Goal: Information Seeking & Learning: Find specific fact

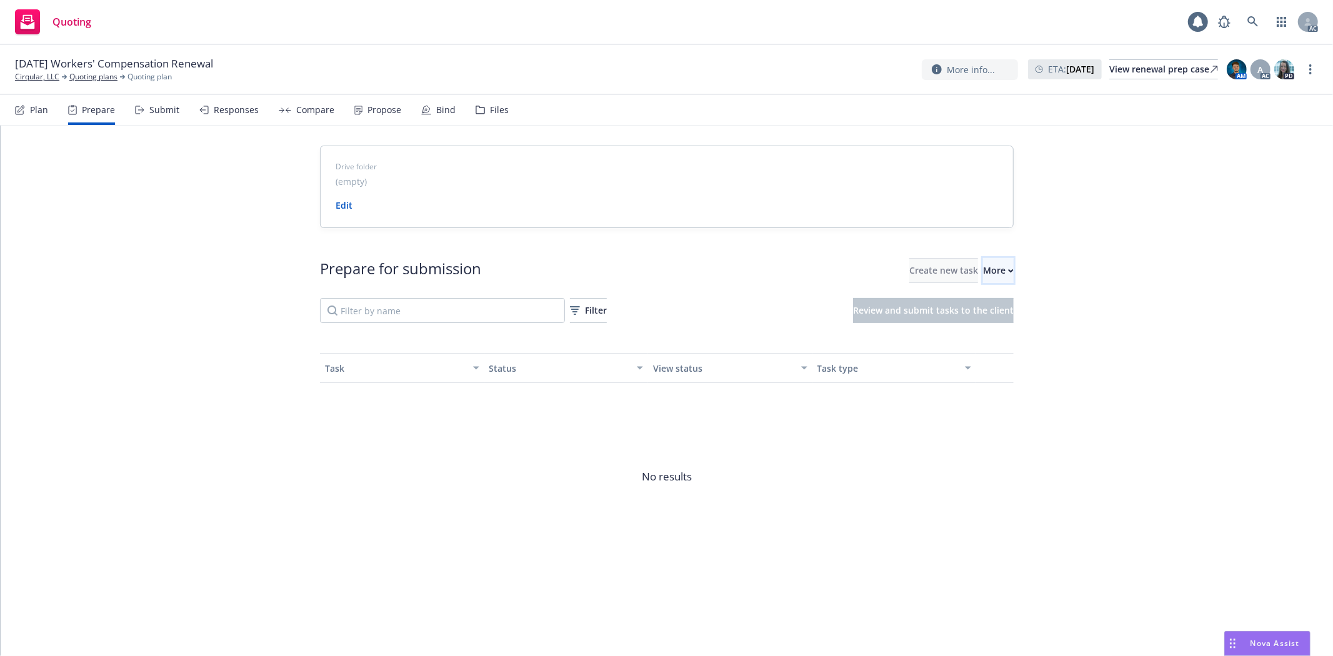
click at [983, 270] on div "More" at bounding box center [998, 271] width 31 height 24
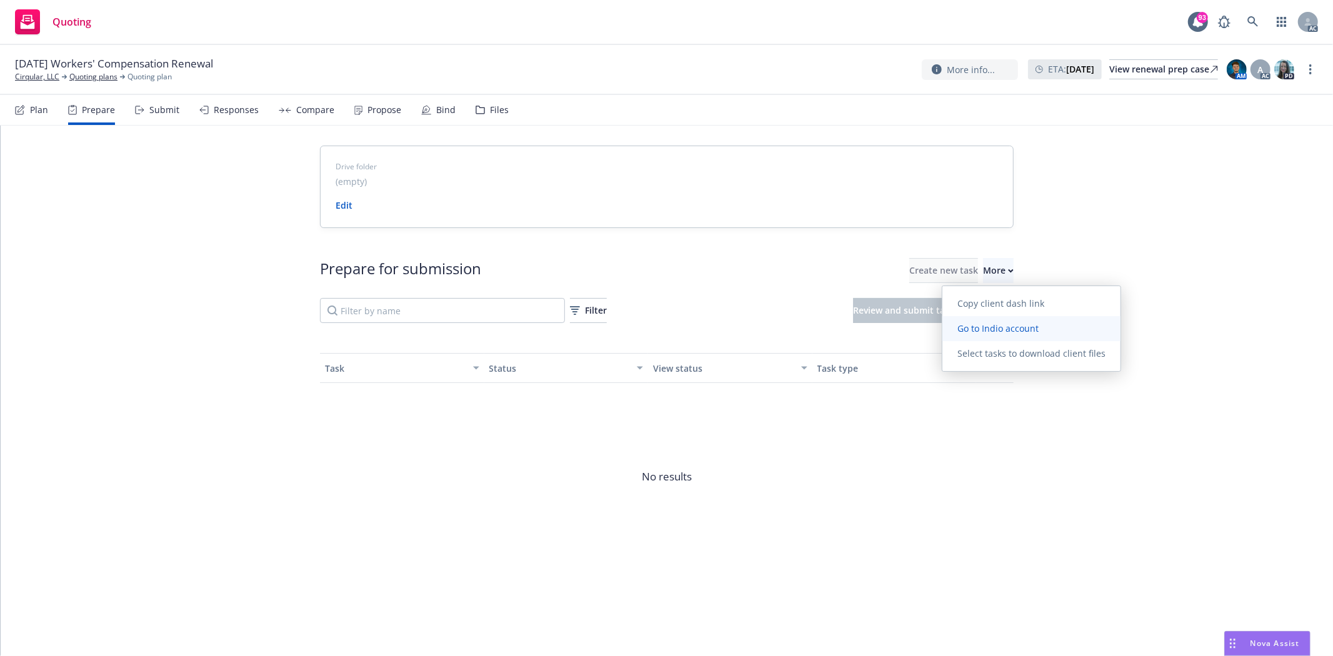
click at [1013, 327] on span "Go to Indio account" at bounding box center [998, 329] width 111 height 12
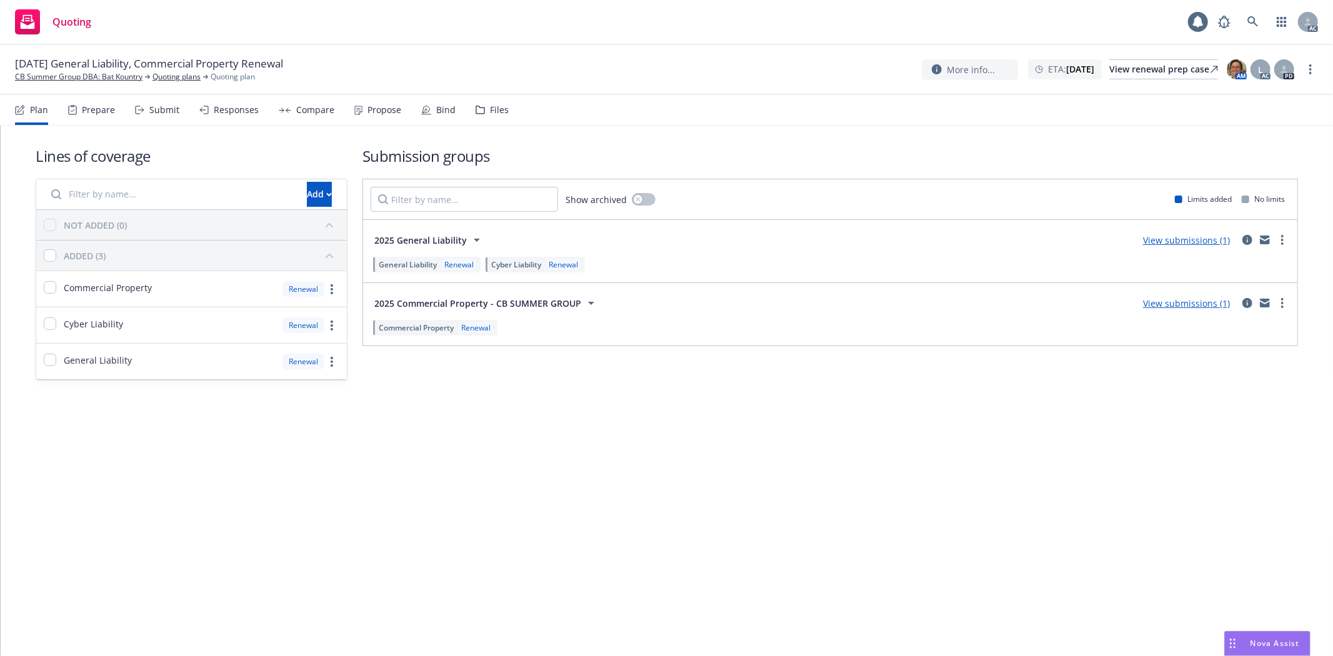
drag, startPoint x: 0, startPoint y: 0, endPoint x: 91, endPoint y: 121, distance: 151.4
click at [91, 121] on div "Prepare" at bounding box center [91, 110] width 47 height 30
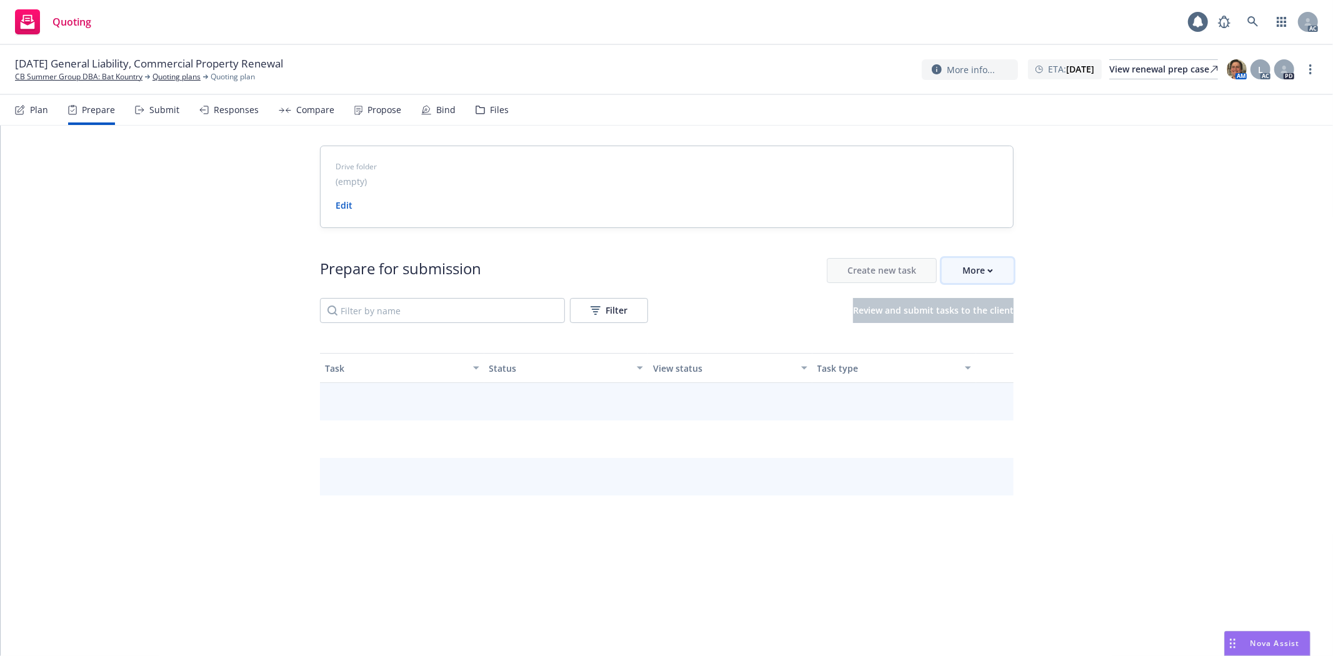
click at [974, 269] on div "More" at bounding box center [978, 271] width 31 height 24
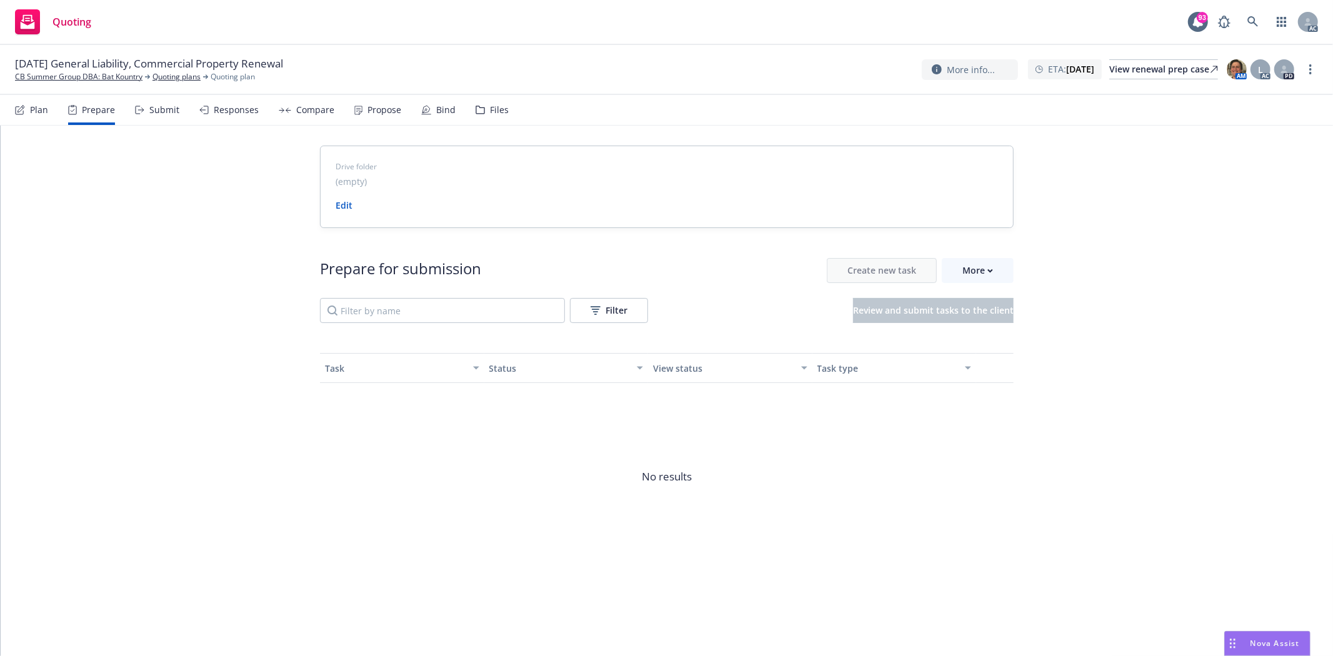
click at [104, 160] on div "Drive folder (empty) Edit Prepare for submission Create new task More Filter Re…" at bounding box center [667, 373] width 1333 height 495
drag, startPoint x: 9, startPoint y: 76, endPoint x: 147, endPoint y: 81, distance: 137.6
click at [147, 81] on div "12/03/25 General Liability, Commercial Property Renewal CB Summer Group DBA: Ba…" at bounding box center [666, 70] width 1333 height 50
copy link "CB Summer Group DBA: Bat Kountry"
click at [57, 73] on link "CB Summer Group DBA: Bat Kountry" at bounding box center [79, 76] width 128 height 11
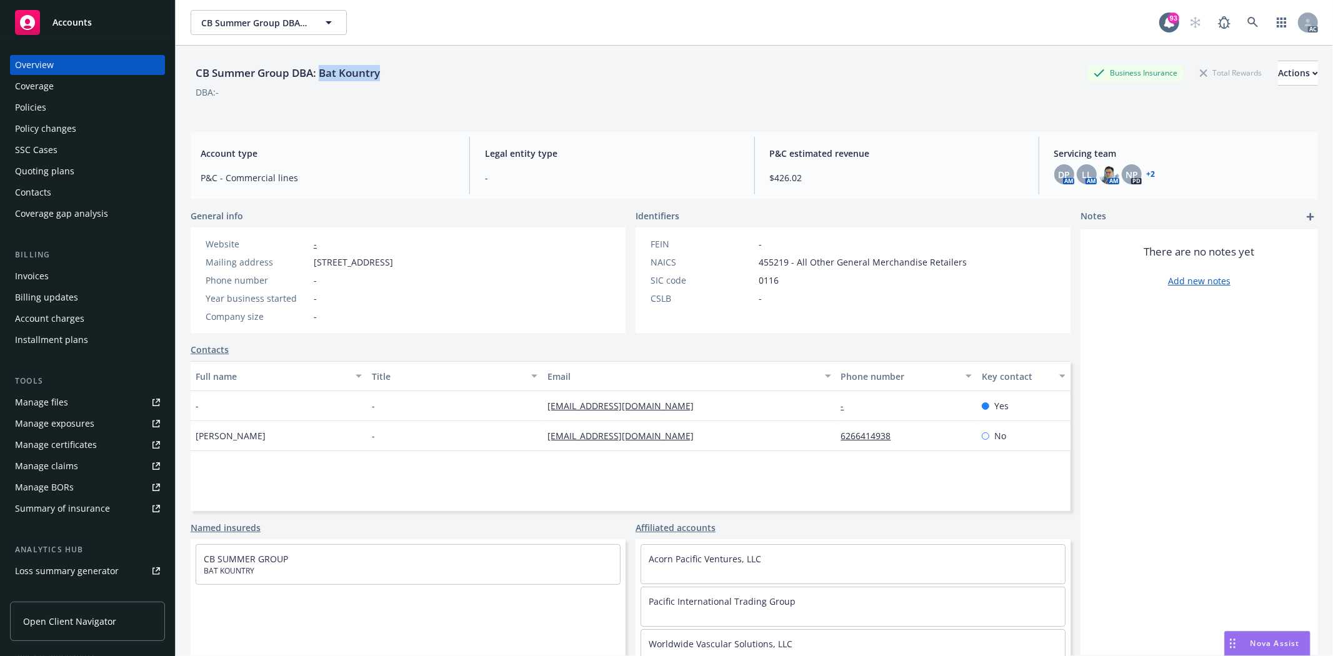
drag, startPoint x: 321, startPoint y: 71, endPoint x: 415, endPoint y: 75, distance: 93.8
click at [415, 75] on div "CB Summer Group DBA: Bat Kountry Business Insurance Total Rewards Actions" at bounding box center [755, 73] width 1128 height 25
copy div "Bat Kountry"
click at [404, 94] on div "DBA: -" at bounding box center [755, 92] width 1128 height 13
drag, startPoint x: 197, startPoint y: 443, endPoint x: 248, endPoint y: 445, distance: 50.7
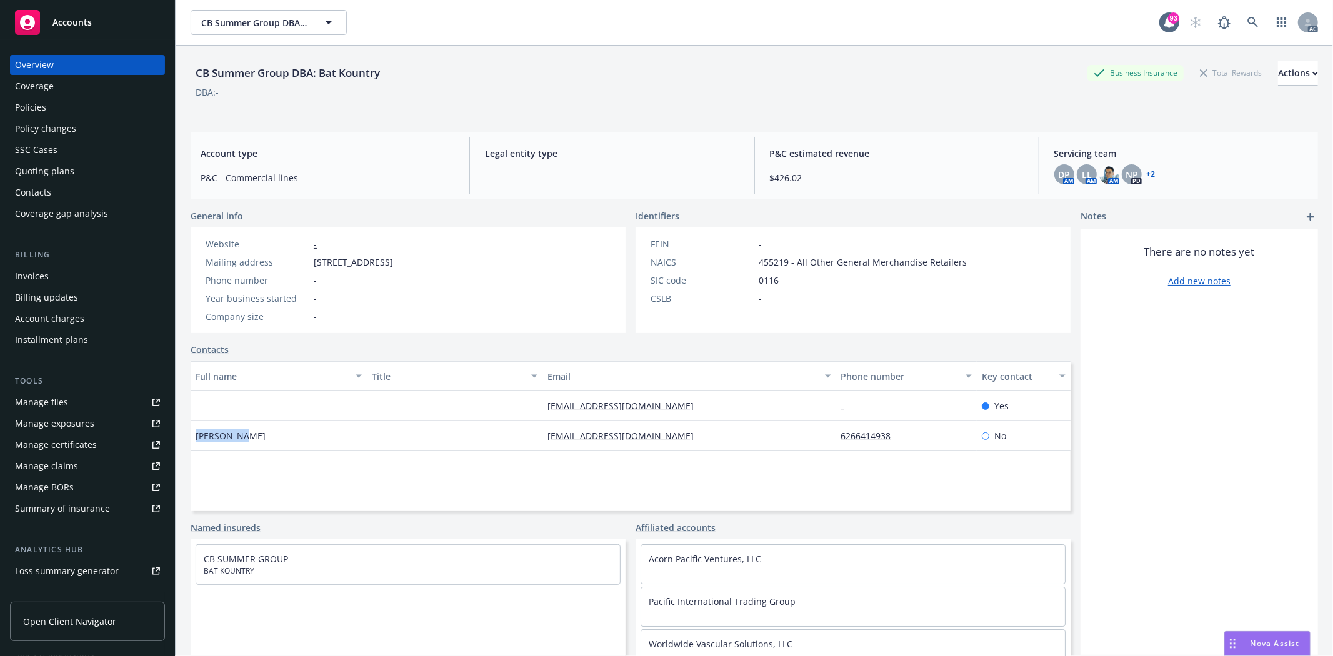
click at [248, 445] on div "Cindy Hsia" at bounding box center [279, 436] width 176 height 30
click at [276, 490] on div "Full name Title Email Phone number Key contact - - cinsriver@yahoo.com - Yes Ci…" at bounding box center [631, 436] width 880 height 150
drag, startPoint x: 193, startPoint y: 438, endPoint x: 261, endPoint y: 445, distance: 69.1
click at [261, 445] on div "Cindy Hsia" at bounding box center [279, 436] width 176 height 30
click at [451, 470] on div "Full name Title Email Phone number Key contact - - cinsriver@yahoo.com - Yes Ci…" at bounding box center [631, 436] width 880 height 150
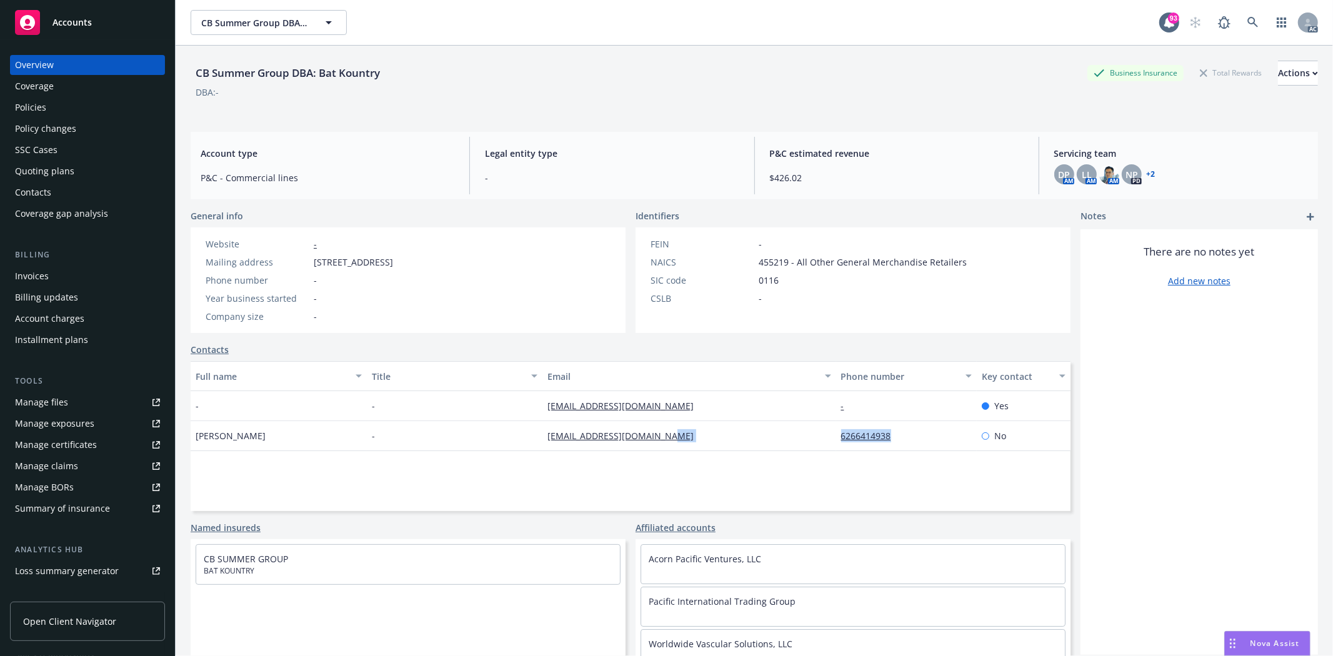
drag, startPoint x: 824, startPoint y: 436, endPoint x: 926, endPoint y: 441, distance: 102.0
click at [926, 441] on div "Cindy Hsia - accounting@batkountry.com 6266414938 No" at bounding box center [631, 436] width 880 height 30
copy div "6266414938"
drag, startPoint x: 314, startPoint y: 260, endPoint x: 376, endPoint y: 260, distance: 62.5
click at [376, 260] on span "[STREET_ADDRESS]" at bounding box center [353, 262] width 79 height 13
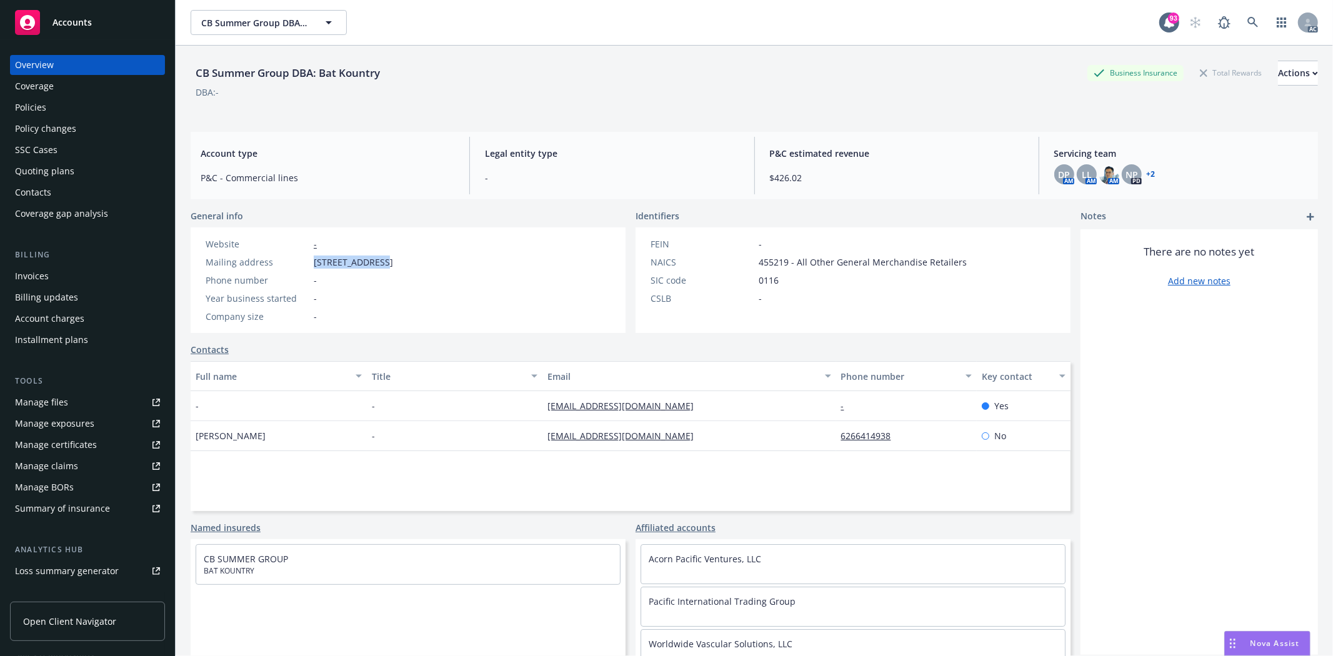
copy span "248 3rd St #555"
drag, startPoint x: 527, startPoint y: 403, endPoint x: 669, endPoint y: 404, distance: 141.9
click at [669, 404] on div "- - cinsriver@yahoo.com - Yes" at bounding box center [631, 406] width 880 height 30
copy div "[EMAIL_ADDRESS][DOMAIN_NAME]"
click at [599, 477] on div "Full name Title Email Phone number Key contact - - cinsriver@yahoo.com - Yes Ci…" at bounding box center [631, 436] width 880 height 150
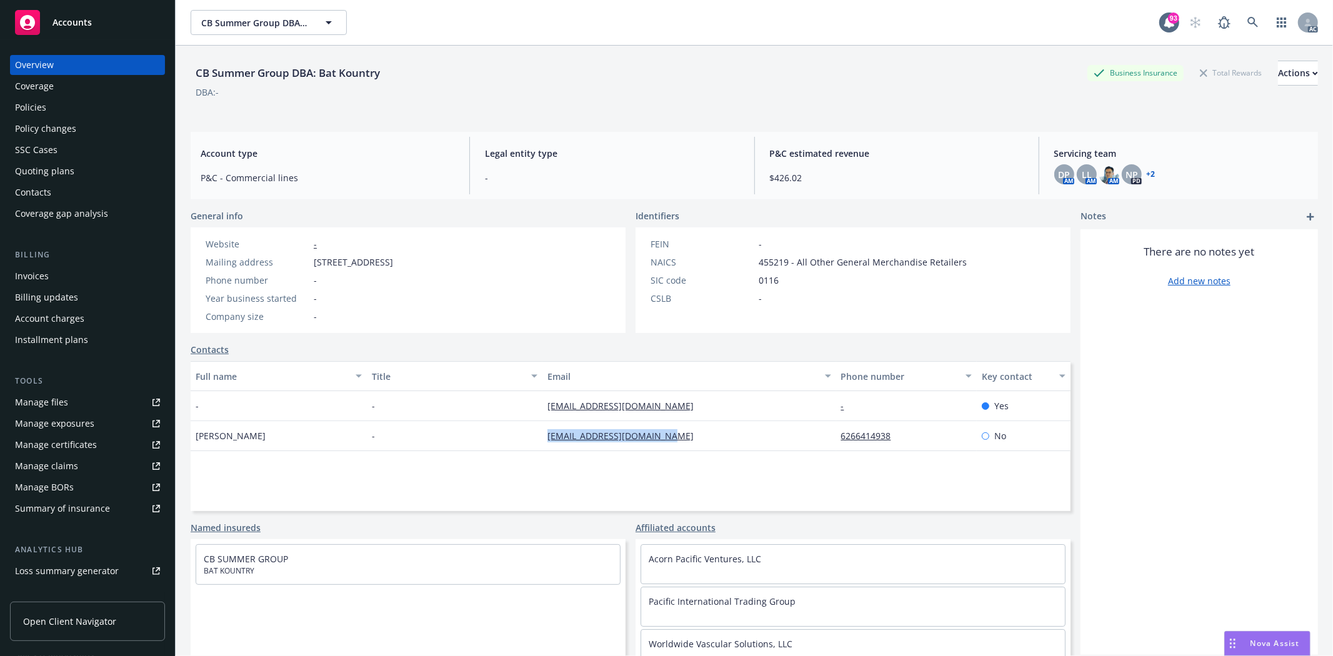
drag, startPoint x: 533, startPoint y: 430, endPoint x: 672, endPoint y: 443, distance: 140.0
click at [672, 443] on div "Cindy Hsia - accounting@batkountry.com 6266414938 No" at bounding box center [631, 436] width 880 height 30
copy div "[EMAIL_ADDRESS][DOMAIN_NAME]"
click at [41, 110] on div "Policies" at bounding box center [30, 108] width 31 height 20
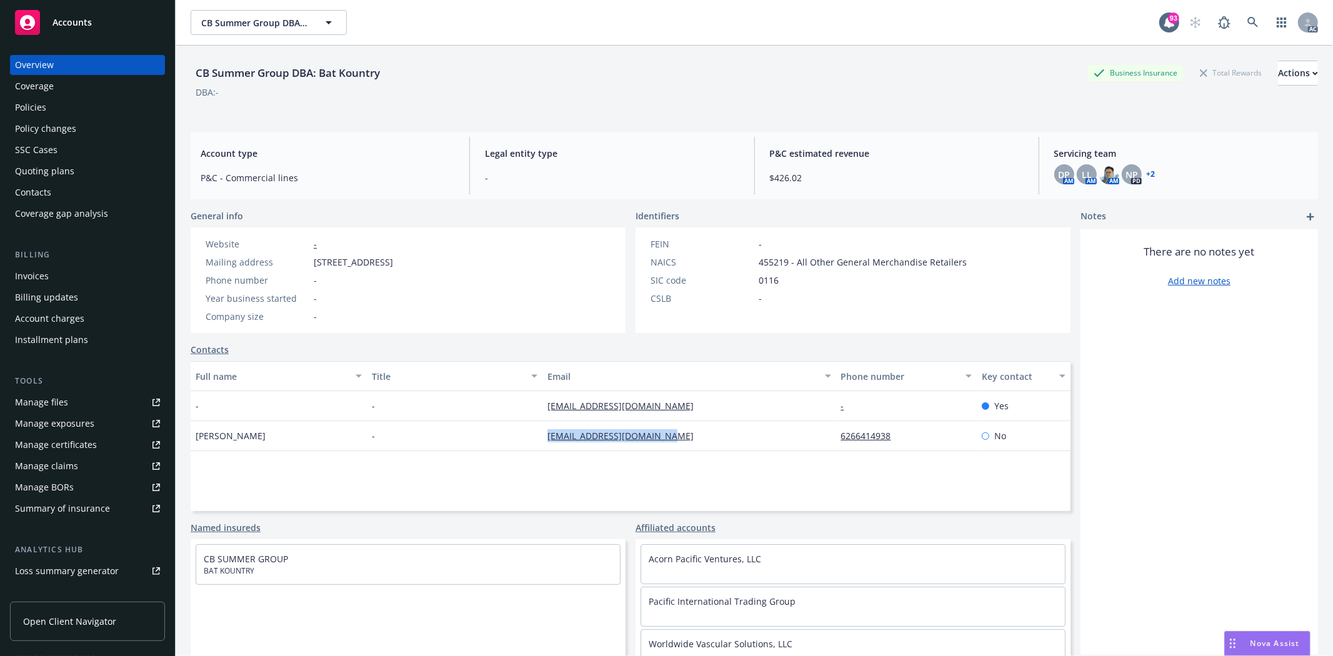
click at [41, 110] on div "Policies" at bounding box center [30, 108] width 31 height 20
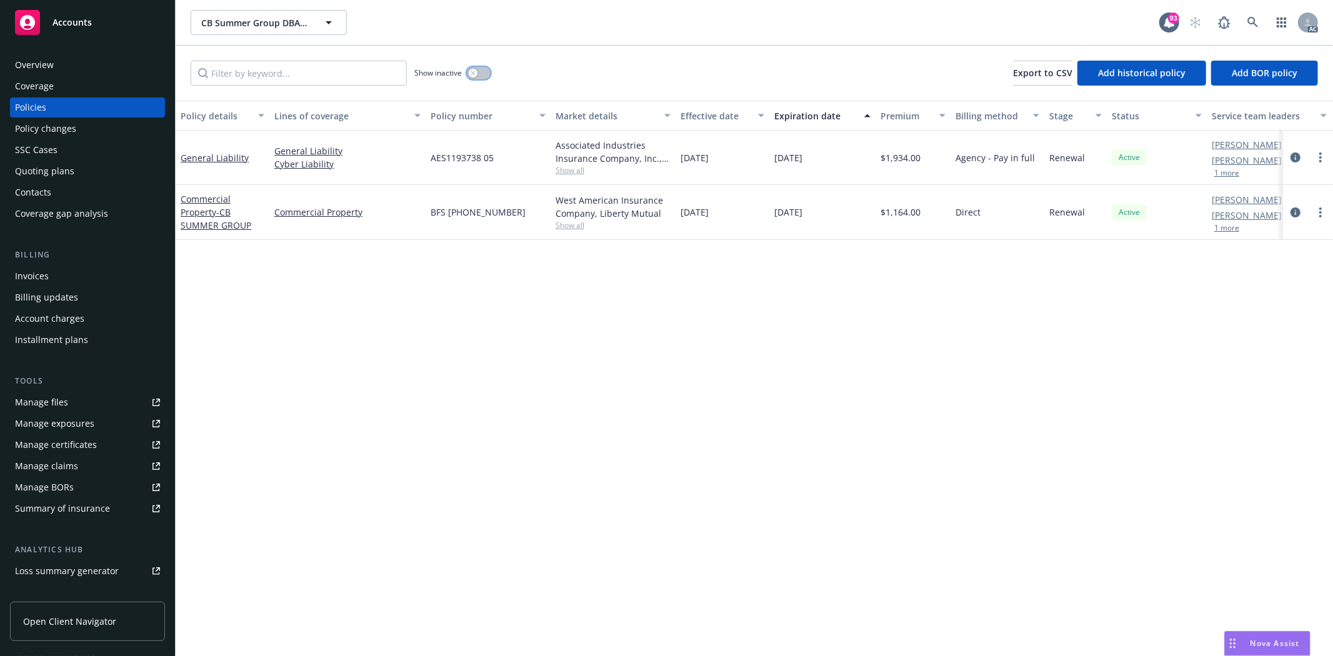
click at [483, 73] on button "button" at bounding box center [479, 73] width 24 height 13
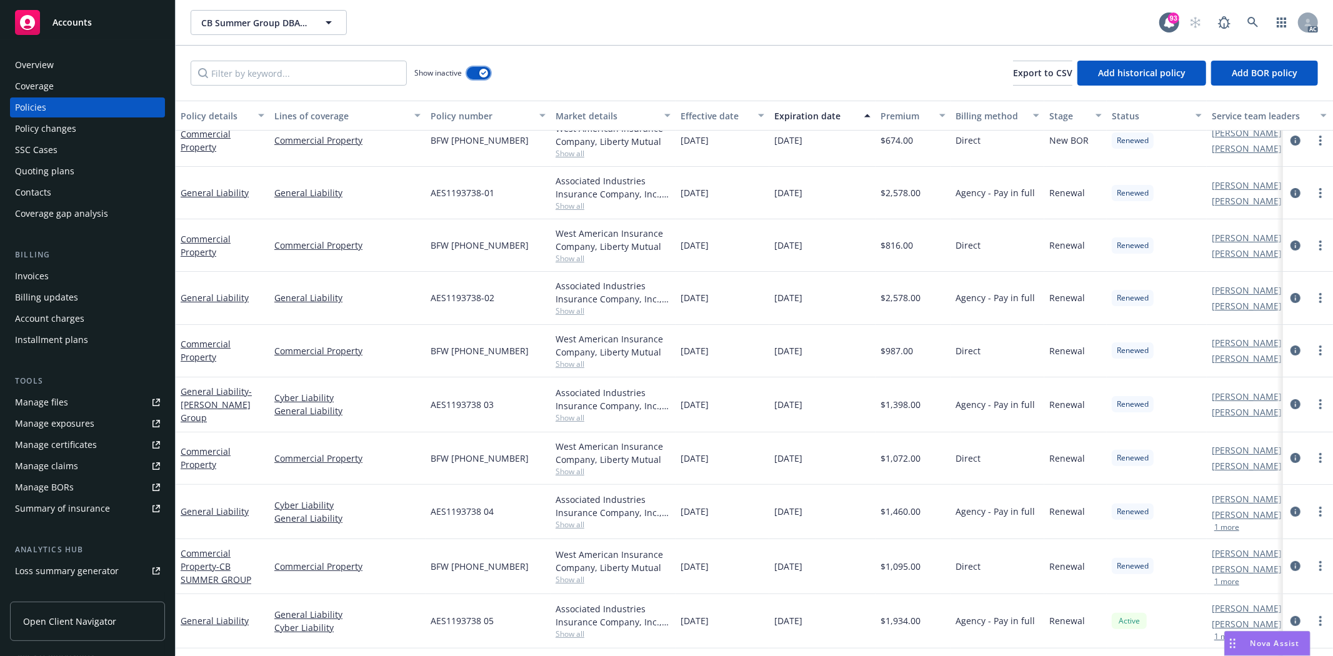
scroll to position [222, 0]
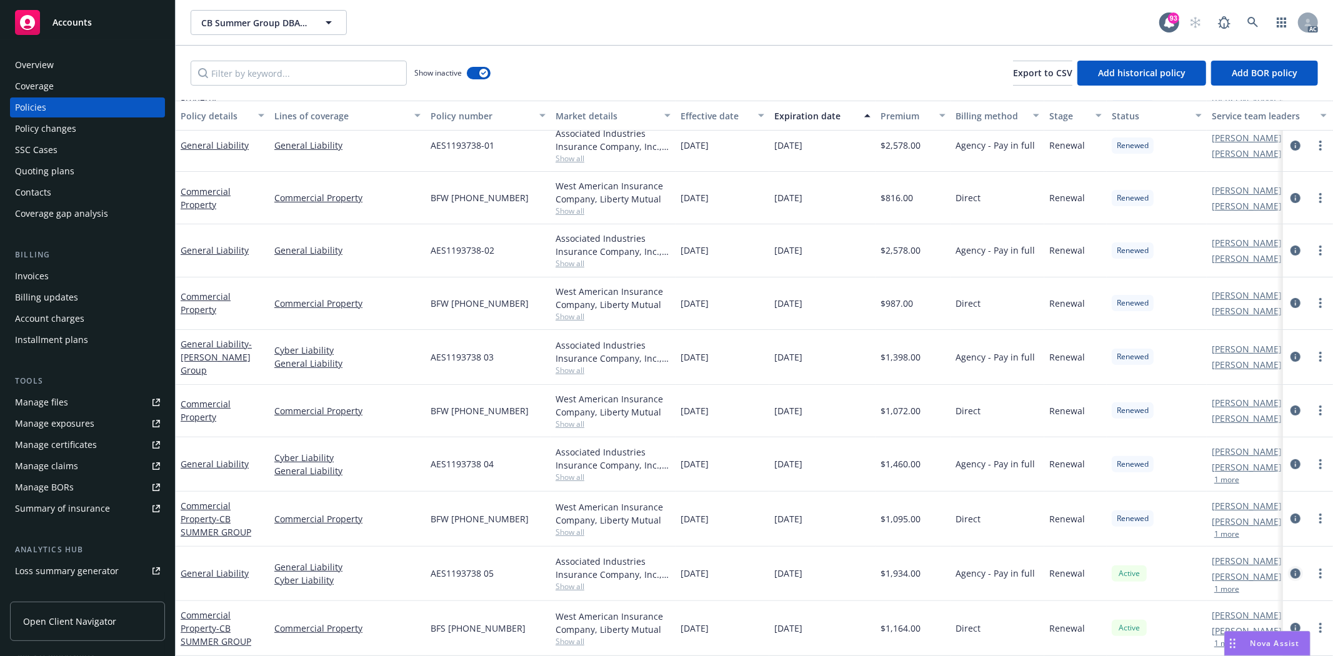
click at [1291, 569] on icon "circleInformation" at bounding box center [1296, 574] width 10 height 10
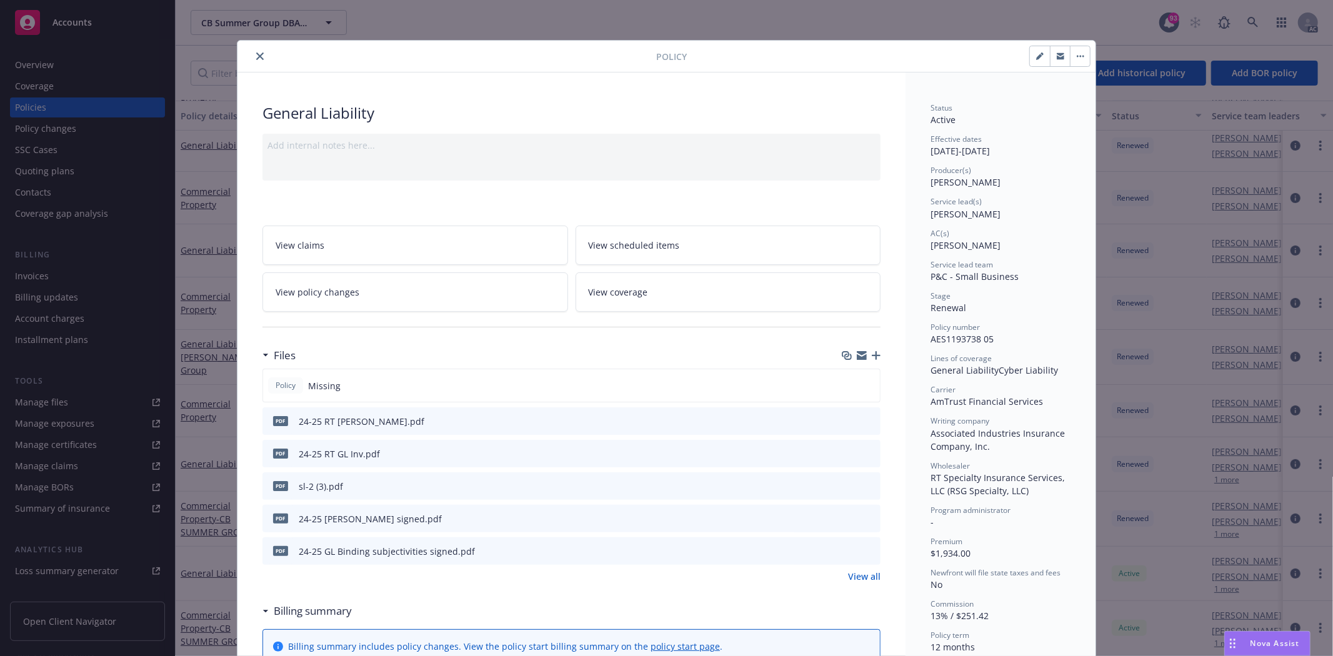
scroll to position [208, 0]
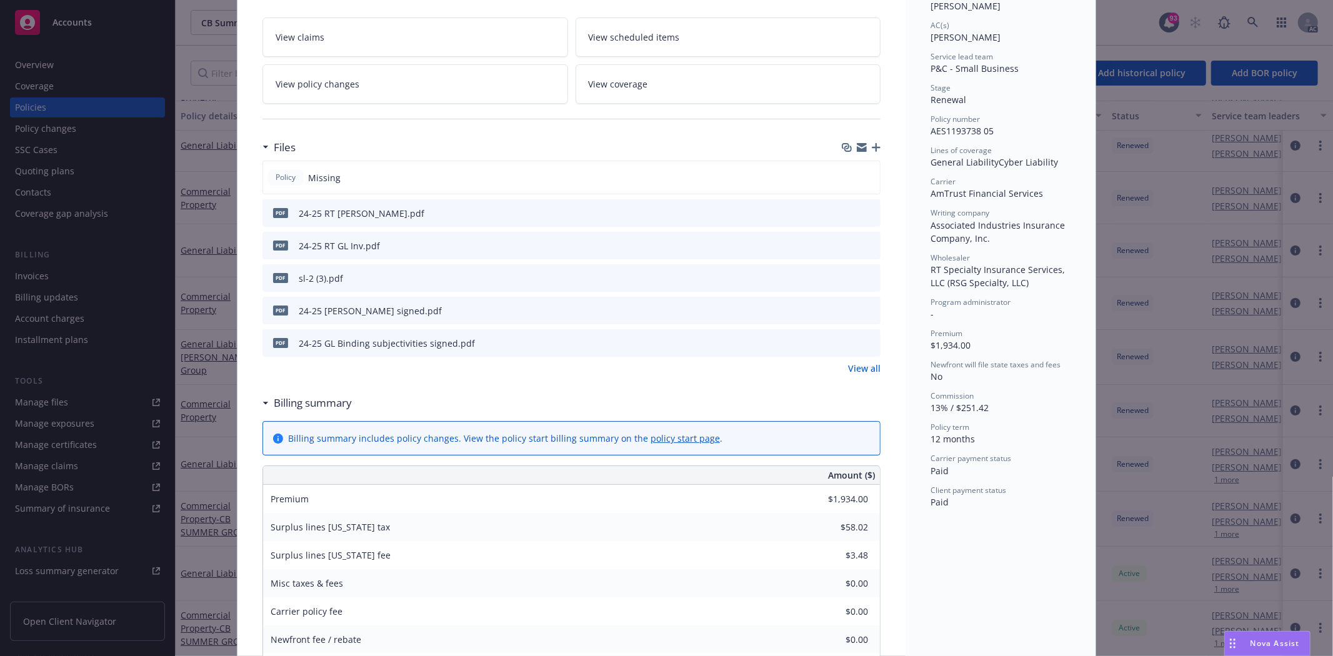
click at [850, 367] on link "View all" at bounding box center [864, 368] width 33 height 13
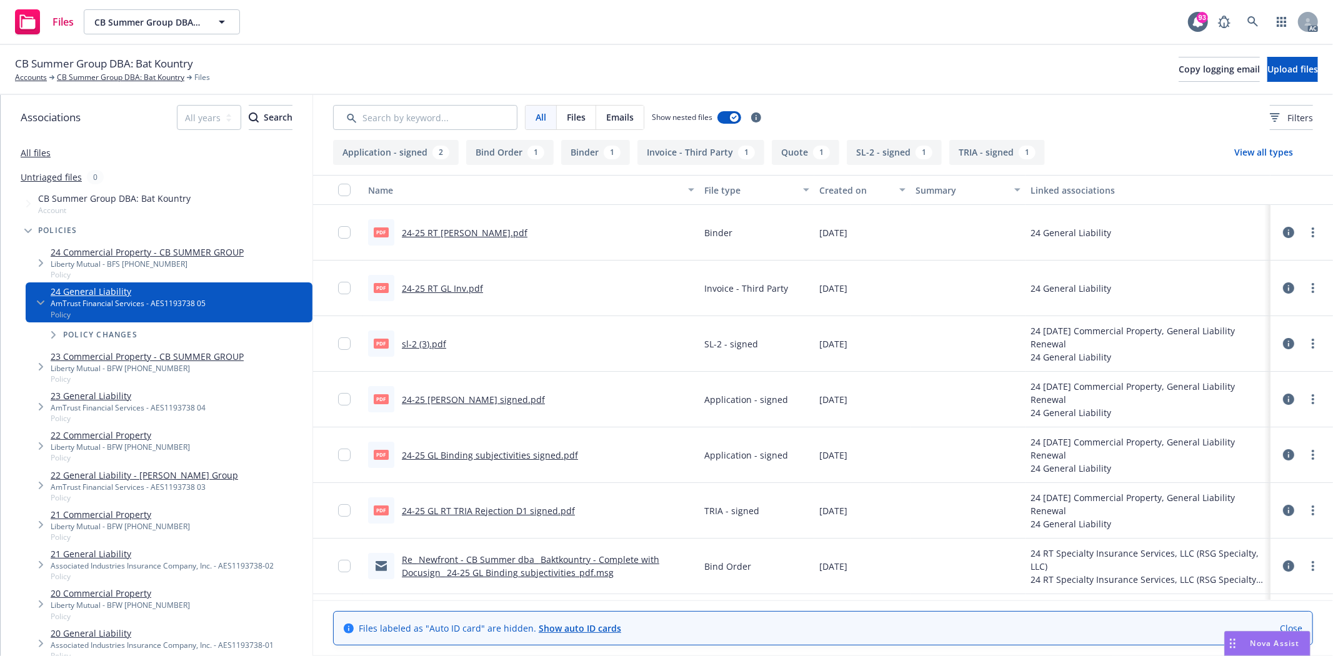
click at [465, 399] on link "24-25 [PERSON_NAME] signed.pdf" at bounding box center [473, 400] width 143 height 12
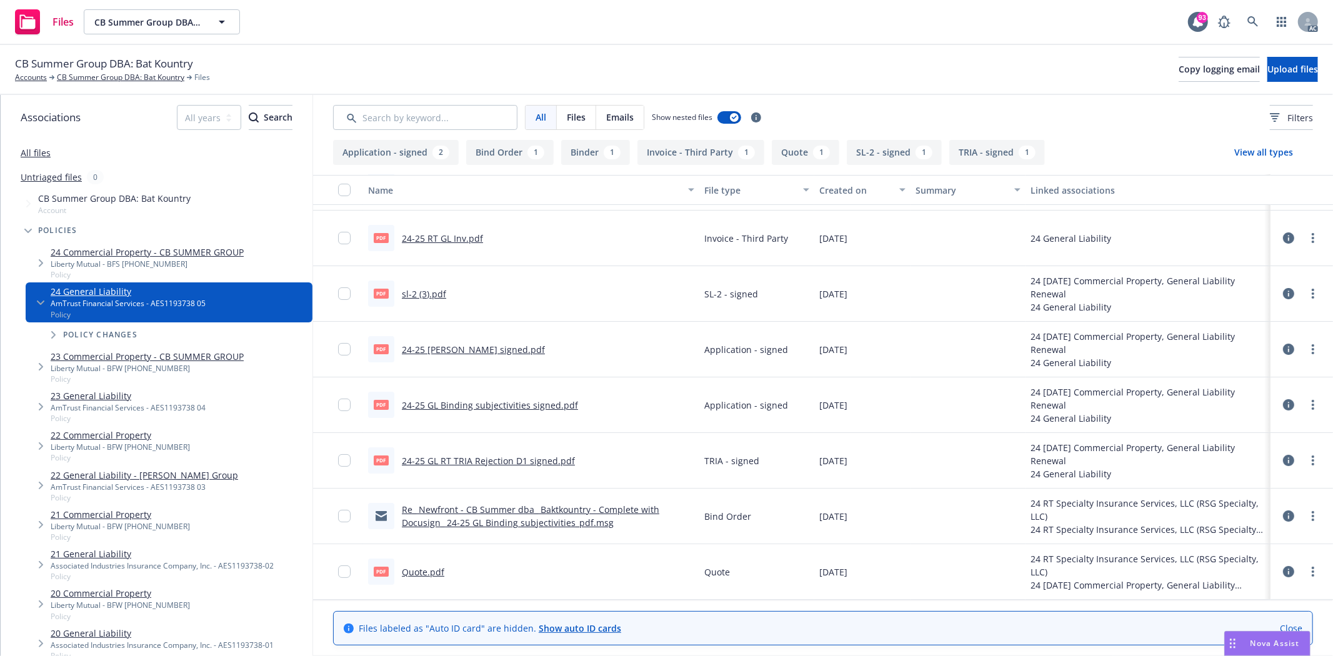
click at [413, 568] on link "Quote.pdf" at bounding box center [423, 572] width 43 height 12
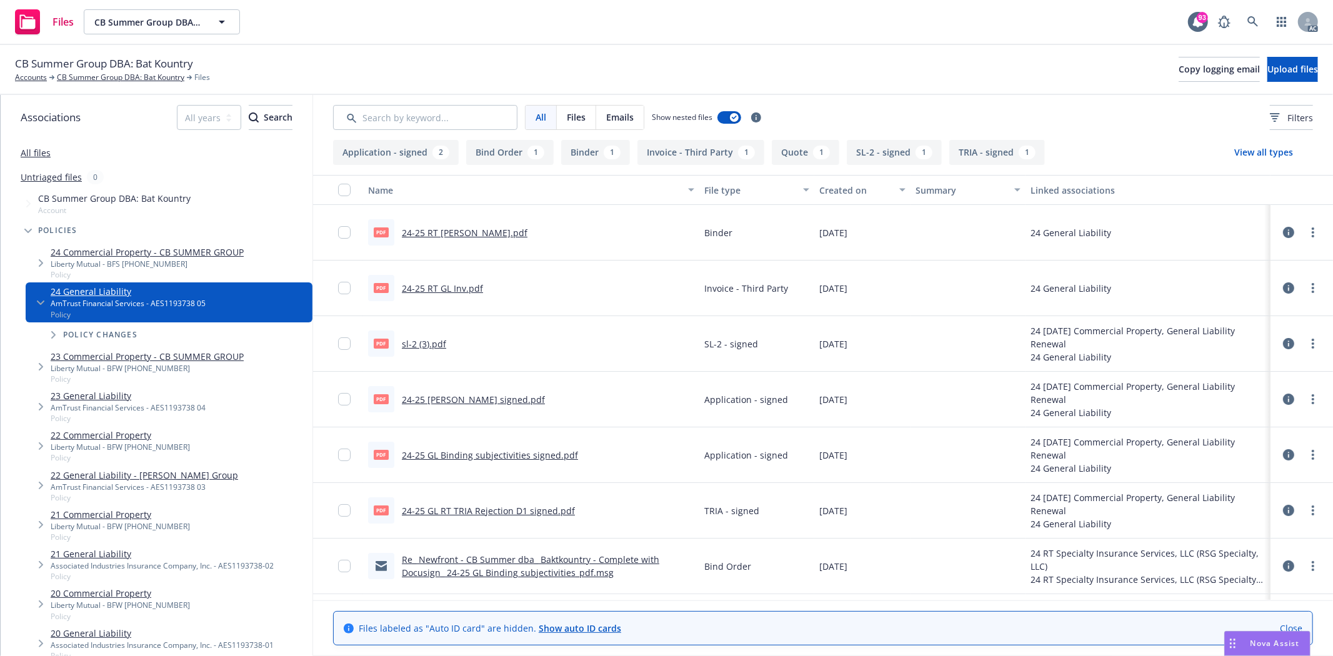
click at [498, 449] on link "24-25 GL Binding subjectivities signed.pdf" at bounding box center [490, 455] width 176 height 12
click at [451, 232] on link "24-25 RT [PERSON_NAME].pdf" at bounding box center [465, 233] width 126 height 12
click at [429, 344] on link "sl-2 (3).pdf" at bounding box center [424, 344] width 44 height 12
click at [125, 79] on link "CB Summer Group DBA: Bat Kountry" at bounding box center [121, 77] width 128 height 11
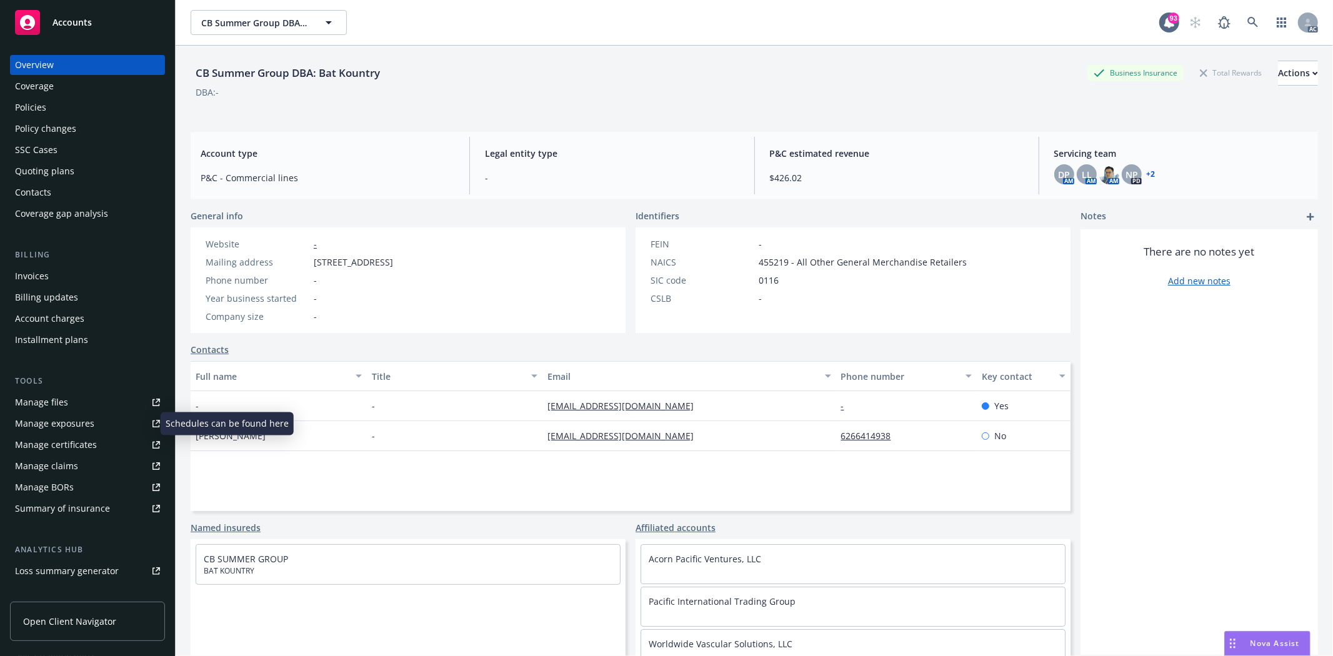
click at [79, 426] on div "Manage exposures" at bounding box center [54, 424] width 79 height 20
click at [52, 104] on div "Policies" at bounding box center [87, 108] width 145 height 20
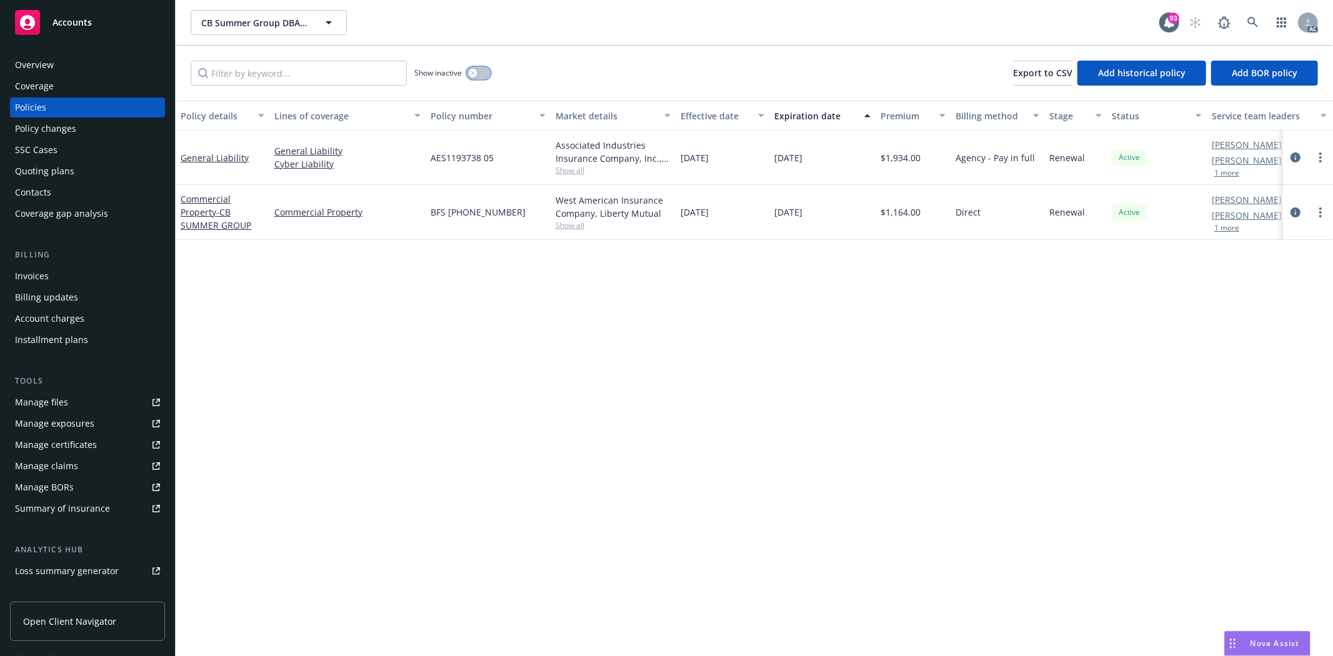
click at [480, 74] on button "button" at bounding box center [479, 73] width 24 height 13
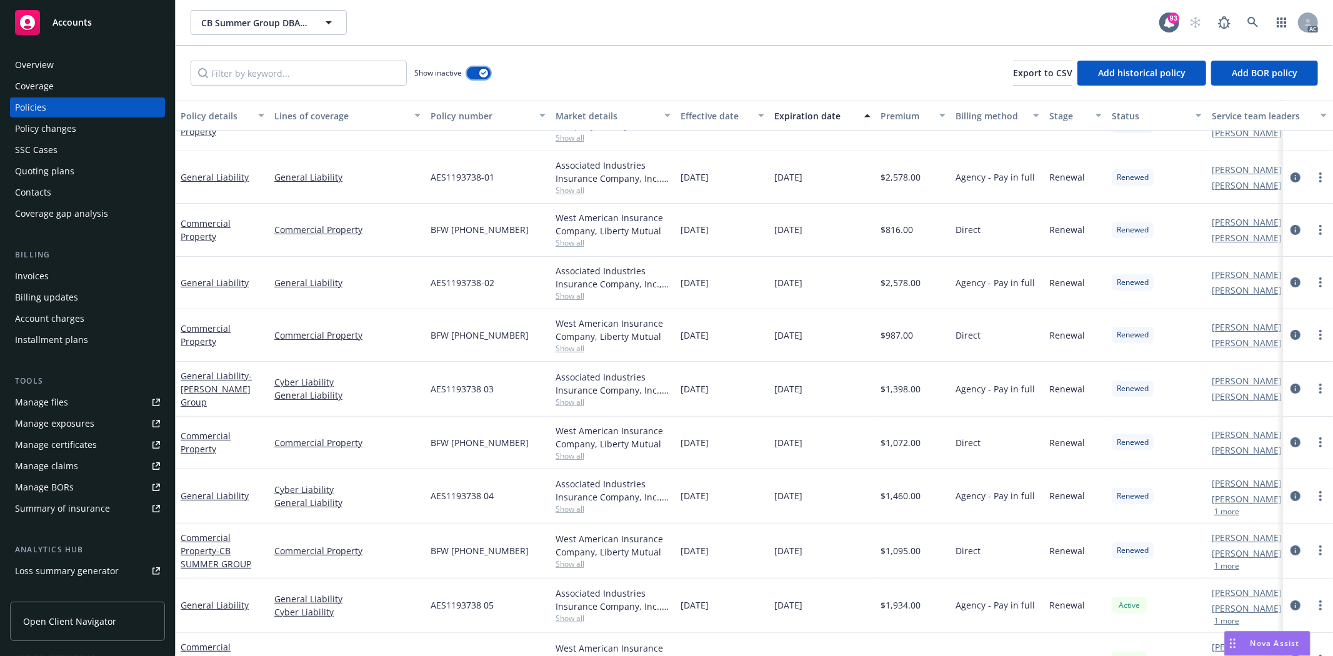
scroll to position [222, 0]
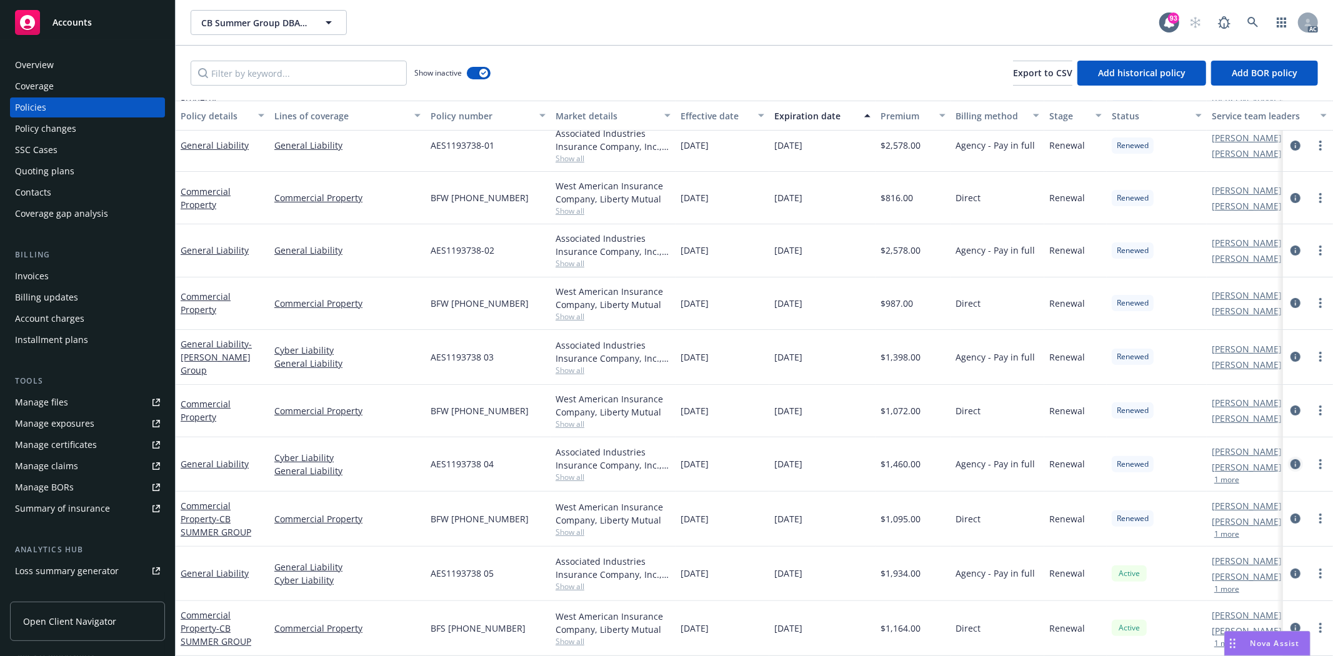
click at [1291, 459] on icon "circleInformation" at bounding box center [1296, 464] width 10 height 10
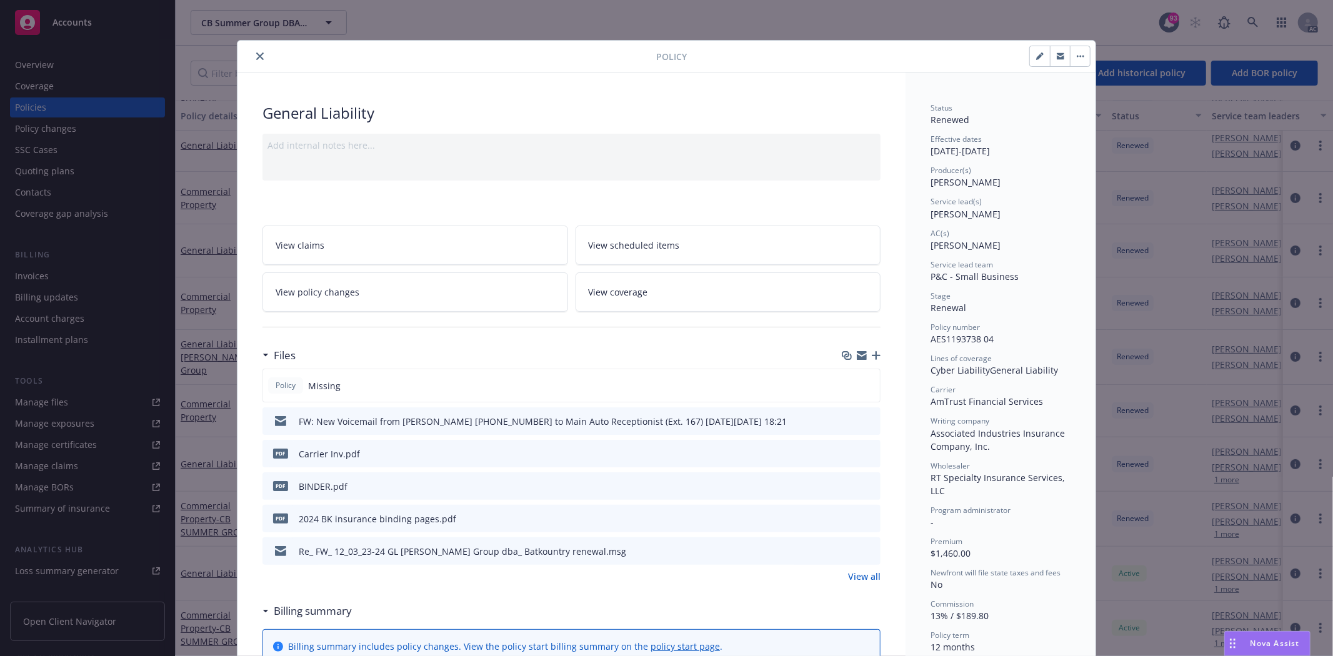
click at [256, 56] on icon "close" at bounding box center [260, 57] width 8 height 8
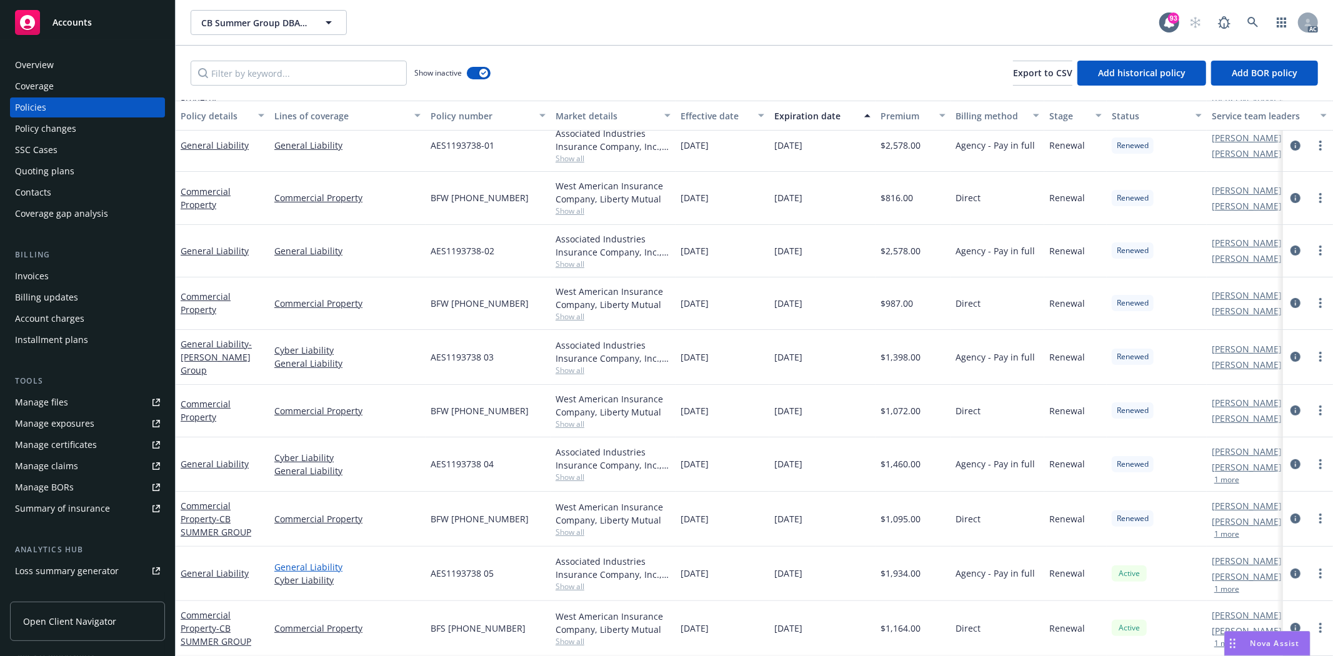
scroll to position [153, 0]
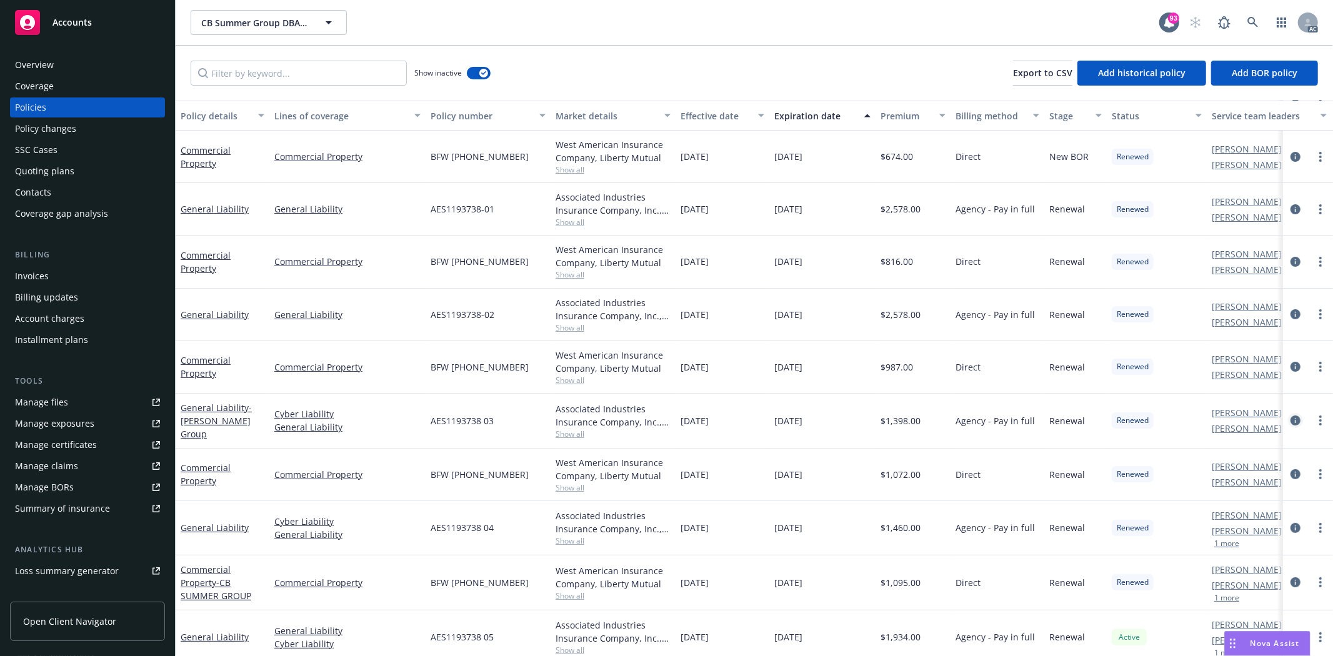
click at [1291, 422] on icon "circleInformation" at bounding box center [1296, 421] width 10 height 10
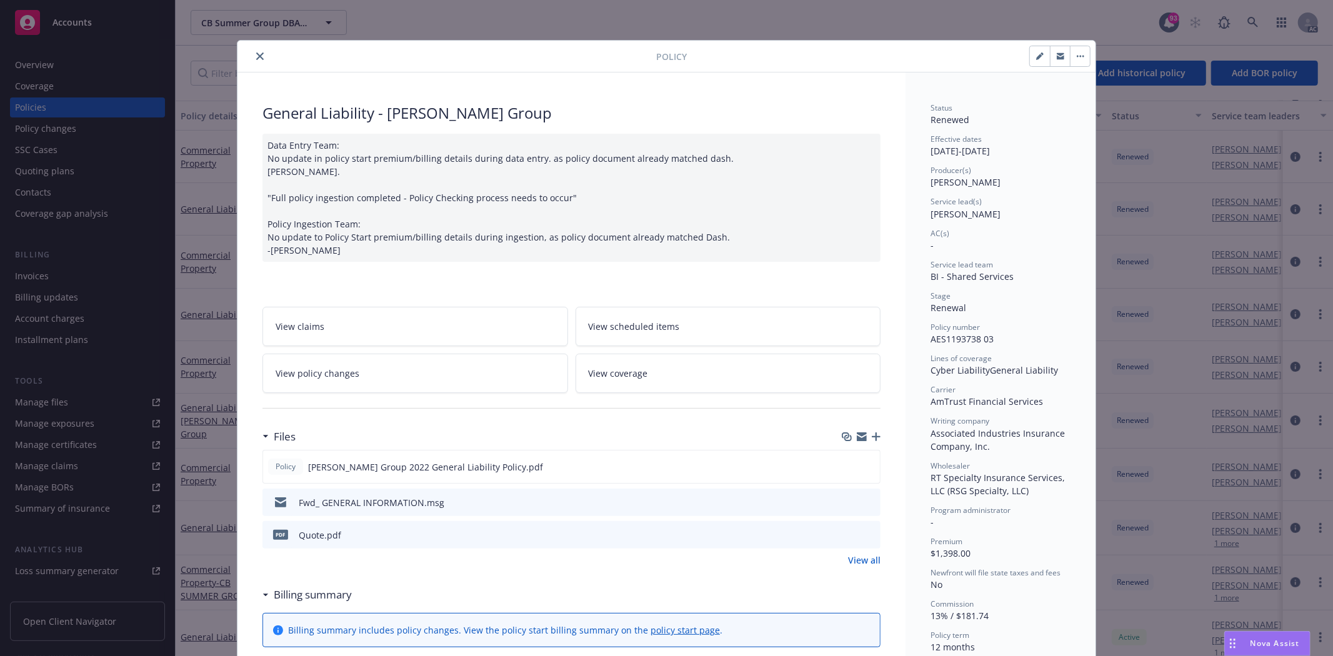
click at [860, 553] on div "Policy CB Summers Group 2022 General Liability Policy.pdf Fwd_ GENERAL INFORMAT…" at bounding box center [572, 508] width 618 height 117
click at [871, 558] on link "View all" at bounding box center [864, 560] width 33 height 13
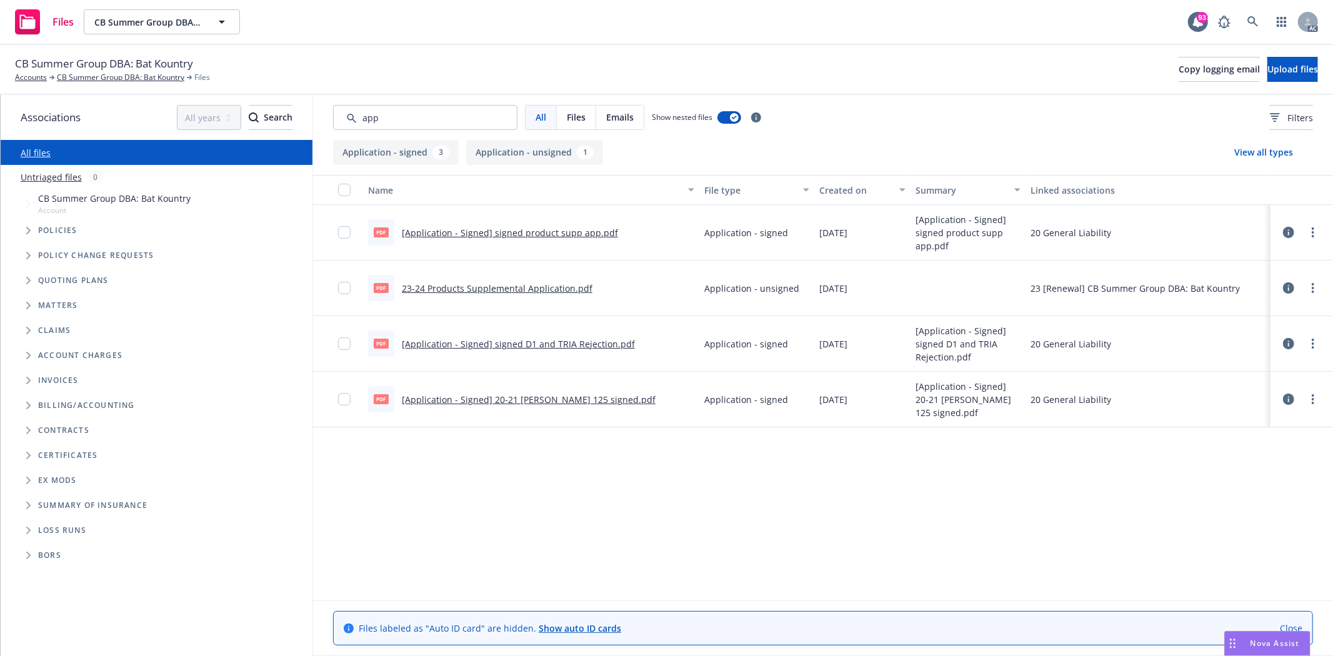
click at [430, 116] on input "Search by keyword..." at bounding box center [425, 117] width 184 height 25
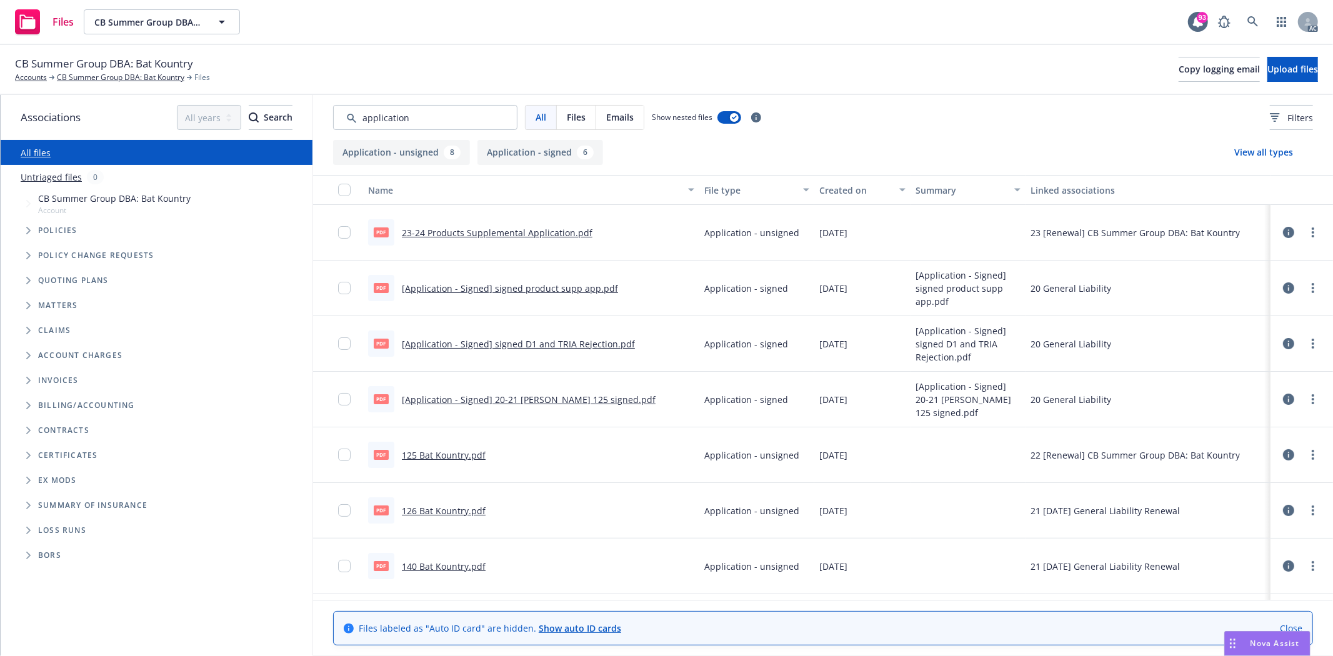
type input "application"
click at [853, 188] on div "Created on" at bounding box center [856, 190] width 73 height 13
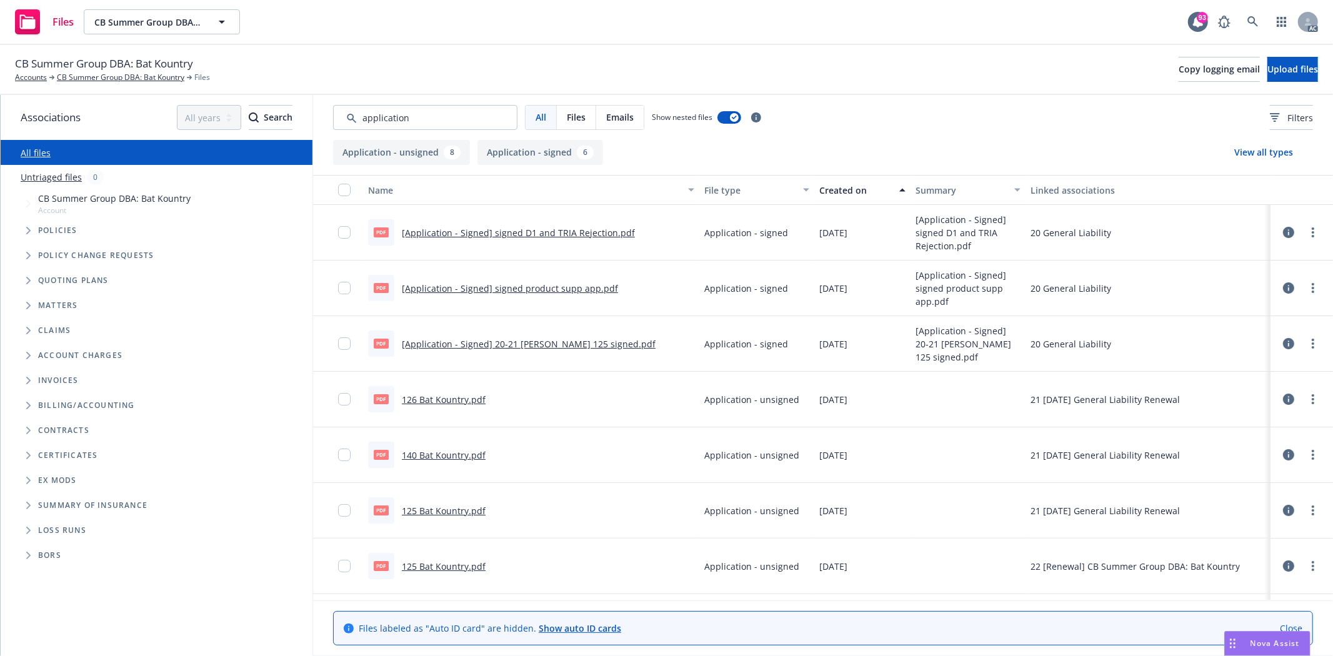
click at [853, 188] on div "Created on" at bounding box center [856, 190] width 73 height 13
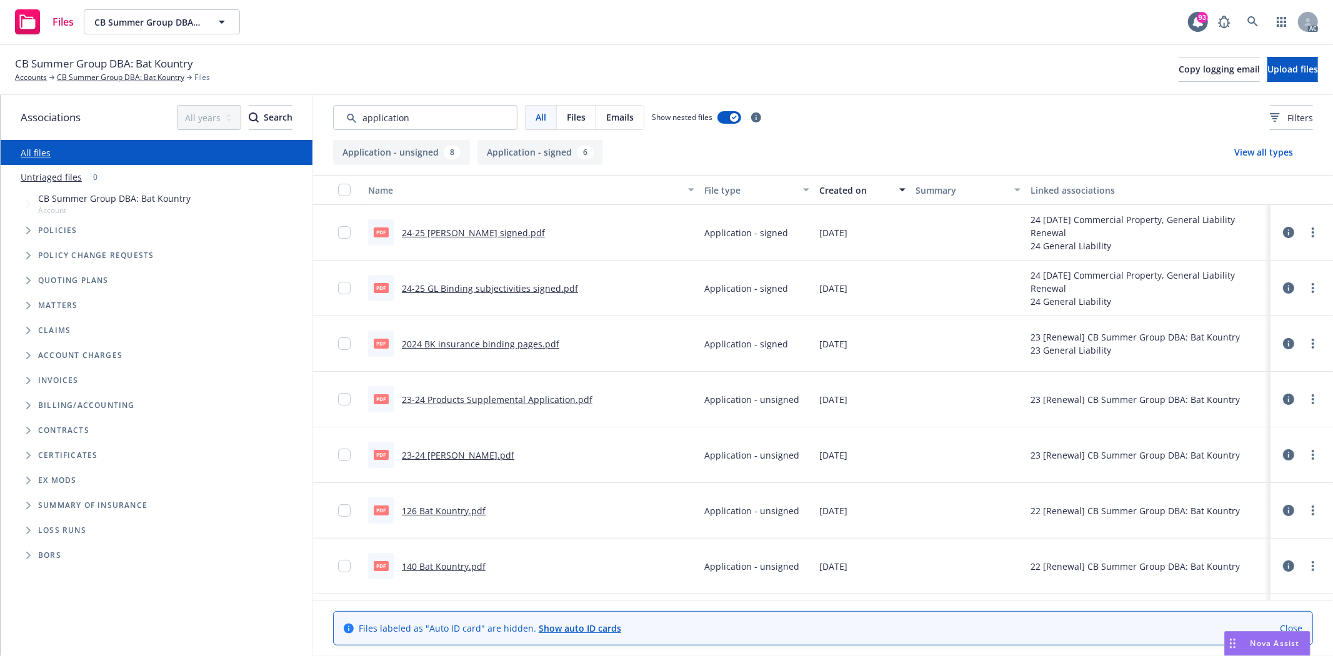
click at [534, 400] on link "23-24 Products Supplemental Application.pdf" at bounding box center [497, 400] width 191 height 12
click at [445, 452] on link "23-24 GL Acord.pdf" at bounding box center [458, 455] width 113 height 12
click at [439, 346] on link "2024 BK insurance binding pages.pdf" at bounding box center [481, 344] width 158 height 12
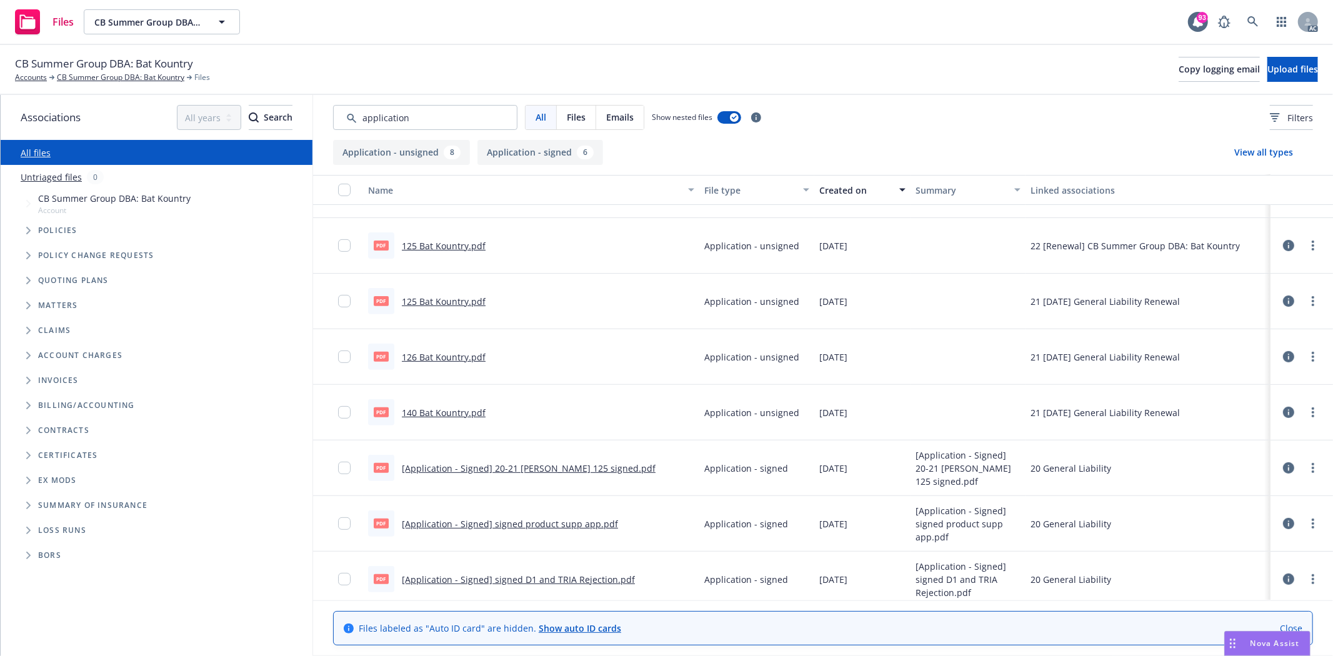
scroll to position [381, 0]
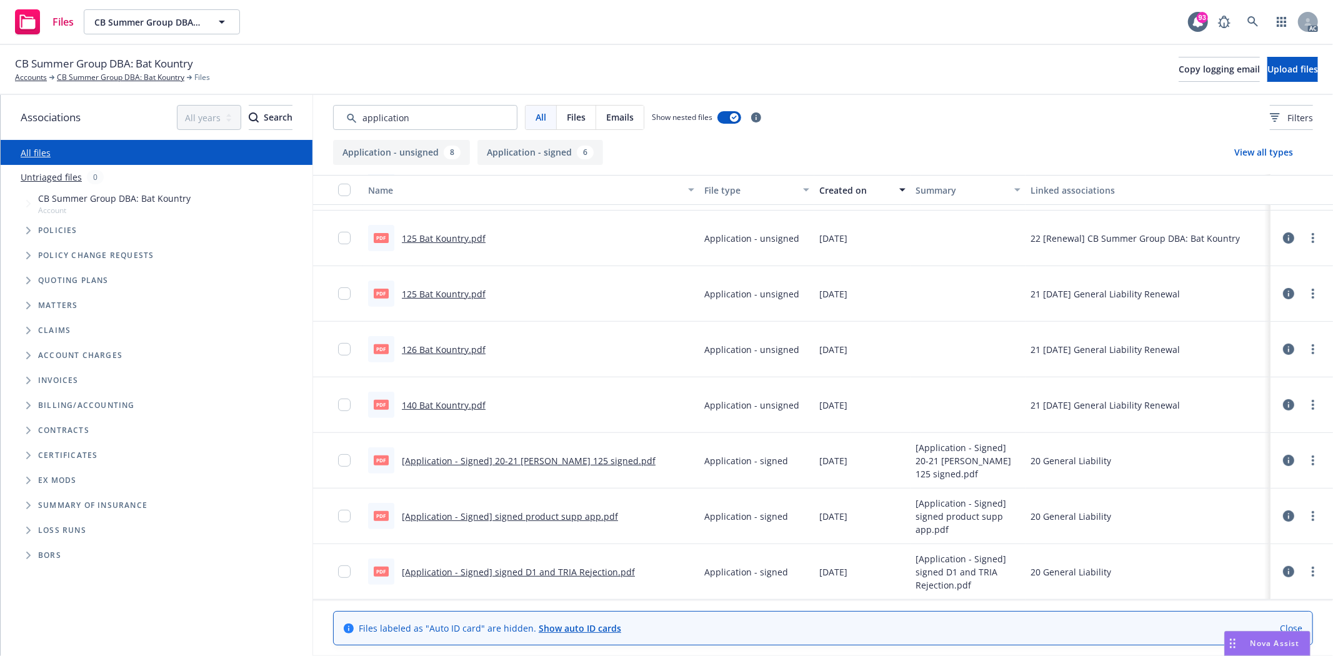
click at [493, 514] on link "[Application - Signed] signed product supp app.pdf" at bounding box center [510, 517] width 216 height 12
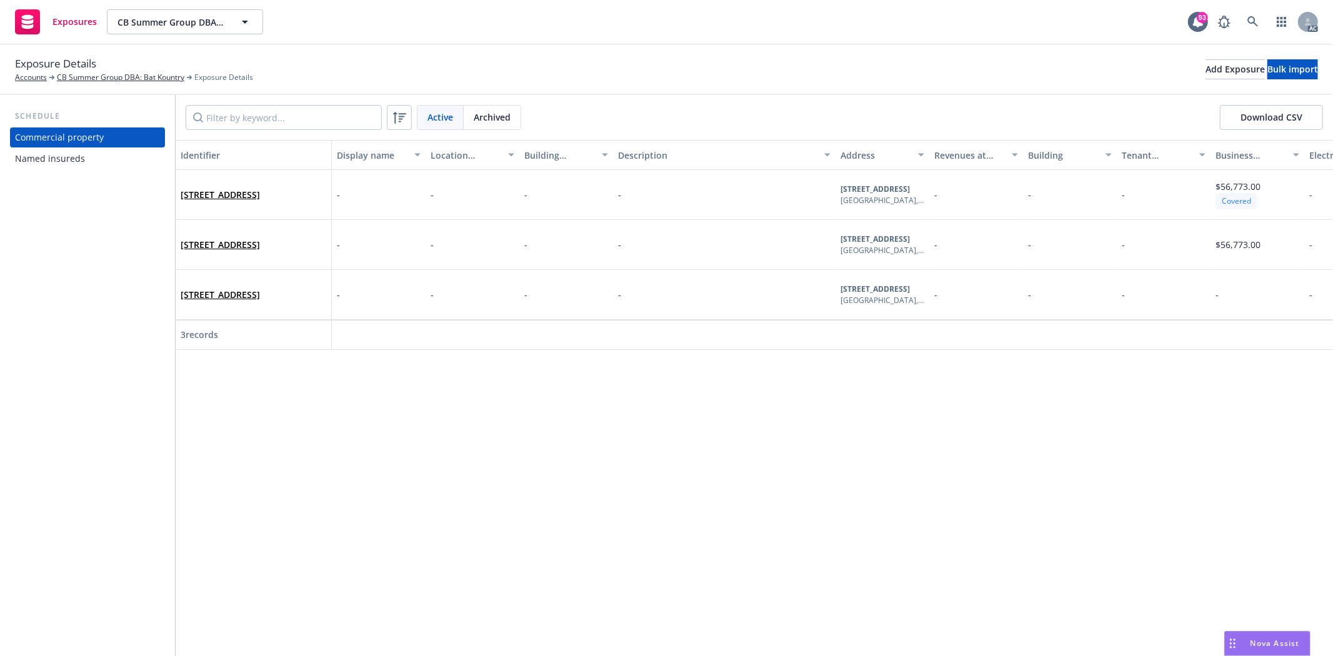
click at [89, 146] on div "Commercial property" at bounding box center [59, 138] width 89 height 20
click at [81, 149] on div "Named insureds" at bounding box center [50, 159] width 70 height 20
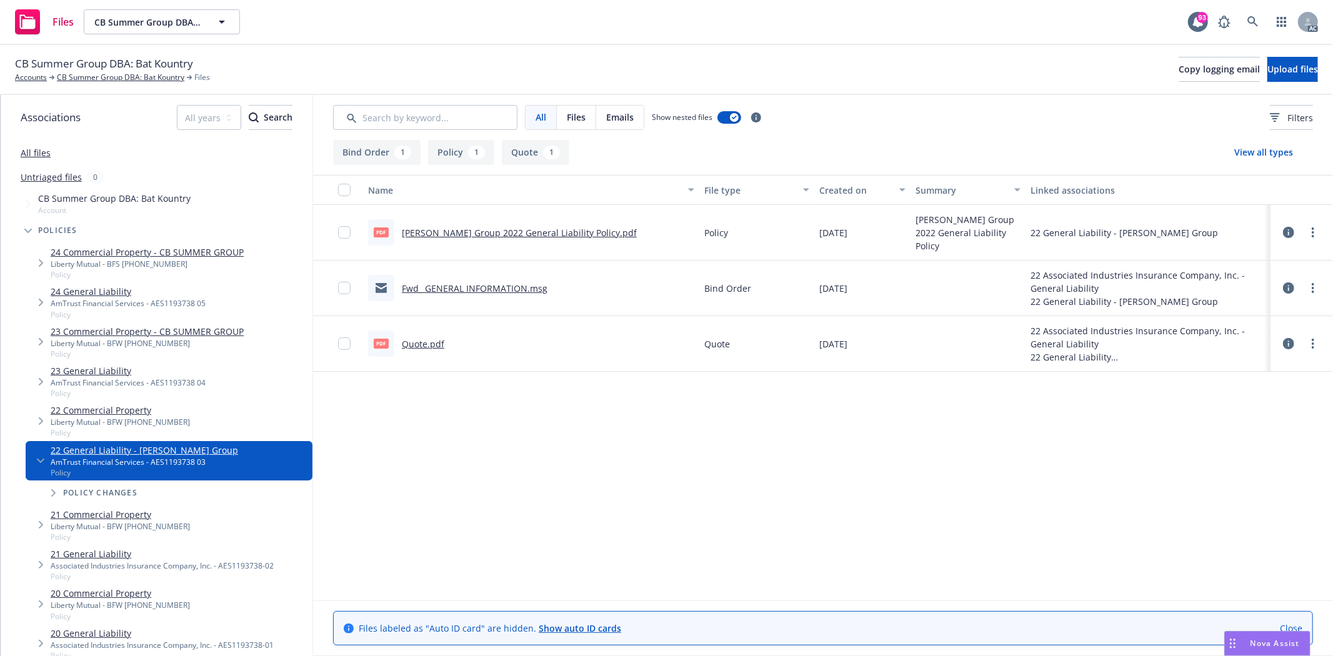
click at [511, 227] on link "CB Summers Group 2022 General Liability Policy.pdf" at bounding box center [519, 233] width 235 height 12
click at [80, 78] on link "CB Summer Group DBA: Bat Kountry" at bounding box center [121, 77] width 128 height 11
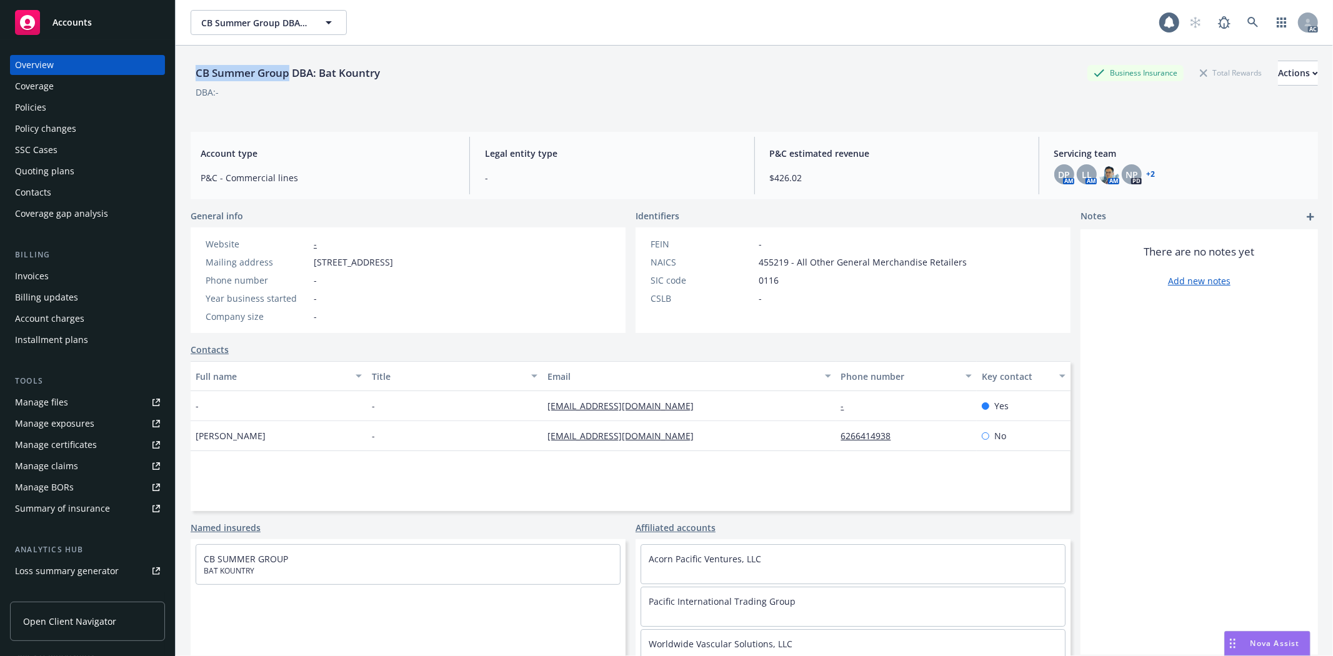
drag, startPoint x: 0, startPoint y: 0, endPoint x: 289, endPoint y: 71, distance: 297.5
click at [289, 71] on div "CB Summer Group DBA: Bat Kountry" at bounding box center [288, 73] width 194 height 16
copy div "CB Summer Group"
drag, startPoint x: 196, startPoint y: 439, endPoint x: 252, endPoint y: 439, distance: 56.3
click at [252, 439] on div "[PERSON_NAME]" at bounding box center [279, 436] width 176 height 30
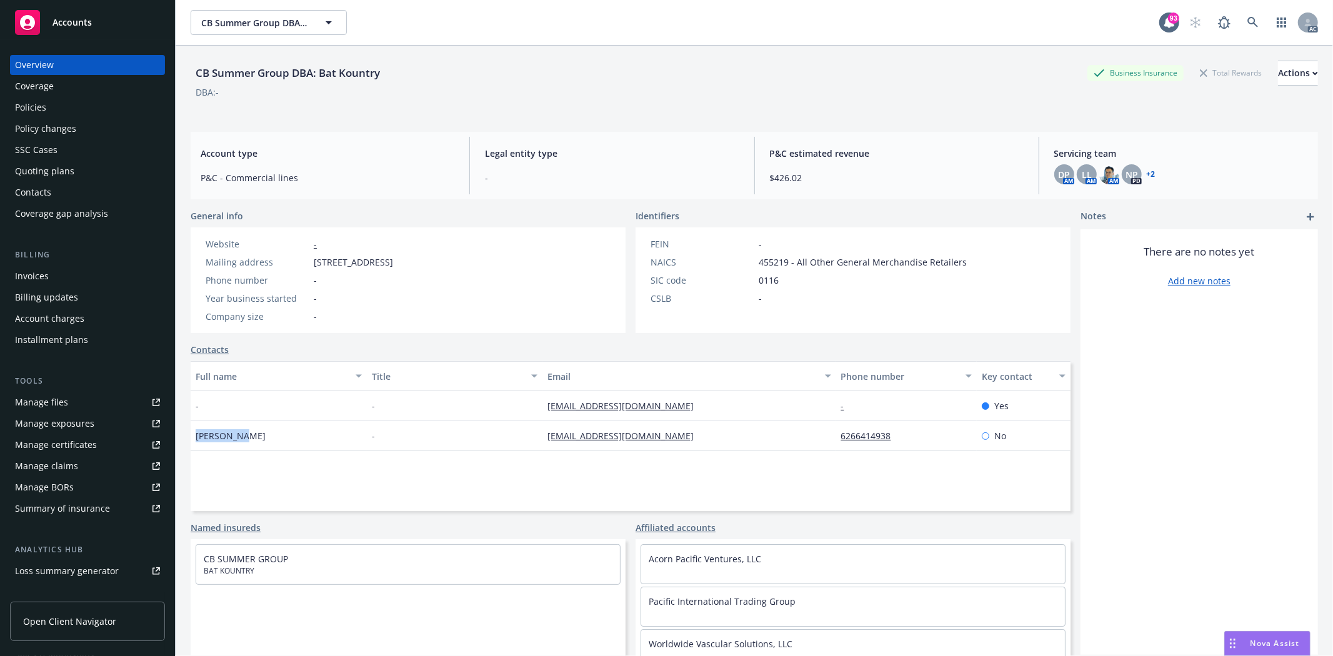
copy span "[PERSON_NAME]"
click at [588, 485] on div "Full name Title Email Phone number Key contact - - [EMAIL_ADDRESS][DOMAIN_NAME]…" at bounding box center [631, 436] width 880 height 150
click at [94, 164] on div "Quoting plans" at bounding box center [87, 171] width 145 height 20
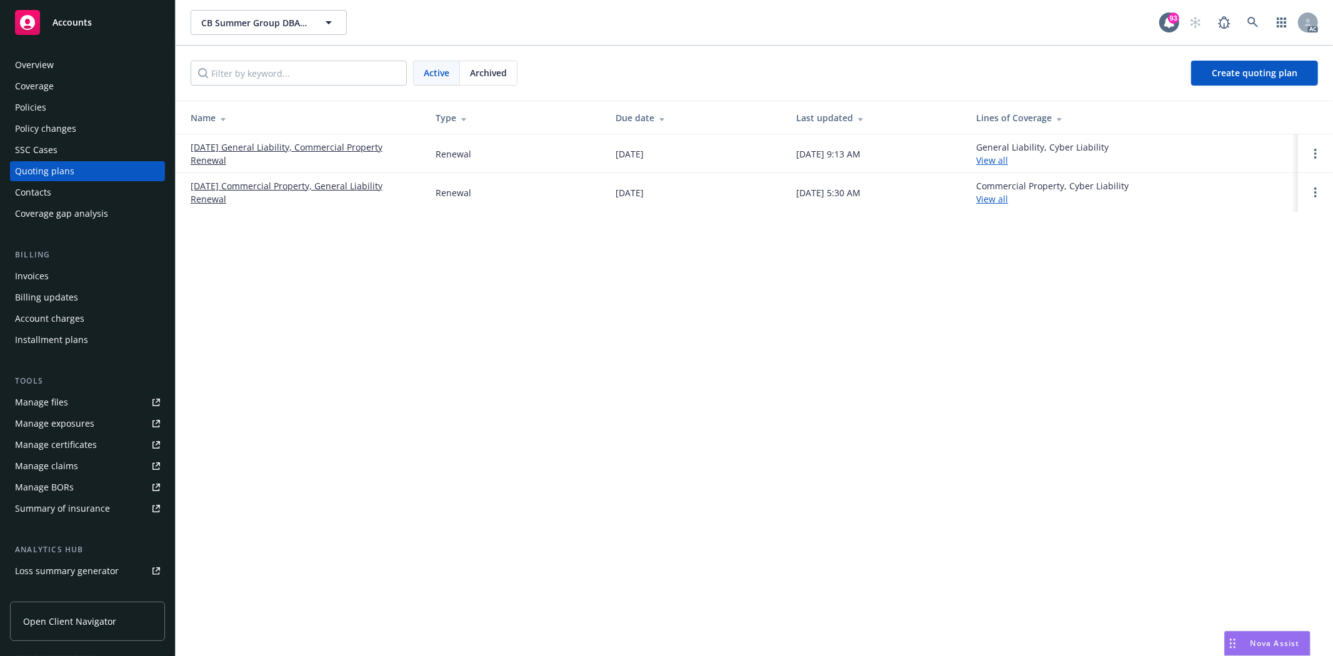
click at [239, 143] on link "[DATE] General Liability, Commercial Property Renewal" at bounding box center [303, 154] width 225 height 26
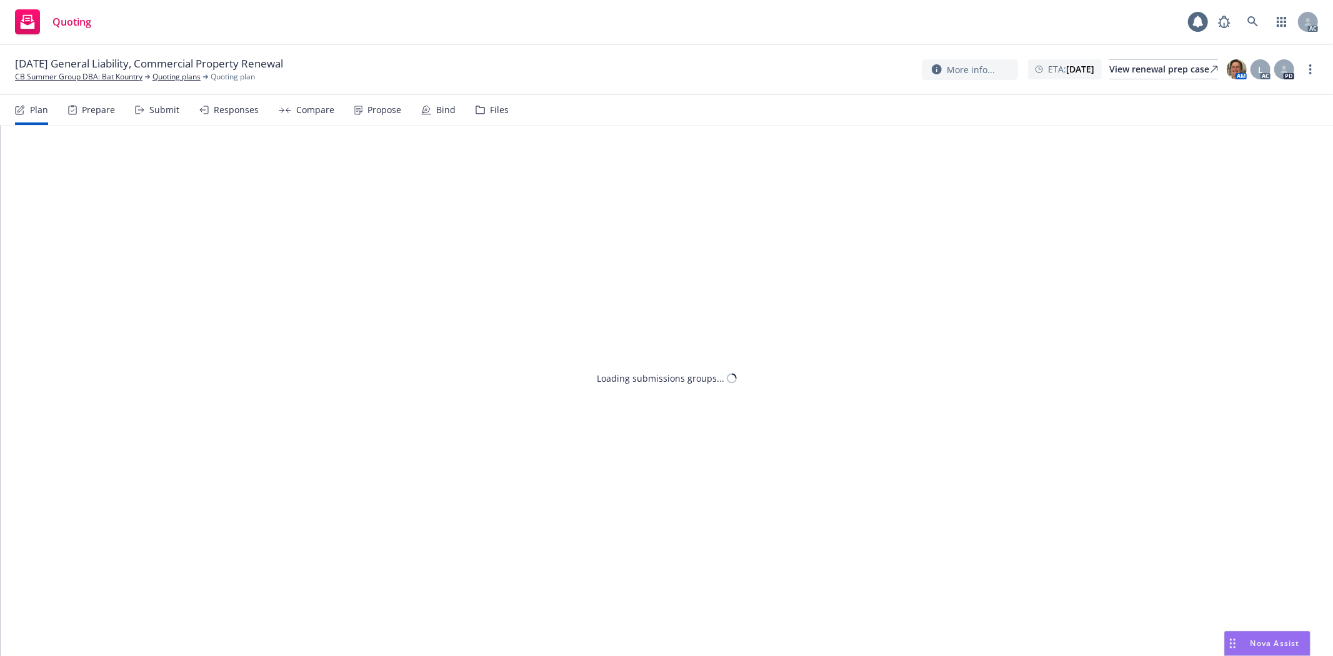
click at [88, 121] on div "Prepare" at bounding box center [91, 110] width 47 height 30
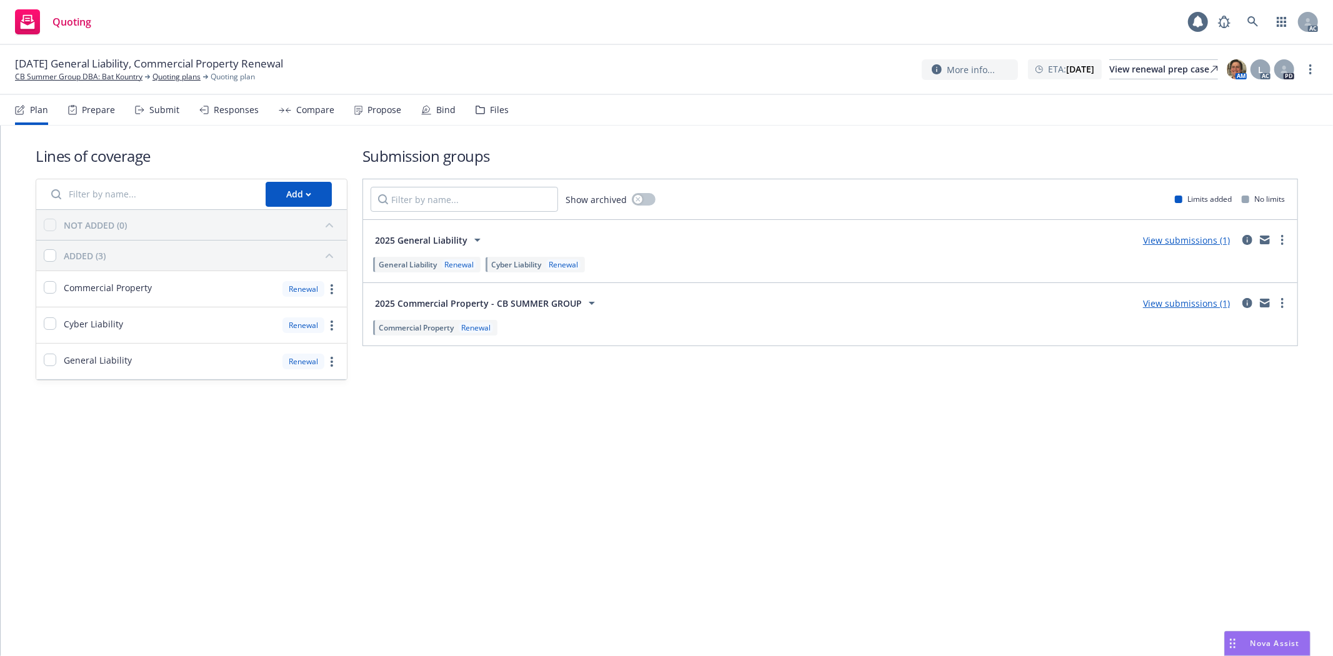
click at [88, 121] on div "Prepare" at bounding box center [91, 110] width 47 height 30
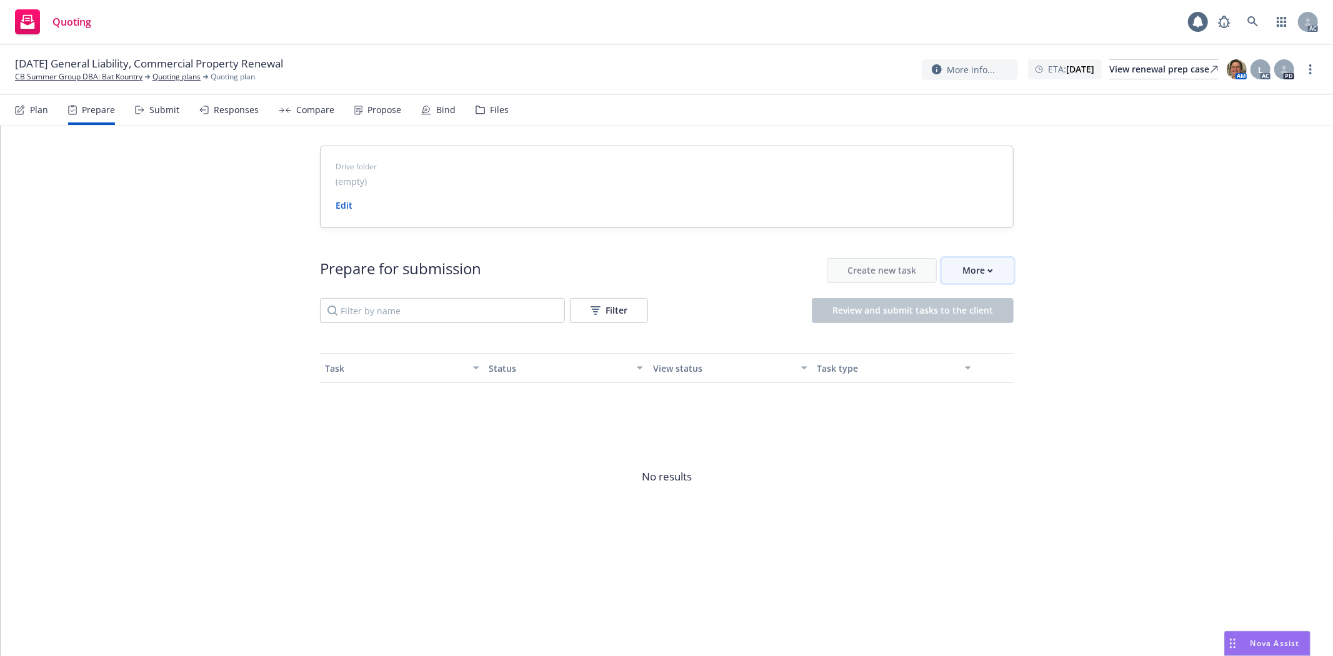
click at [996, 269] on button "More" at bounding box center [978, 270] width 72 height 25
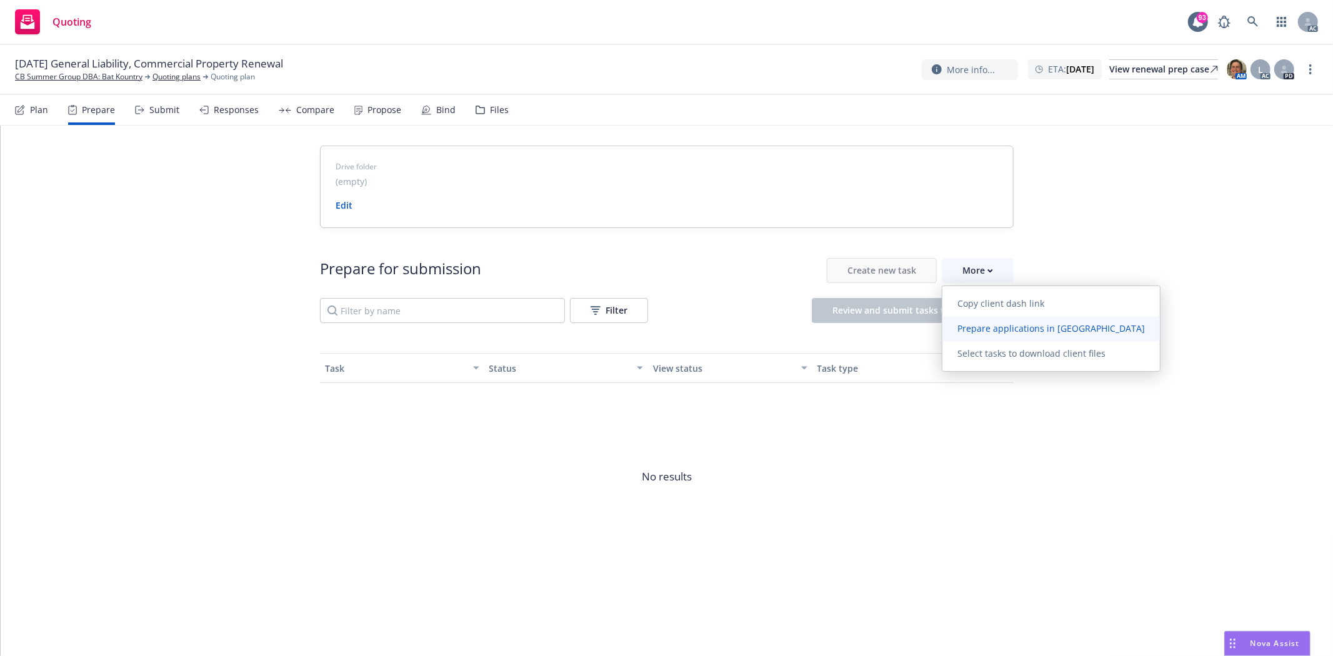
click at [1026, 320] on link "Prepare applications in Indio" at bounding box center [1052, 328] width 218 height 25
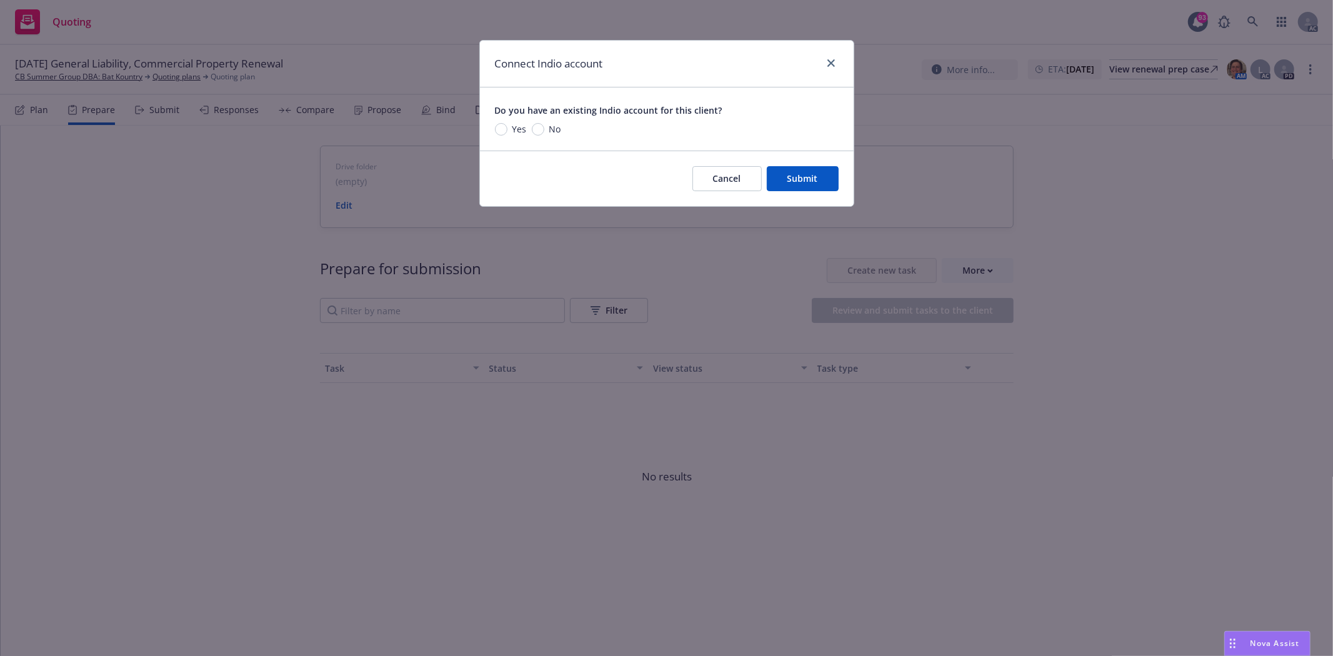
click at [521, 132] on span "Yes" at bounding box center [520, 129] width 14 height 13
click at [508, 132] on input "Yes" at bounding box center [501, 129] width 13 height 13
radio input "true"
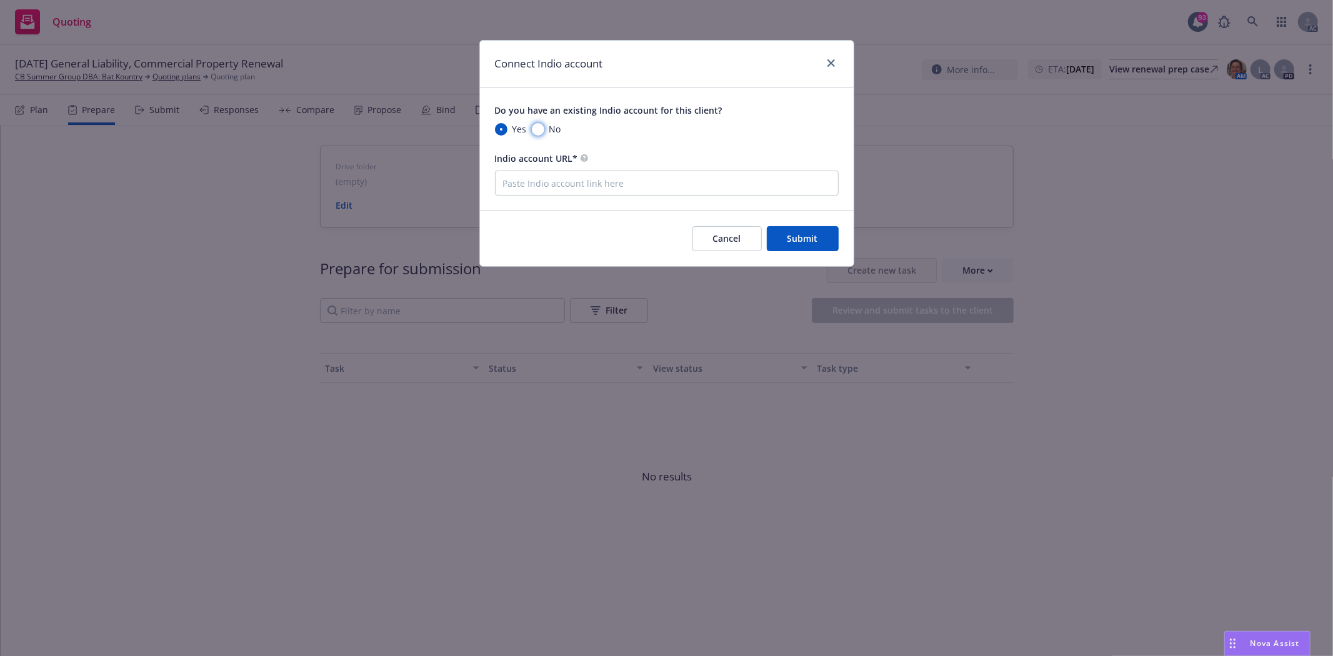
click at [543, 131] on input "No" at bounding box center [538, 129] width 13 height 13
radio input "true"
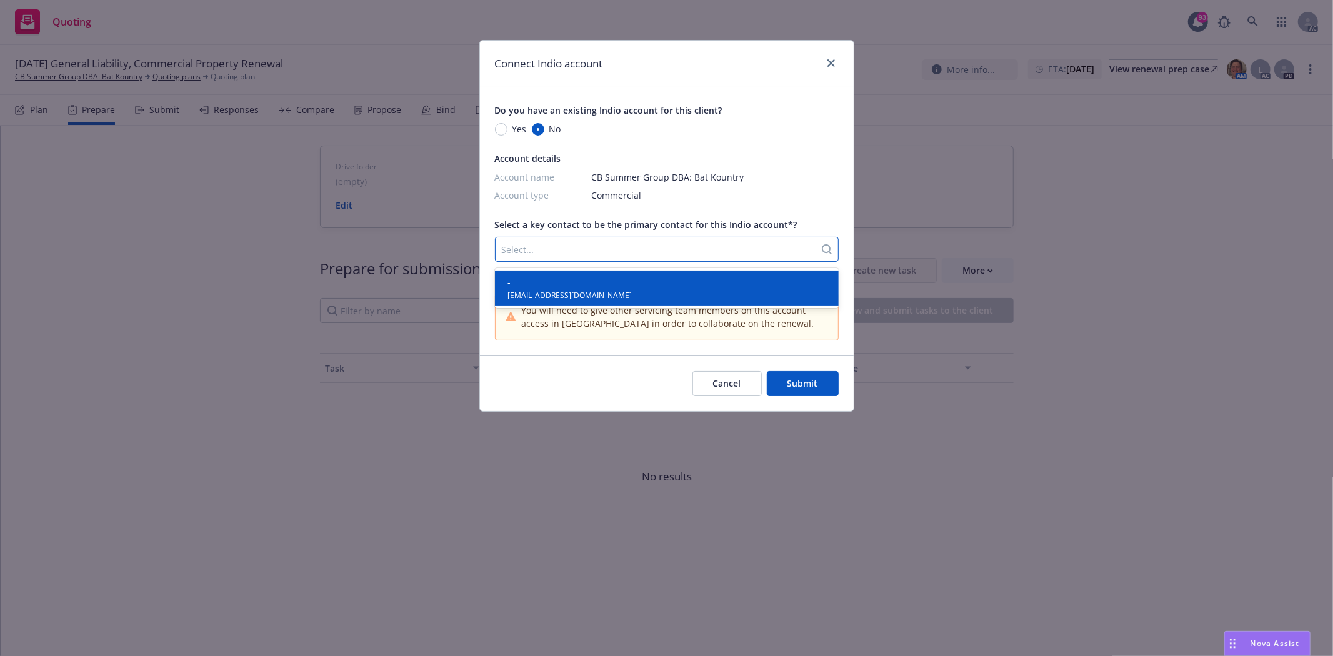
click at [574, 241] on div "Select..." at bounding box center [655, 249] width 319 height 20
click at [564, 284] on span "-" at bounding box center [570, 282] width 124 height 13
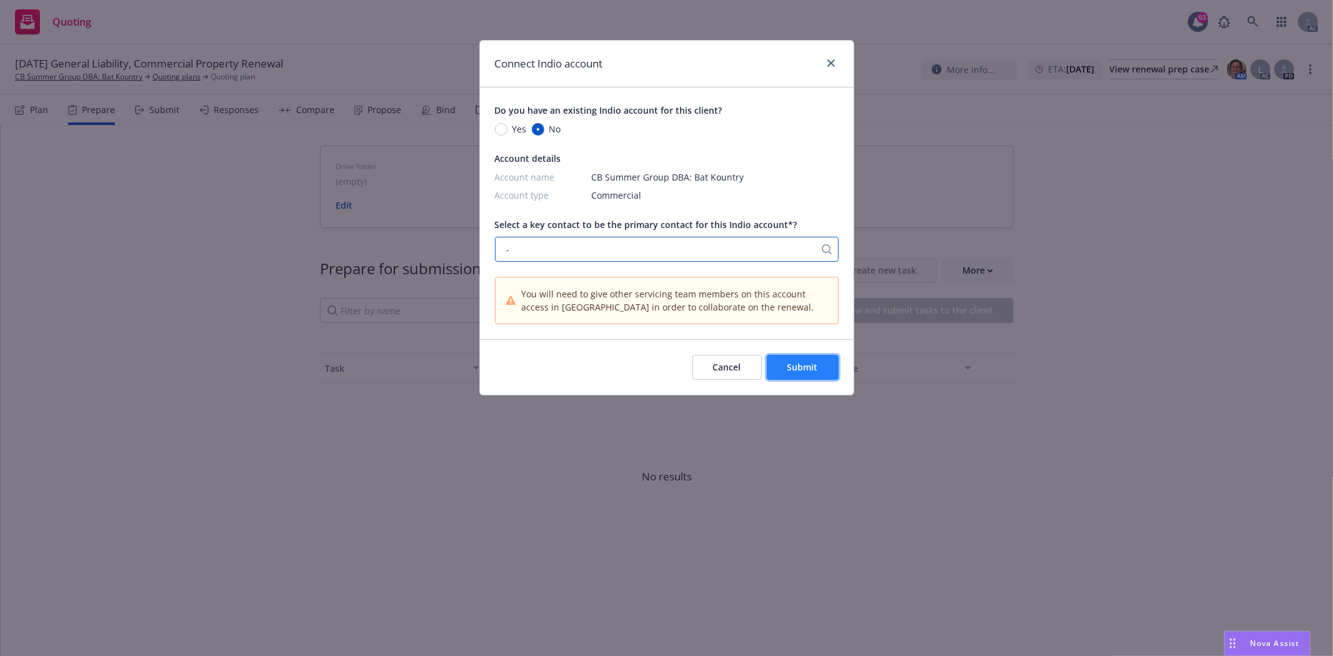
click at [816, 373] on span "Submit" at bounding box center [803, 367] width 31 height 12
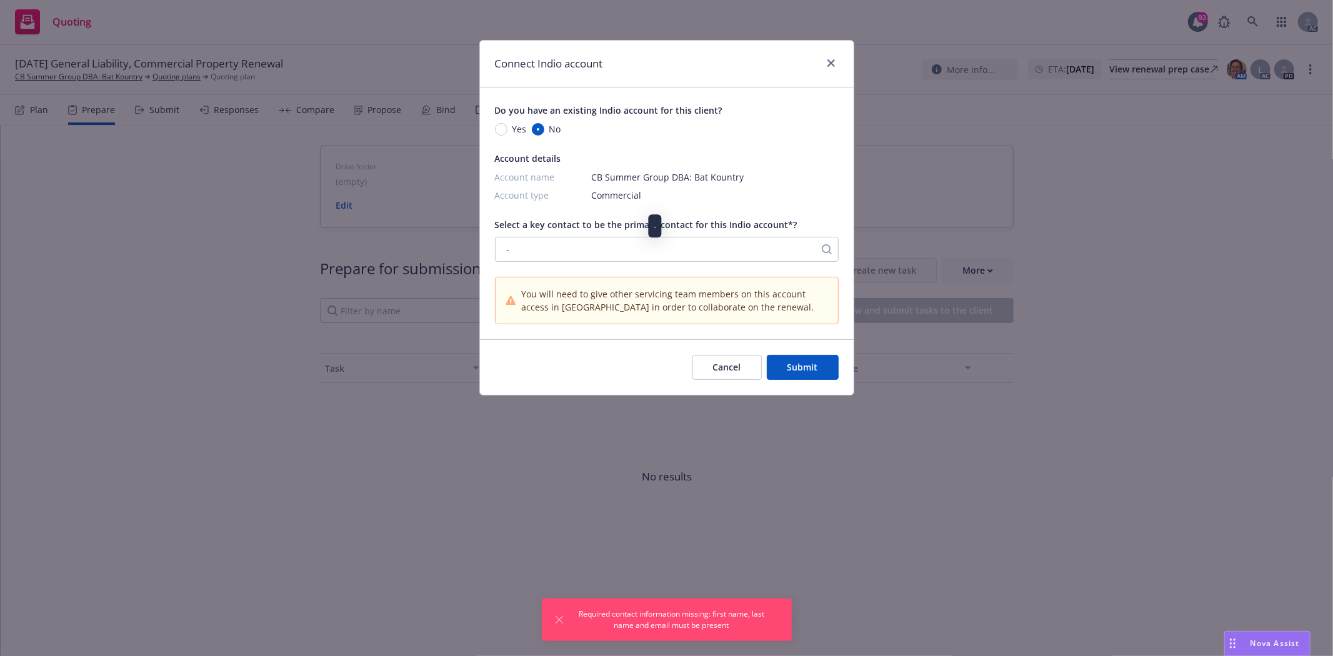
click at [770, 246] on div "-" at bounding box center [655, 249] width 307 height 13
click at [690, 244] on div "-" at bounding box center [655, 249] width 307 height 13
click at [805, 249] on div "-" at bounding box center [655, 249] width 307 height 13
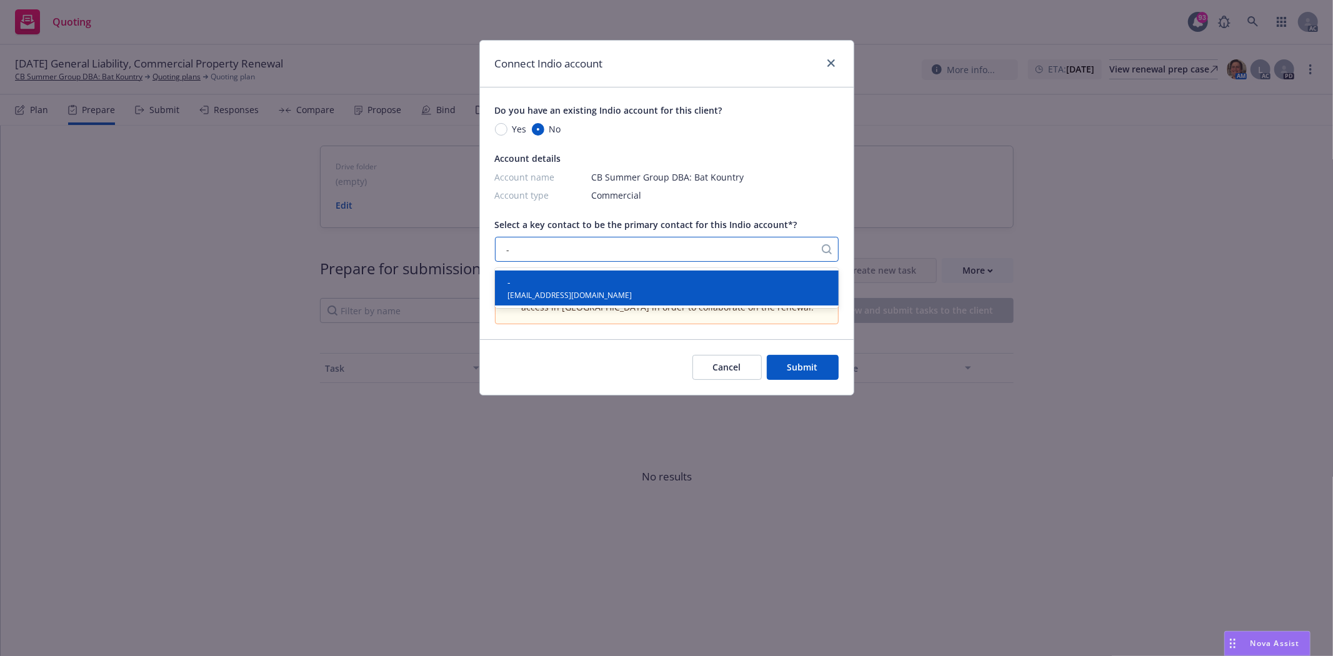
click at [696, 283] on div "- cinsriver@yahoo.com" at bounding box center [667, 288] width 329 height 25
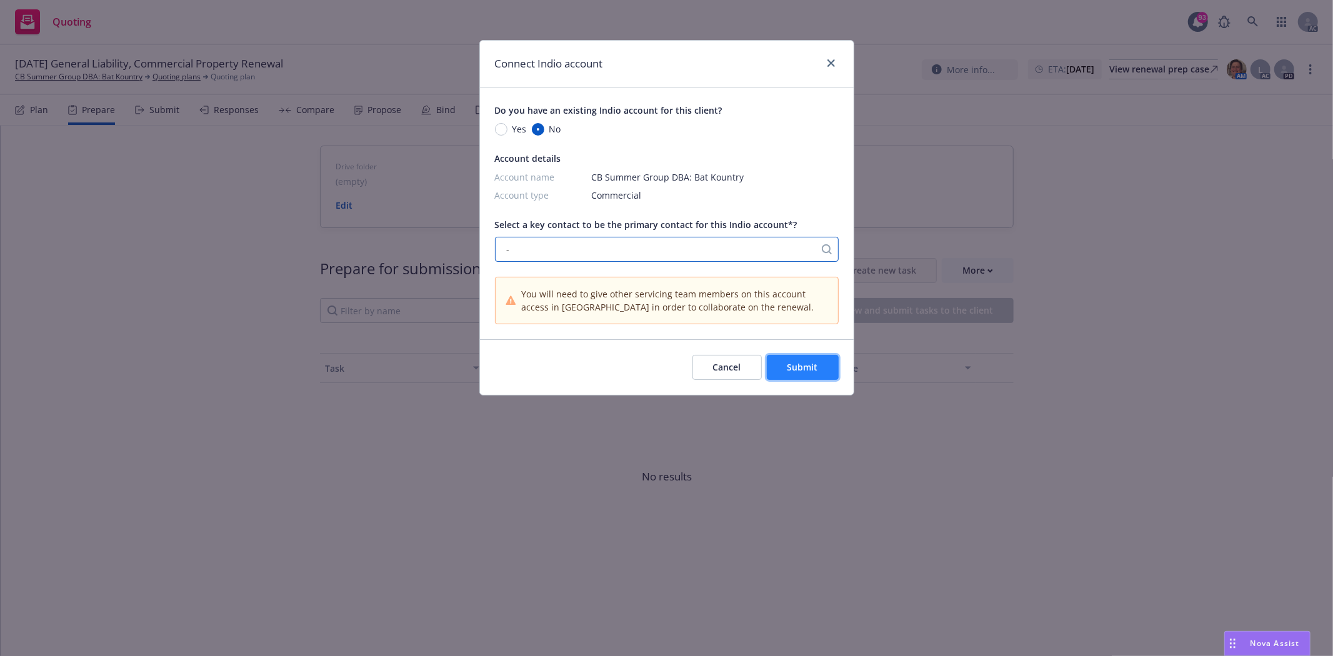
click at [797, 366] on span "Submit" at bounding box center [803, 367] width 31 height 12
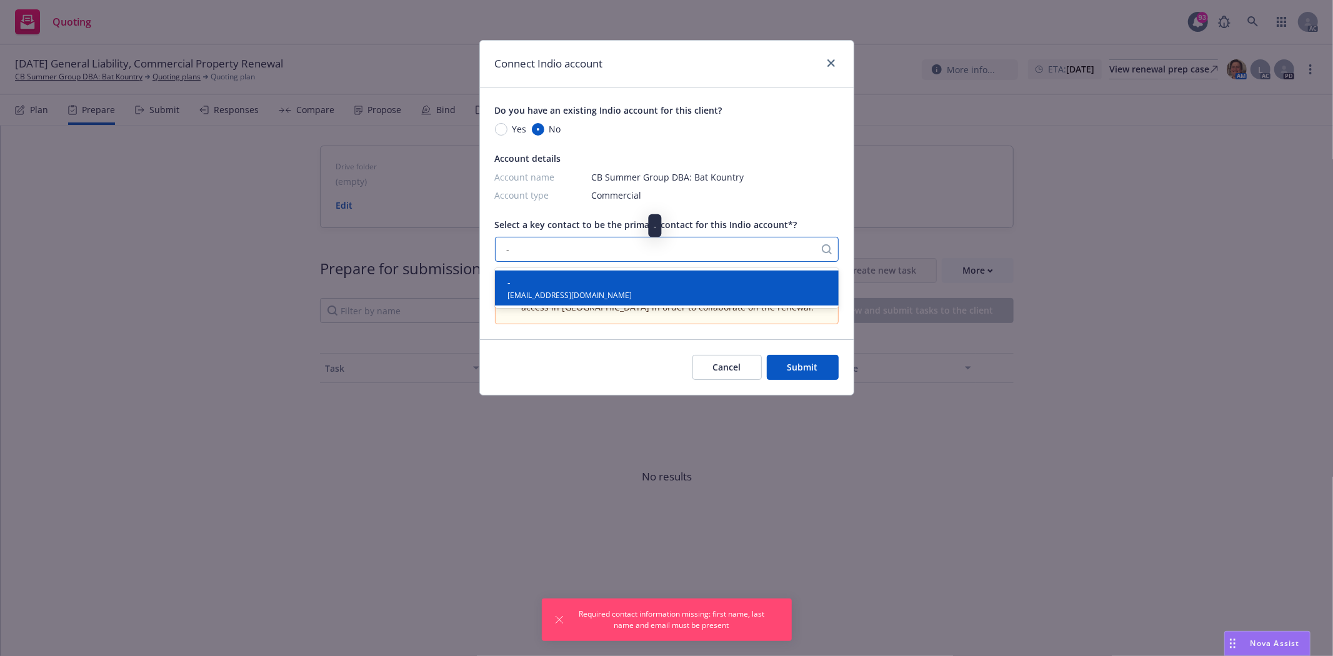
click at [708, 244] on div "-" at bounding box center [655, 249] width 307 height 13
click at [719, 363] on span "Cancel" at bounding box center [727, 367] width 28 height 12
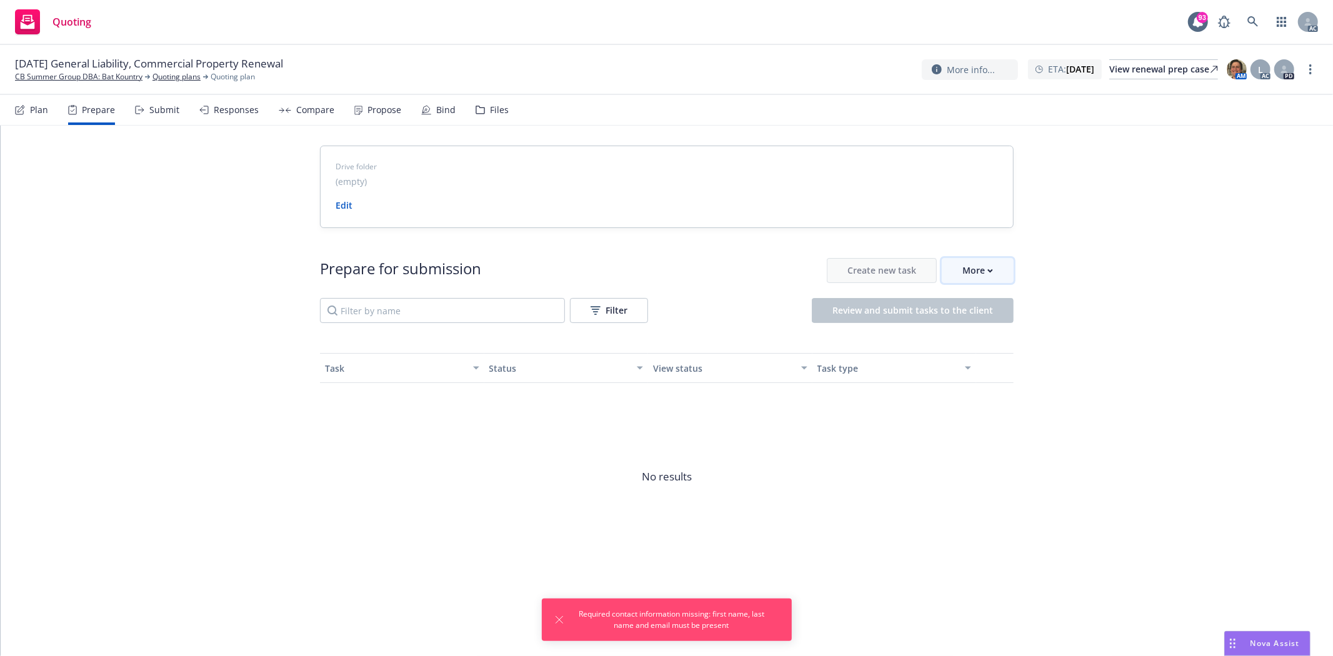
click at [1003, 277] on button "More" at bounding box center [978, 270] width 72 height 25
click at [113, 73] on link "CB Summer Group DBA: Bat Kountry" at bounding box center [79, 76] width 128 height 11
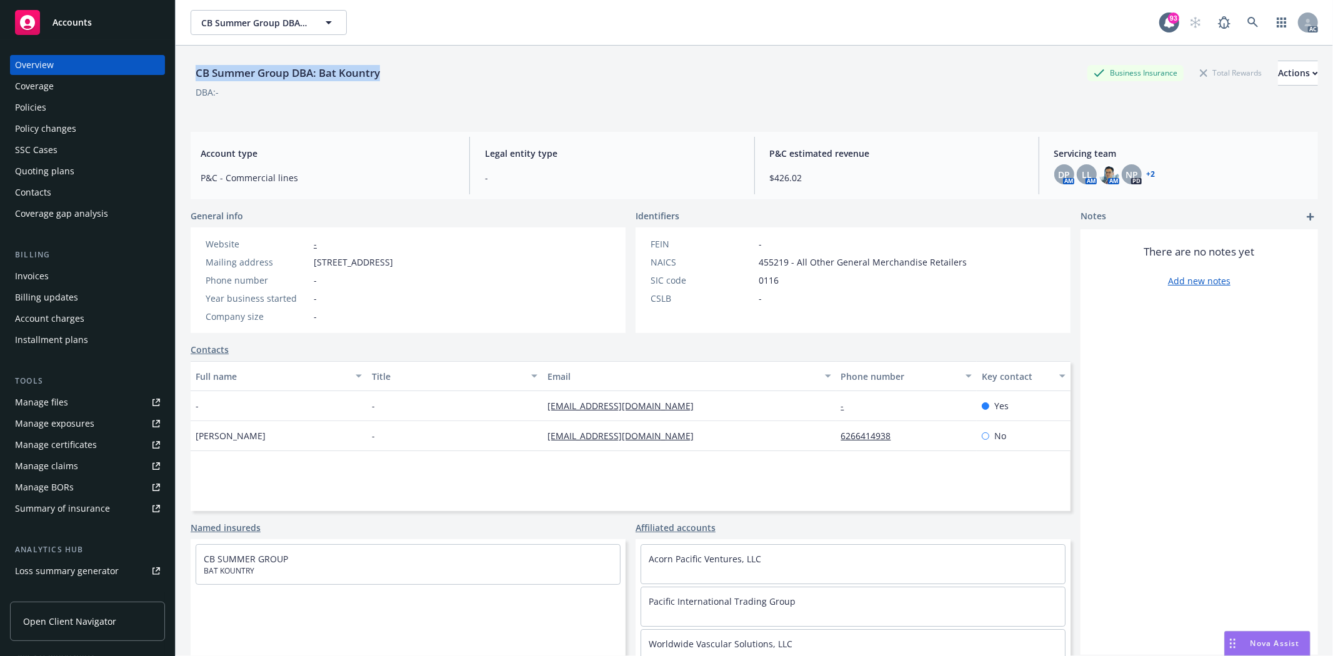
drag, startPoint x: 189, startPoint y: 68, endPoint x: 506, endPoint y: 78, distance: 317.1
click at [506, 78] on div "CB Summer Group DBA: Bat Kountry Business Insurance Total Rewards Actions DBA: …" at bounding box center [755, 374] width 1158 height 656
copy div "CB Summer Group DBA: Bat Kountry"
click at [584, 478] on div "Full name Title Email Phone number Key contact - - [EMAIL_ADDRESS][DOMAIN_NAME]…" at bounding box center [631, 436] width 880 height 150
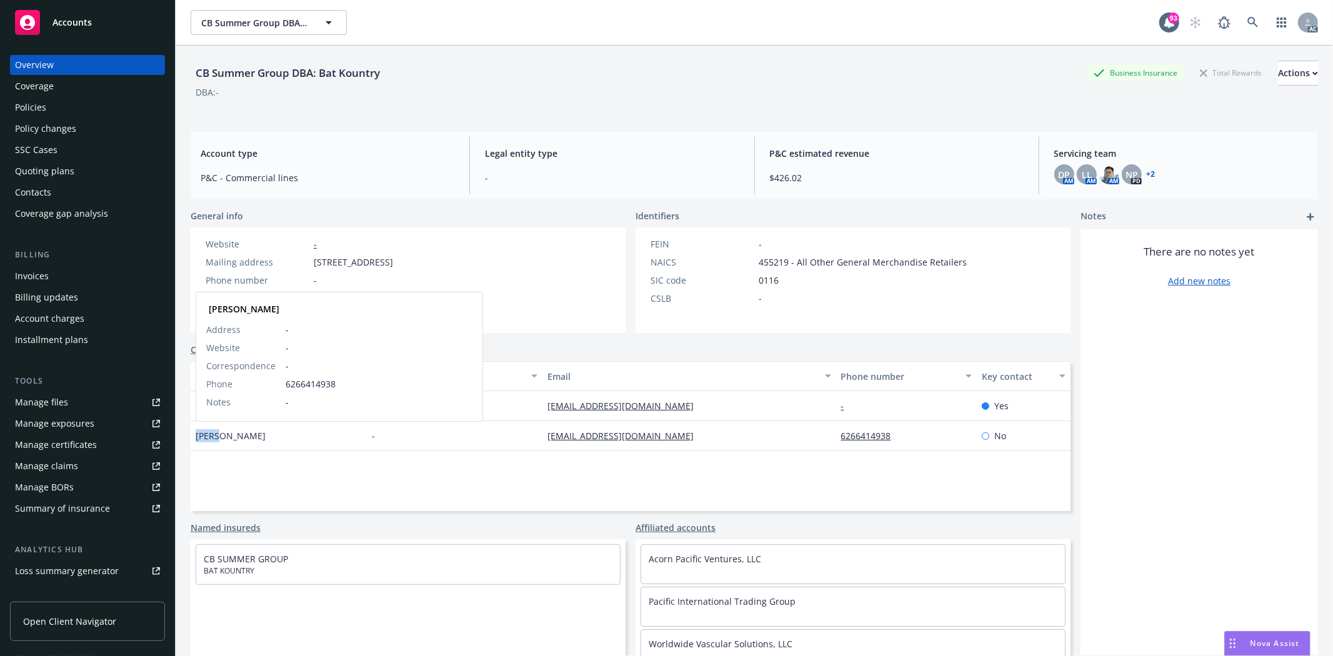
drag, startPoint x: 196, startPoint y: 436, endPoint x: 218, endPoint y: 436, distance: 21.3
click at [218, 436] on span "[PERSON_NAME]" at bounding box center [231, 435] width 70 height 13
copy span "[PERSON_NAME]"
click at [234, 435] on span "[PERSON_NAME]" at bounding box center [231, 435] width 70 height 13
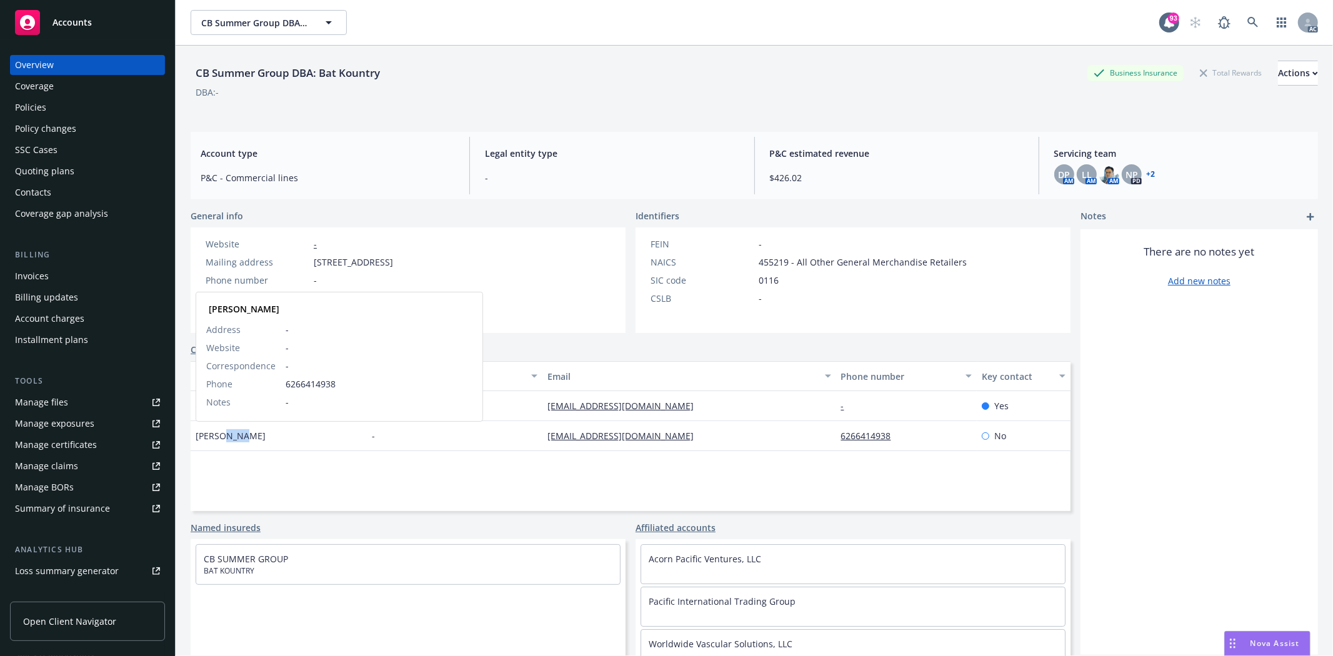
copy span "Hsia"
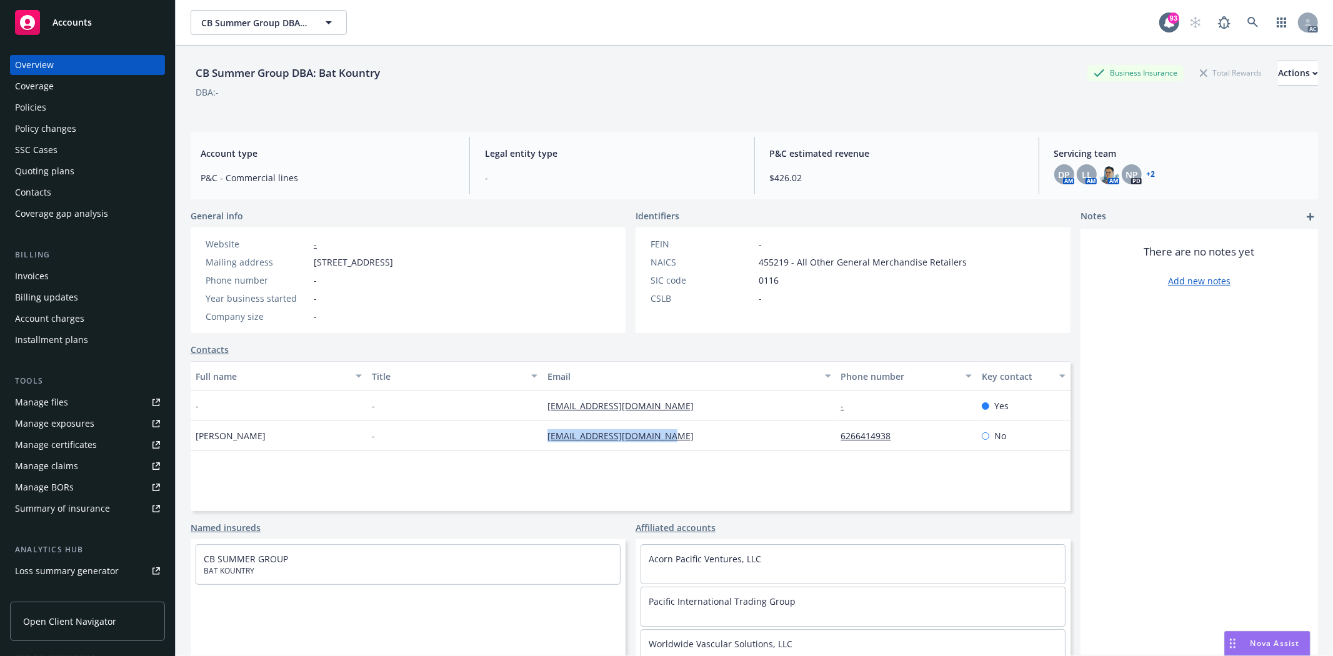
drag, startPoint x: 538, startPoint y: 438, endPoint x: 689, endPoint y: 440, distance: 150.7
click at [689, 440] on div "[EMAIL_ADDRESS][DOMAIN_NAME]" at bounding box center [689, 436] width 293 height 30
copy link "accounting@batkountry.com"
click at [625, 474] on div "Full name Title Email Phone number Key contact - - cinsriver@yahoo.com - Yes Ci…" at bounding box center [631, 436] width 880 height 150
drag, startPoint x: 541, startPoint y: 441, endPoint x: 686, endPoint y: 449, distance: 145.8
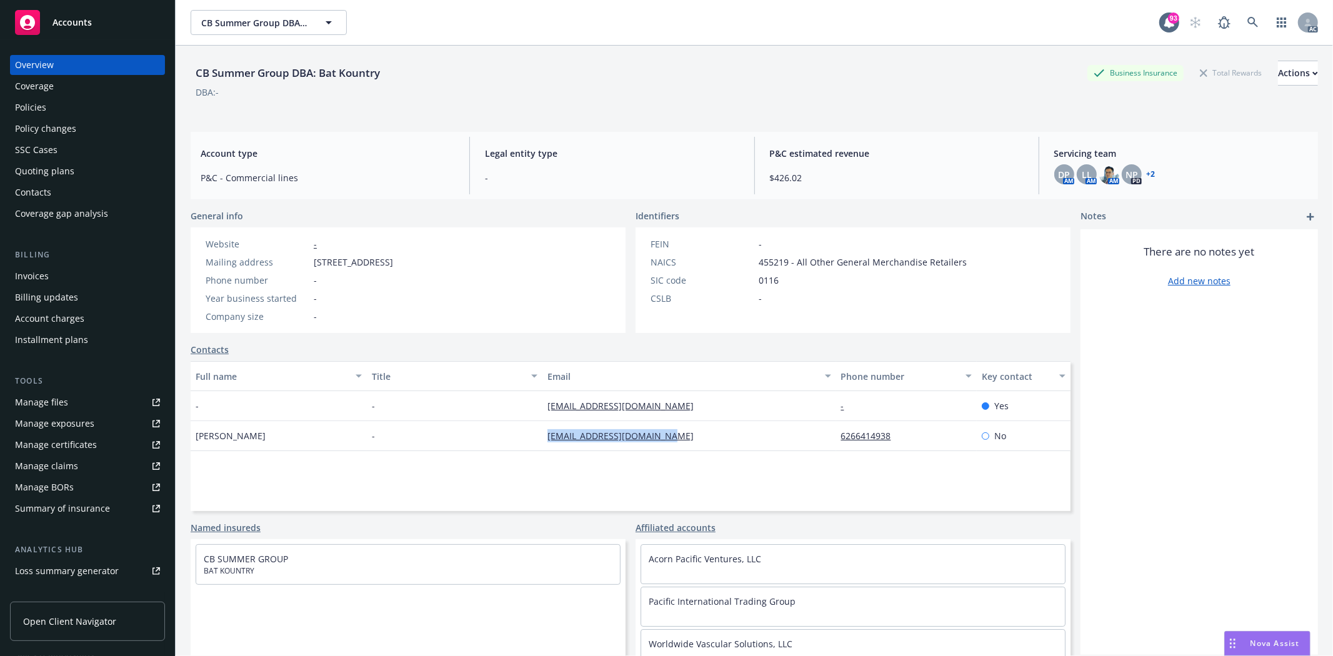
click at [686, 449] on div "Cindy Hsia - accounting@batkountry.com 6266414938 No" at bounding box center [631, 436] width 880 height 30
copy div "accounting@batkountry.com"
click at [846, 469] on div "Full name Title Email Phone number Key contact - - cinsriver@yahoo.com - Yes Ci…" at bounding box center [631, 436] width 880 height 150
drag, startPoint x: 822, startPoint y: 438, endPoint x: 893, endPoint y: 434, distance: 70.7
click at [893, 434] on div "Cindy Hsia - accounting@batkountry.com 6266414938 No" at bounding box center [631, 436] width 880 height 30
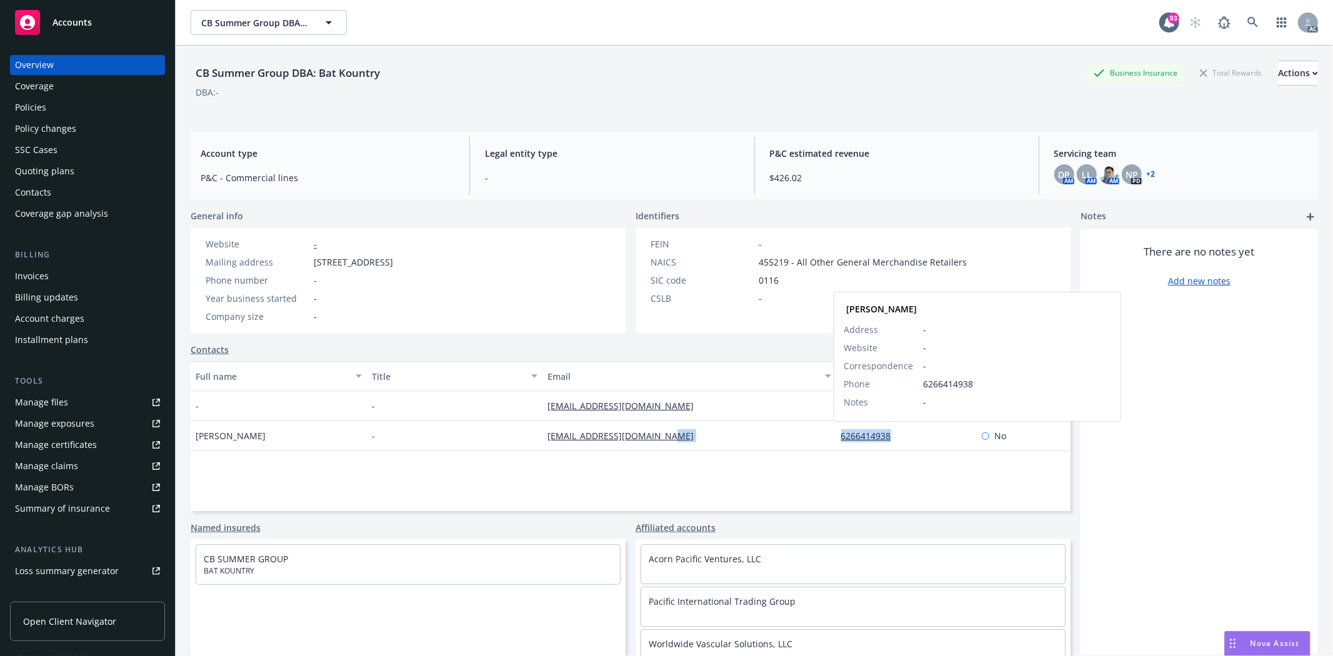
copy div "6266414938"
click at [68, 168] on div "Quoting plans" at bounding box center [44, 171] width 59 height 20
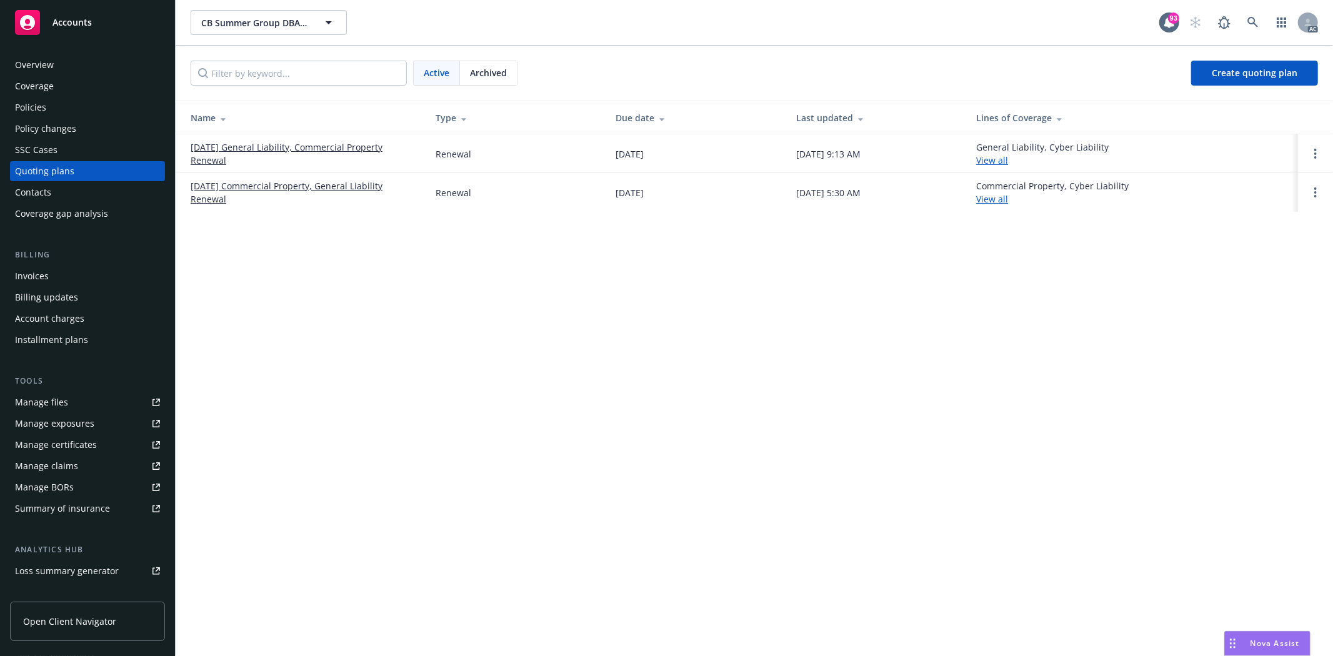
drag, startPoint x: 188, startPoint y: 138, endPoint x: 242, endPoint y: 164, distance: 60.4
click at [242, 164] on td "12/03/25 General Liability, Commercial Property Renewal" at bounding box center [301, 153] width 250 height 39
copy link "12/03/25 General Liability, Commercial Property Renewal"
click at [323, 259] on div "CB Summer Group DBA: Bat Kountry CB Summer Group DBA: Bat Kountry 93 AC Active …" at bounding box center [755, 328] width 1158 height 656
drag, startPoint x: 228, startPoint y: 138, endPoint x: 293, endPoint y: 151, distance: 65.7
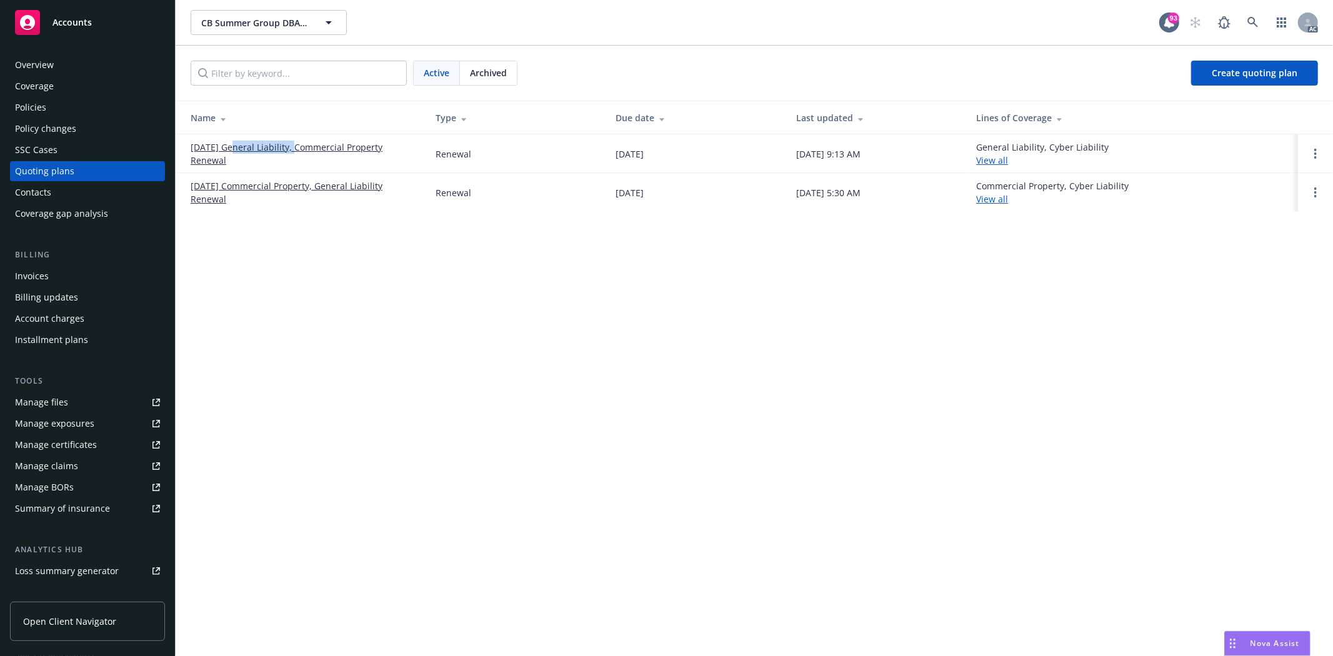
click at [293, 151] on td "[DATE] General Liability, Commercial Property Renewal" at bounding box center [301, 153] width 250 height 39
copy link "General Liability"
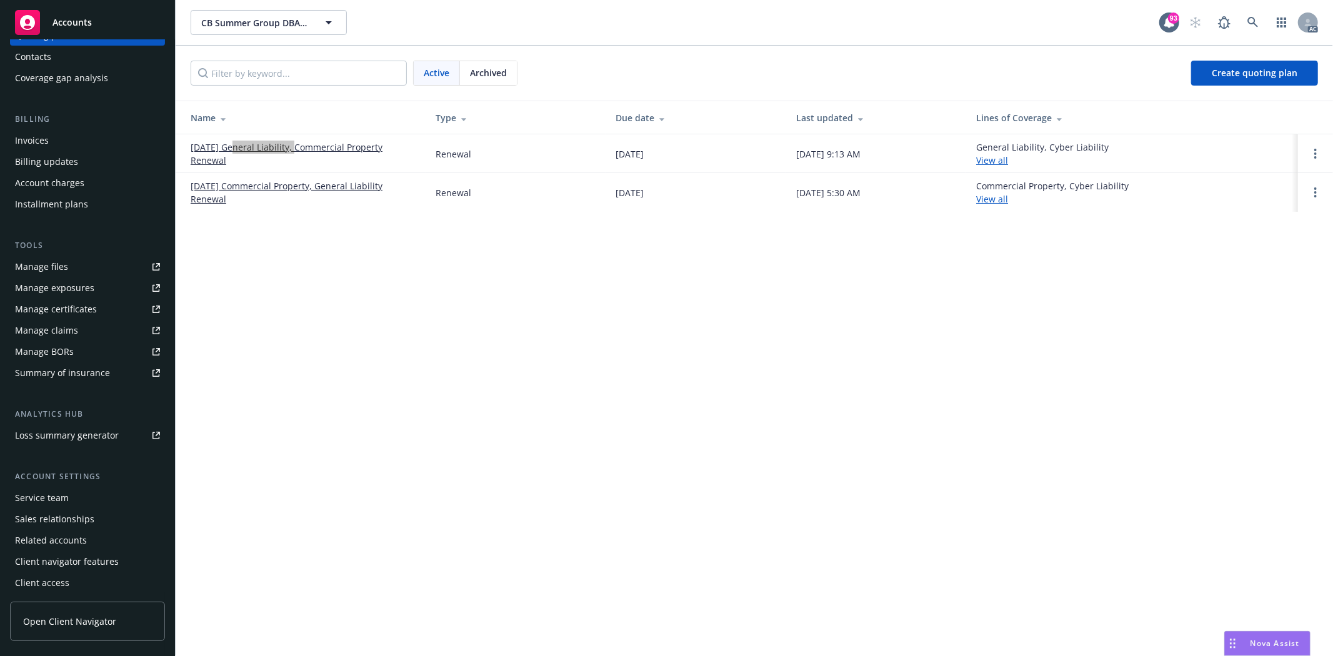
scroll to position [136, 0]
click at [63, 491] on div "Service team" at bounding box center [42, 498] width 54 height 20
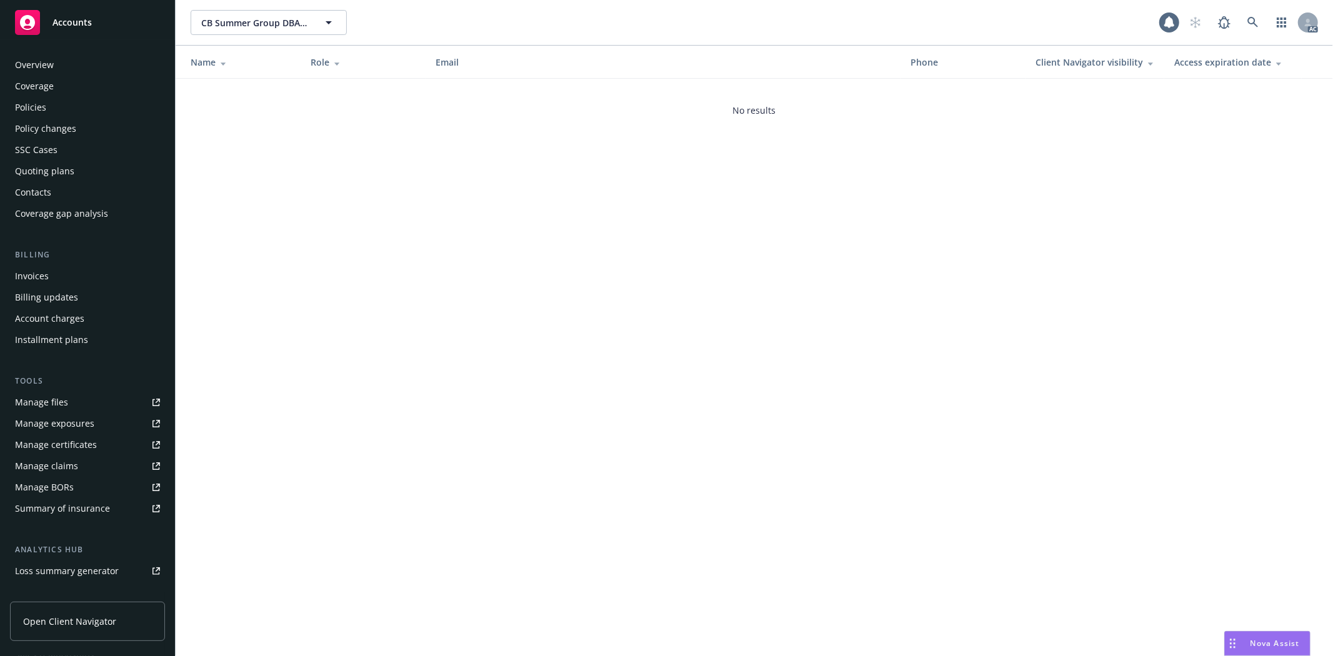
scroll to position [136, 0]
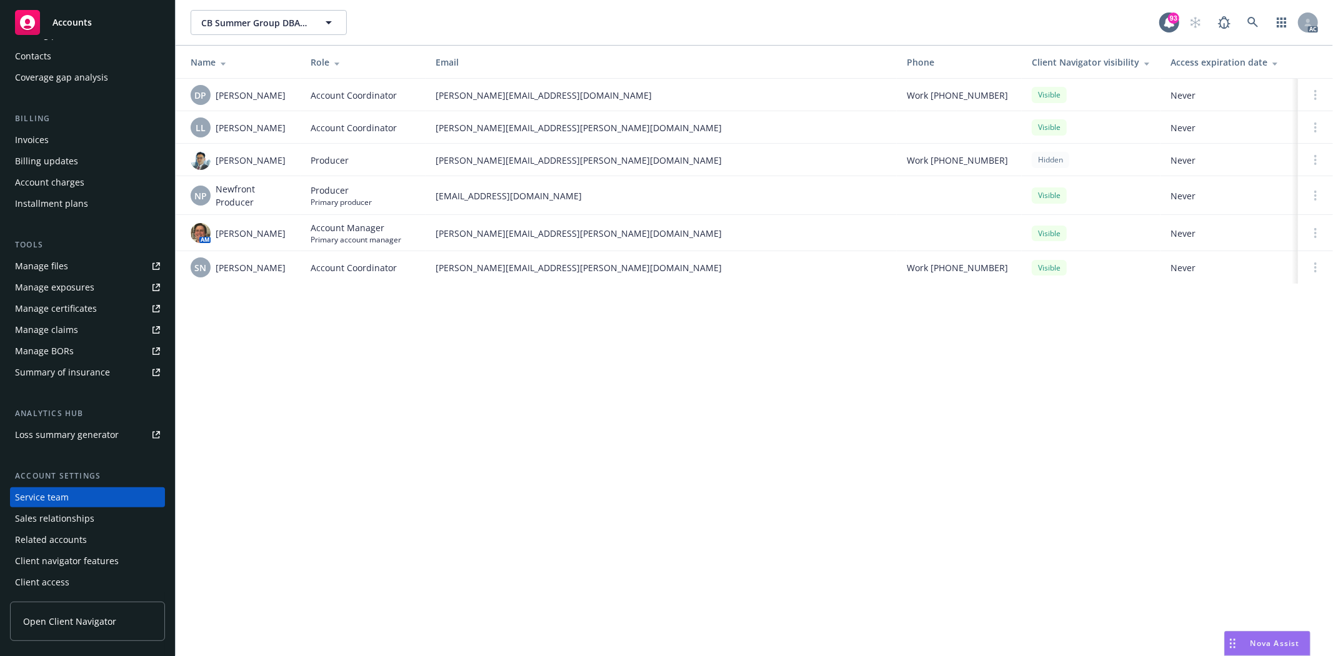
drag, startPoint x: 218, startPoint y: 233, endPoint x: 291, endPoint y: 228, distance: 74.0
click at [291, 228] on td "AM Nicholas Baldwin" at bounding box center [238, 233] width 125 height 36
copy span "[PERSON_NAME]"
drag, startPoint x: 217, startPoint y: 96, endPoint x: 286, endPoint y: 91, distance: 69.6
click at [286, 91] on div "DP Daniel Pokhoy" at bounding box center [241, 95] width 100 height 20
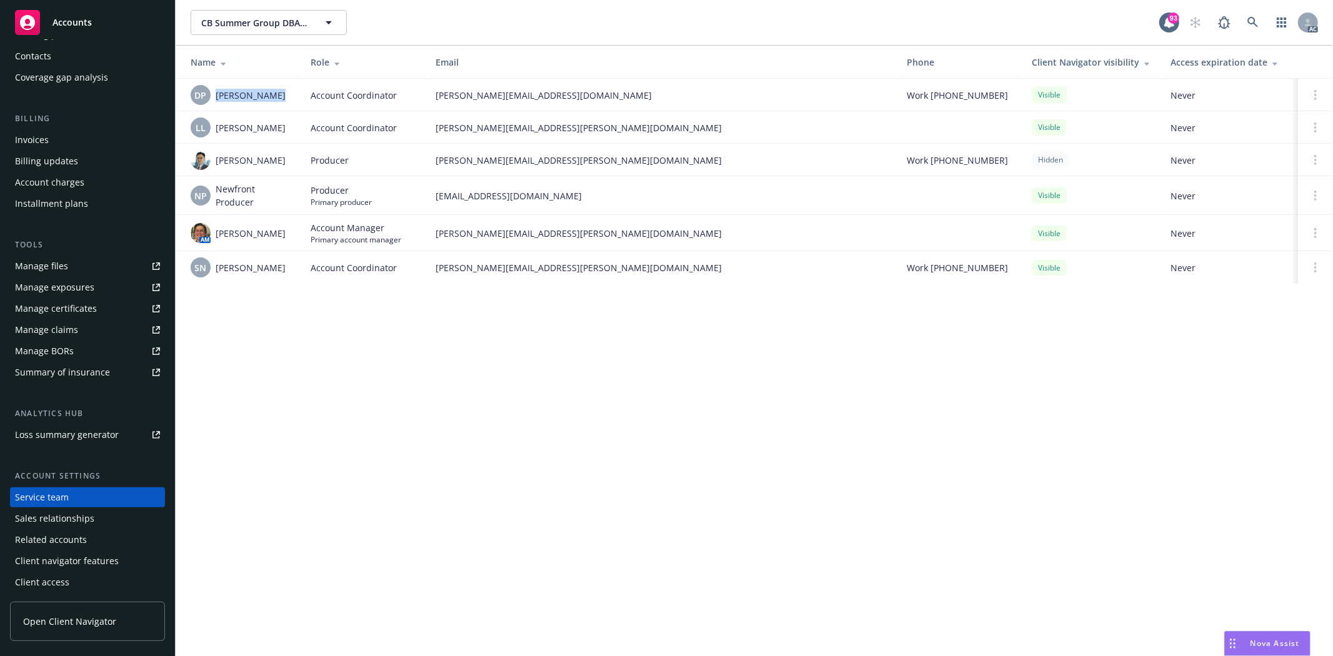
copy span "Daniel Pokhoy"
drag, startPoint x: 215, startPoint y: 128, endPoint x: 280, endPoint y: 128, distance: 65.0
click at [280, 128] on div "LL Lacy Lipetzky" at bounding box center [241, 128] width 100 height 20
drag, startPoint x: 217, startPoint y: 161, endPoint x: 270, endPoint y: 161, distance: 53.1
click at [270, 161] on div "[PERSON_NAME]" at bounding box center [241, 160] width 100 height 20
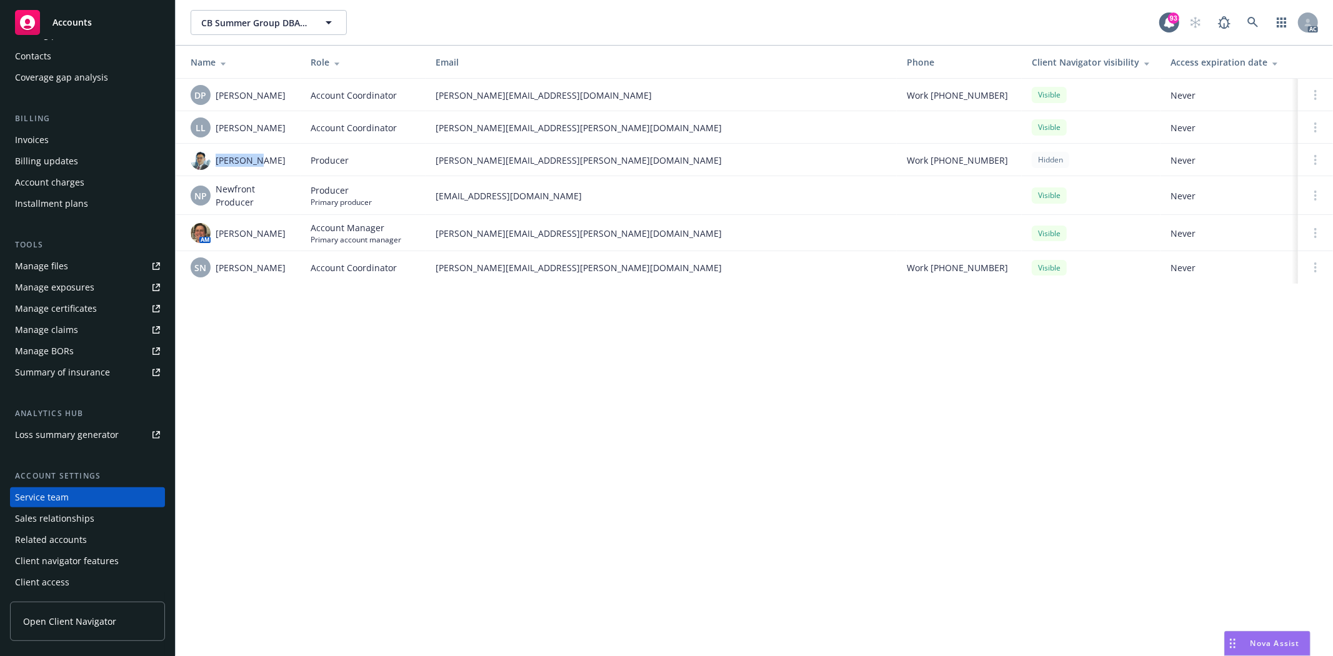
drag, startPoint x: 394, startPoint y: 348, endPoint x: 321, endPoint y: 268, distance: 108.4
click at [394, 348] on div "CB Summer Group DBA: Bat Kountry CB Summer Group DBA: Bat Kountry 93 AC Name Ro…" at bounding box center [755, 328] width 1158 height 656
click at [245, 163] on span "[PERSON_NAME]" at bounding box center [251, 160] width 70 height 13
drag, startPoint x: 216, startPoint y: 268, endPoint x: 286, endPoint y: 269, distance: 69.4
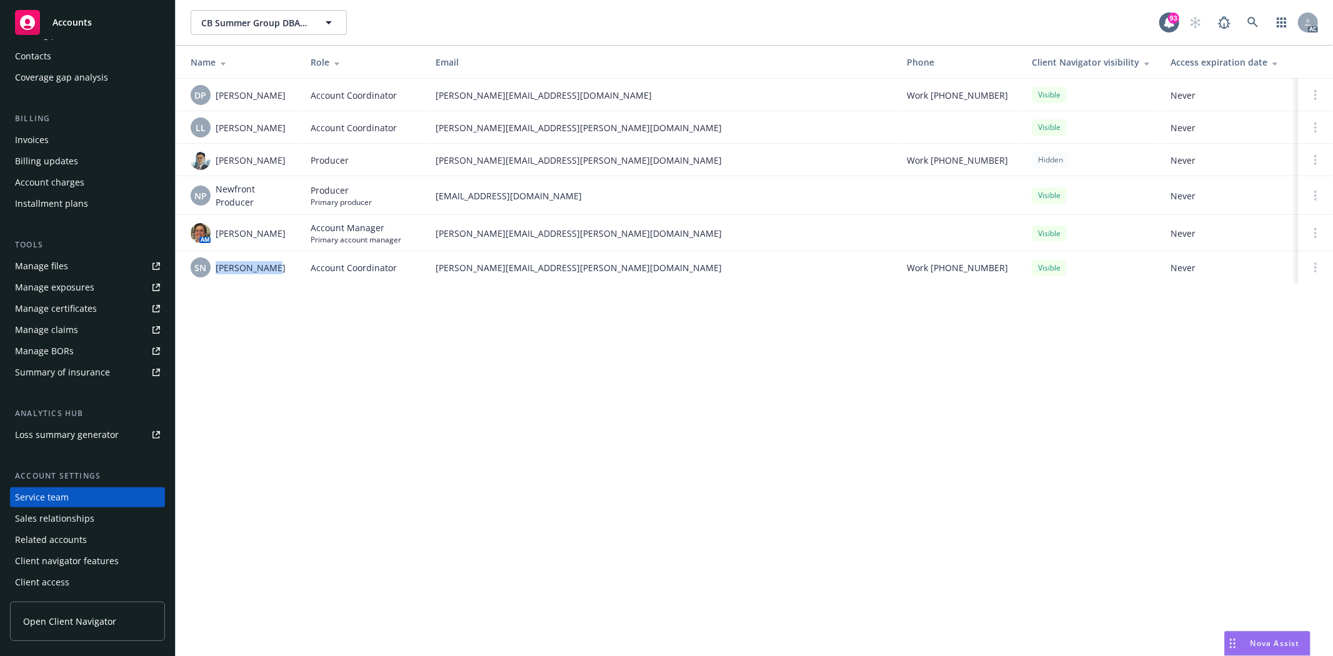
click at [286, 269] on div "SN Sayani Neogi" at bounding box center [241, 268] width 100 height 20
click at [355, 339] on div "CB Summer Group DBA: Bat Kountry CB Summer Group DBA: Bat Kountry 93 AC Name Ro…" at bounding box center [755, 328] width 1158 height 656
drag, startPoint x: 215, startPoint y: 163, endPoint x: 275, endPoint y: 169, distance: 60.4
click at [275, 169] on div "[PERSON_NAME]" at bounding box center [241, 160] width 100 height 20
click at [276, 171] on td "[PERSON_NAME]" at bounding box center [238, 160] width 125 height 33
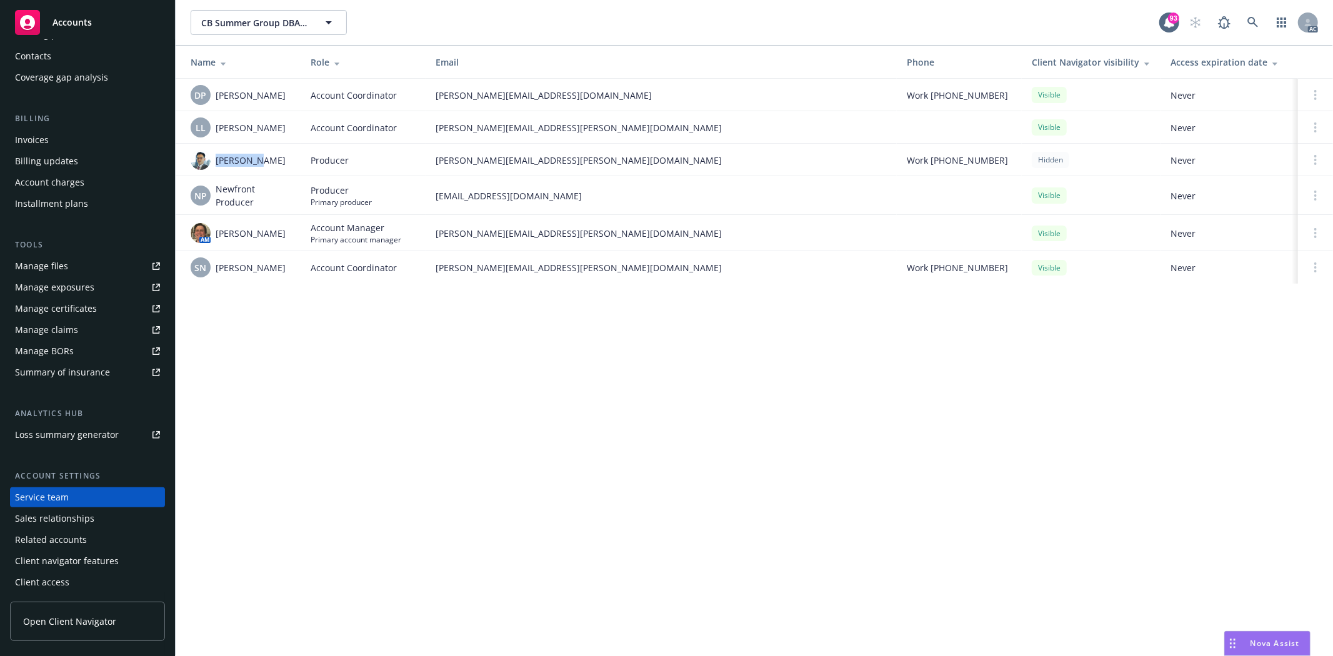
drag, startPoint x: 216, startPoint y: 164, endPoint x: 277, endPoint y: 172, distance: 61.2
click at [277, 172] on td "[PERSON_NAME]" at bounding box center [238, 160] width 125 height 33
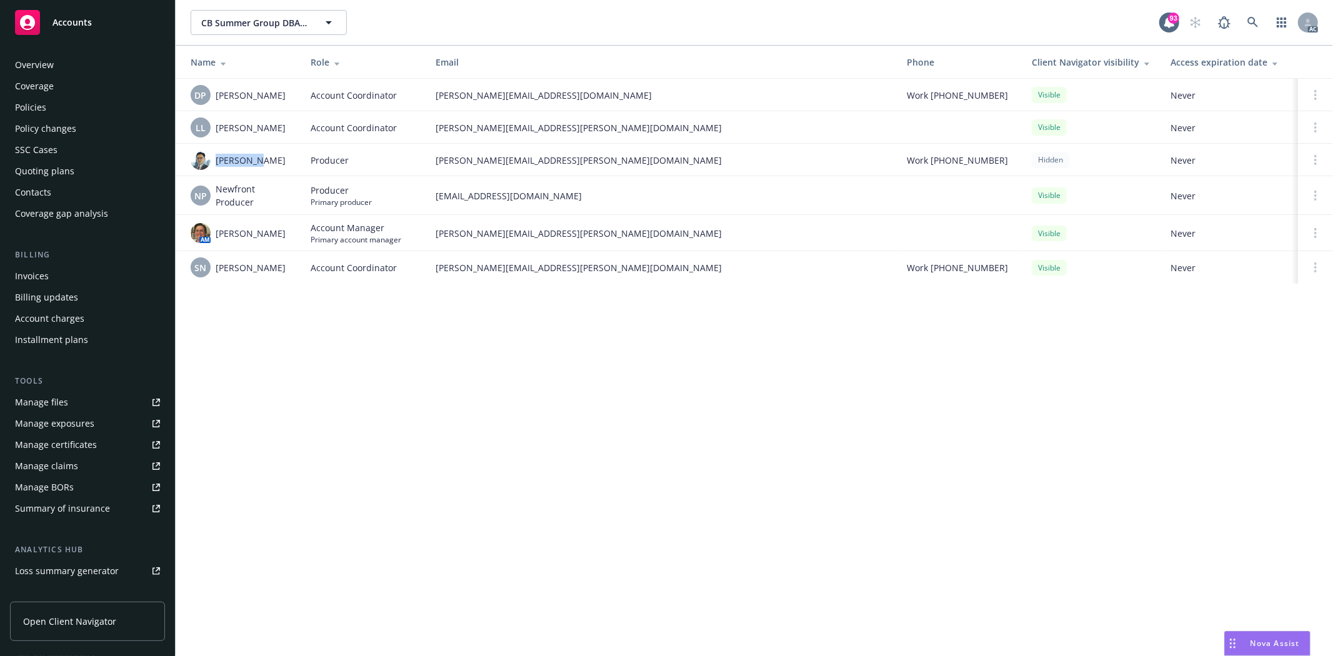
click at [78, 69] on div "Overview" at bounding box center [87, 65] width 145 height 20
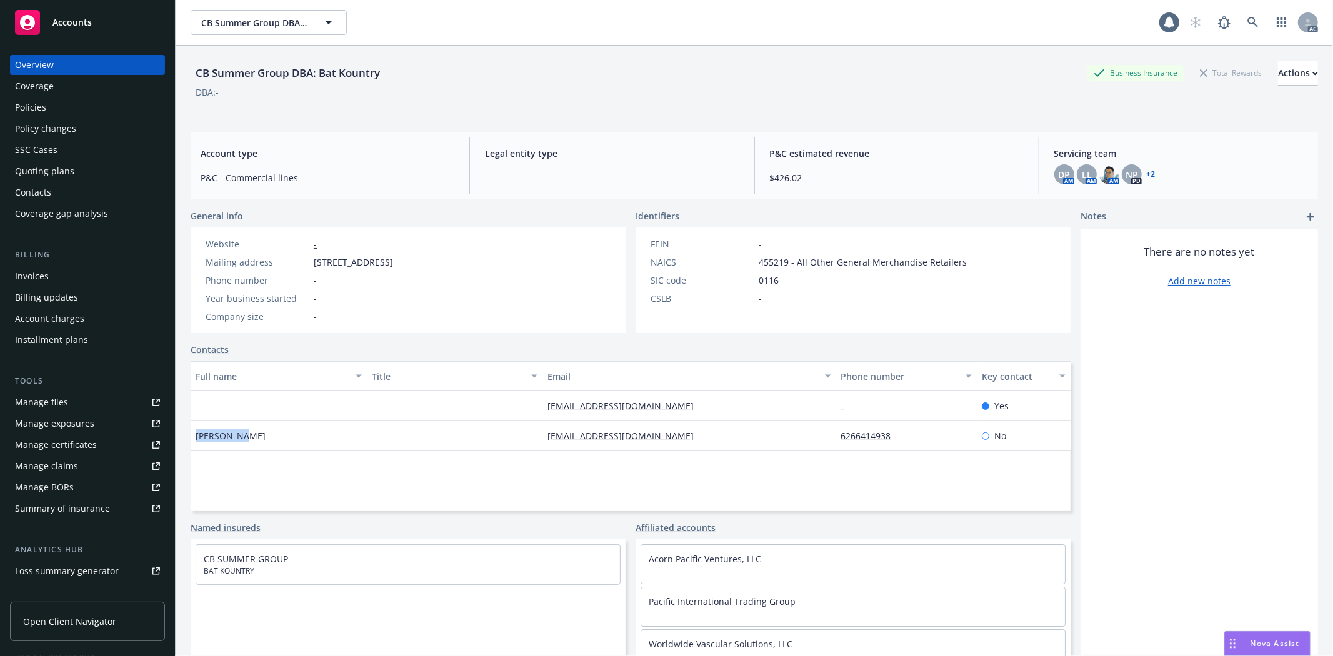
drag, startPoint x: 196, startPoint y: 439, endPoint x: 259, endPoint y: 433, distance: 63.4
click at [259, 433] on div "Cindy Hsia" at bounding box center [279, 436] width 176 height 30
click at [333, 457] on div "Full name Title Email Phone number Key contact - - cinsriver@yahoo.com - Yes Ci…" at bounding box center [631, 436] width 880 height 150
drag, startPoint x: 195, startPoint y: 438, endPoint x: 258, endPoint y: 453, distance: 64.8
click at [258, 453] on div "Full name Title Email Phone number Key contact - - cinsriver@yahoo.com - Yes Ci…" at bounding box center [631, 436] width 880 height 150
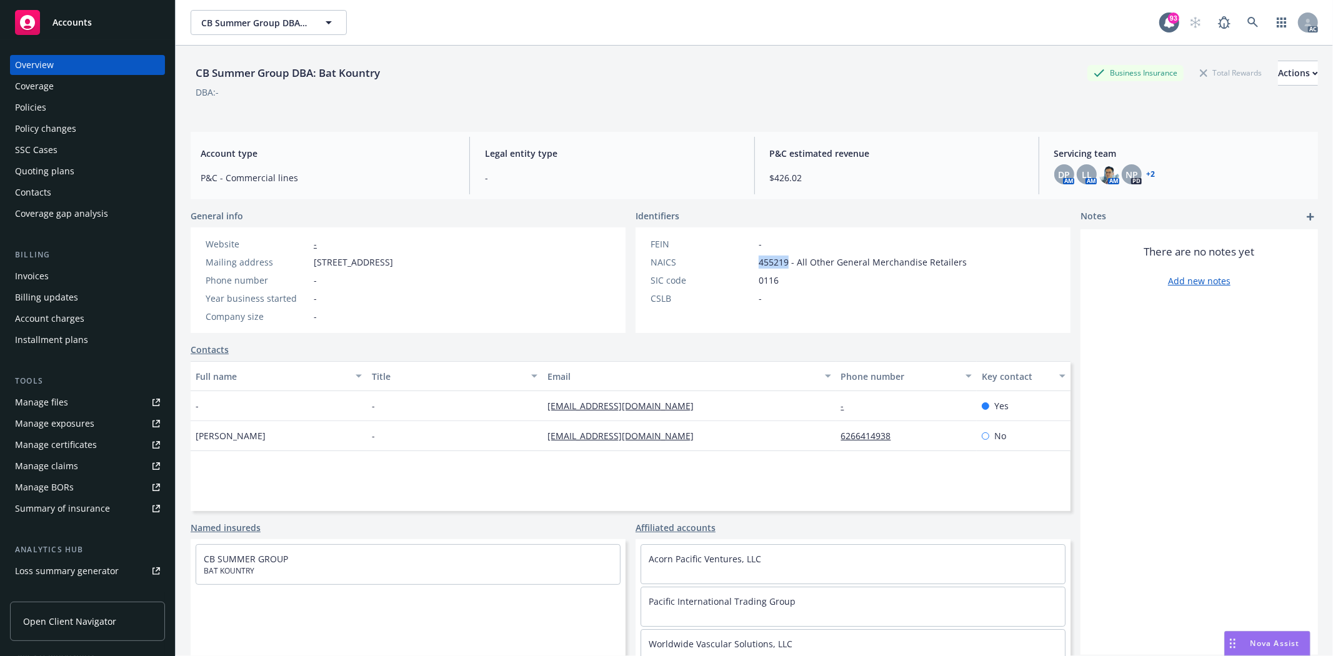
drag, startPoint x: 753, startPoint y: 265, endPoint x: 783, endPoint y: 263, distance: 30.7
click at [783, 263] on div "NAICS 455219 - All Other General Merchandise Retailers" at bounding box center [809, 262] width 326 height 13
drag, startPoint x: 313, startPoint y: 261, endPoint x: 376, endPoint y: 253, distance: 63.7
click at [376, 253] on div "Website - Mailing address 248 3rd St #555, Oakland, CA, 94607 Phone number - Ye…" at bounding box center [300, 281] width 198 height 86
click at [54, 96] on div "Coverage" at bounding box center [87, 86] width 145 height 20
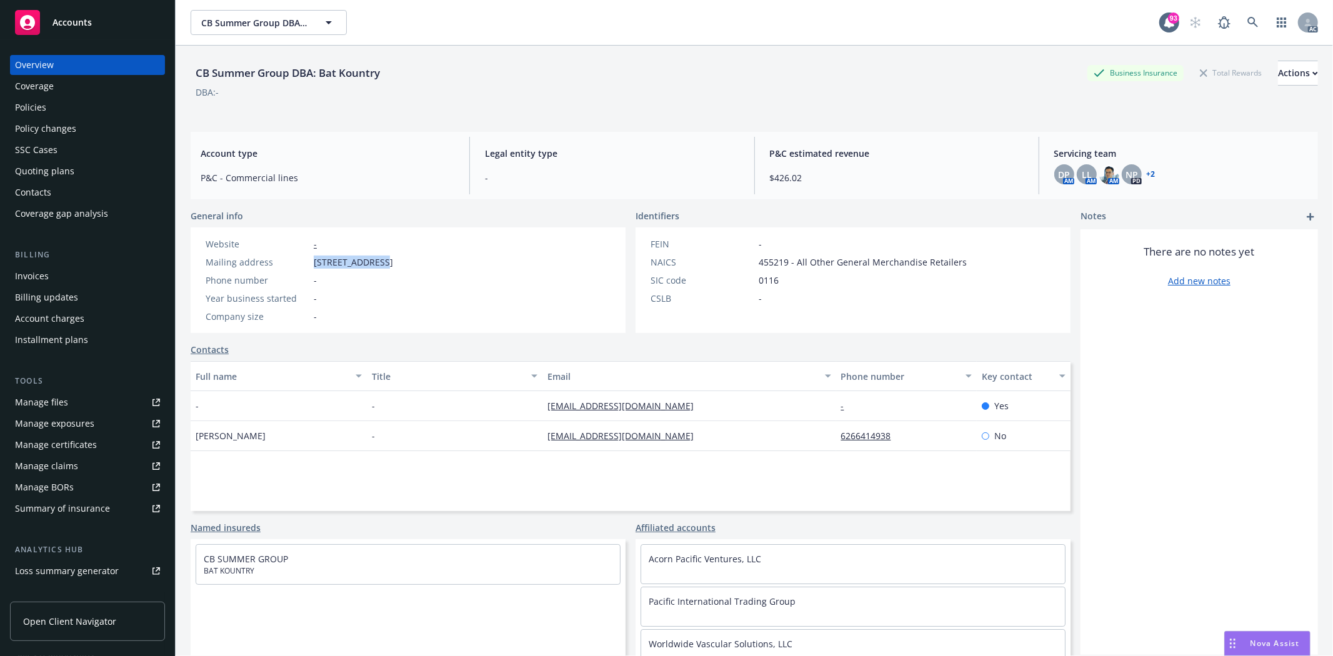
click at [54, 96] on div "Coverage" at bounding box center [87, 86] width 145 height 20
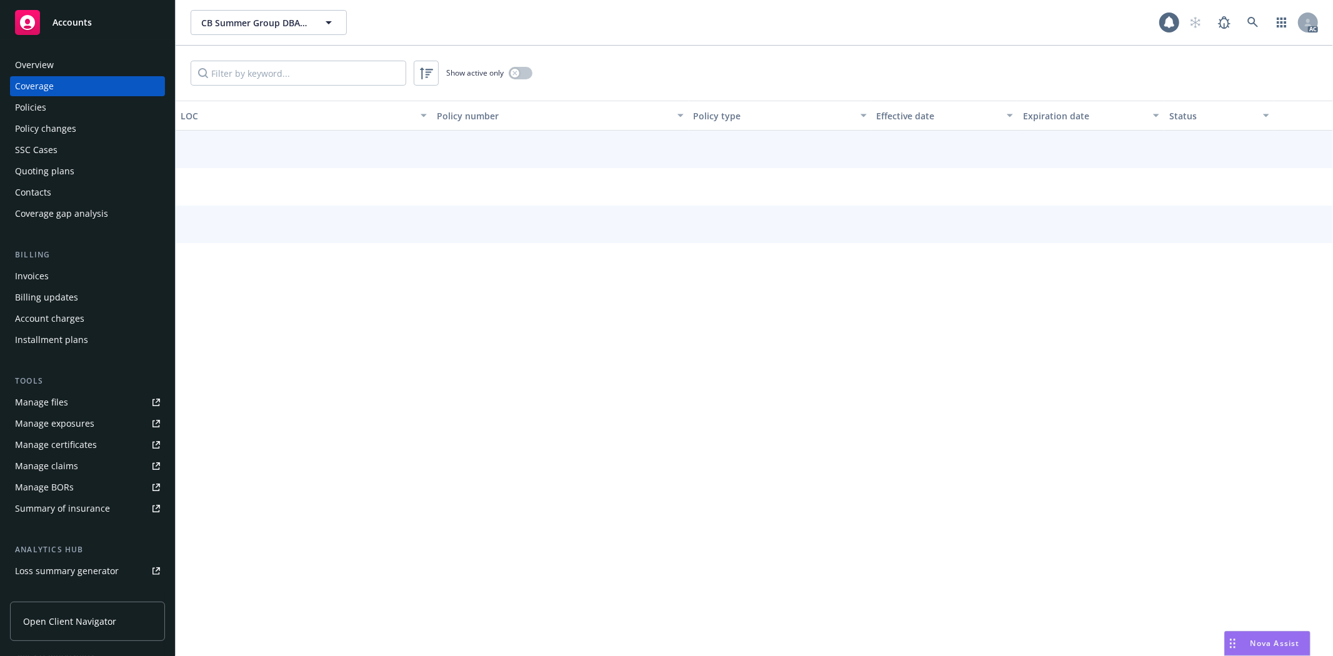
click at [39, 110] on div "Policies" at bounding box center [30, 108] width 31 height 20
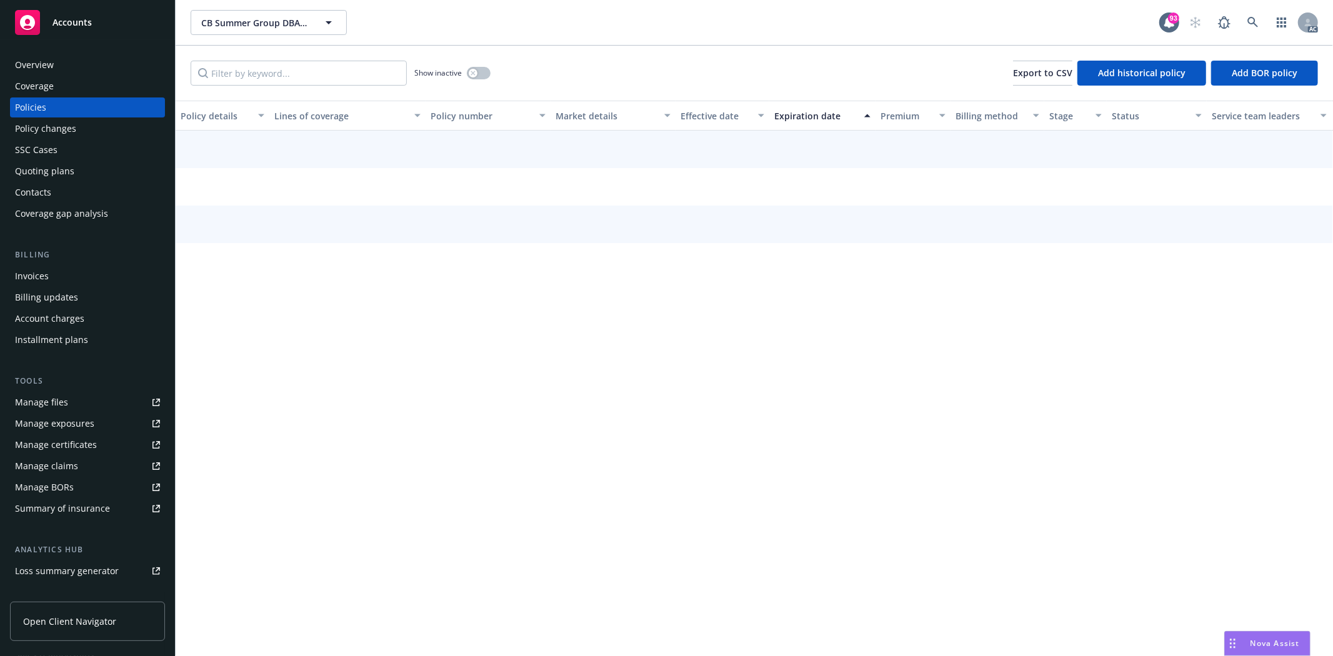
click at [38, 109] on div "Policies" at bounding box center [30, 108] width 31 height 20
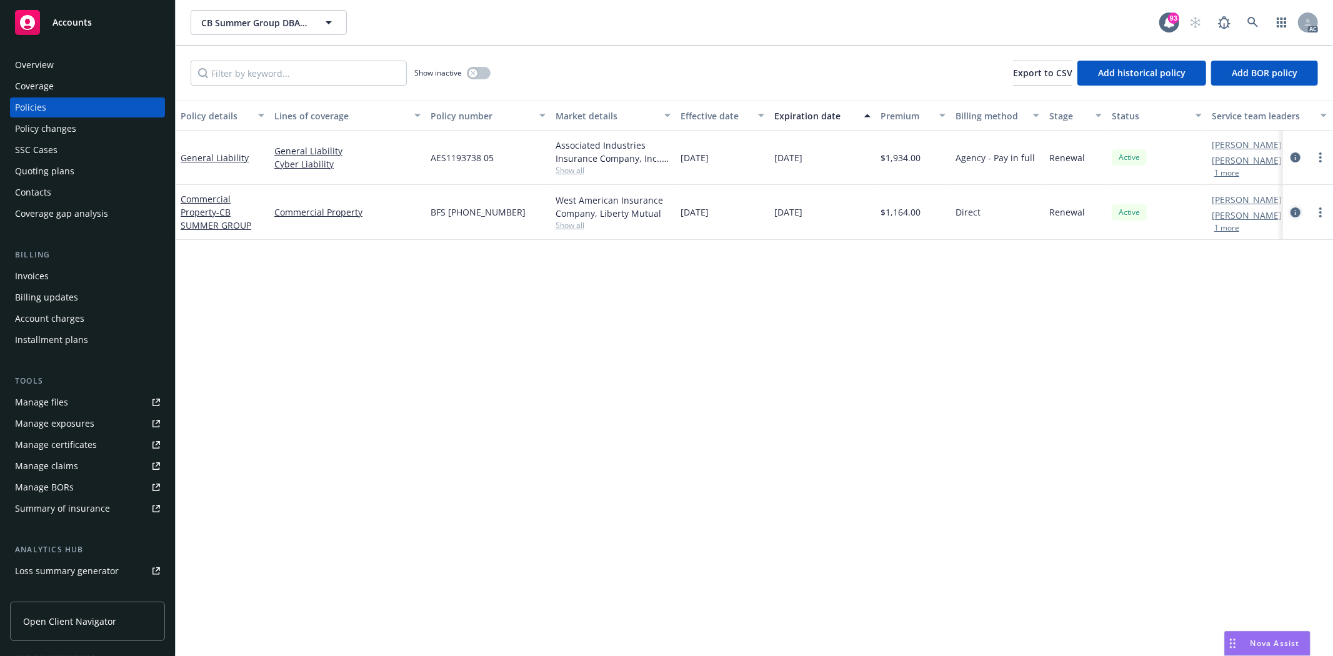
click at [1298, 213] on icon "circleInformation" at bounding box center [1296, 213] width 10 height 10
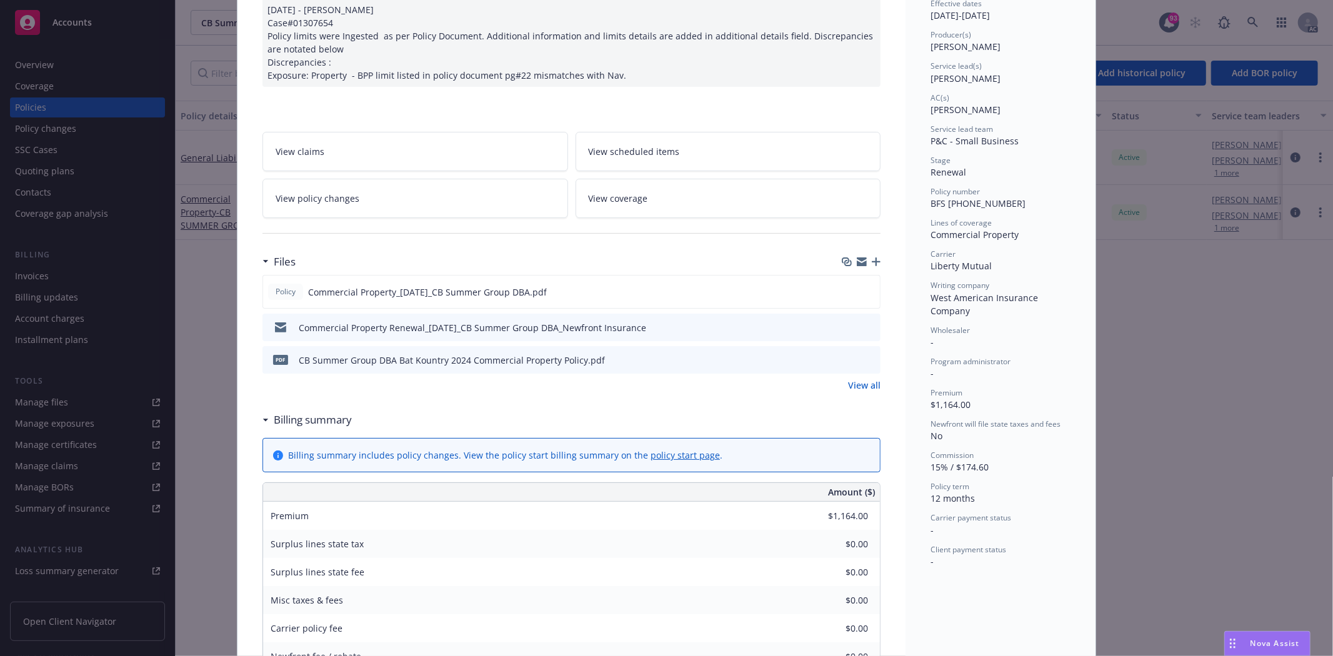
scroll to position [139, 0]
click at [858, 386] on link "View all" at bounding box center [864, 382] width 33 height 13
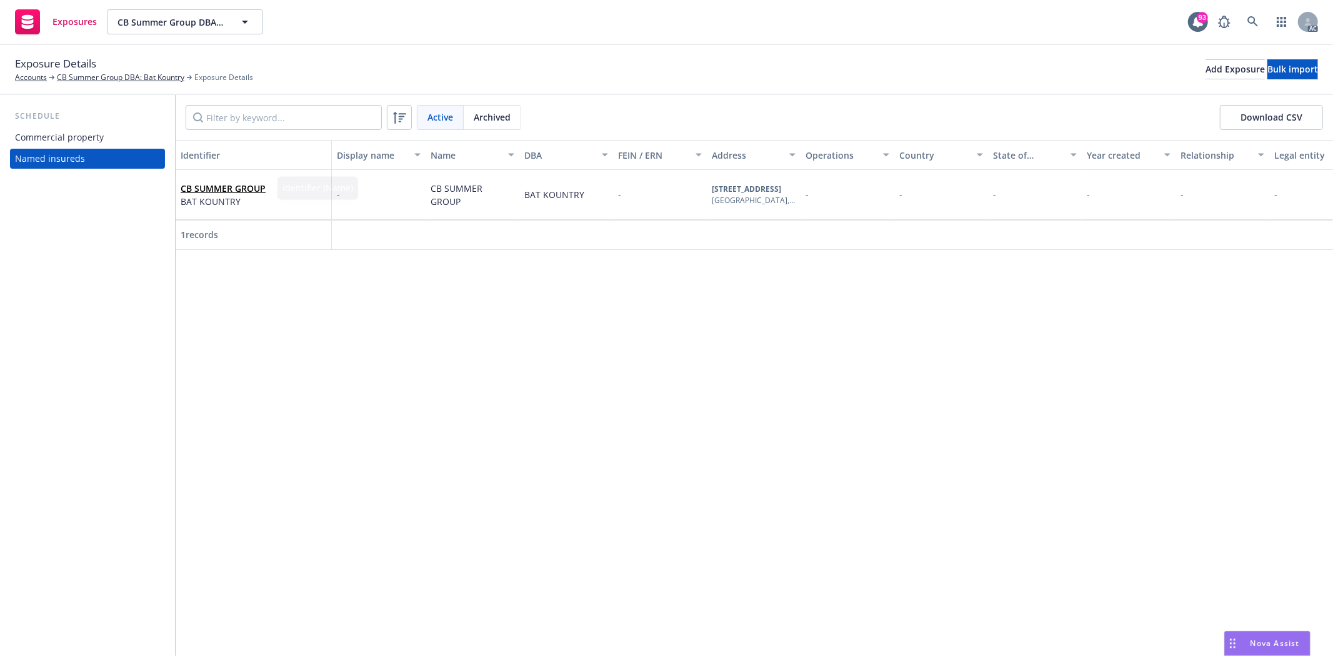
click at [41, 126] on div "Schedule Commercial property Named insureds" at bounding box center [87, 139] width 155 height 59
click at [50, 134] on div "Commercial property" at bounding box center [59, 138] width 89 height 20
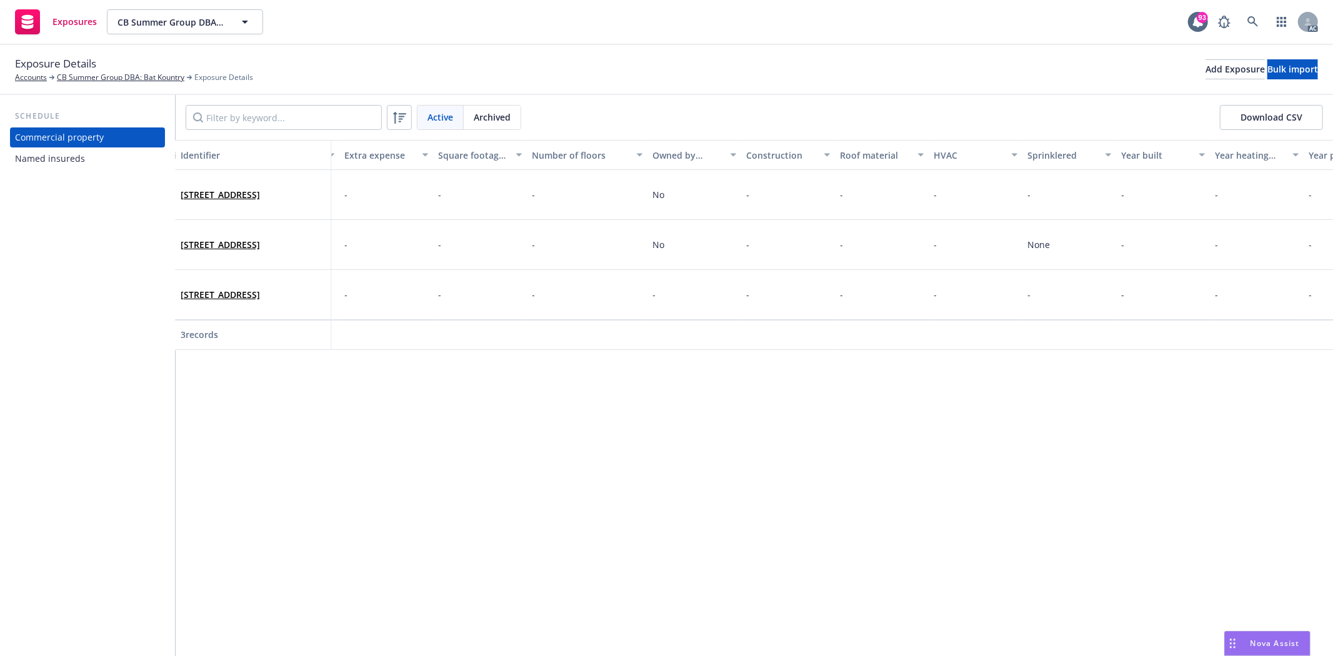
scroll to position [0, 2717]
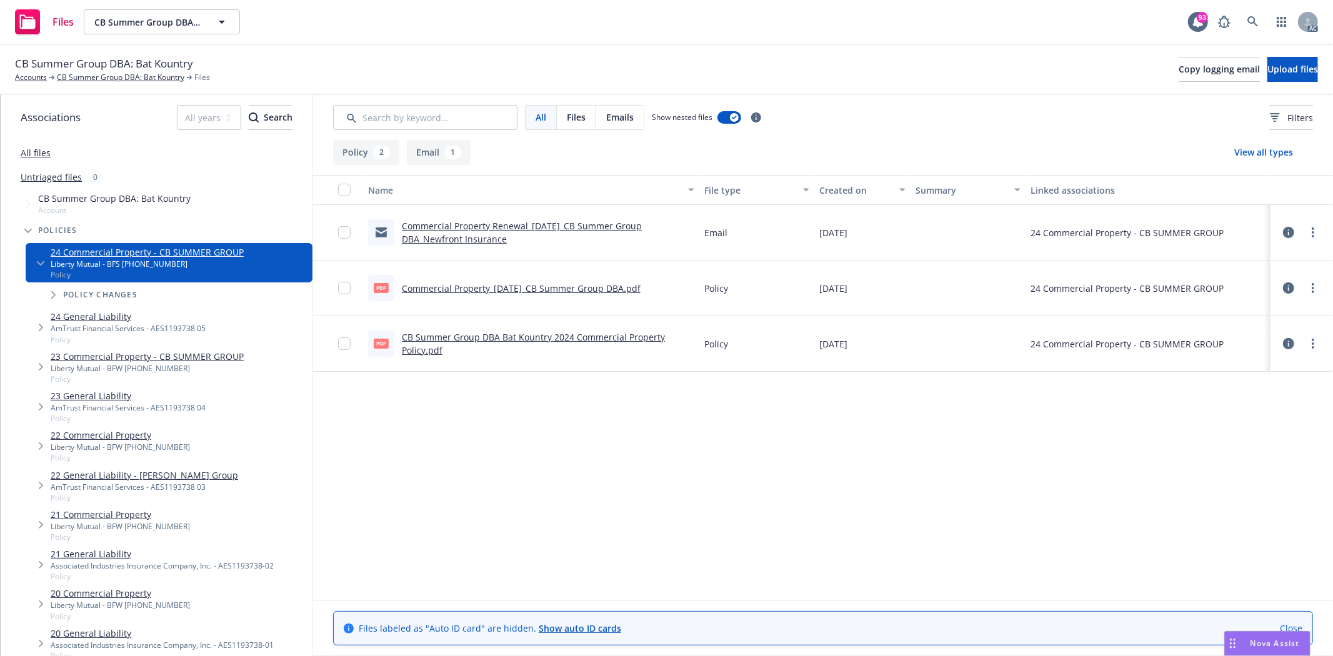
click at [579, 283] on link "Commercial Property_[DATE]_CB Summer Group DBA.pdf" at bounding box center [521, 289] width 239 height 12
click at [119, 74] on link "CB Summer Group DBA: Bat Kountry" at bounding box center [121, 77] width 128 height 11
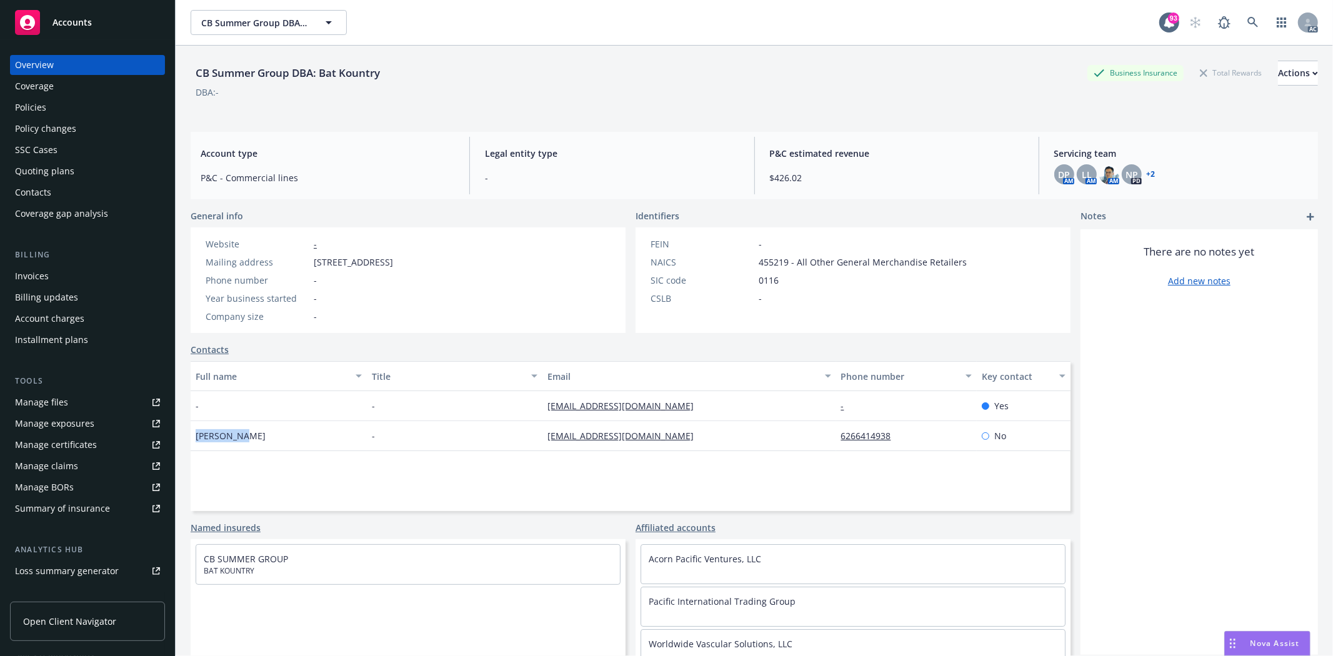
drag, startPoint x: 193, startPoint y: 433, endPoint x: 243, endPoint y: 433, distance: 50.0
click at [243, 433] on div "[PERSON_NAME]" at bounding box center [279, 436] width 176 height 30
copy span "[PERSON_NAME]"
drag, startPoint x: 826, startPoint y: 433, endPoint x: 900, endPoint y: 438, distance: 73.9
click at [900, 438] on div "[PERSON_NAME] - [EMAIL_ADDRESS][DOMAIN_NAME] 6266414938 No" at bounding box center [631, 436] width 880 height 30
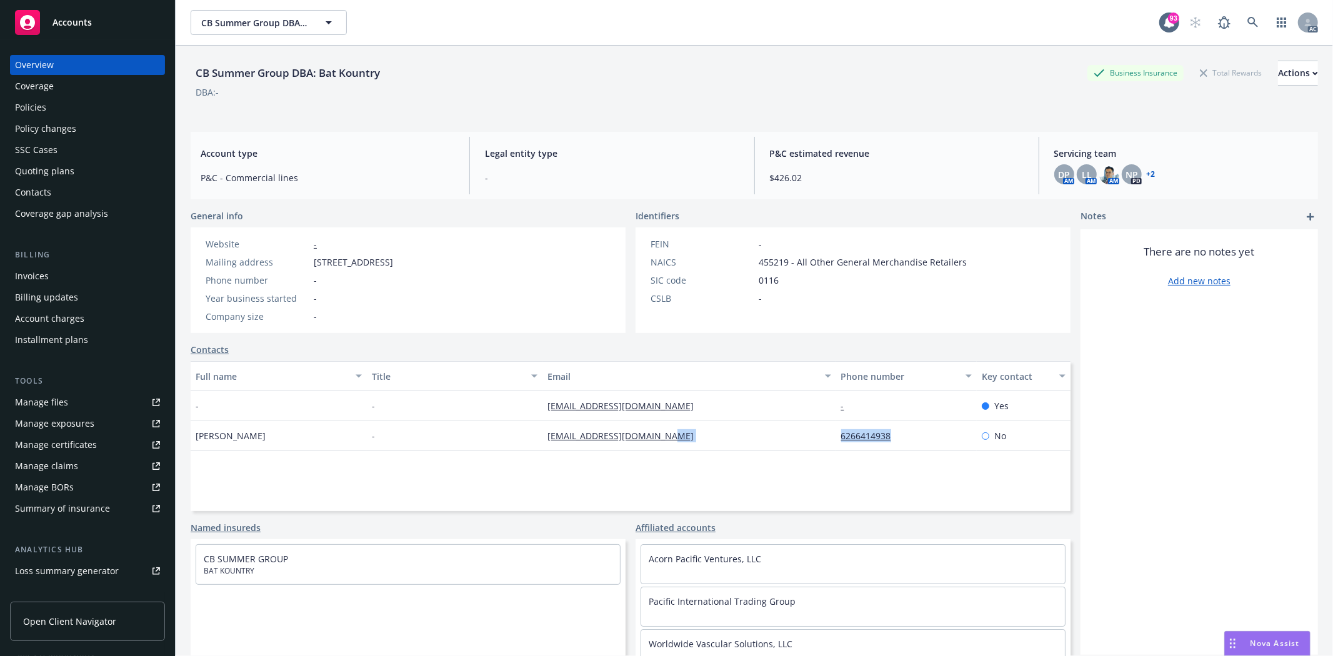
copy div "6266414938"
drag, startPoint x: 551, startPoint y: 436, endPoint x: 672, endPoint y: 429, distance: 120.8
click at [672, 429] on div "[PERSON_NAME] - [EMAIL_ADDRESS][DOMAIN_NAME] 6266414938 No" at bounding box center [631, 436] width 880 height 30
copy div "[EMAIL_ADDRESS][DOMAIN_NAME]"
drag, startPoint x: 313, startPoint y: 263, endPoint x: 471, endPoint y: 257, distance: 158.3
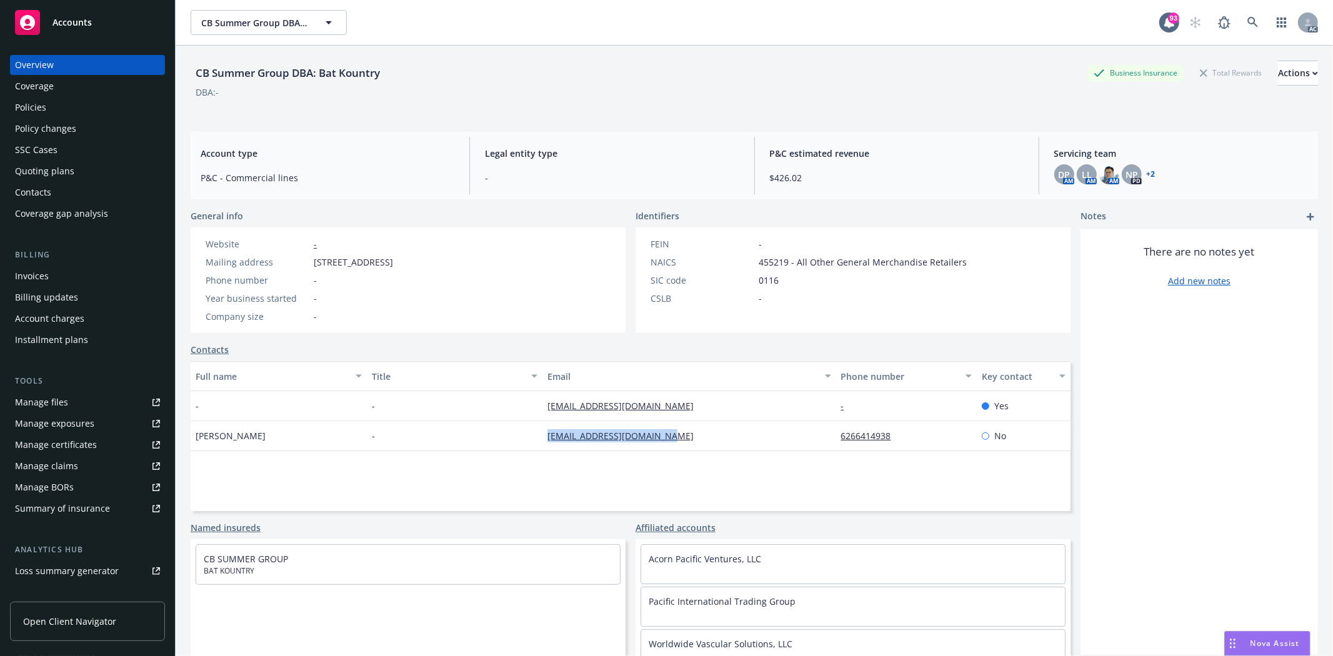
click at [408, 257] on div "Website - Mailing address [STREET_ADDRESS] Phone number - Year business started…" at bounding box center [300, 281] width 218 height 106
copy span "[STREET_ADDRESS]"
click at [42, 107] on div "Policies" at bounding box center [30, 108] width 31 height 20
click at [45, 104] on div "Policies" at bounding box center [30, 108] width 31 height 20
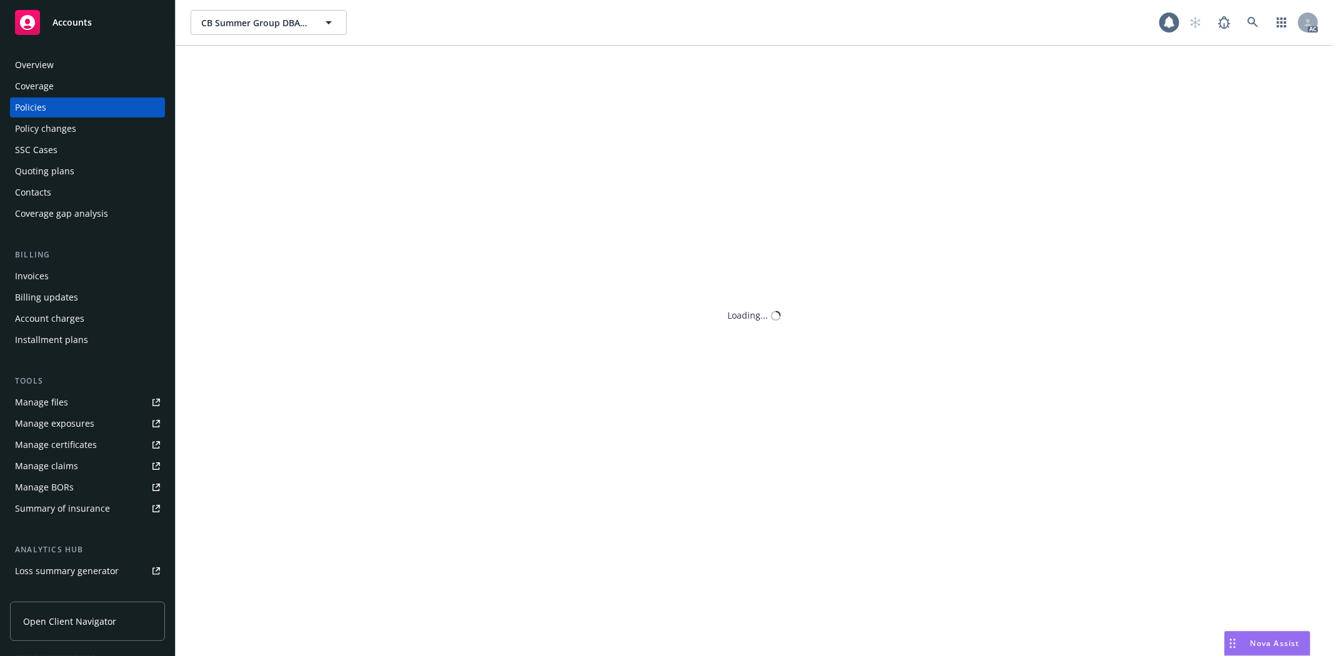
click at [45, 104] on div "Policies" at bounding box center [30, 108] width 31 height 20
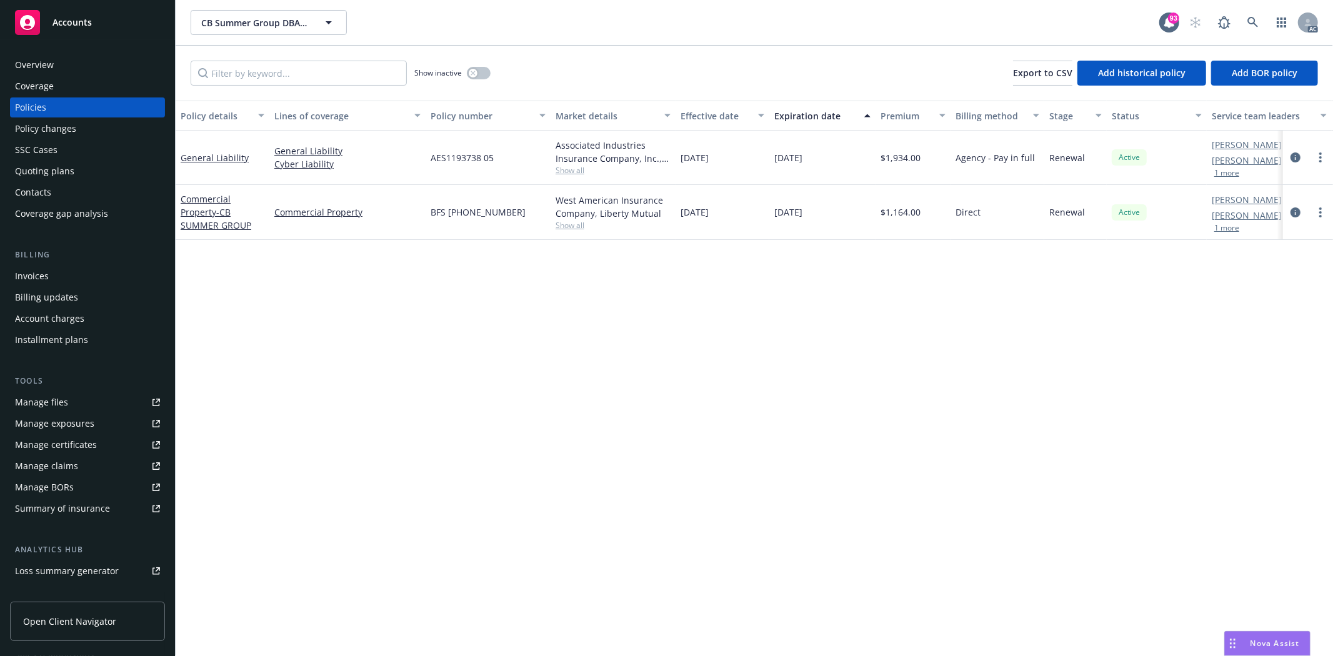
drag, startPoint x: 611, startPoint y: 261, endPoint x: 690, endPoint y: 167, distance: 122.5
click at [611, 261] on div "Policy details Lines of coverage Policy number Market details Effective date Ex…" at bounding box center [755, 379] width 1158 height 556
drag, startPoint x: 701, startPoint y: 151, endPoint x: 723, endPoint y: 151, distance: 22.5
click at [723, 151] on div "[DATE]" at bounding box center [723, 158] width 94 height 54
copy span "12/03/202"
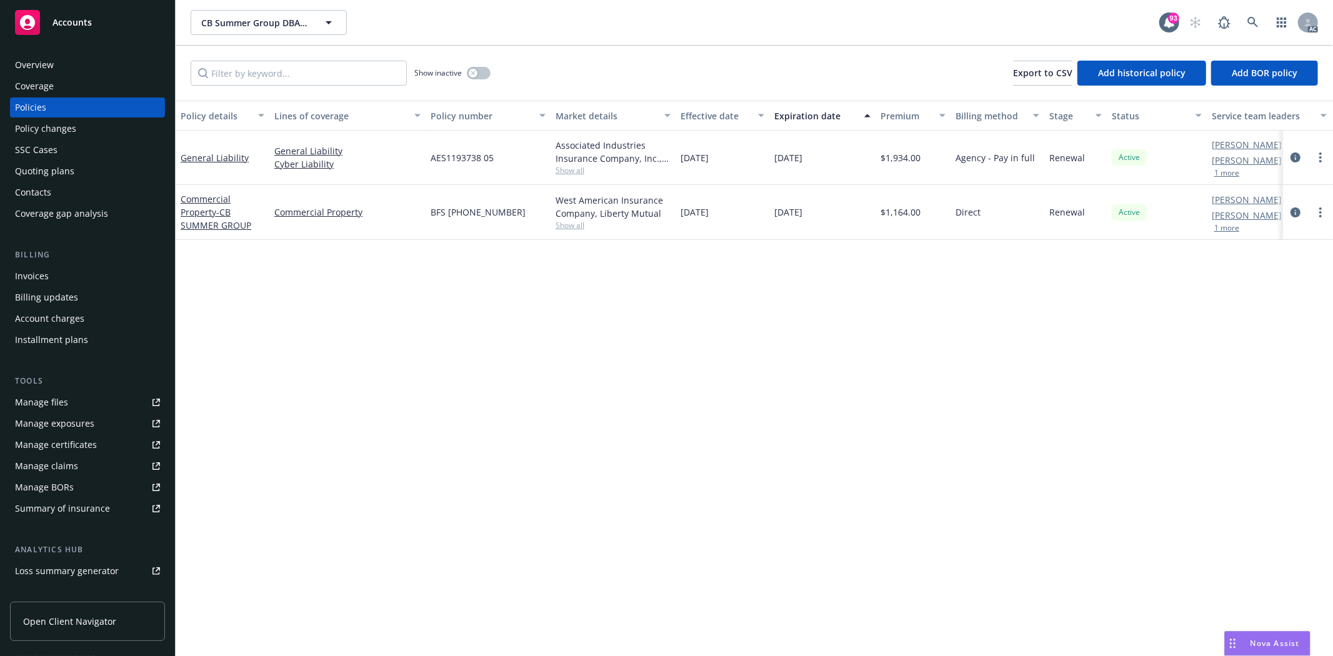
drag, startPoint x: 723, startPoint y: 145, endPoint x: 682, endPoint y: 156, distance: 42.2
click at [682, 156] on div "[DATE]" at bounding box center [723, 158] width 94 height 54
copy span "[DATE]"
drag, startPoint x: 886, startPoint y: 163, endPoint x: 928, endPoint y: 161, distance: 41.9
click at [928, 161] on div "$1,934.00" at bounding box center [913, 158] width 75 height 54
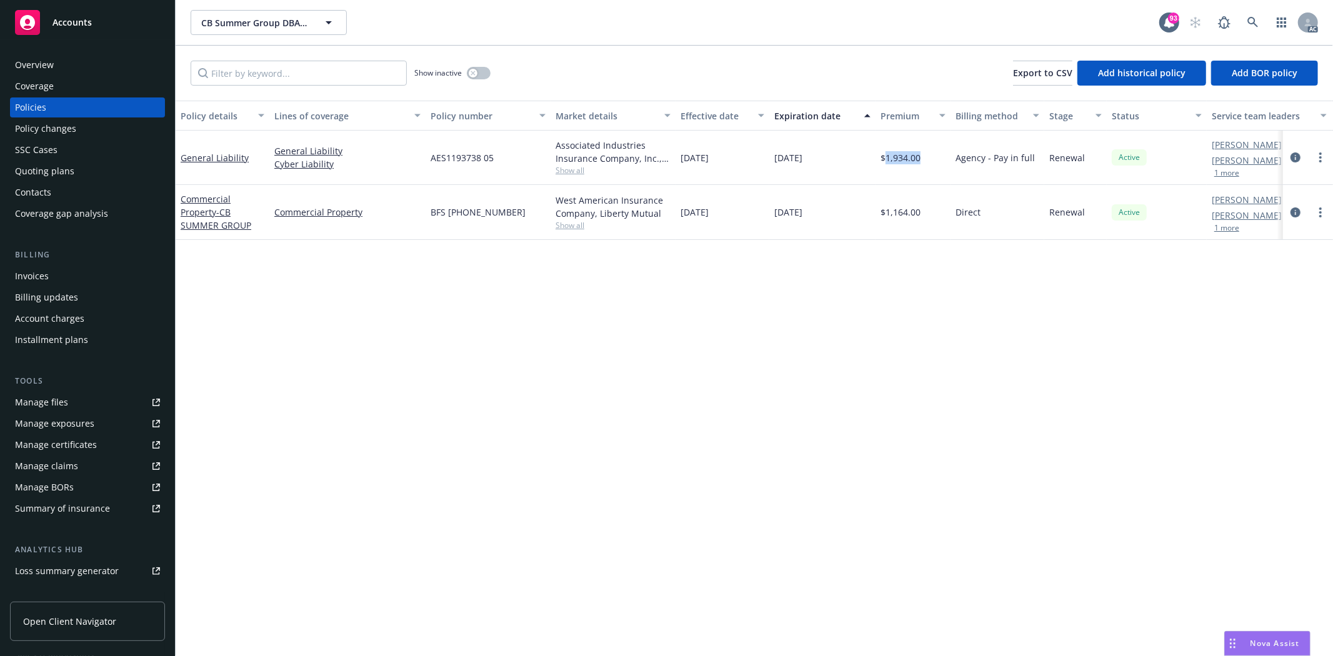
copy span "1,934.00"
click at [569, 173] on span "Show all" at bounding box center [613, 170] width 115 height 11
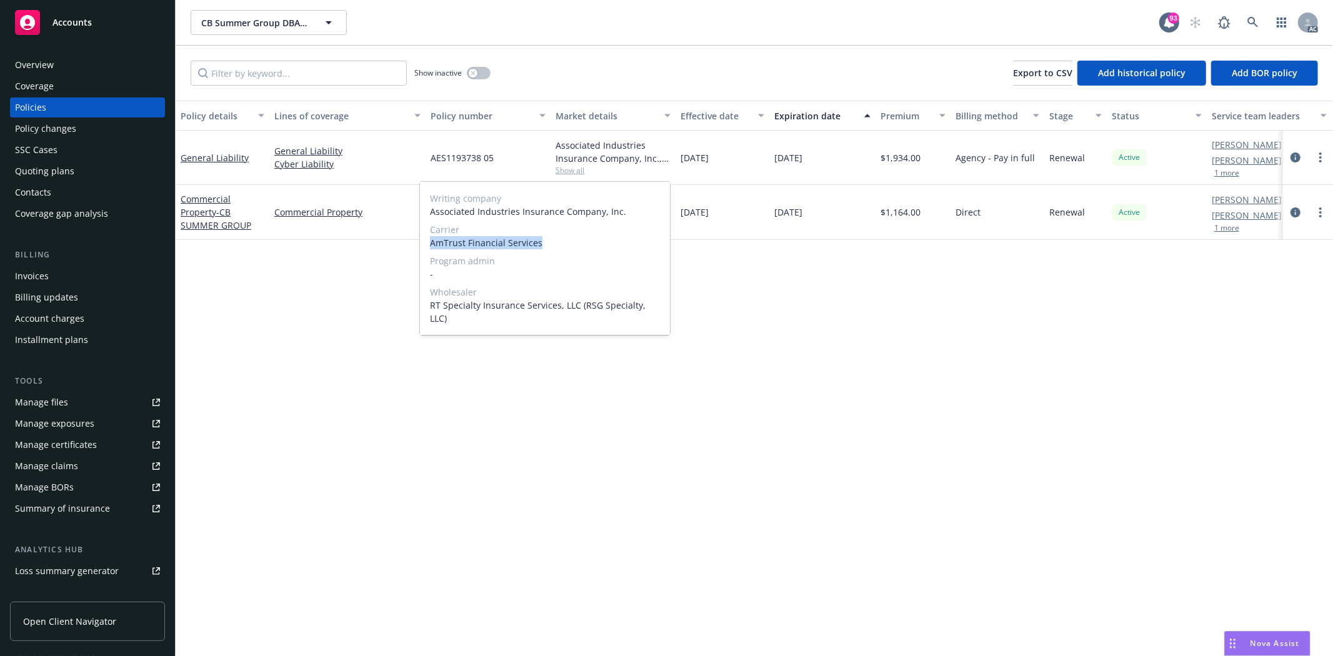
drag, startPoint x: 431, startPoint y: 243, endPoint x: 563, endPoint y: 244, distance: 131.9
click at [563, 244] on span "AmTrust Financial Services" at bounding box center [545, 242] width 230 height 13
copy span "AmTrust Financial Services"
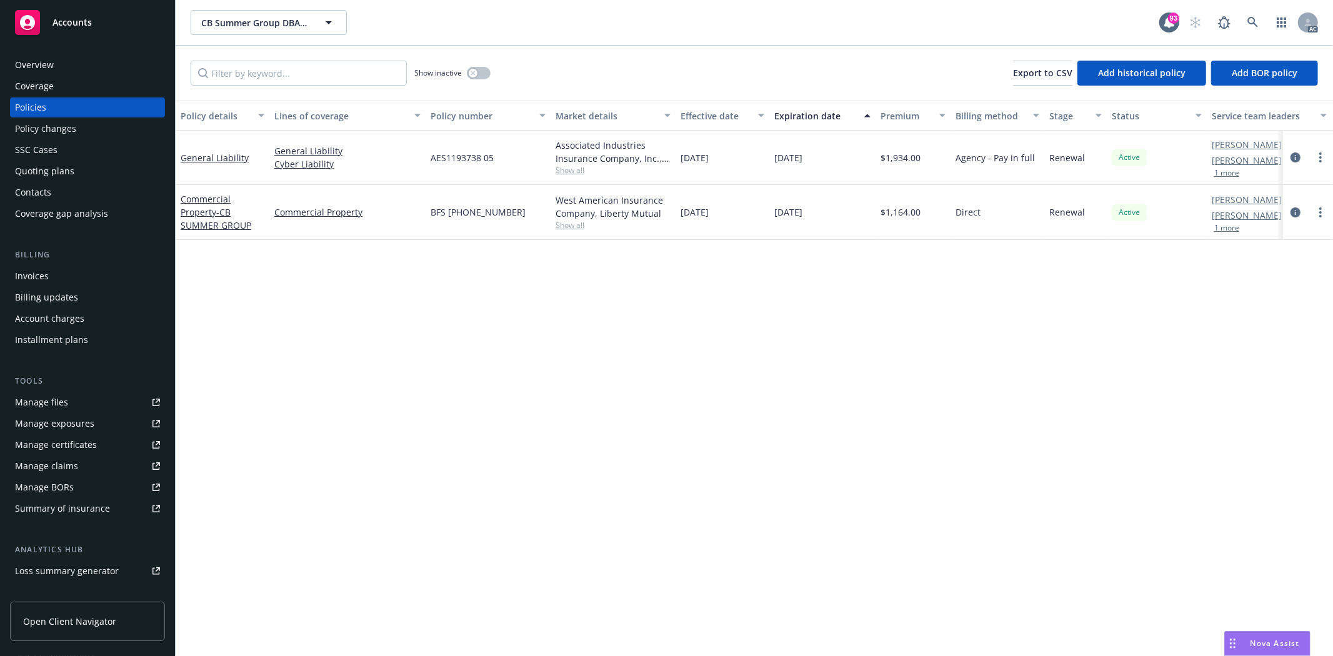
click at [1121, 384] on div "Policy details Lines of coverage Policy number Market details Effective date Ex…" at bounding box center [755, 379] width 1158 height 556
drag, startPoint x: 426, startPoint y: 156, endPoint x: 502, endPoint y: 154, distance: 75.7
click at [502, 154] on div "AES1193738 05" at bounding box center [488, 158] width 125 height 54
copy span "AES1193738 05"
drag, startPoint x: 179, startPoint y: 146, endPoint x: 251, endPoint y: 159, distance: 72.5
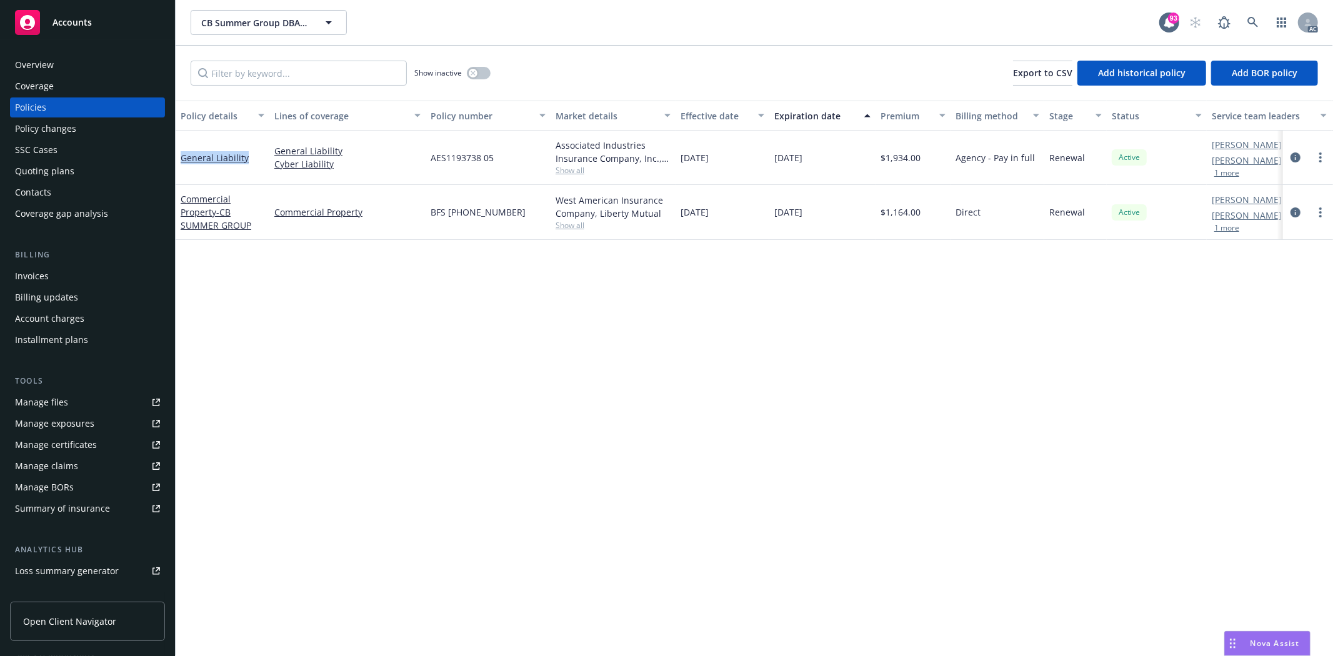
click at [251, 159] on div "General Liability" at bounding box center [223, 158] width 94 height 54
copy link "General Liability"
click at [293, 61] on input "Filter by keyword..." at bounding box center [299, 73] width 216 height 25
paste input "General Liability"
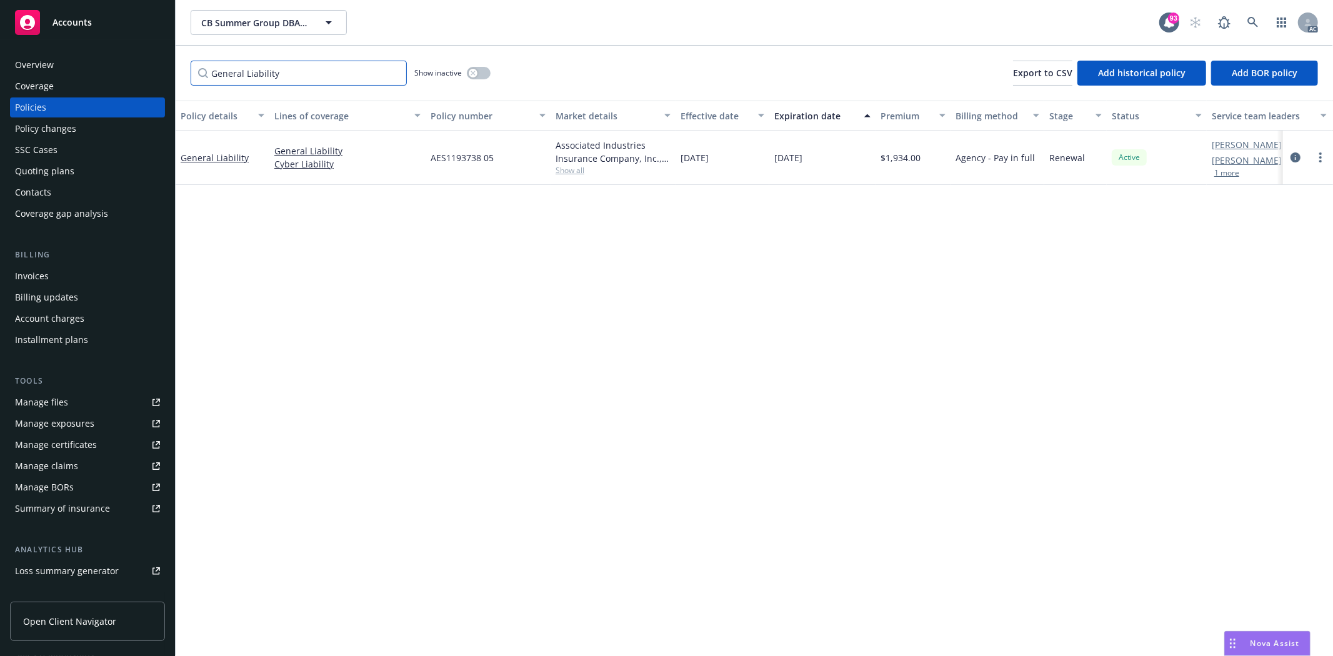
type input "General Liability"
click at [483, 79] on button "button" at bounding box center [479, 73] width 24 height 13
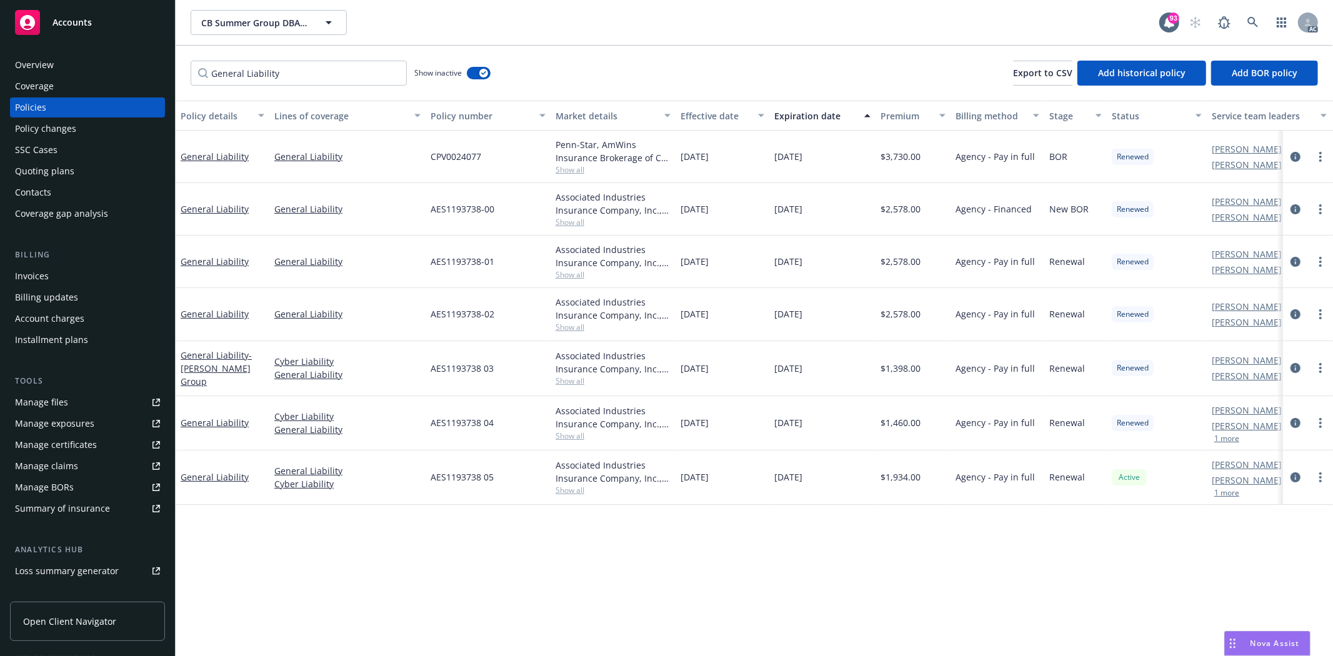
drag, startPoint x: 682, startPoint y: 425, endPoint x: 730, endPoint y: 419, distance: 48.5
click at [730, 419] on div "12/03/2023" at bounding box center [723, 423] width 94 height 54
drag, startPoint x: 773, startPoint y: 416, endPoint x: 821, endPoint y: 416, distance: 48.1
click at [821, 416] on div "[DATE]" at bounding box center [823, 423] width 106 height 54
drag, startPoint x: 886, startPoint y: 421, endPoint x: 927, endPoint y: 421, distance: 41.3
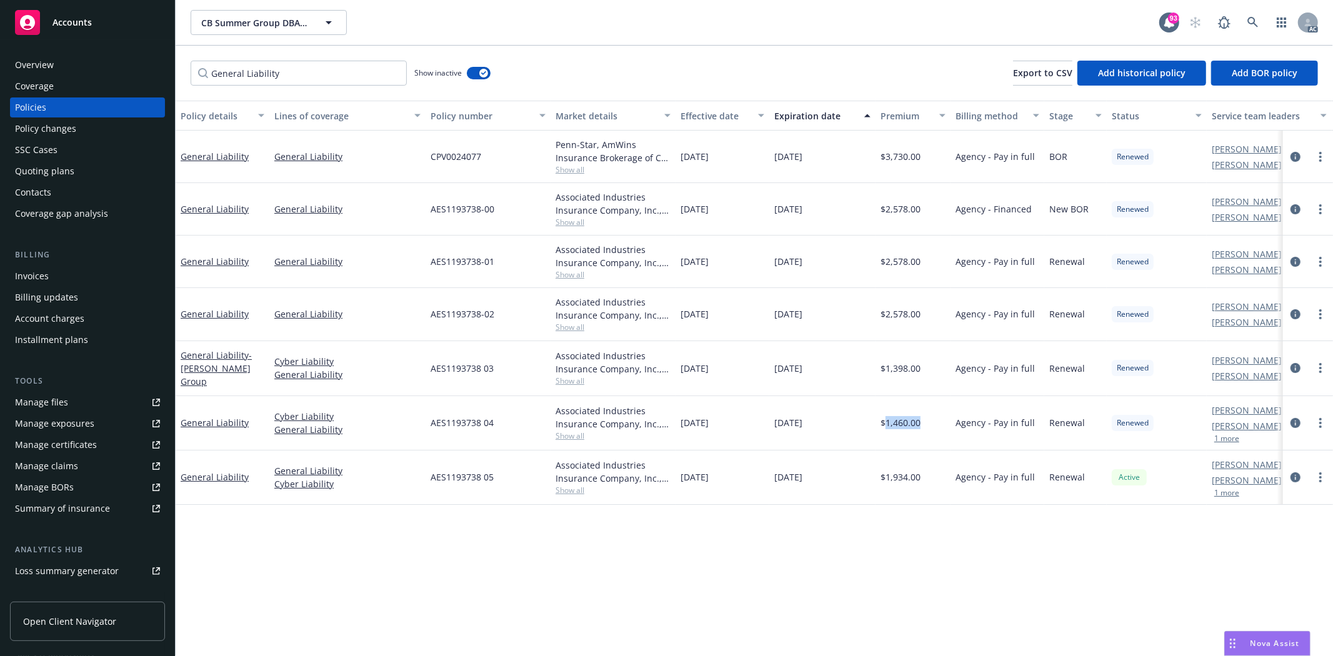
click at [927, 421] on div "$1,460.00" at bounding box center [913, 423] width 75 height 54
drag, startPoint x: 429, startPoint y: 418, endPoint x: 498, endPoint y: 423, distance: 68.4
click at [498, 423] on div "AES1193738 04" at bounding box center [488, 423] width 125 height 54
click at [574, 434] on span "Show all" at bounding box center [613, 436] width 115 height 11
drag, startPoint x: 432, startPoint y: 508, endPoint x: 554, endPoint y: 498, distance: 122.9
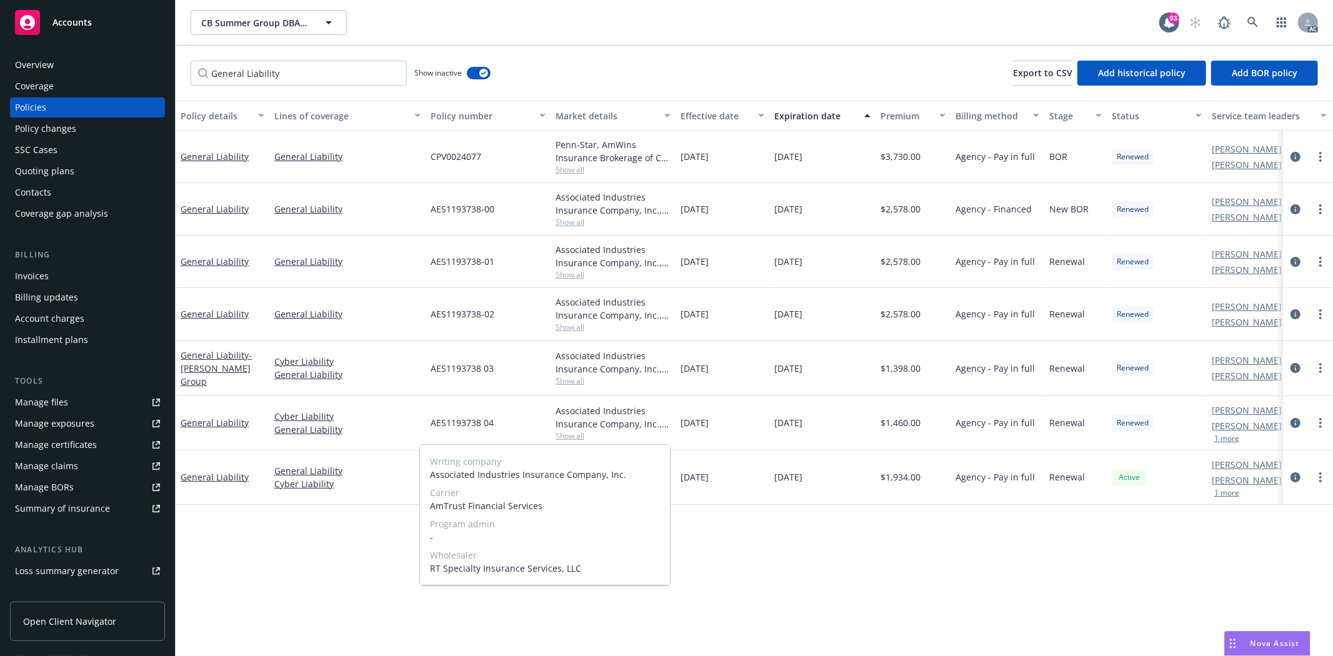
click at [554, 498] on div "Writing company Associated Industries Insurance Company, Inc. Carrier AmTrust F…" at bounding box center [545, 515] width 250 height 140
drag, startPoint x: 544, startPoint y: 511, endPoint x: 429, endPoint y: 507, distance: 115.7
click at [429, 507] on div "Writing company Associated Industries Insurance Company, Inc. Carrier AmTrust F…" at bounding box center [545, 515] width 250 height 140
drag, startPoint x: 697, startPoint y: 365, endPoint x: 753, endPoint y: 380, distance: 57.6
click at [753, 380] on div "12/03/2022" at bounding box center [723, 368] width 94 height 55
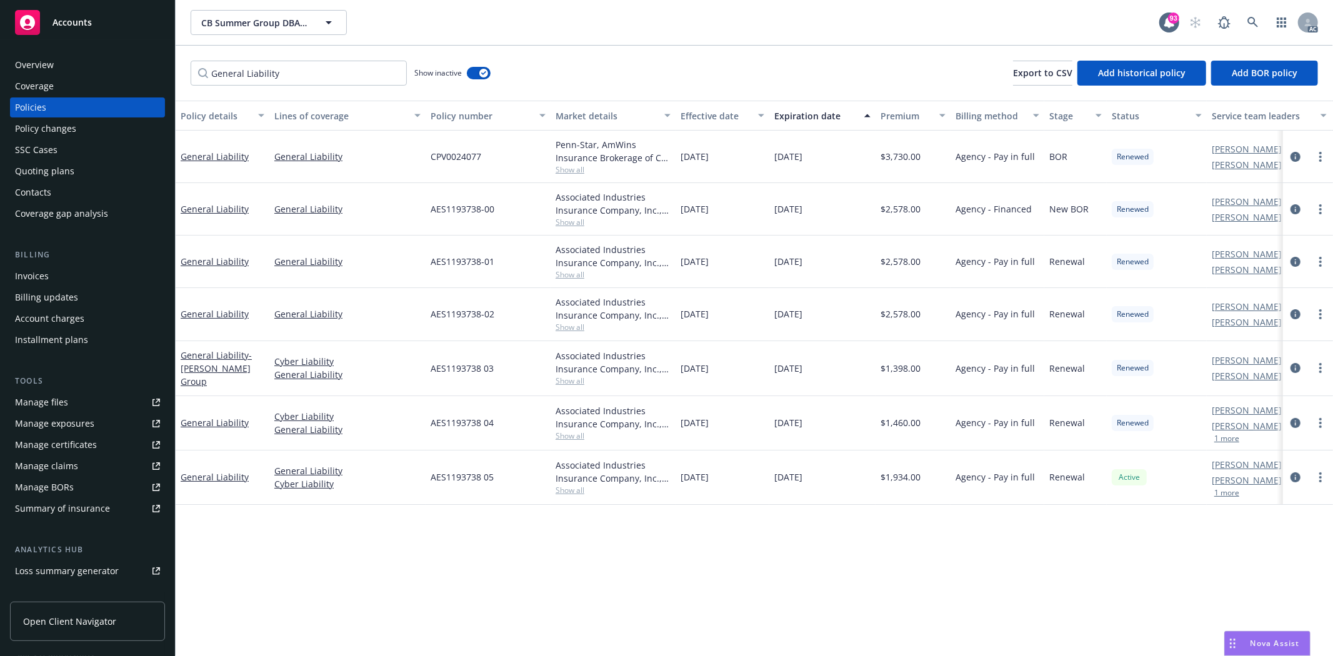
drag, startPoint x: 773, startPoint y: 367, endPoint x: 829, endPoint y: 367, distance: 55.6
click at [829, 367] on div "12/03/2023" at bounding box center [823, 368] width 106 height 55
drag, startPoint x: 885, startPoint y: 368, endPoint x: 946, endPoint y: 369, distance: 61.3
click at [946, 369] on div "$1,398.00" at bounding box center [913, 368] width 75 height 55
click at [559, 376] on span "Show all" at bounding box center [613, 381] width 115 height 11
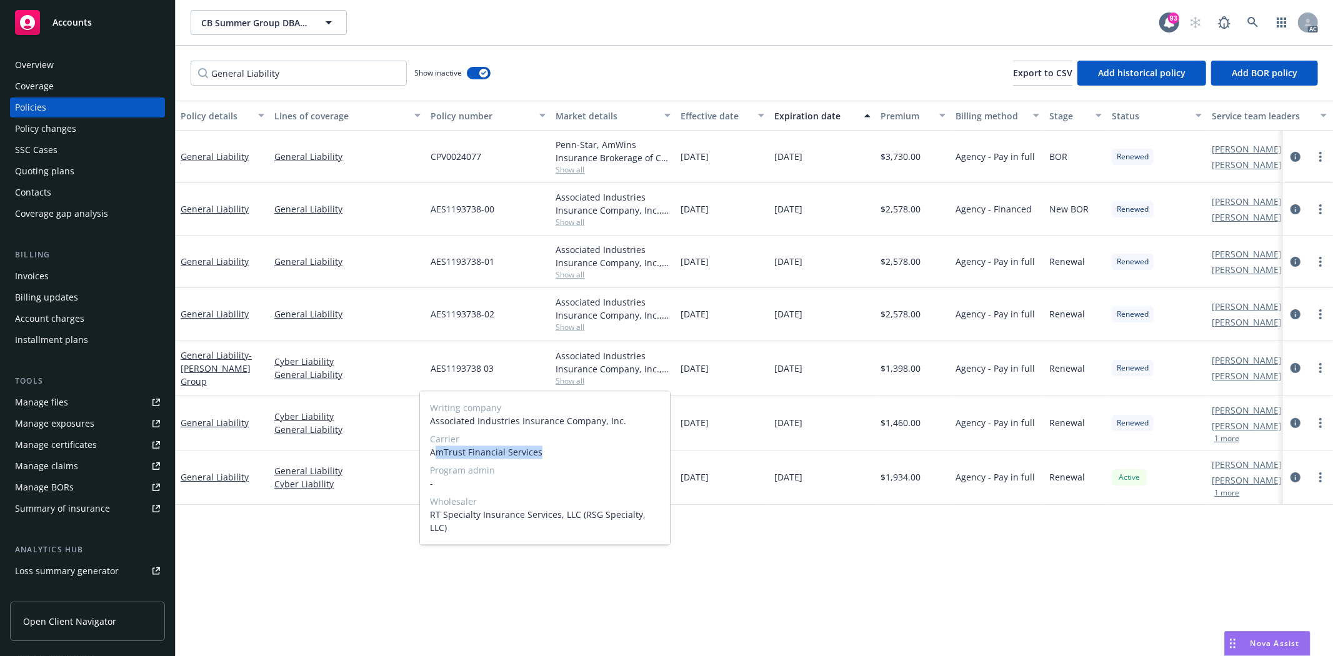
drag, startPoint x: 433, startPoint y: 450, endPoint x: 559, endPoint y: 453, distance: 126.3
click at [559, 453] on span "AmTrust Financial Services" at bounding box center [545, 452] width 230 height 13
drag, startPoint x: 549, startPoint y: 450, endPoint x: 427, endPoint y: 453, distance: 121.9
click at [427, 453] on div "Writing company Associated Industries Insurance Company, Inc. Carrier AmTrust F…" at bounding box center [545, 468] width 250 height 153
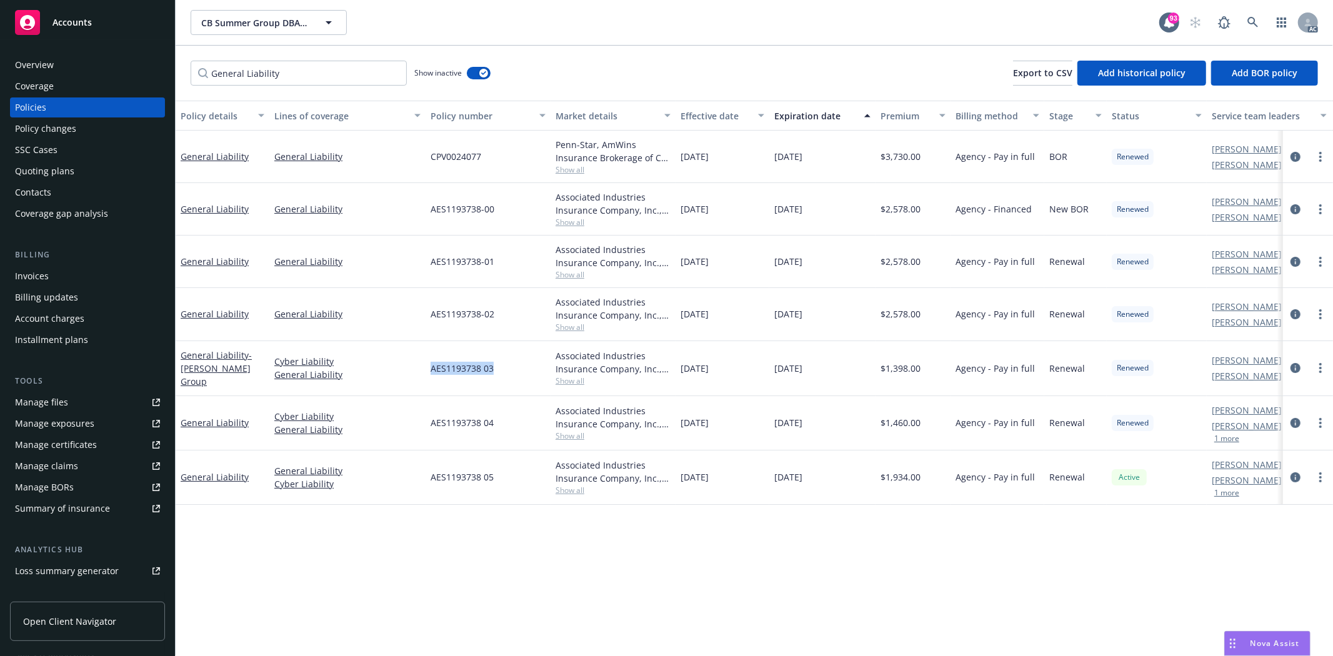
drag, startPoint x: 428, startPoint y: 363, endPoint x: 510, endPoint y: 363, distance: 81.9
click at [510, 363] on div "AES1193738 03" at bounding box center [488, 368] width 125 height 55
click at [69, 59] on div "Overview" at bounding box center [87, 65] width 145 height 20
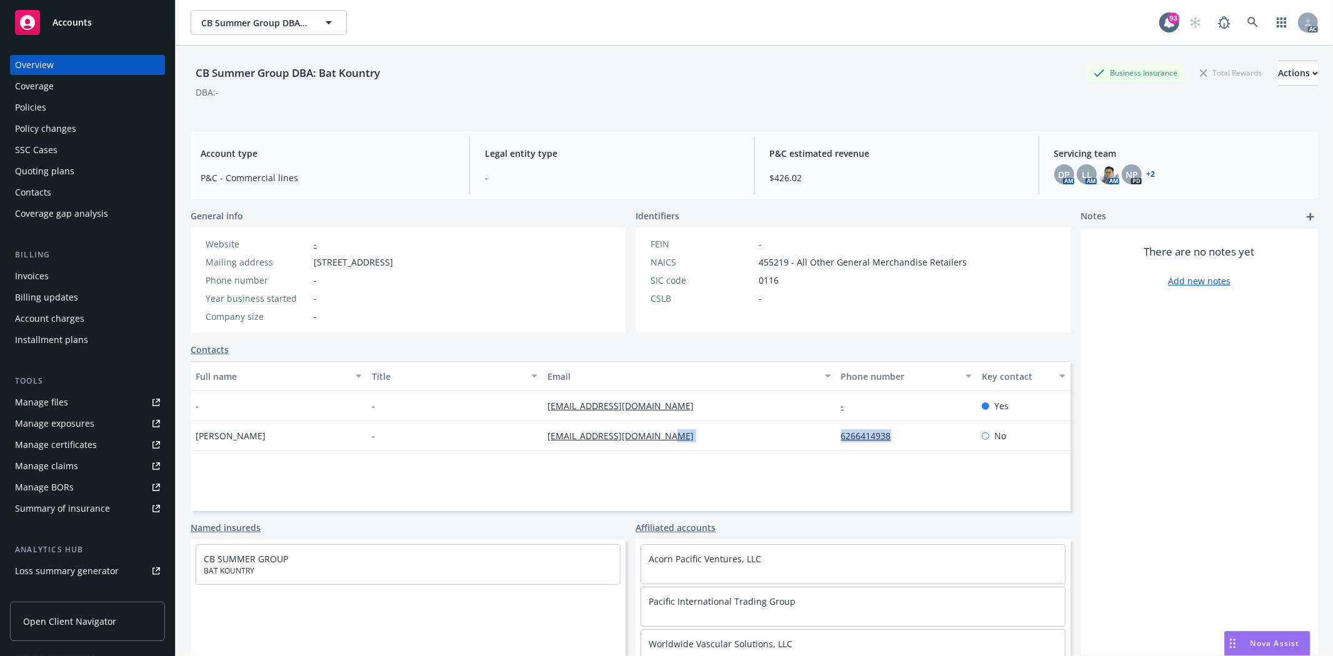
drag, startPoint x: 825, startPoint y: 441, endPoint x: 901, endPoint y: 433, distance: 76.0
click at [901, 433] on div "Cindy Hsia - accounting@batkountry.com 6266414938 No" at bounding box center [631, 436] width 880 height 30
click at [847, 474] on div "Full name Title Email Phone number Key contact - - cinsriver@yahoo.com - Yes Ci…" at bounding box center [631, 436] width 880 height 150
click at [54, 114] on div "Policies" at bounding box center [87, 108] width 145 height 20
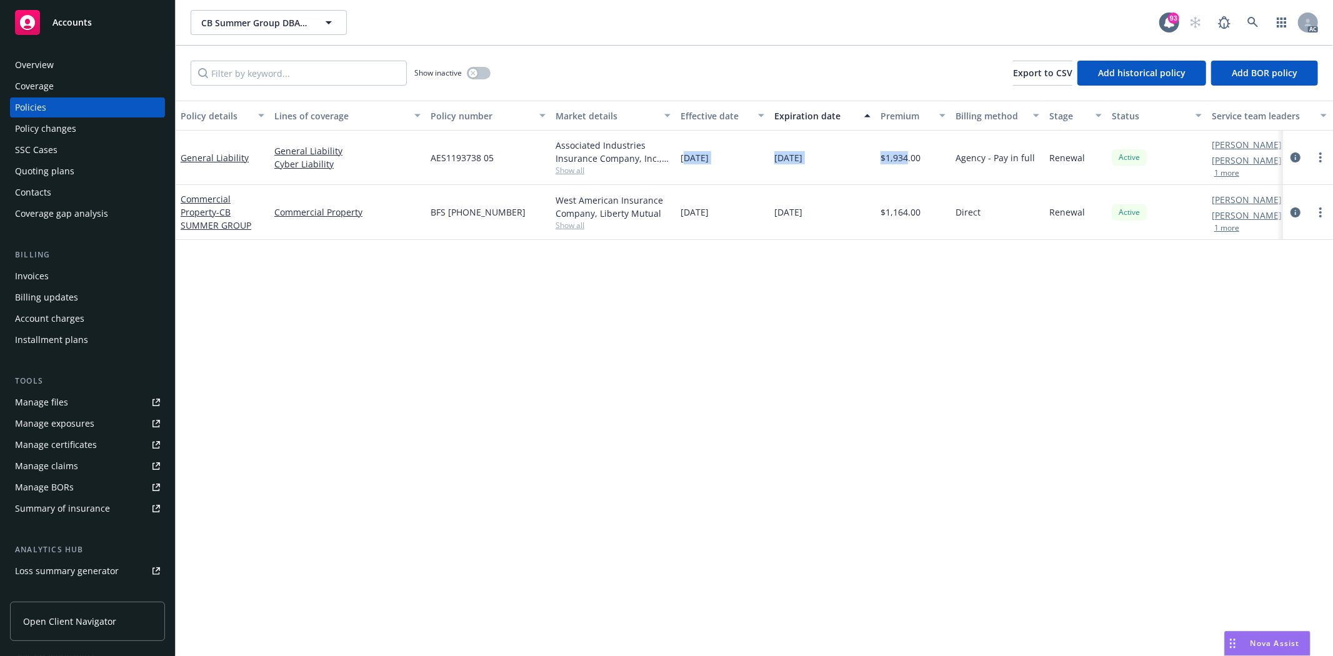
drag, startPoint x: 684, startPoint y: 157, endPoint x: 909, endPoint y: 164, distance: 225.2
click at [909, 164] on div "General Liability General Liability Cyber Liability AES1193738 05 Associated In…" at bounding box center [779, 158] width 1206 height 54
click at [569, 171] on span "Show all" at bounding box center [613, 170] width 115 height 11
click at [494, 148] on div "AES1193738 05" at bounding box center [488, 158] width 125 height 54
drag, startPoint x: 409, startPoint y: 145, endPoint x: 509, endPoint y: 146, distance: 100.0
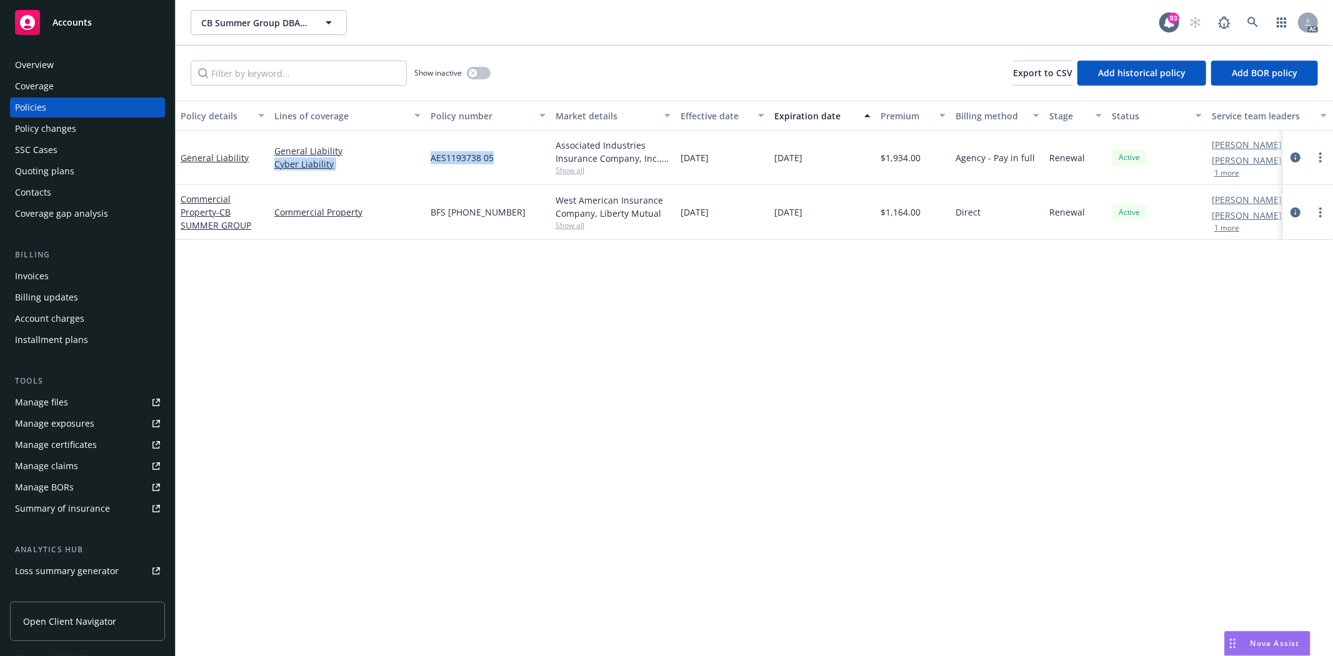
click at [509, 146] on div "General Liability General Liability Cyber Liability AES1193738 05 Associated In…" at bounding box center [779, 158] width 1206 height 54
click at [483, 73] on button "button" at bounding box center [479, 73] width 24 height 13
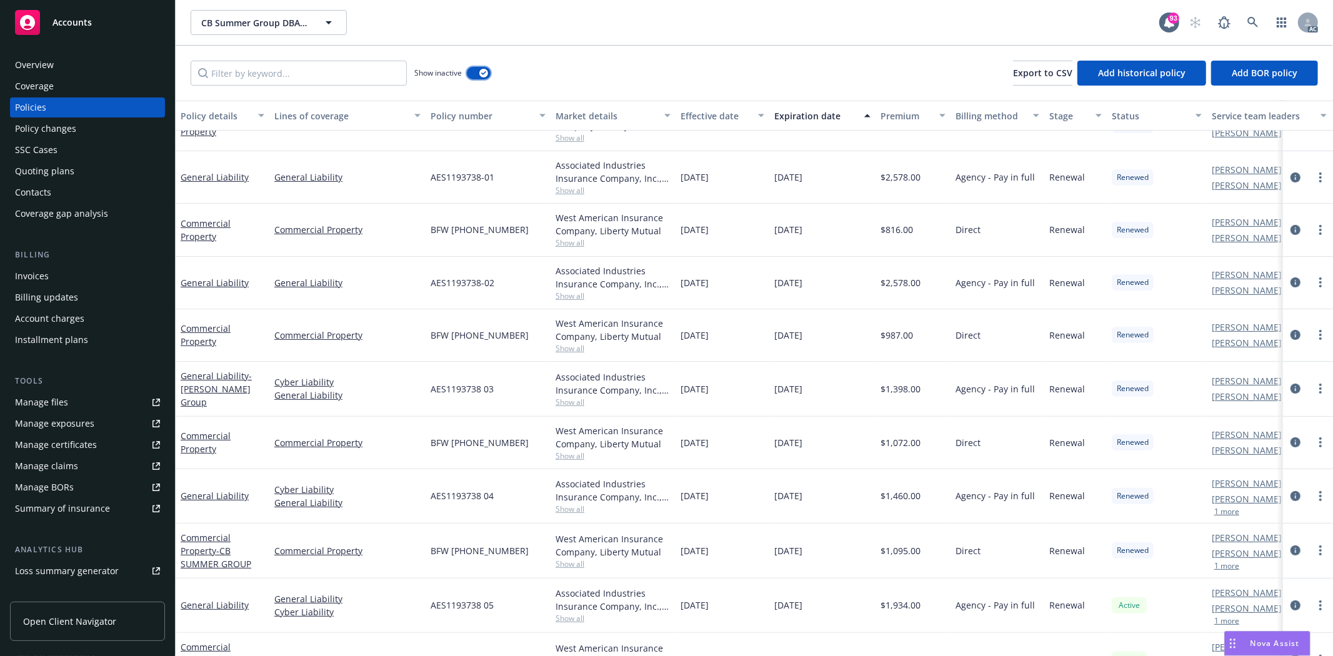
scroll to position [222, 0]
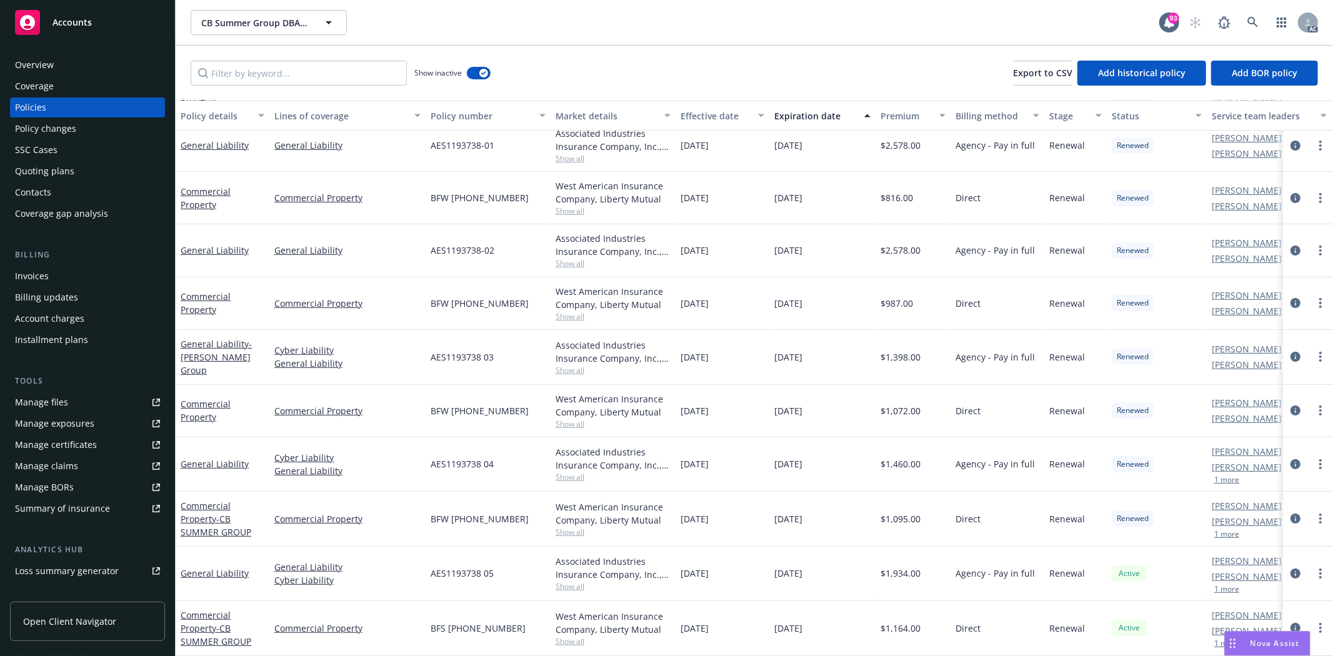
drag, startPoint x: 681, startPoint y: 448, endPoint x: 821, endPoint y: 451, distance: 139.5
click at [821, 451] on div "General Liability Cyber Liability General Liability AES1193738 04 Associated In…" at bounding box center [779, 465] width 1206 height 54
click at [571, 475] on div "Associated Industries Insurance Company, Inc., AmTrust Financial Services, RT S…" at bounding box center [613, 465] width 125 height 54
click at [571, 472] on span "Show all" at bounding box center [613, 477] width 115 height 11
click at [498, 438] on div "AES1193738 04" at bounding box center [488, 465] width 125 height 54
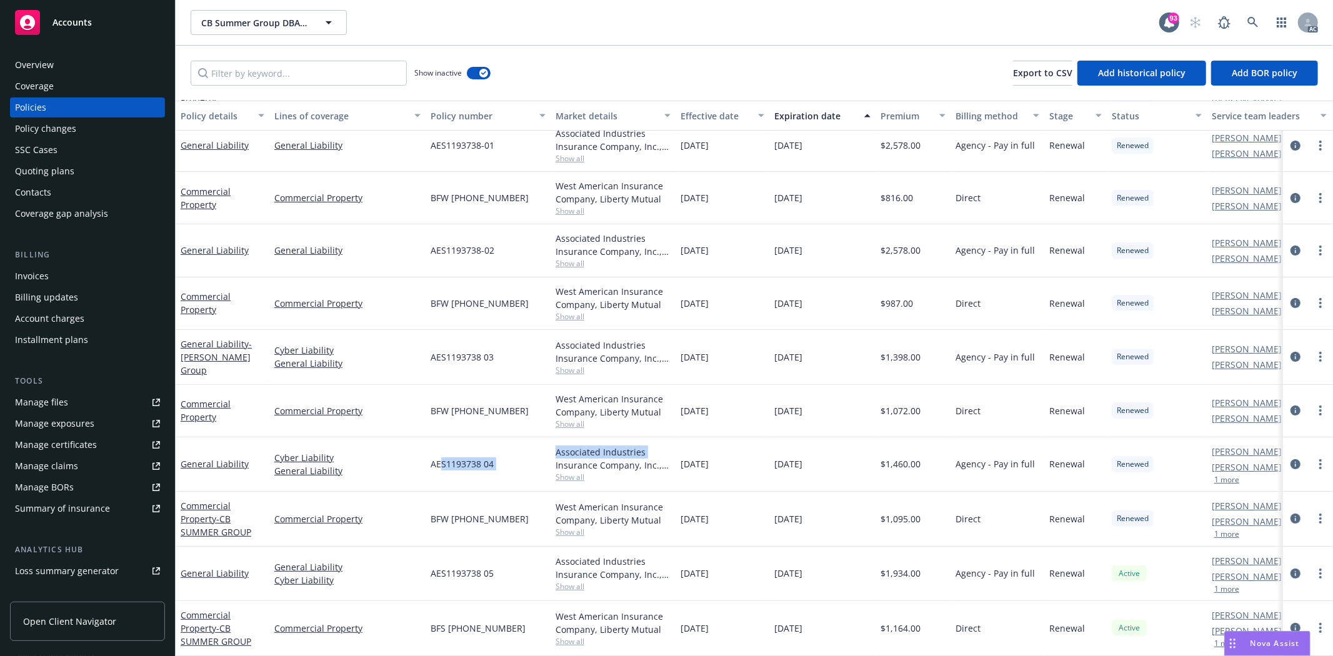
drag, startPoint x: 439, startPoint y: 442, endPoint x: 555, endPoint y: 448, distance: 116.4
click at [555, 448] on div "General Liability Cyber Liability General Liability AES1193738 04 Associated In…" at bounding box center [779, 465] width 1206 height 54
click at [676, 355] on div "12/03/2022" at bounding box center [723, 357] width 94 height 55
drag, startPoint x: 680, startPoint y: 349, endPoint x: 905, endPoint y: 354, distance: 225.1
click at [836, 351] on div "General Liability - CB Summers Group Cyber Liability General Liability AES11937…" at bounding box center [779, 357] width 1206 height 55
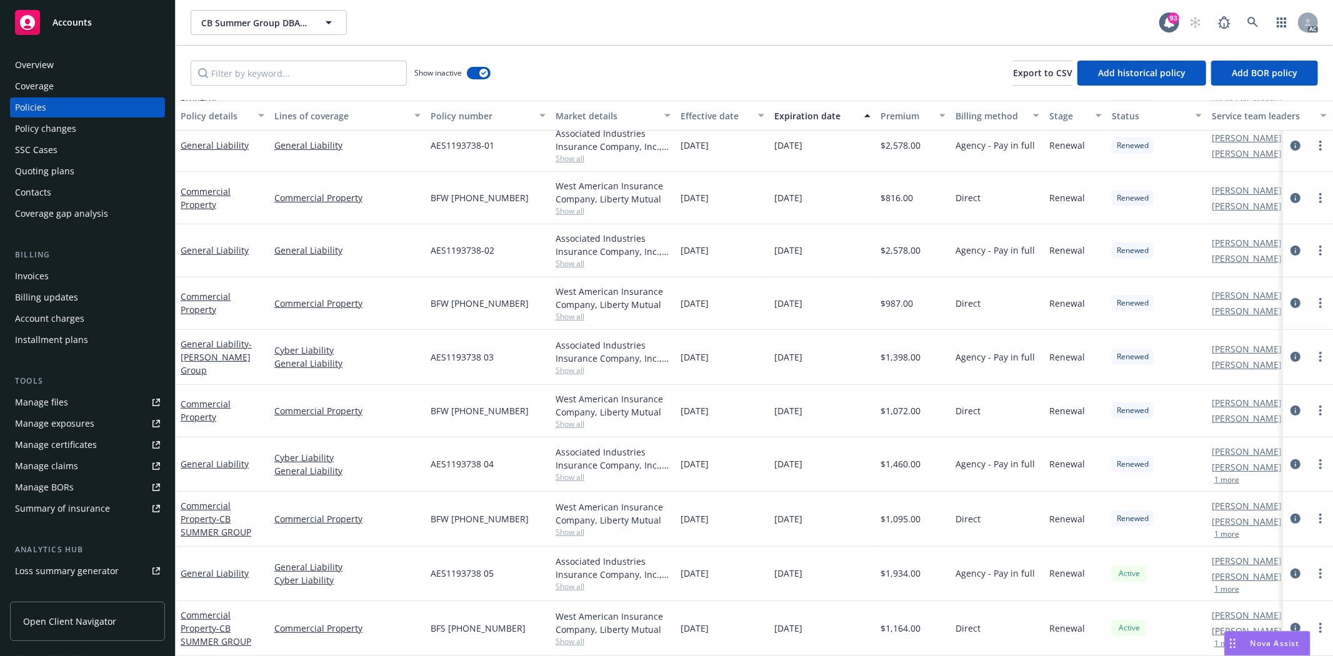
click at [541, 365] on div "AES1193738 03" at bounding box center [488, 357] width 125 height 55
click at [581, 365] on span "Show all" at bounding box center [613, 370] width 115 height 11
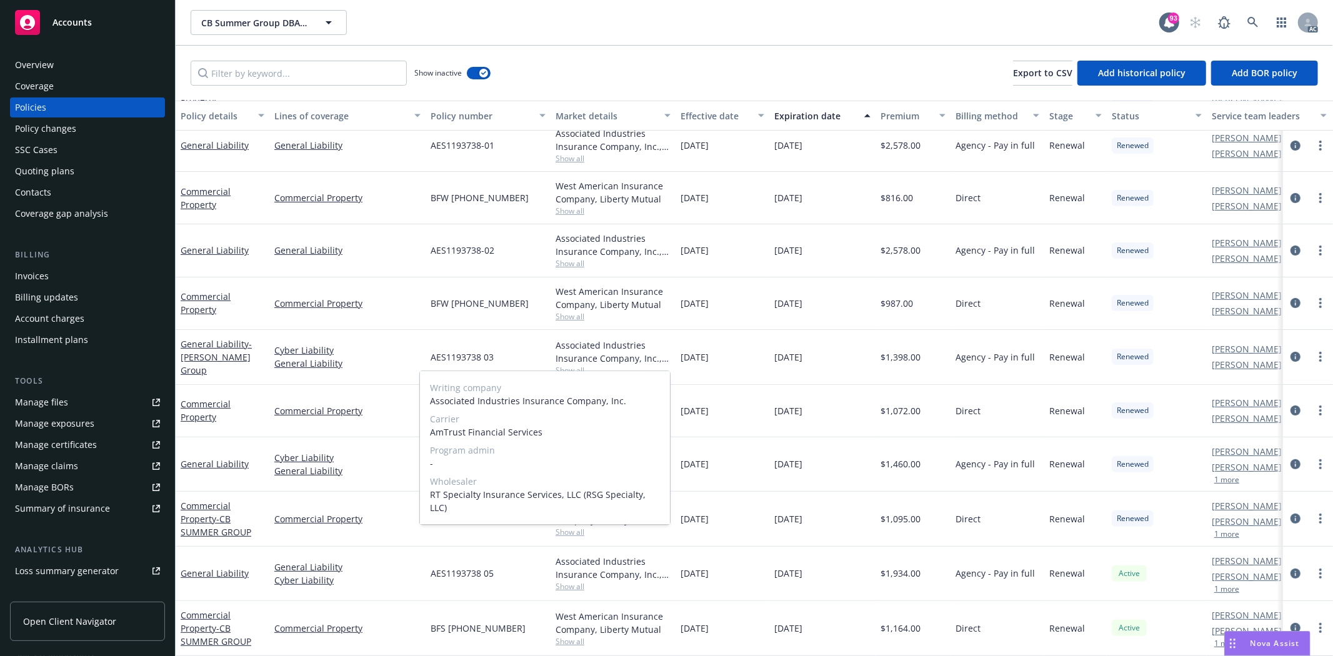
click at [648, 365] on span "Show all" at bounding box center [613, 370] width 115 height 11
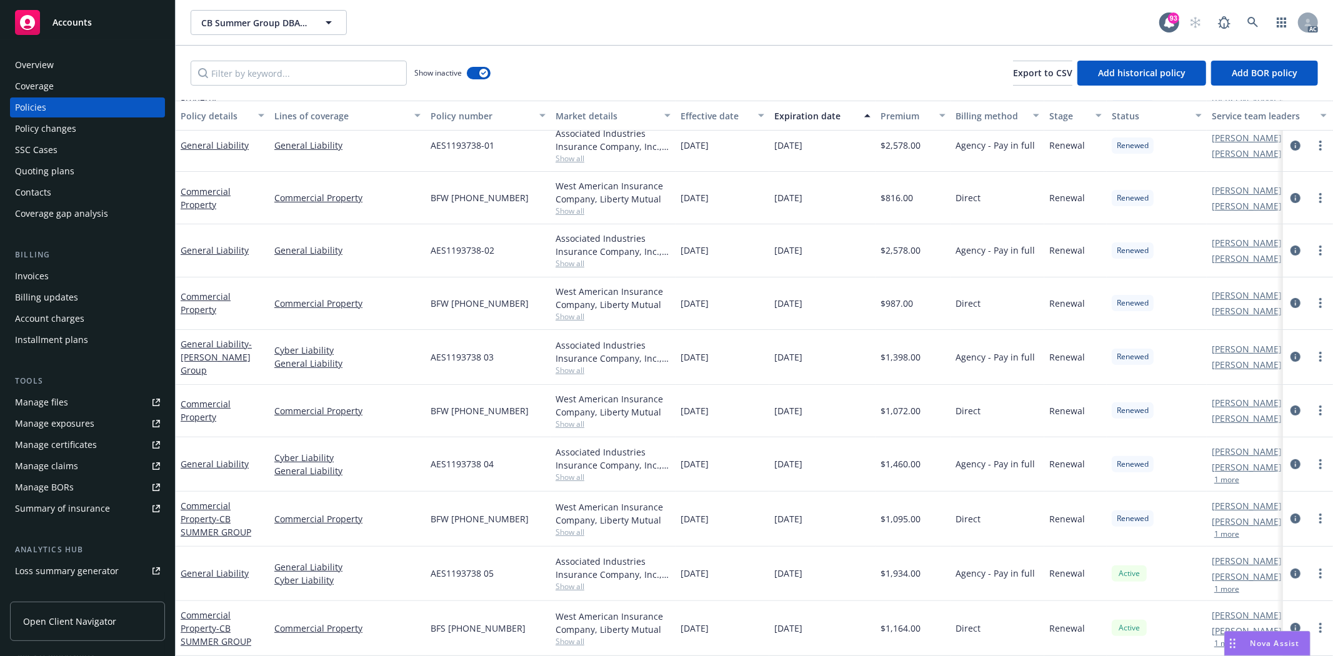
click at [68, 166] on div "Quoting plans" at bounding box center [44, 171] width 59 height 20
click at [69, 166] on div "Quoting plans" at bounding box center [44, 171] width 59 height 20
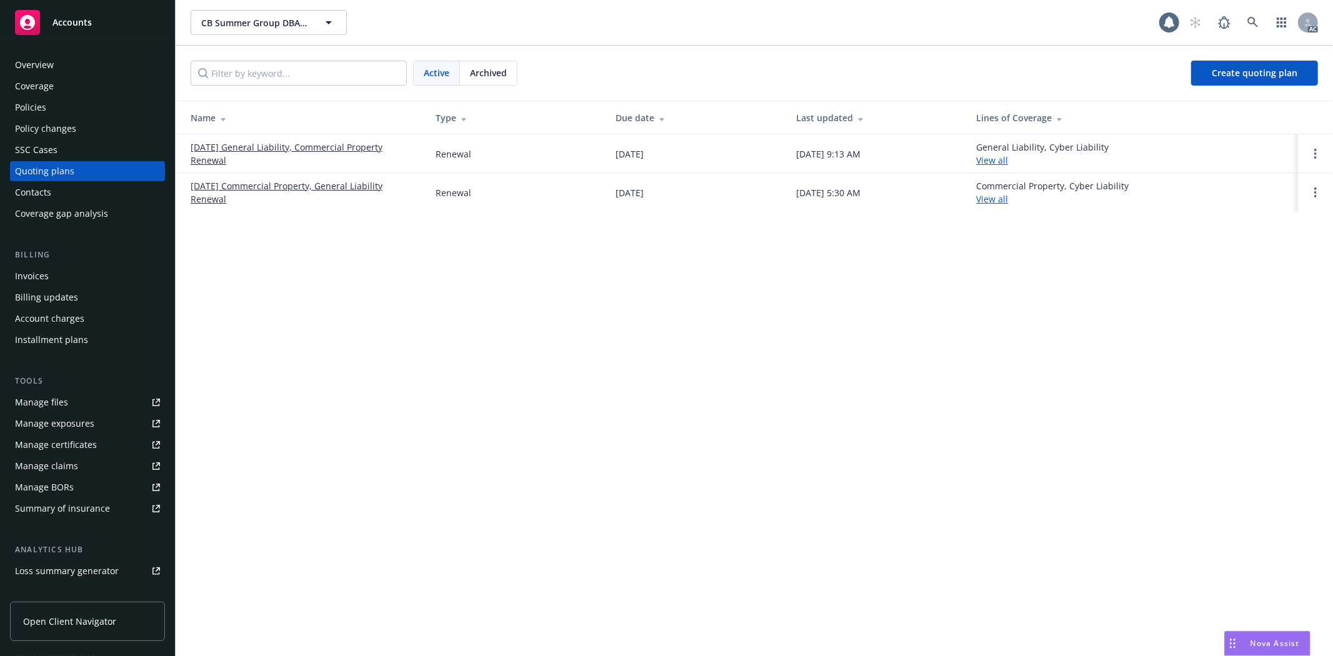
click at [253, 146] on link "12/03/25 General Liability, Commercial Property Renewal" at bounding box center [303, 154] width 225 height 26
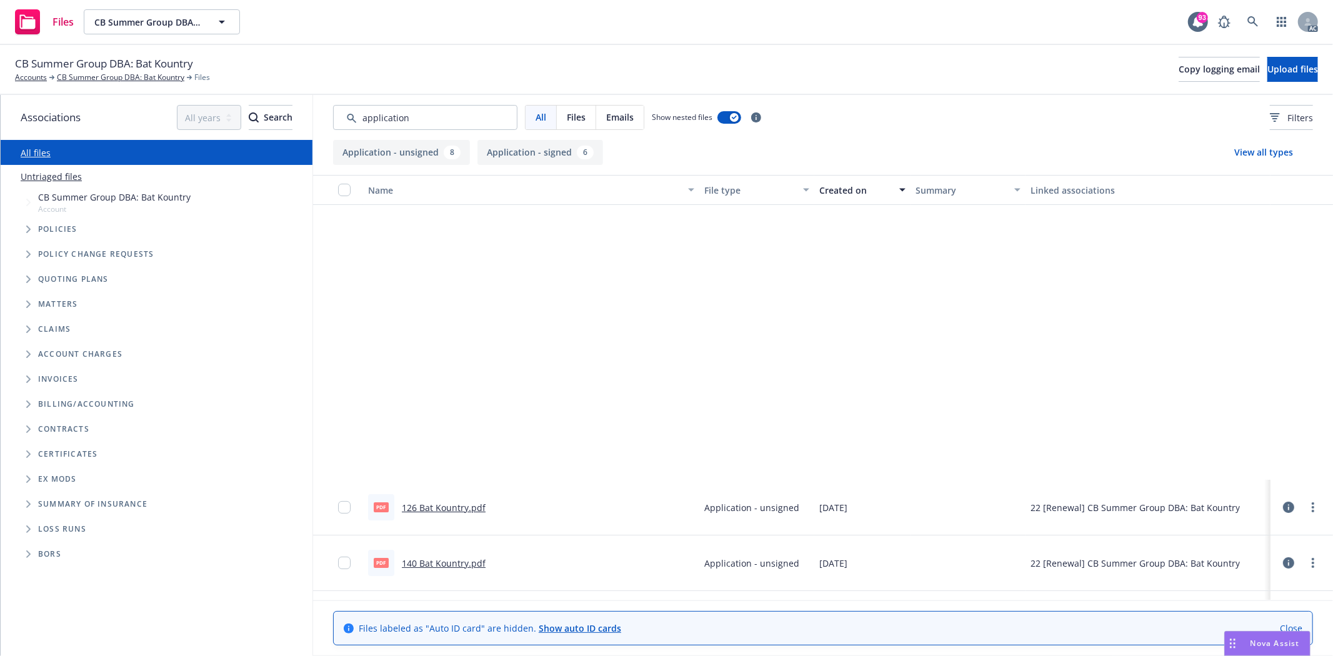
scroll to position [381, 0]
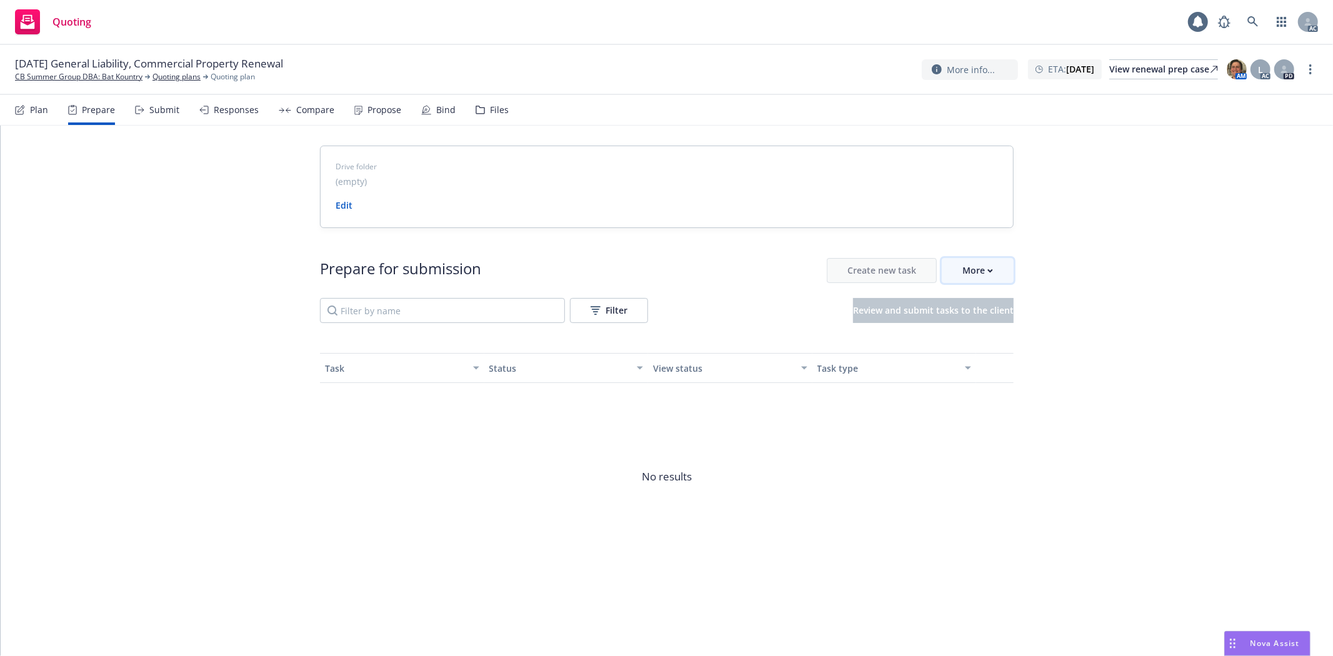
click at [976, 269] on div "More" at bounding box center [978, 271] width 31 height 24
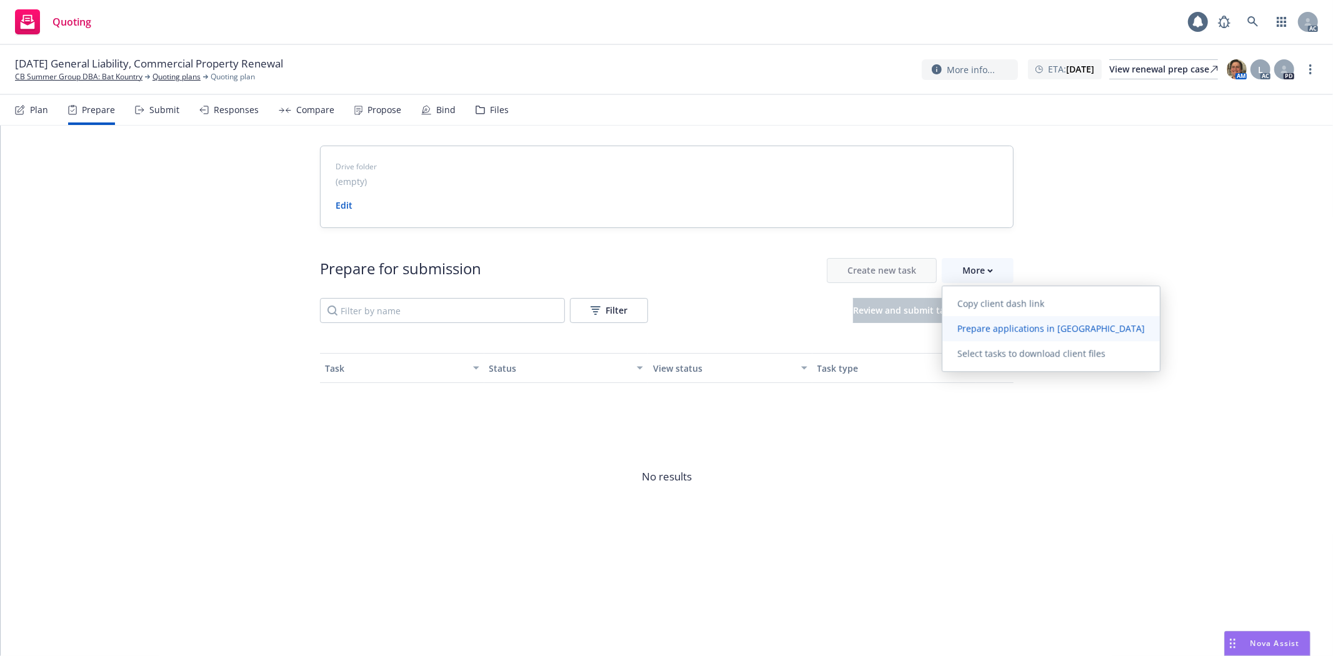
click at [980, 319] on link "Prepare applications in [GEOGRAPHIC_DATA]" at bounding box center [1052, 328] width 218 height 25
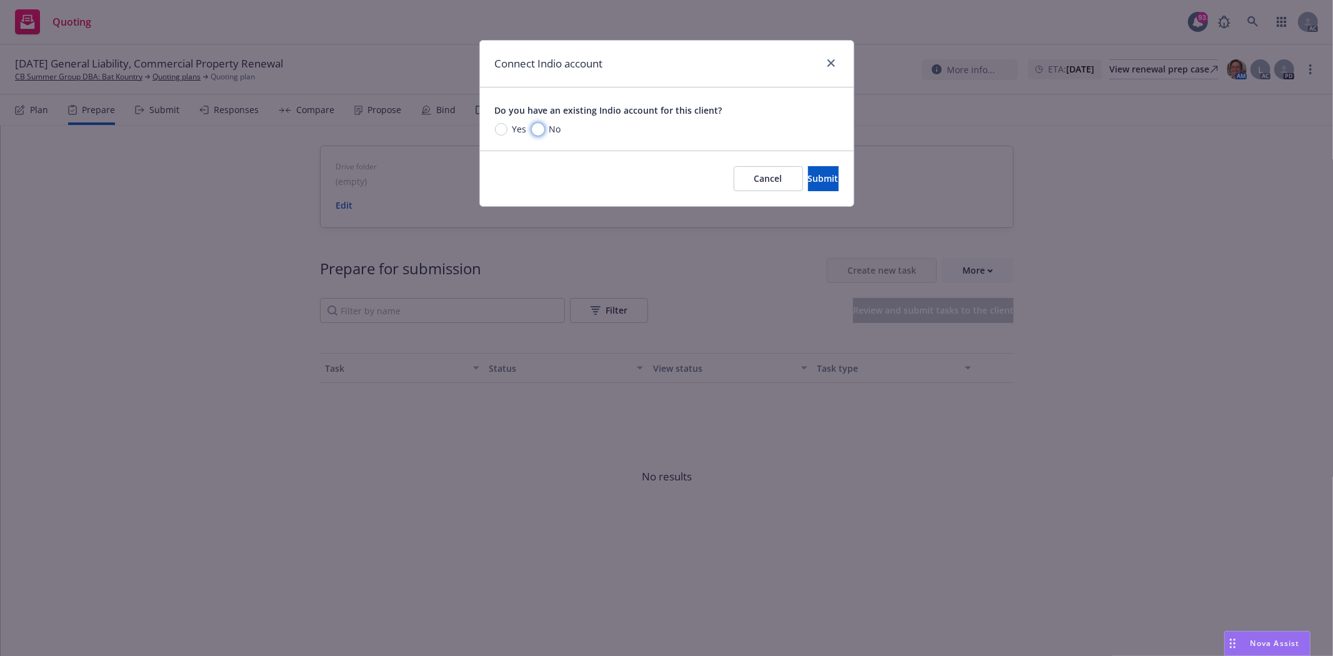
click at [532, 128] on input "No" at bounding box center [538, 129] width 13 height 13
radio input "true"
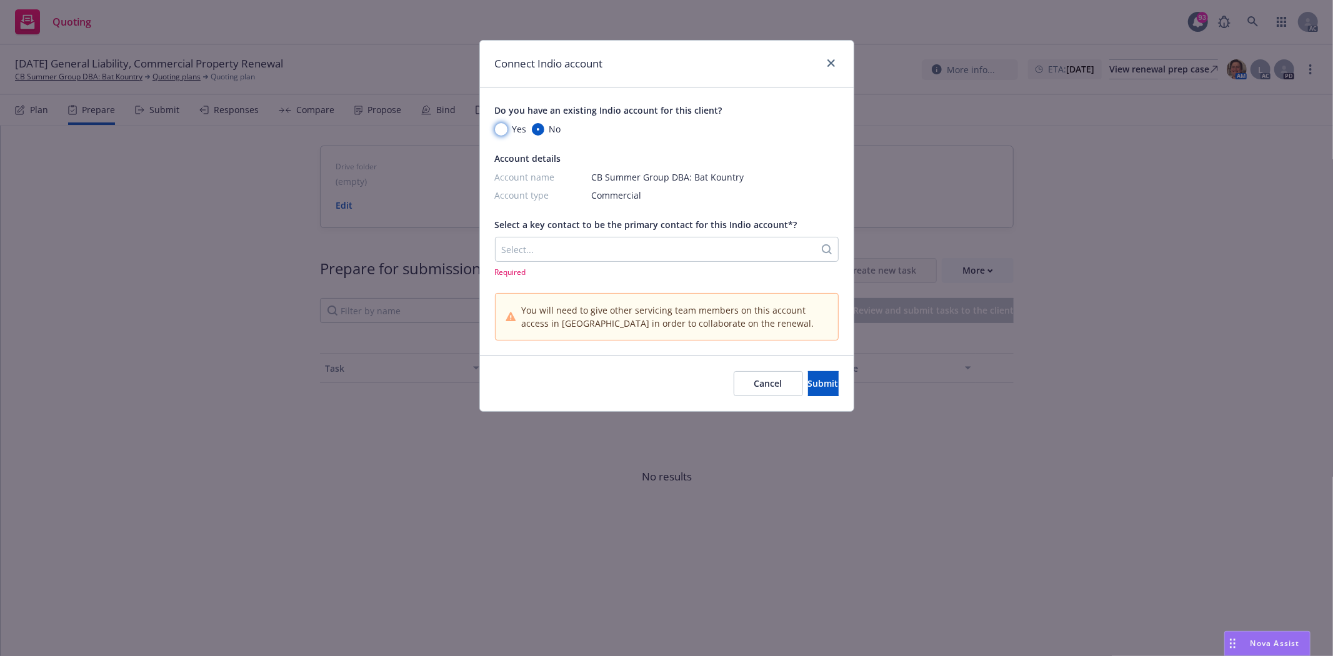
click at [504, 130] on input "Yes" at bounding box center [501, 129] width 13 height 13
radio input "true"
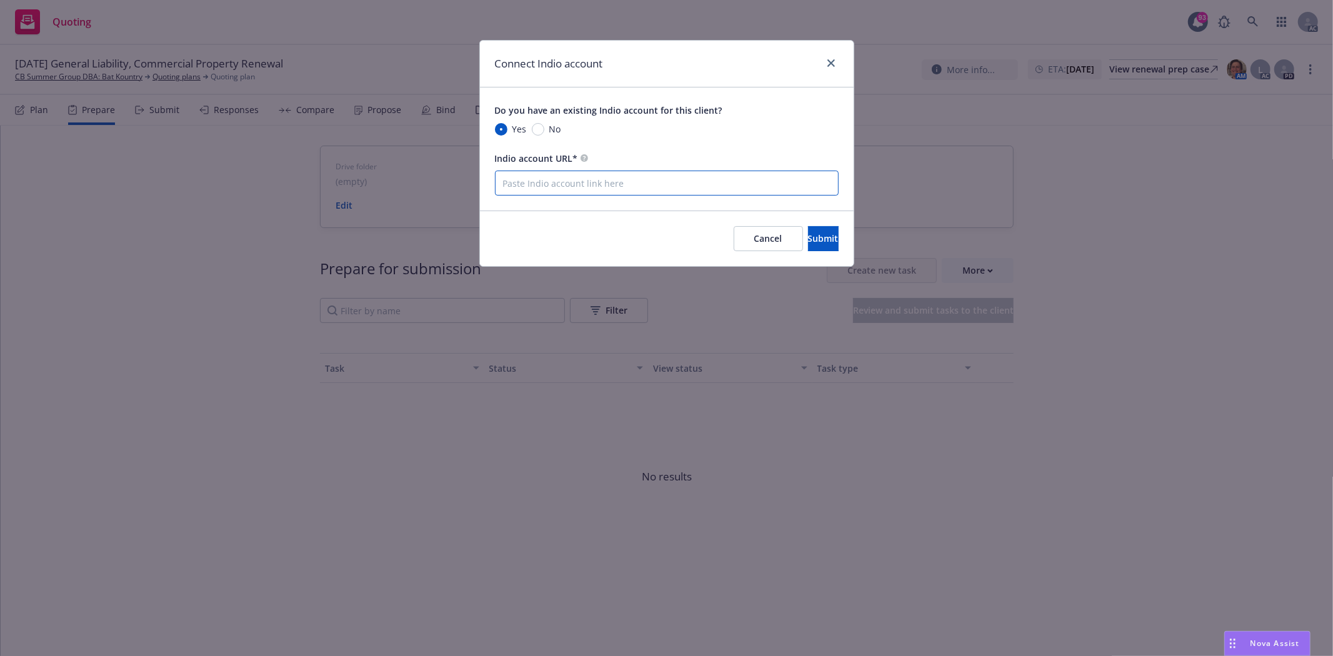
click at [591, 193] on input "Indio account URL*" at bounding box center [667, 183] width 344 height 25
click at [611, 184] on input "Indio account URL*" at bounding box center [667, 183] width 344 height 25
paste input "NOT_ALLOWED"
type input "NOT_ALLOWED"
drag, startPoint x: 552, startPoint y: 183, endPoint x: 444, endPoint y: 173, distance: 108.0
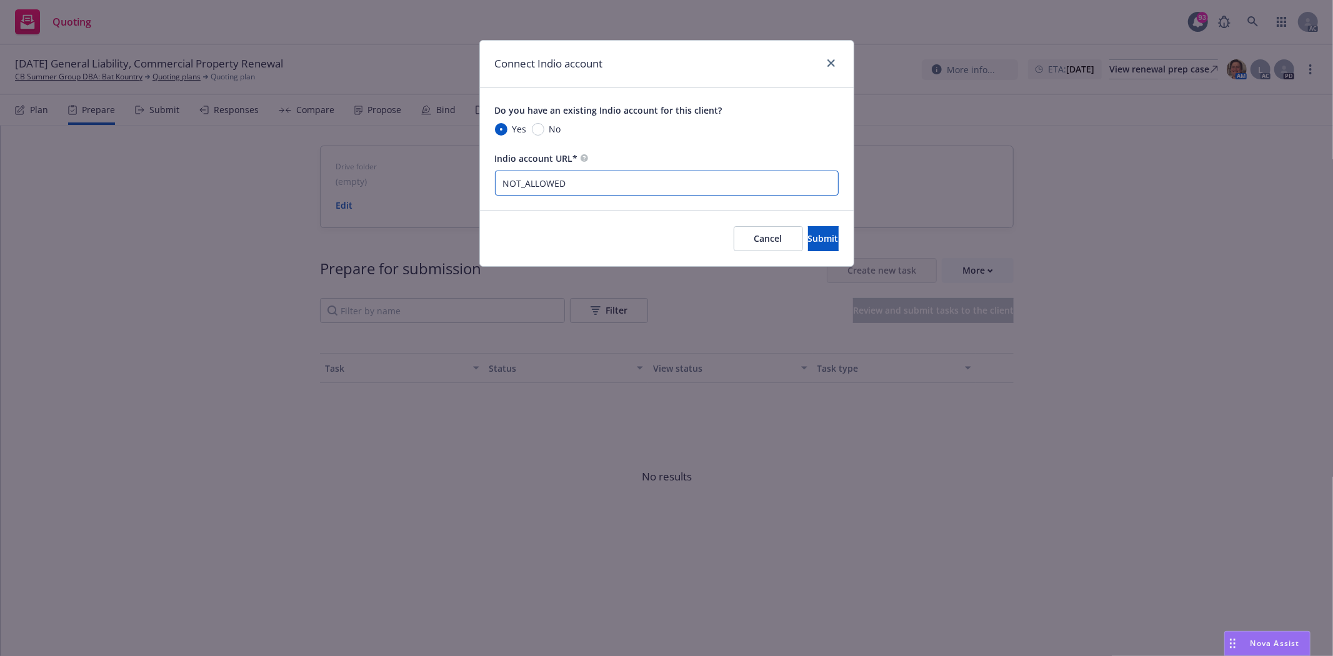
click at [444, 173] on div "Connect Indio account Do you have an existing Indio account for this client? Ye…" at bounding box center [666, 328] width 1333 height 656
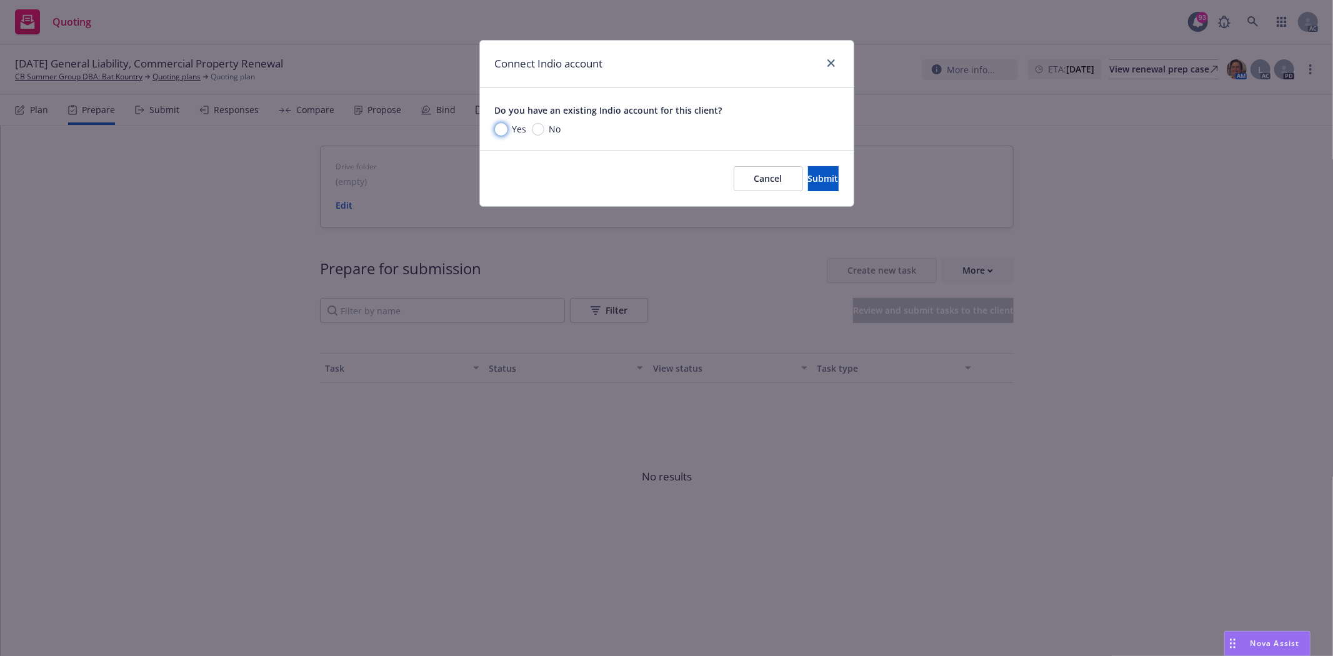
click at [502, 125] on input "Yes" at bounding box center [501, 129] width 13 height 13
radio input "true"
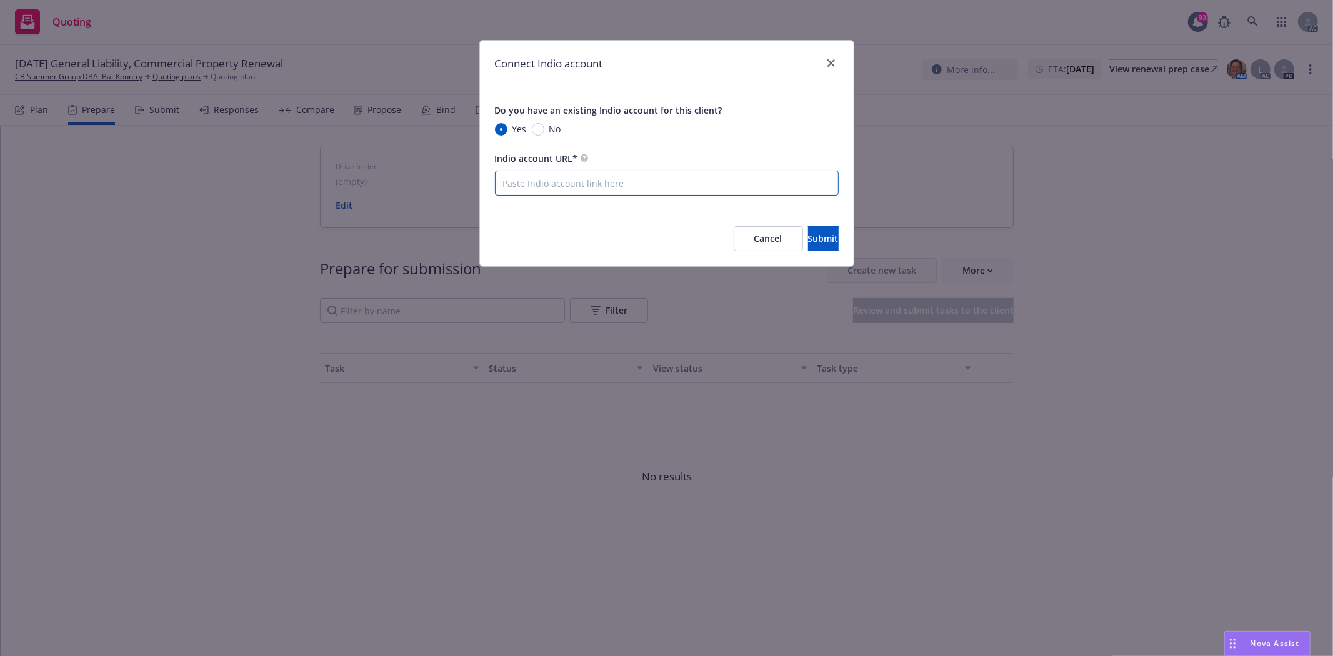
click at [573, 185] on input "Indio account URL*" at bounding box center [667, 183] width 344 height 25
paste input "[URL][DOMAIN_NAME]"
type input "[URL][DOMAIN_NAME]"
click at [808, 234] on span "Submit" at bounding box center [823, 239] width 31 height 12
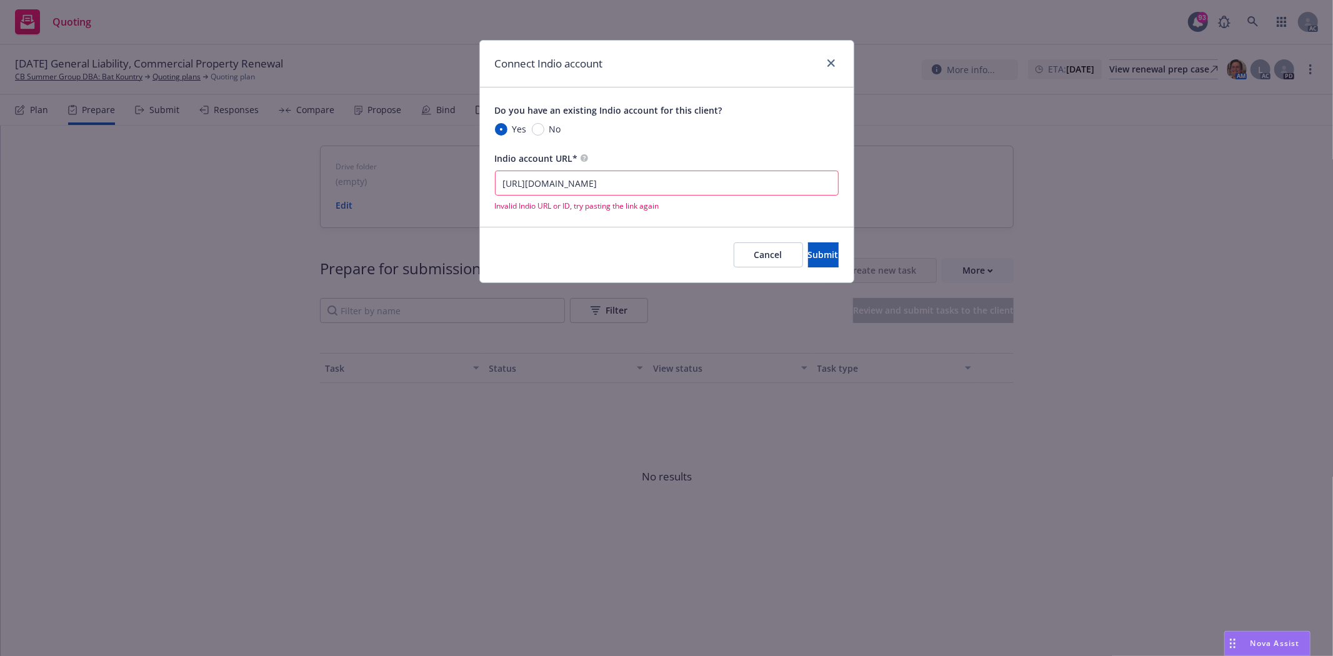
click at [506, 184] on input "https://newfront.useindio.com/accounts/10025187/submissions" at bounding box center [667, 183] width 344 height 25
click at [671, 186] on input "https://newfront.useindio.com/accounts/10025187/submissions" at bounding box center [667, 183] width 344 height 25
drag, startPoint x: 670, startPoint y: 183, endPoint x: 716, endPoint y: 183, distance: 45.6
click at [716, 183] on input "https://newfront.useindio.com/accounts/10025187/submissions" at bounding box center [667, 183] width 344 height 25
click at [786, 175] on input "https://newfront.useindio.com/accounts/10025187/submissions" at bounding box center [667, 183] width 344 height 25
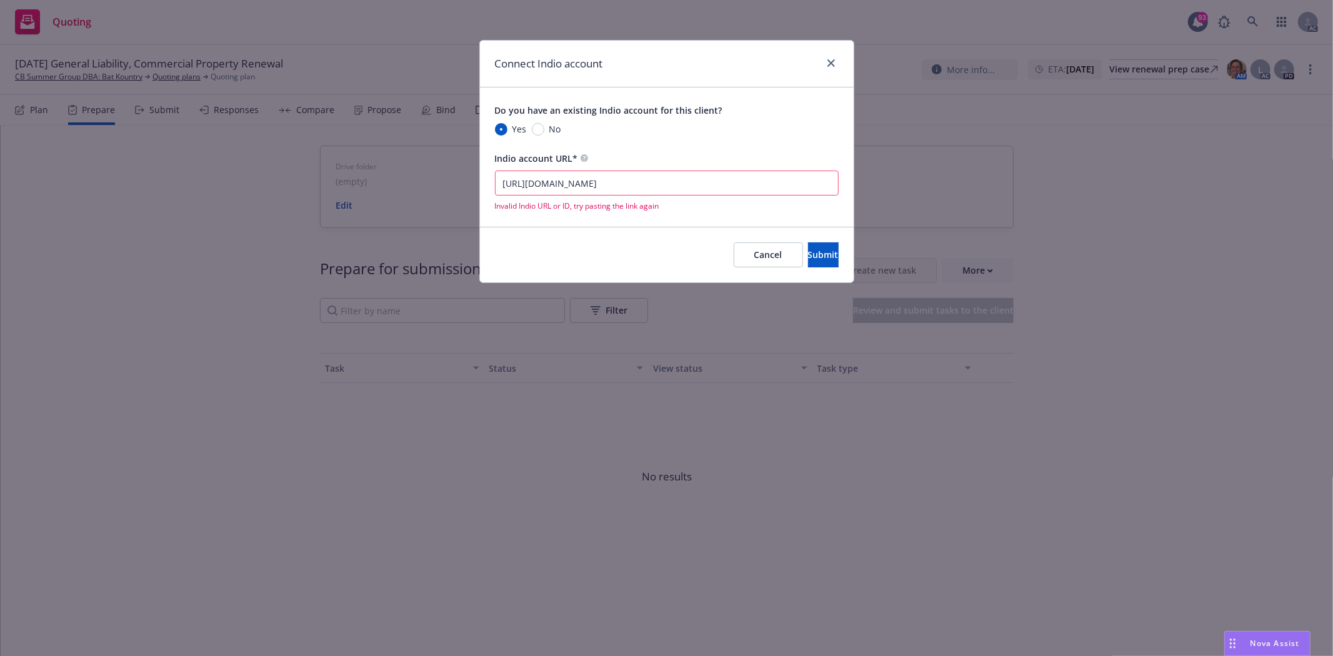
click at [775, 184] on input "https://newfront.useindio.com/accounts/10025187/submissions" at bounding box center [667, 183] width 344 height 25
click at [808, 244] on button "Submit" at bounding box center [823, 255] width 31 height 25
click at [1114, 275] on div "Connect Indio account Do you have an existing Indio account for this client? Ye…" at bounding box center [666, 328] width 1333 height 656
click at [831, 67] on link "close" at bounding box center [831, 63] width 15 height 15
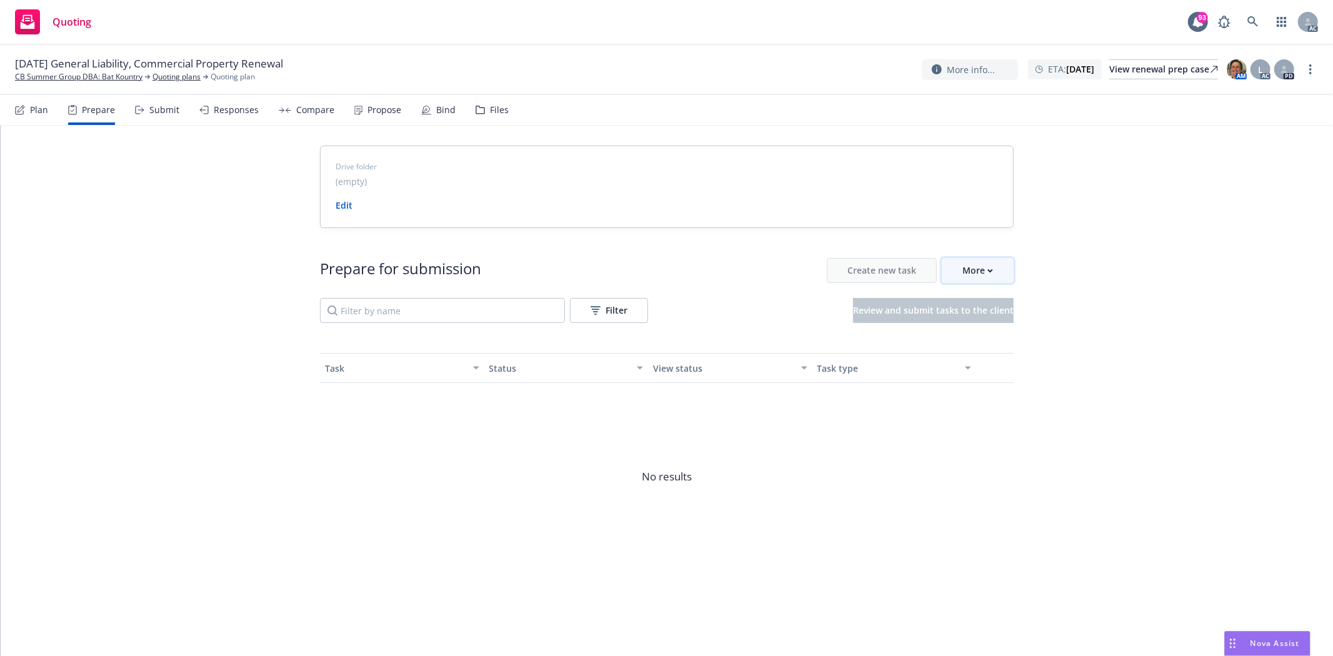
click at [978, 264] on div "More" at bounding box center [978, 271] width 31 height 24
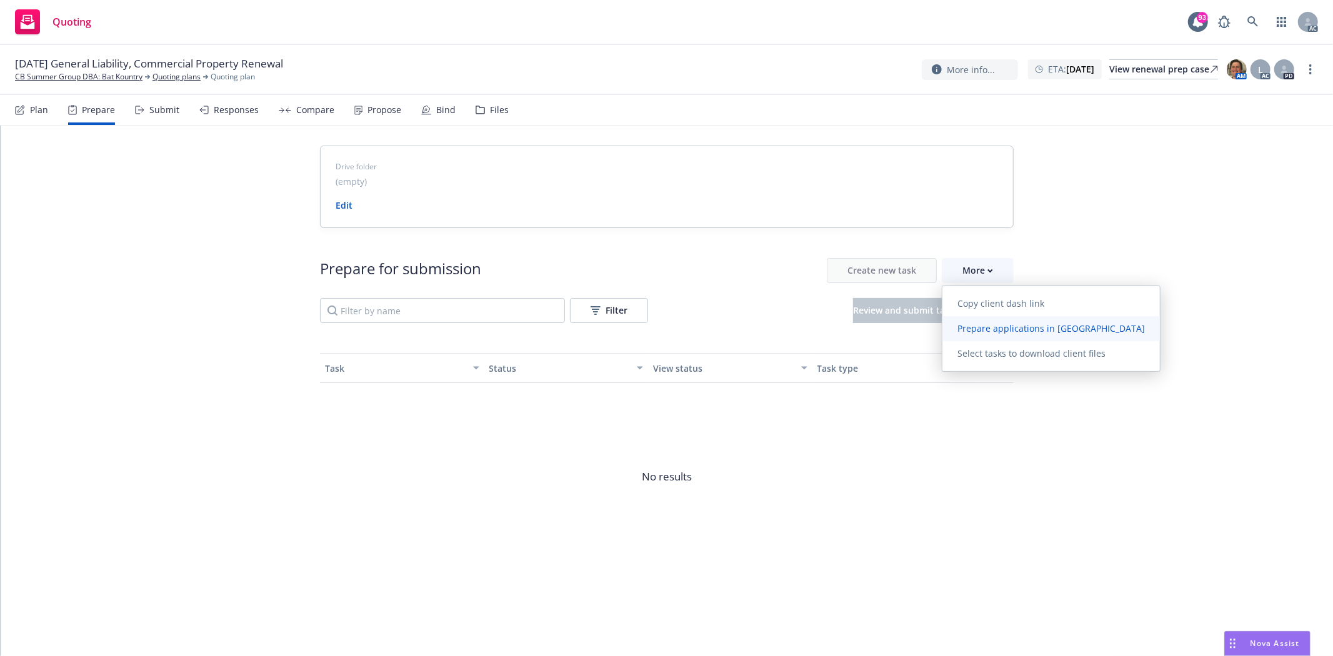
click at [998, 323] on span "Prepare applications in Indio" at bounding box center [1052, 329] width 218 height 12
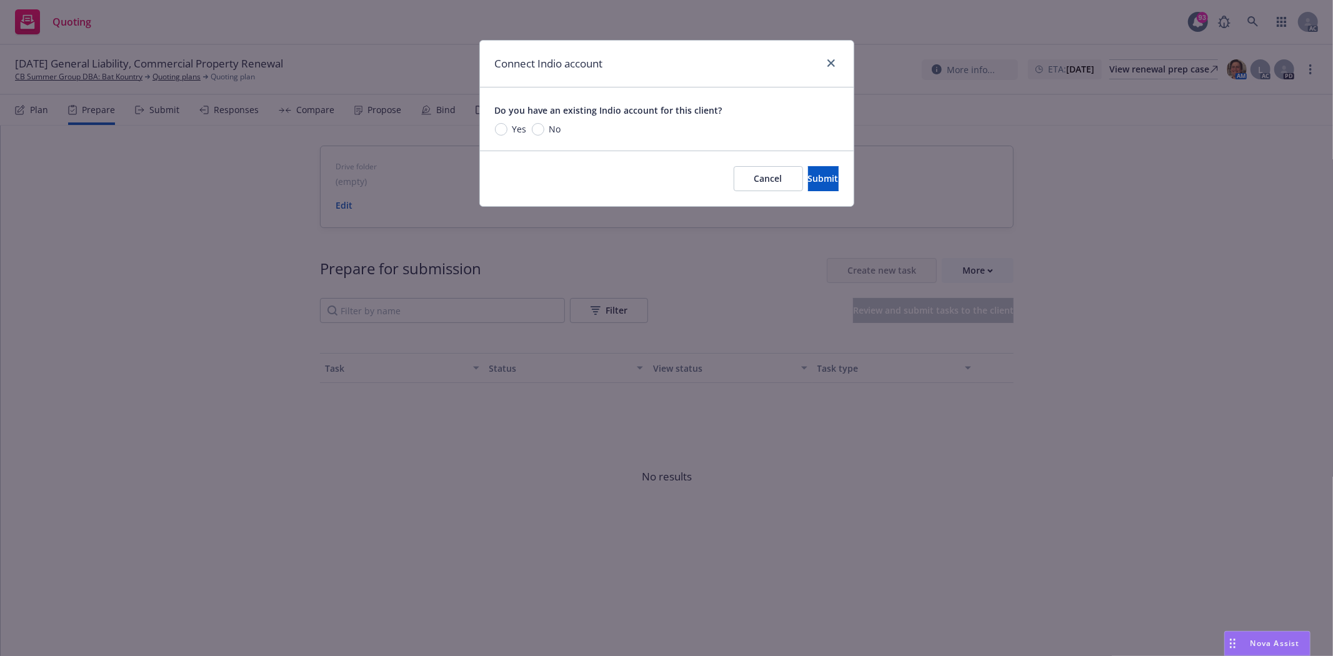
click at [514, 128] on span "Yes" at bounding box center [520, 129] width 14 height 13
click at [508, 128] on input "Yes" at bounding box center [501, 129] width 13 height 13
radio input "true"
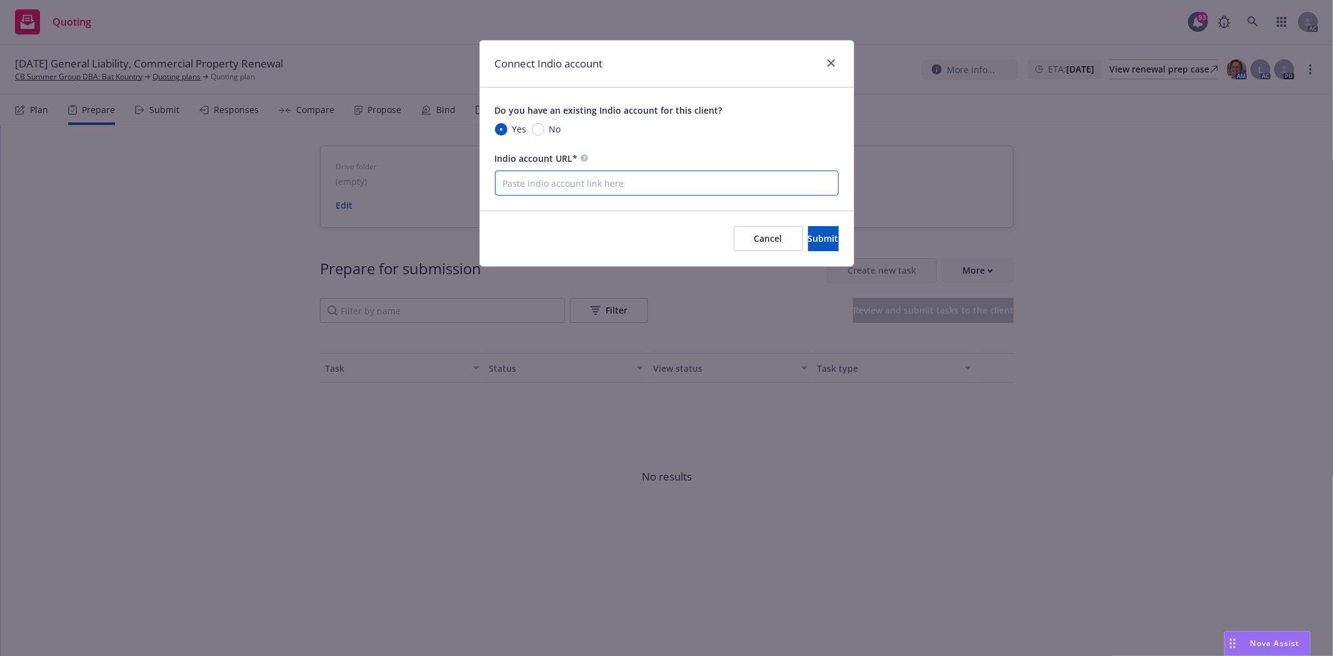
click at [595, 184] on input "Indio account URL*" at bounding box center [667, 183] width 344 height 25
click at [665, 181] on input "Indio account URL*" at bounding box center [667, 183] width 344 height 25
click at [688, 184] on input "https://newfront.useindio.com/accounts/41004/submissions" at bounding box center [667, 183] width 344 height 25
click at [830, 189] on input "https://newfront.useindio.com/accounts/10025187/submissions" at bounding box center [667, 183] width 344 height 25
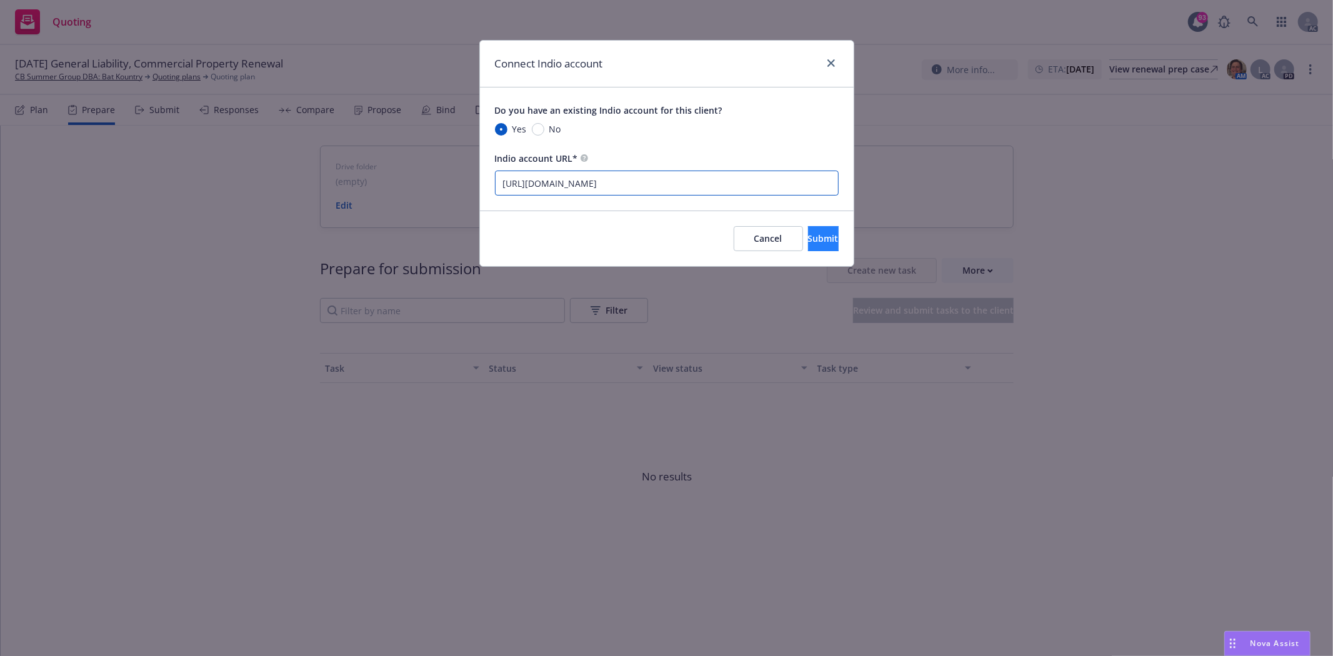
type input "https://newfront.useindio.com/accounts/10025187/submissions"
click at [820, 235] on button "Submit" at bounding box center [823, 238] width 31 height 25
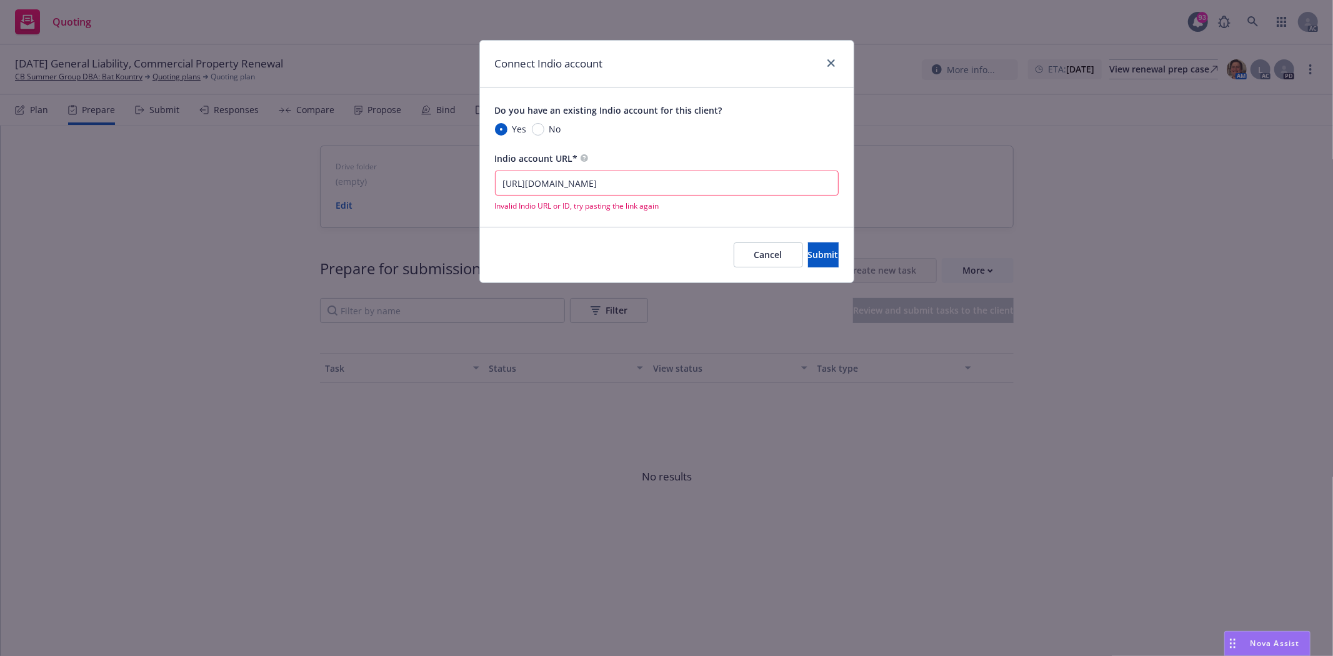
click at [508, 183] on input "https://newfront.useindio.com/accounts/10025187/submissions" at bounding box center [667, 183] width 344 height 25
click at [504, 182] on input "https://newfront.useindio.com/accounts/10025187/submissions" at bounding box center [667, 183] width 344 height 25
click at [565, 527] on div "Connect Indio account Do you have an existing Indio account for this client? Ye…" at bounding box center [666, 328] width 1333 height 656
click at [789, 170] on div "Indio account URL* https://newfront.useindio.com/accounts/10025187/submissions …" at bounding box center [667, 181] width 344 height 61
click at [792, 183] on input "https://newfront.useindio.com/accounts/10025187/submissions" at bounding box center [667, 183] width 344 height 25
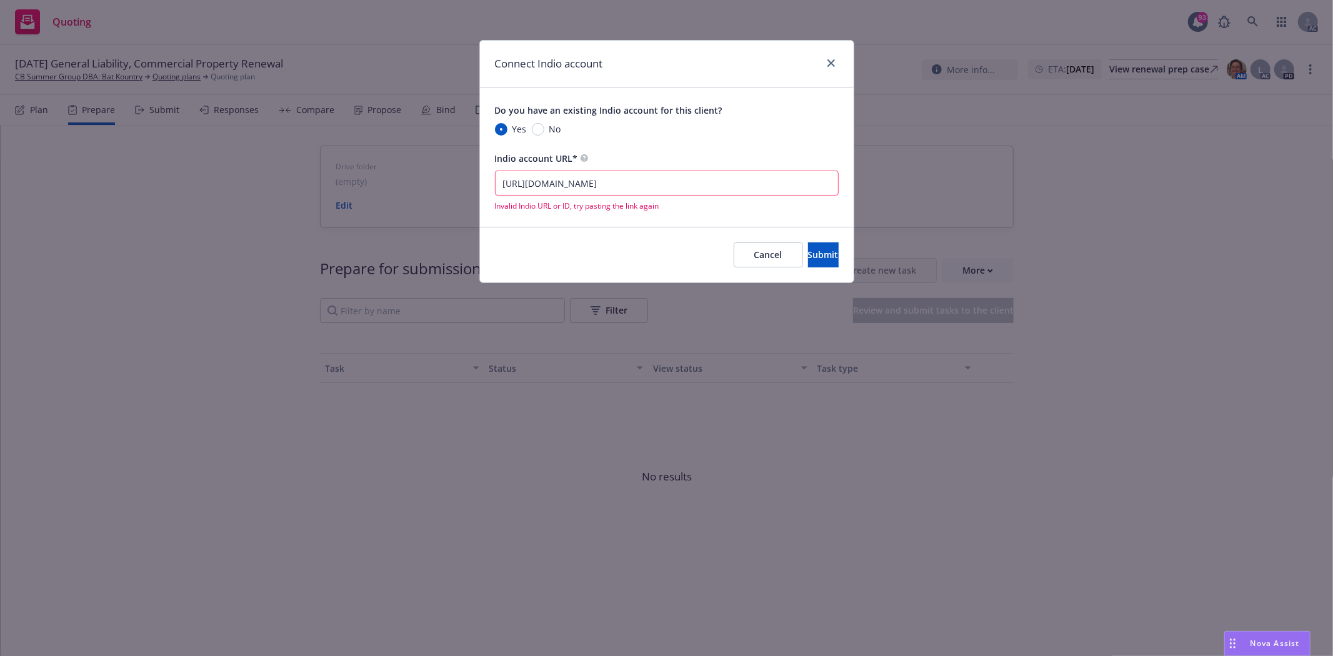
click at [504, 183] on input "https://newfront.useindio.com/accounts/10025187/submissions" at bounding box center [667, 183] width 344 height 25
click at [502, 185] on input "https://newfront.useindio.com/accounts/10025187/submissions" at bounding box center [667, 183] width 344 height 25
click at [291, 374] on div "Connect Indio account Do you have an existing Indio account for this client? Ye…" at bounding box center [666, 328] width 1333 height 656
click at [836, 69] on div at bounding box center [829, 64] width 20 height 16
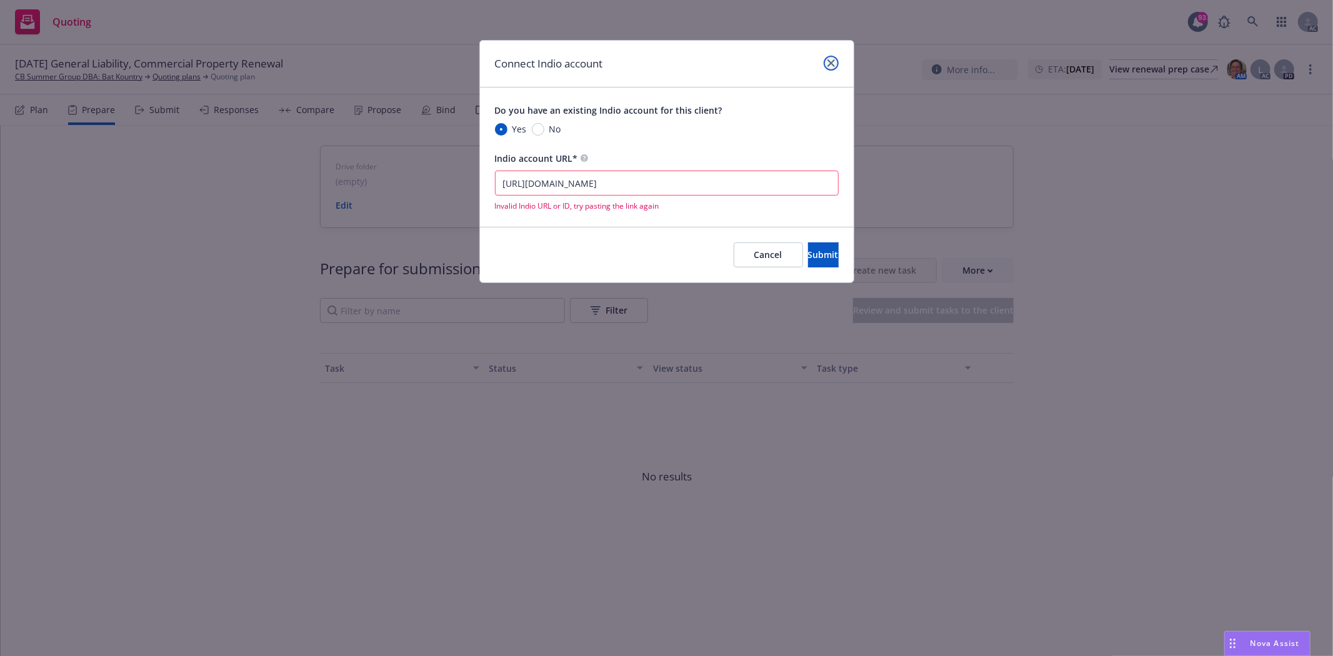
click at [833, 63] on icon "close" at bounding box center [832, 63] width 8 height 8
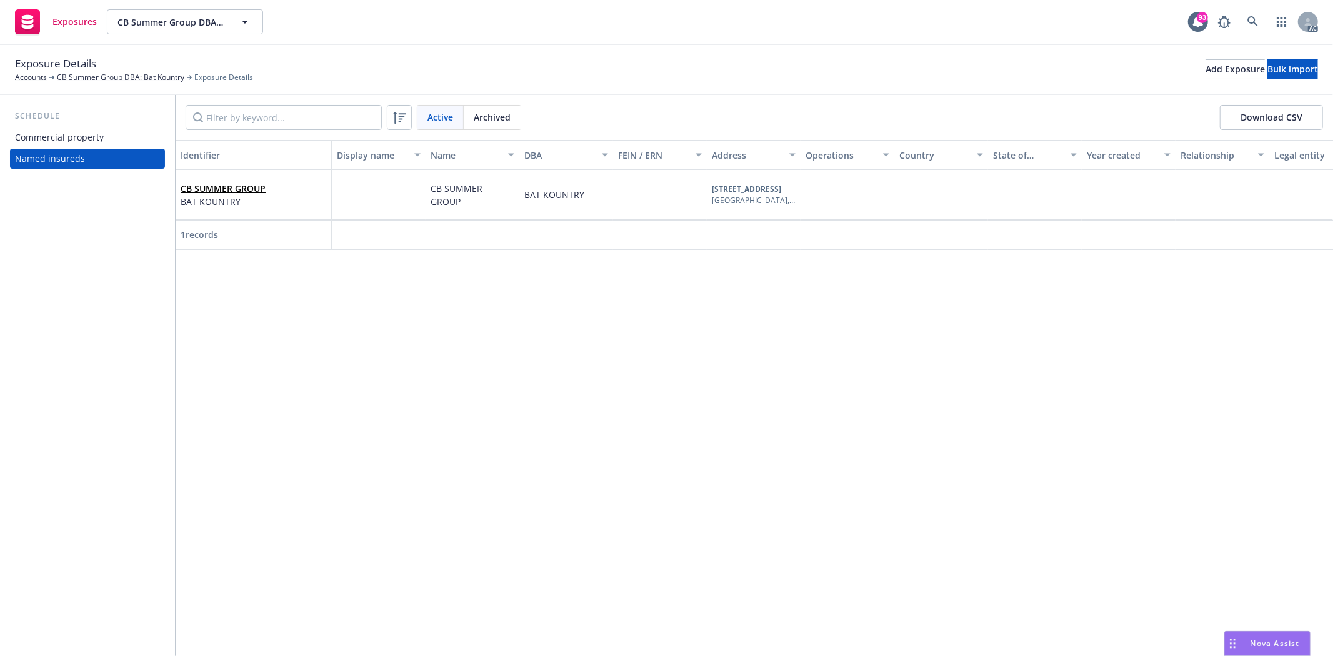
scroll to position [0, 29]
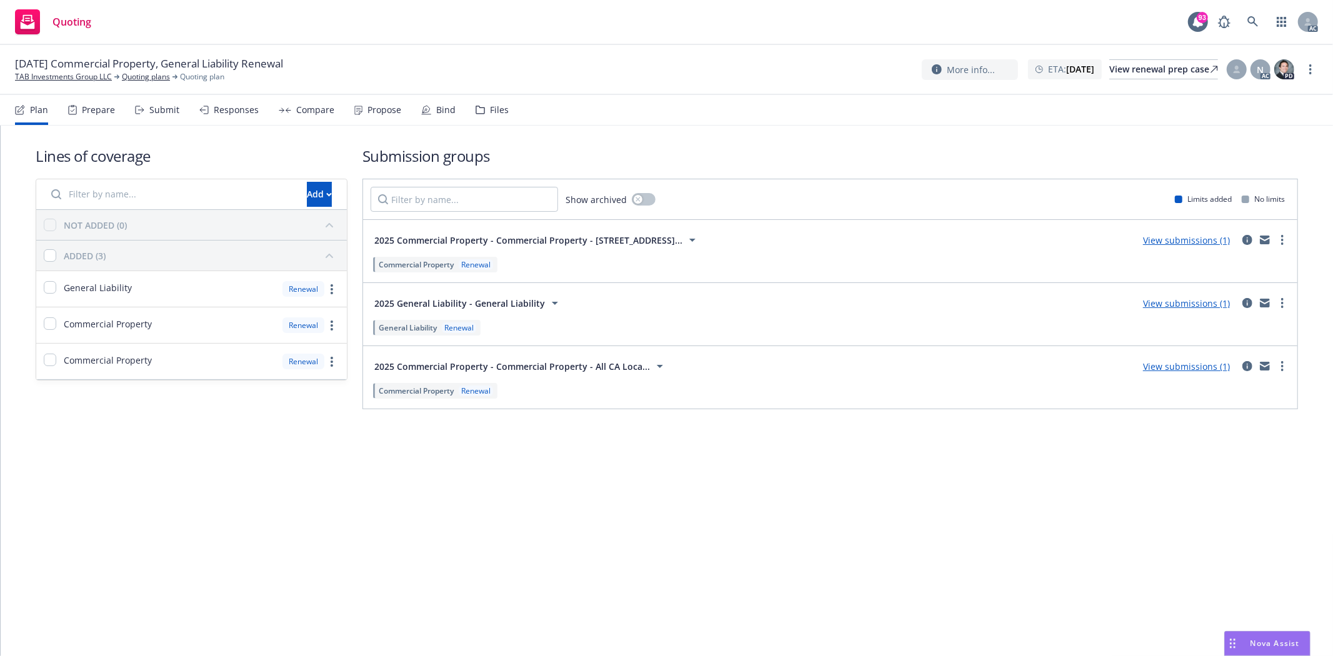
click at [92, 102] on div "Prepare" at bounding box center [91, 110] width 47 height 30
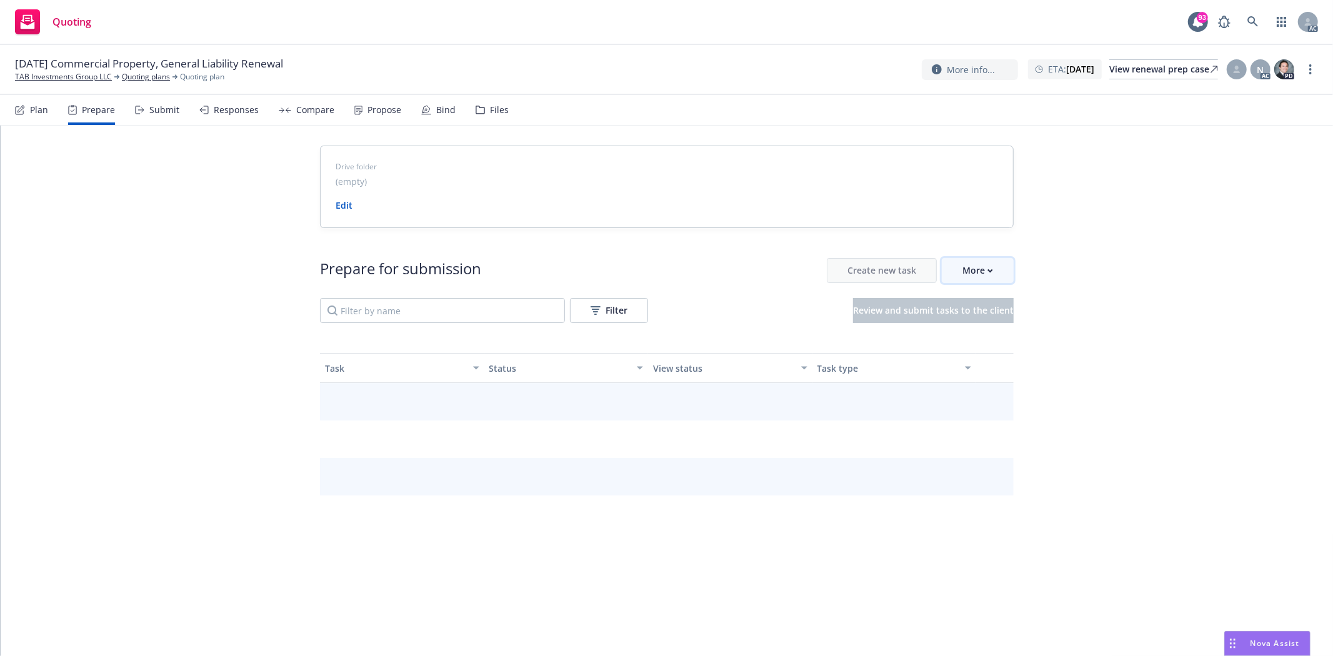
click at [991, 272] on icon "button" at bounding box center [990, 270] width 4 height 3
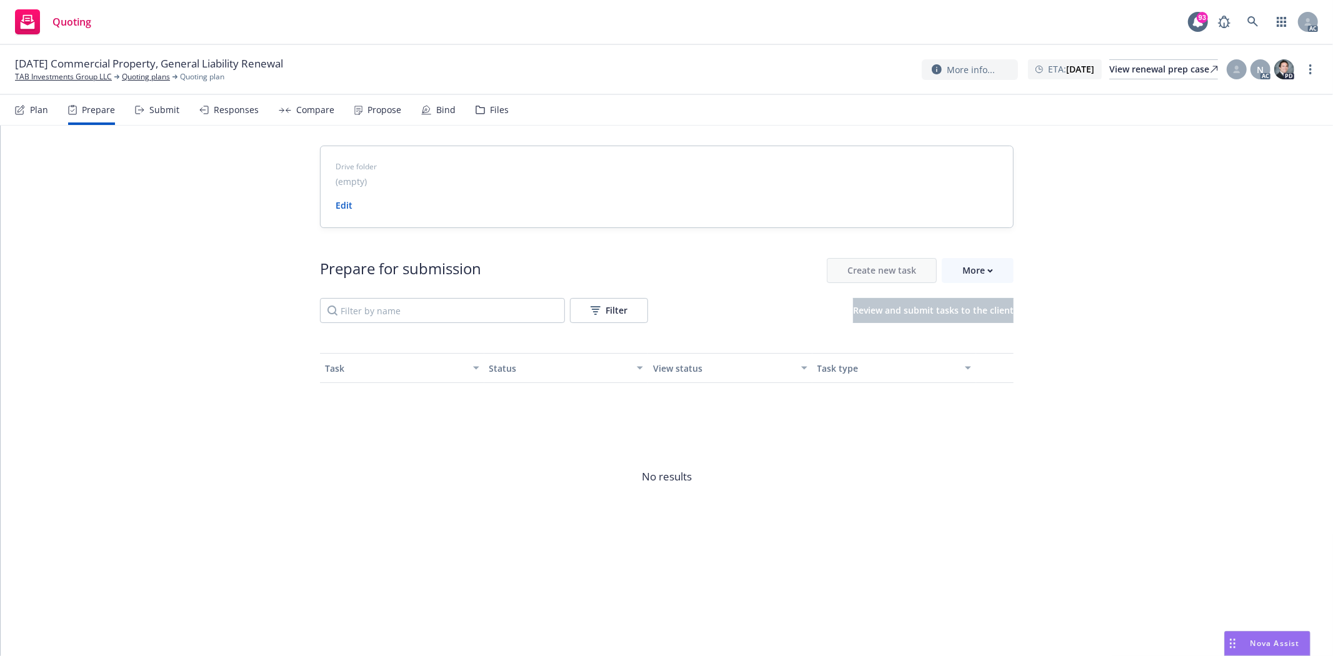
click at [990, 323] on span "Go to Indio account" at bounding box center [998, 329] width 111 height 12
click at [960, 265] on button "More" at bounding box center [978, 270] width 72 height 25
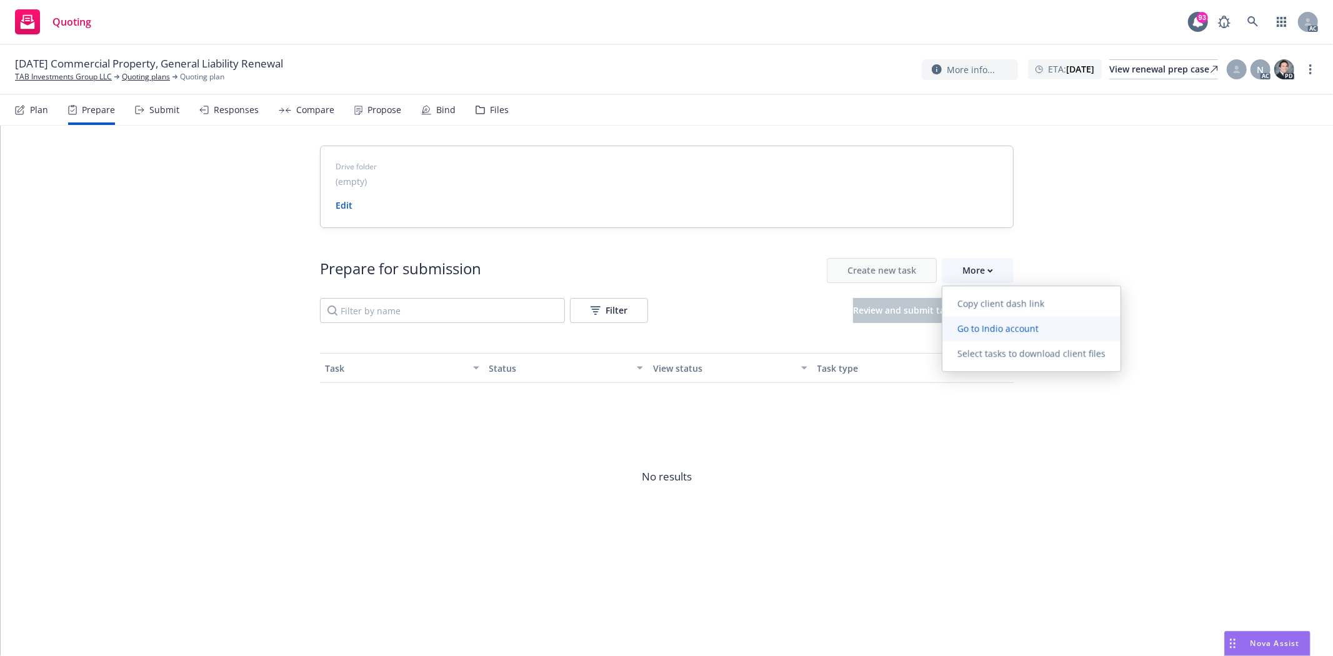
click at [1015, 319] on link "Go to Indio account" at bounding box center [1032, 328] width 178 height 25
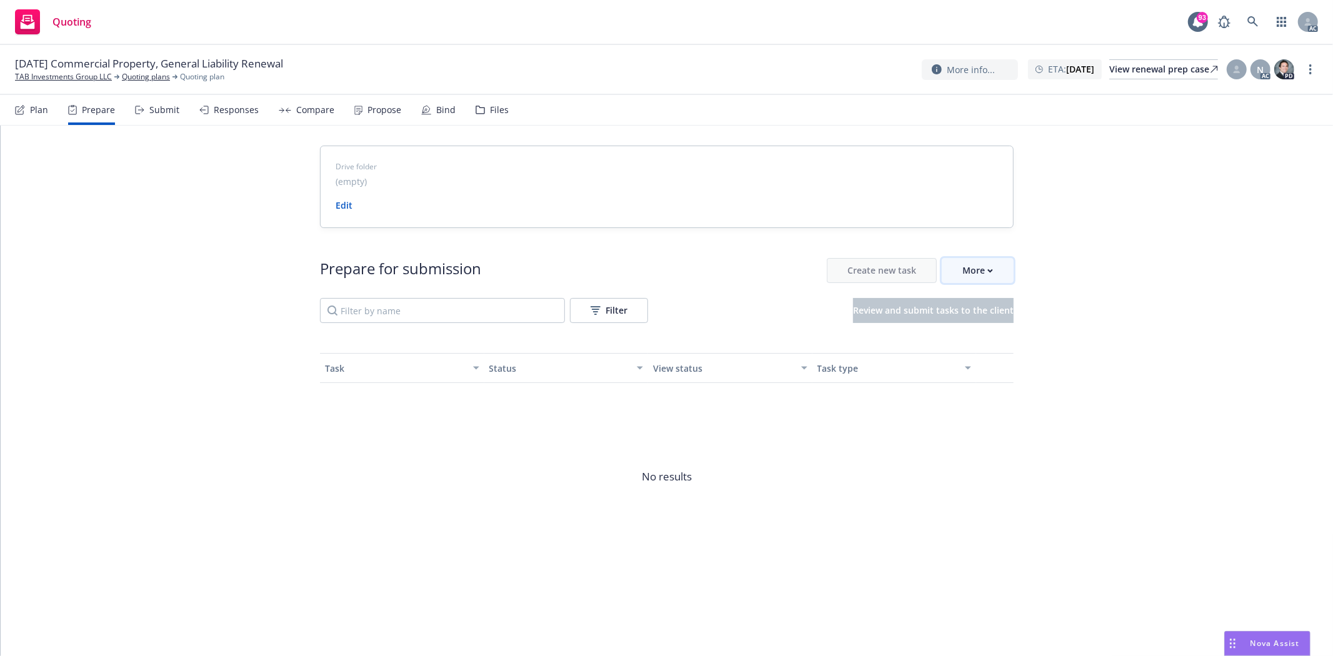
click at [985, 267] on div "More" at bounding box center [978, 271] width 31 height 24
click at [48, 73] on link "TAB Investments Group LLC" at bounding box center [63, 76] width 97 height 11
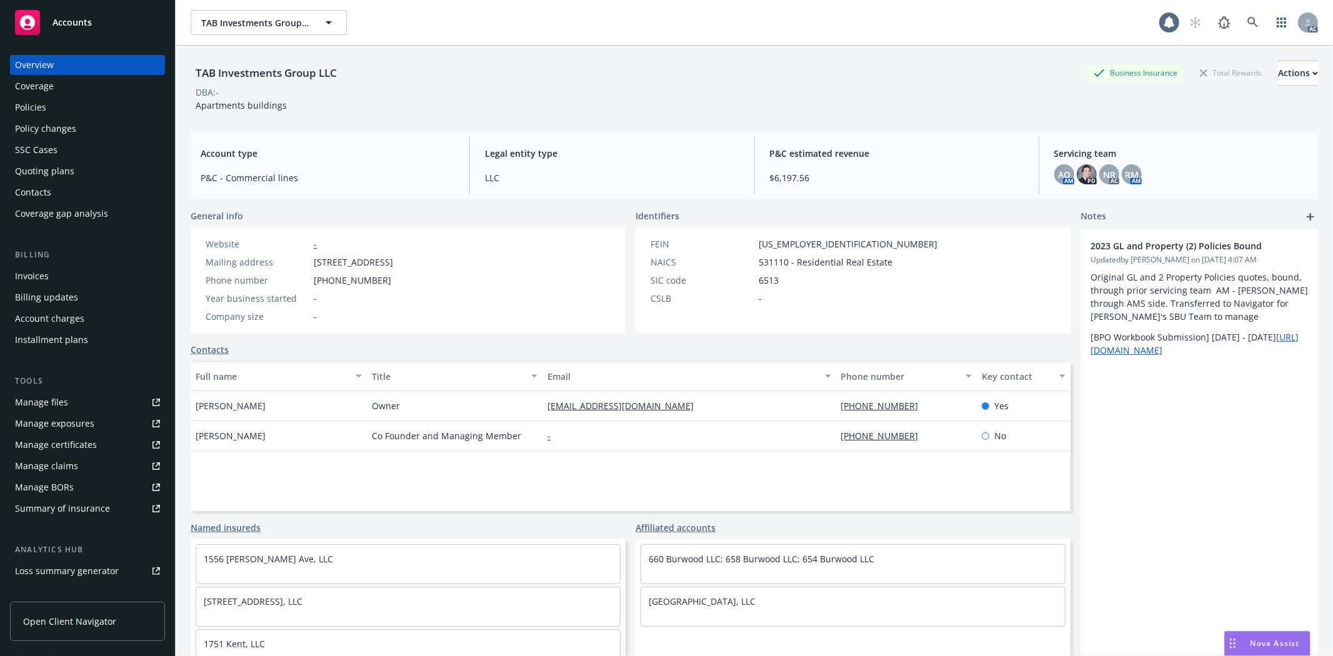
click at [71, 110] on div "Policies" at bounding box center [87, 108] width 145 height 20
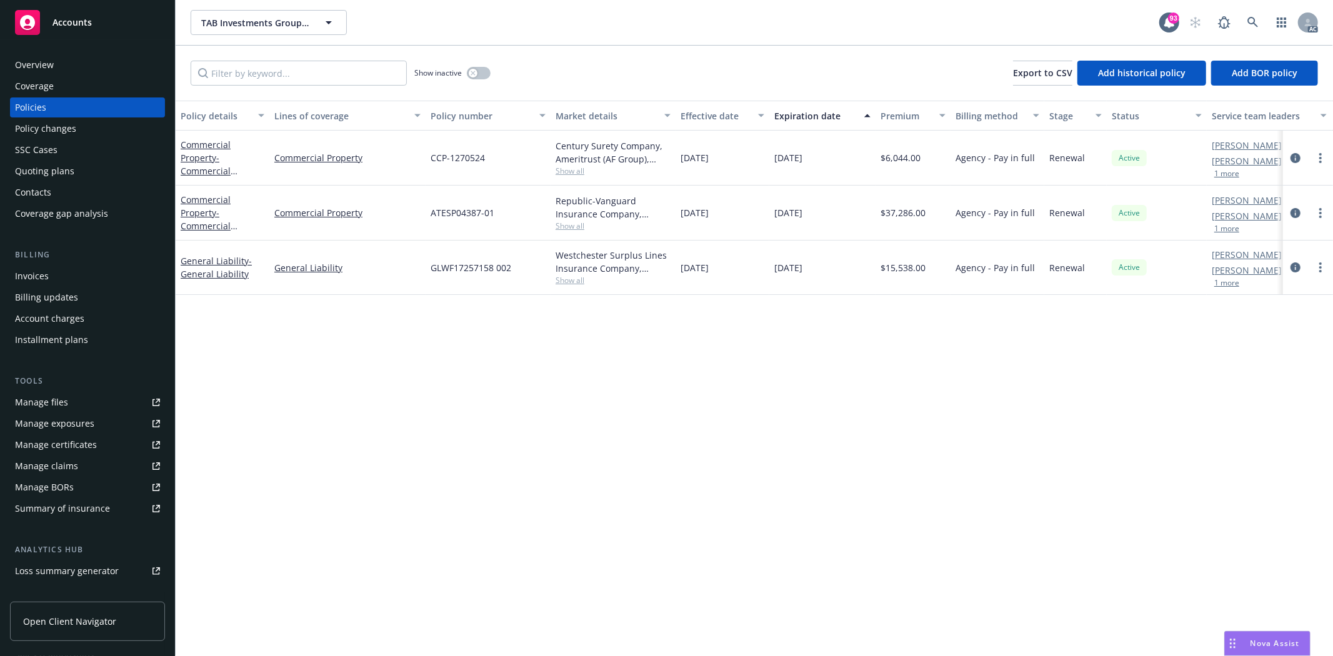
drag, startPoint x: 678, startPoint y: 266, endPoint x: 736, endPoint y: 266, distance: 58.8
click at [736, 266] on div "[DATE]" at bounding box center [723, 268] width 94 height 54
click at [714, 301] on div "Policy details Lines of coverage Policy number Market details Effective date Ex…" at bounding box center [755, 379] width 1158 height 556
click at [1299, 266] on icon "circleInformation" at bounding box center [1296, 268] width 10 height 10
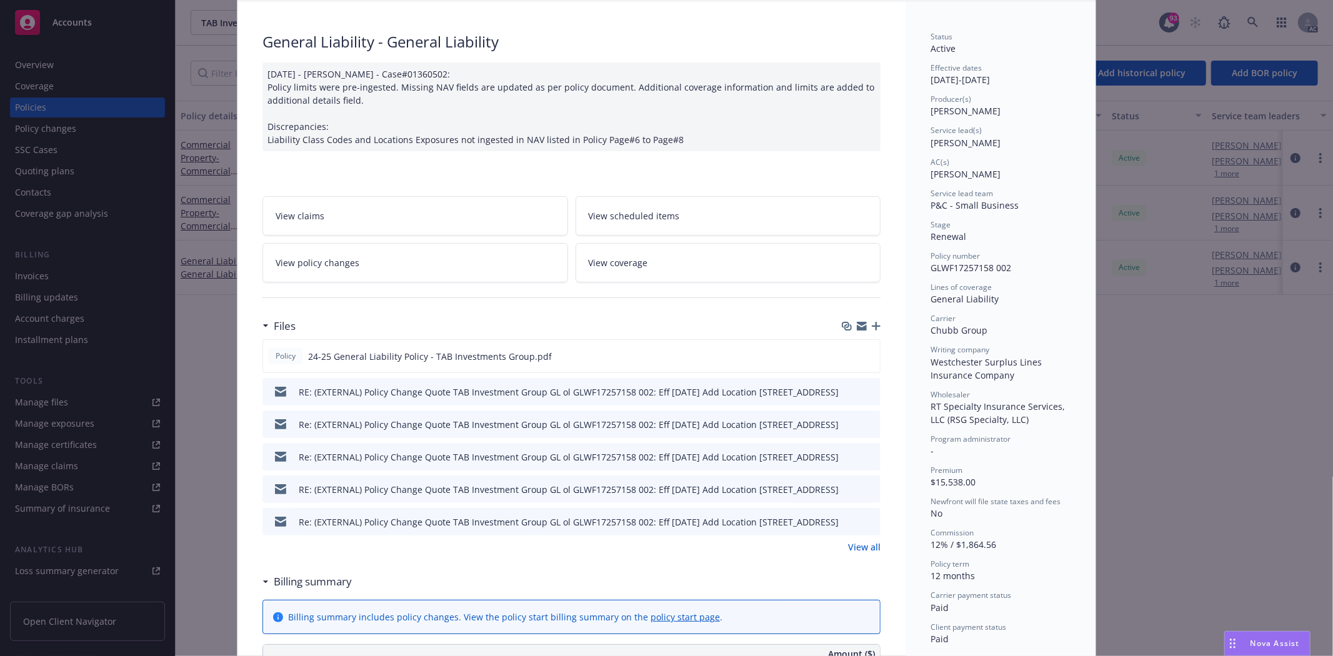
scroll to position [139, 0]
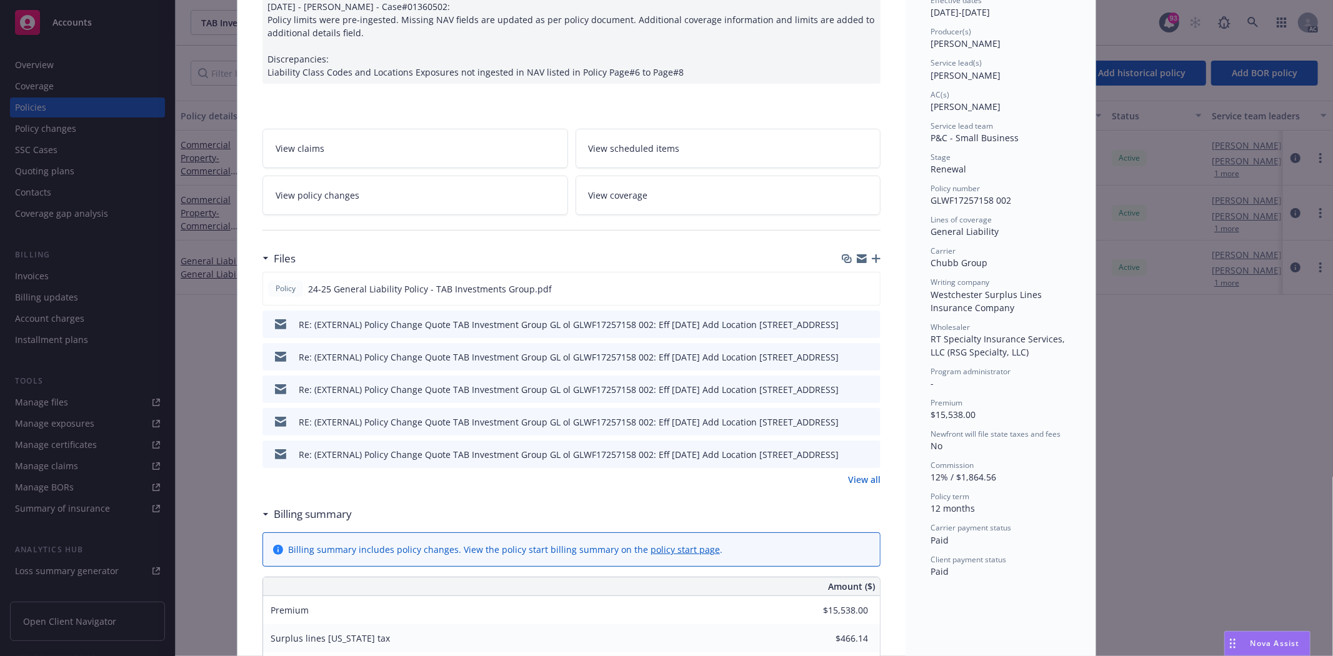
click at [868, 478] on link "View all" at bounding box center [864, 479] width 33 height 13
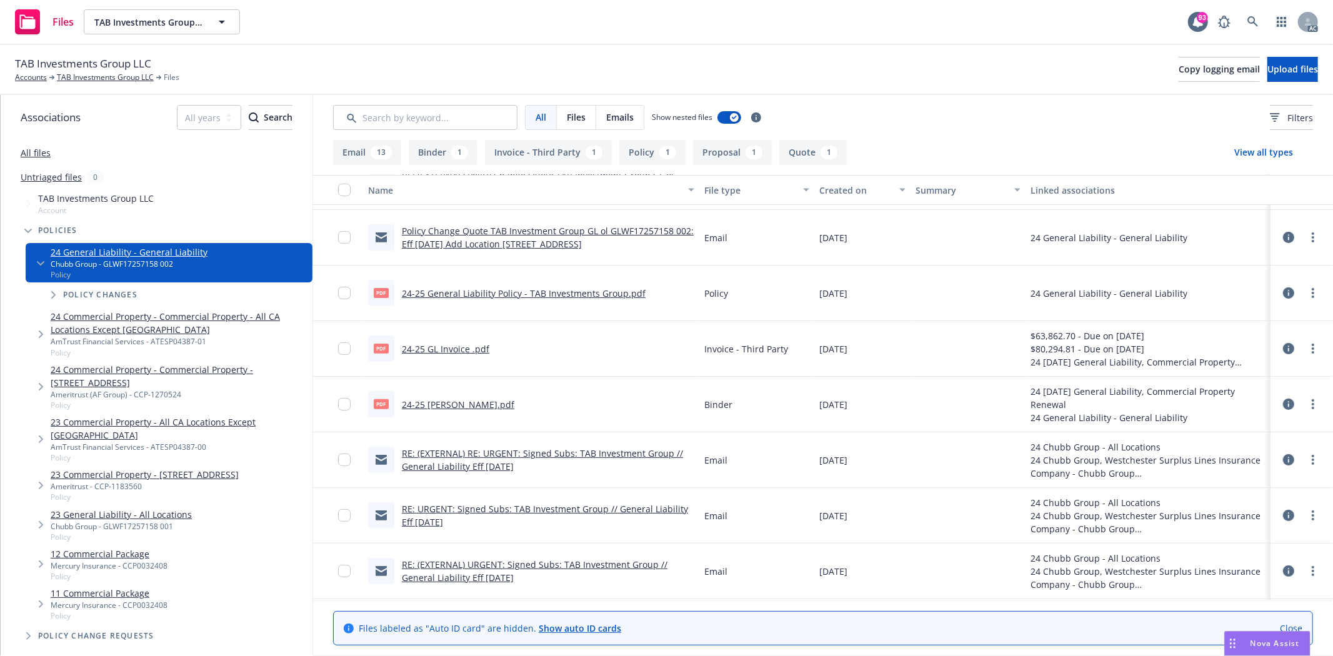
scroll to position [323, 0]
click at [504, 297] on link "24-25 General Liability Policy - TAB Investments Group.pdf" at bounding box center [524, 297] width 244 height 12
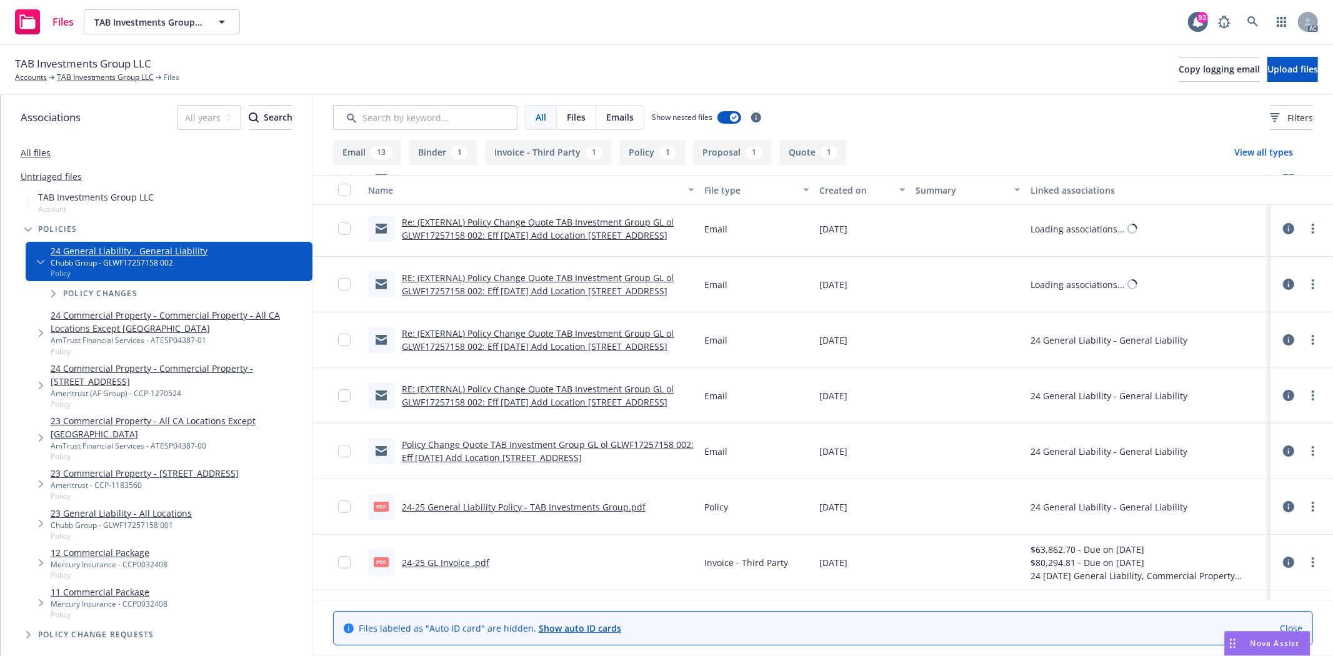
scroll to position [0, 0]
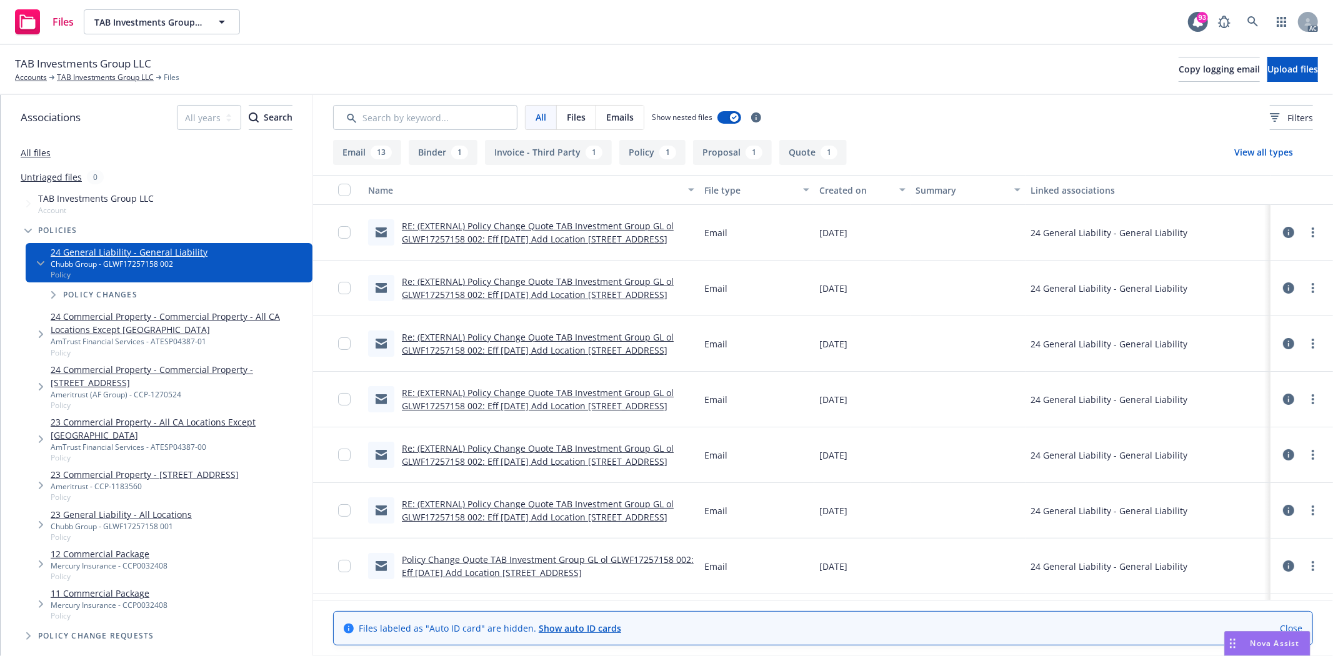
click at [1283, 228] on icon at bounding box center [1288, 232] width 11 height 11
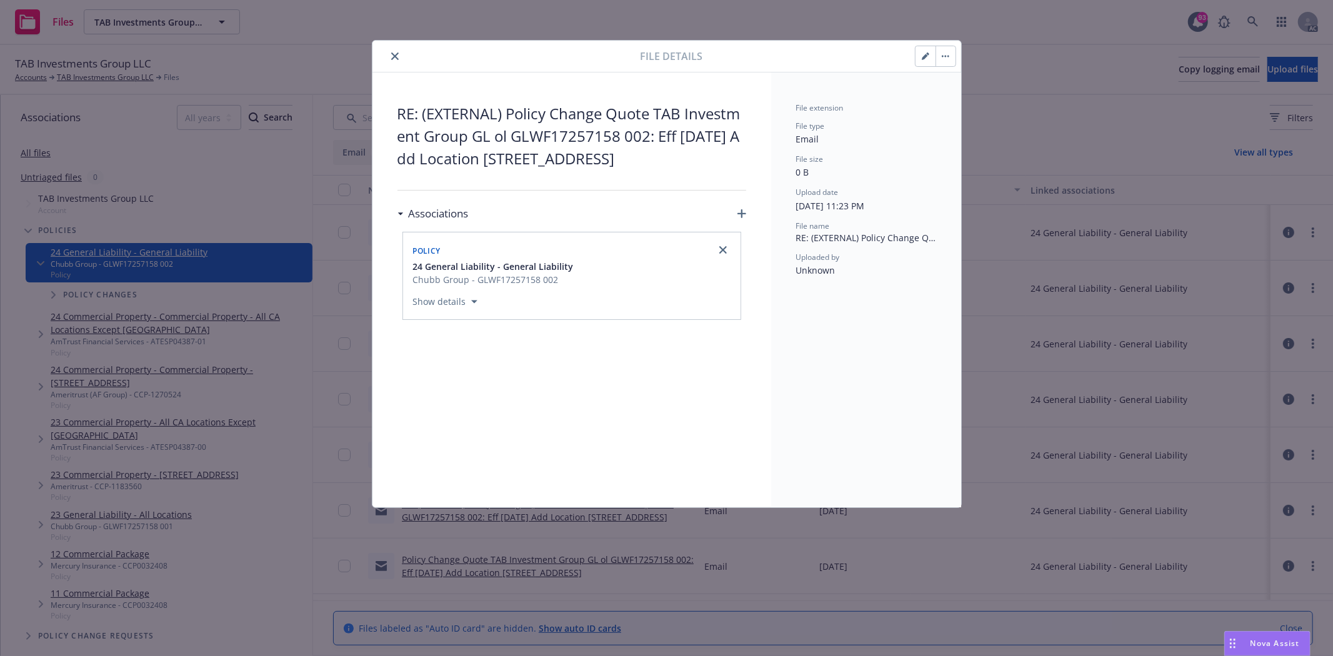
click at [392, 54] on icon "close" at bounding box center [395, 57] width 8 height 8
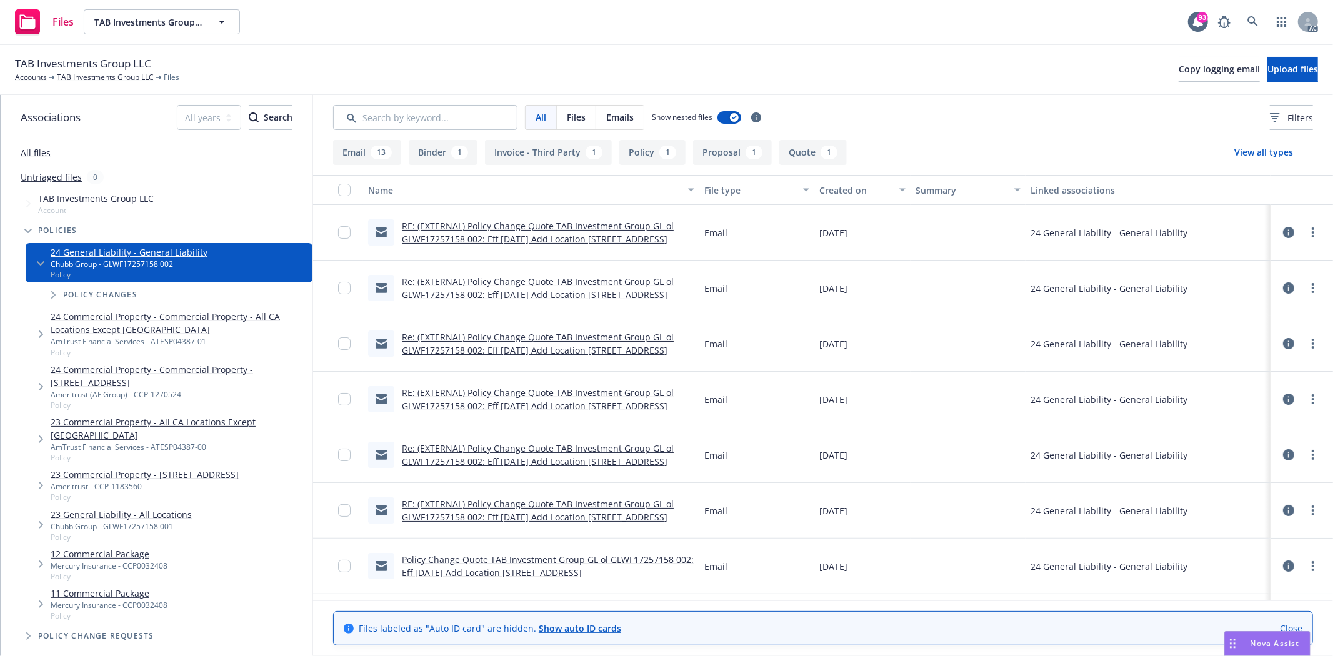
click at [584, 225] on link "RE: (EXTERNAL) Policy Change Quote TAB Investment Group GL ol GLWF17257158 002:…" at bounding box center [538, 232] width 272 height 25
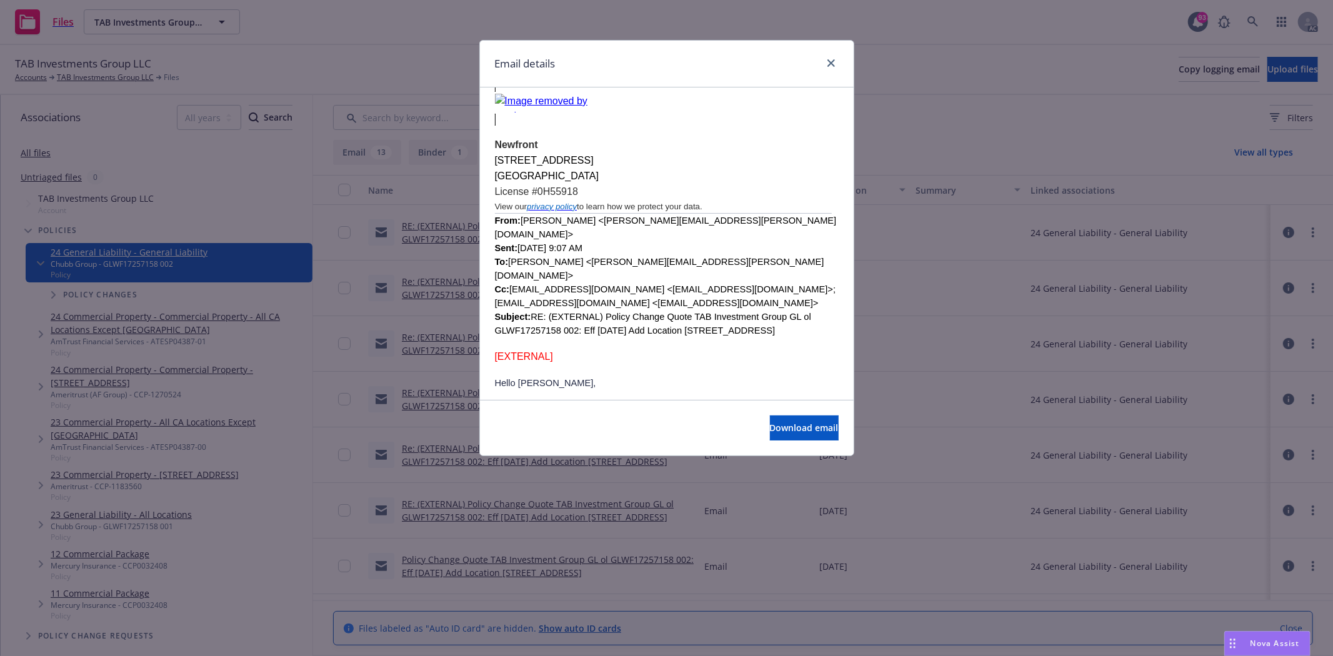
scroll to position [2917, 0]
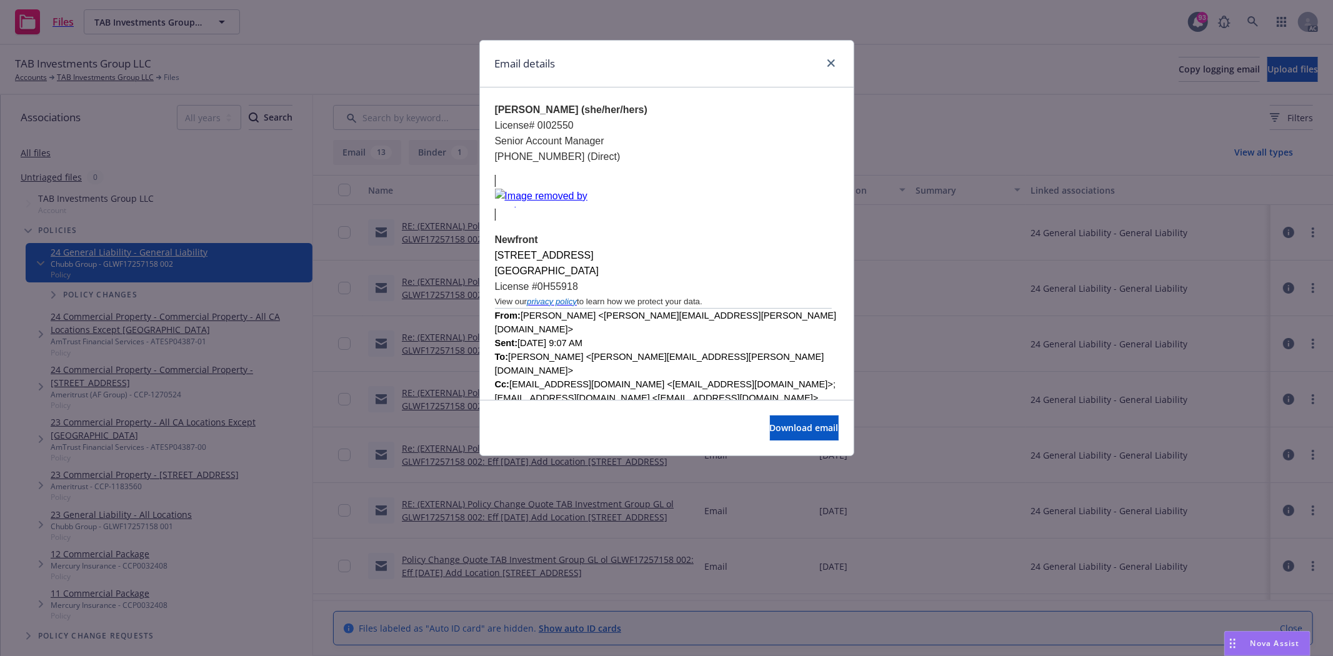
drag, startPoint x: 500, startPoint y: 298, endPoint x: 541, endPoint y: 344, distance: 62.5
click at [541, 513] on p "Thank you," at bounding box center [667, 527] width 344 height 28
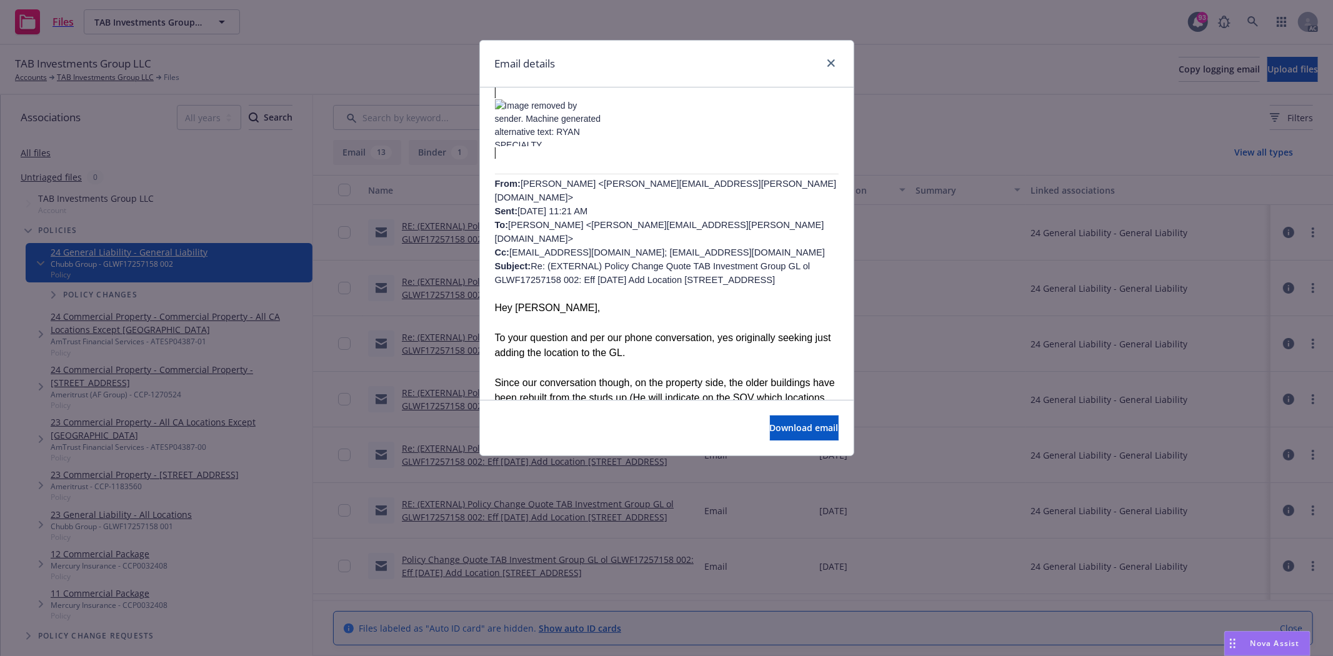
scroll to position [2430, 0]
drag, startPoint x: 498, startPoint y: 169, endPoint x: 700, endPoint y: 188, distance: 203.3
click at [700, 332] on p "To your question and per our phone conversation, yes originally seeking just ad…" at bounding box center [667, 347] width 344 height 30
click at [648, 362] on p at bounding box center [667, 369] width 344 height 15
drag, startPoint x: 498, startPoint y: 144, endPoint x: 681, endPoint y: 369, distance: 290.6
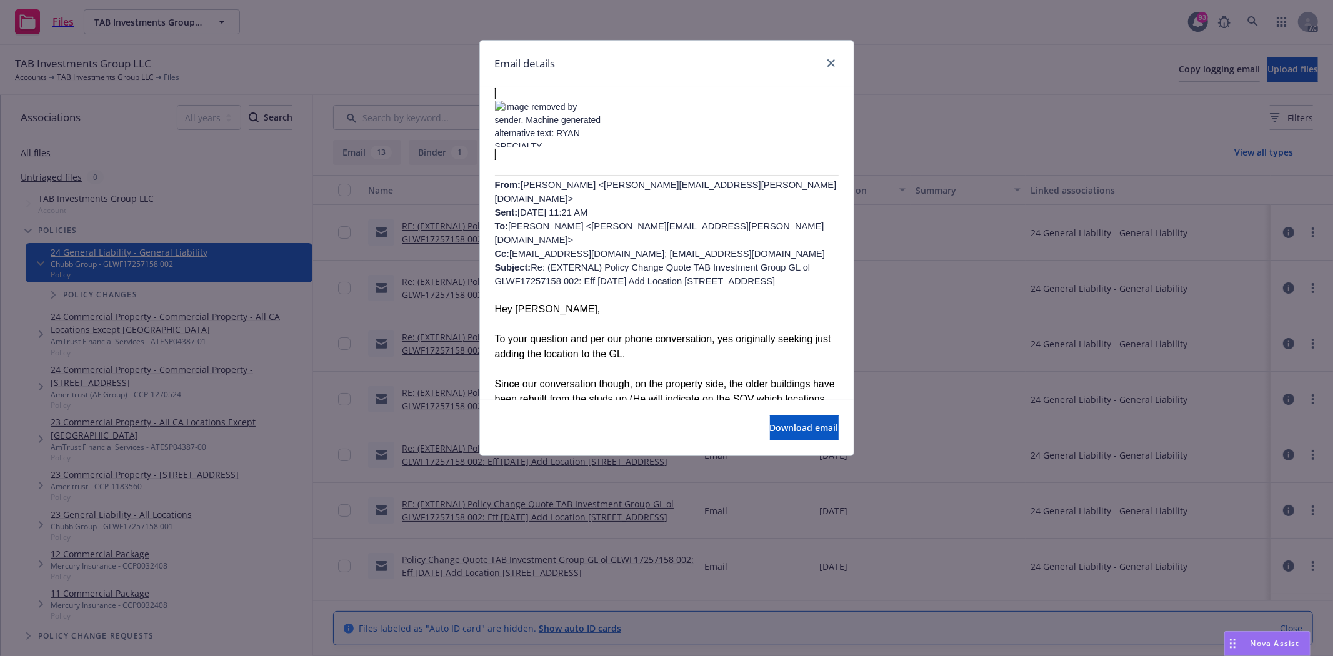
copy div "Hey Megan, To your question and per our phone conversation, yes originally seek…"
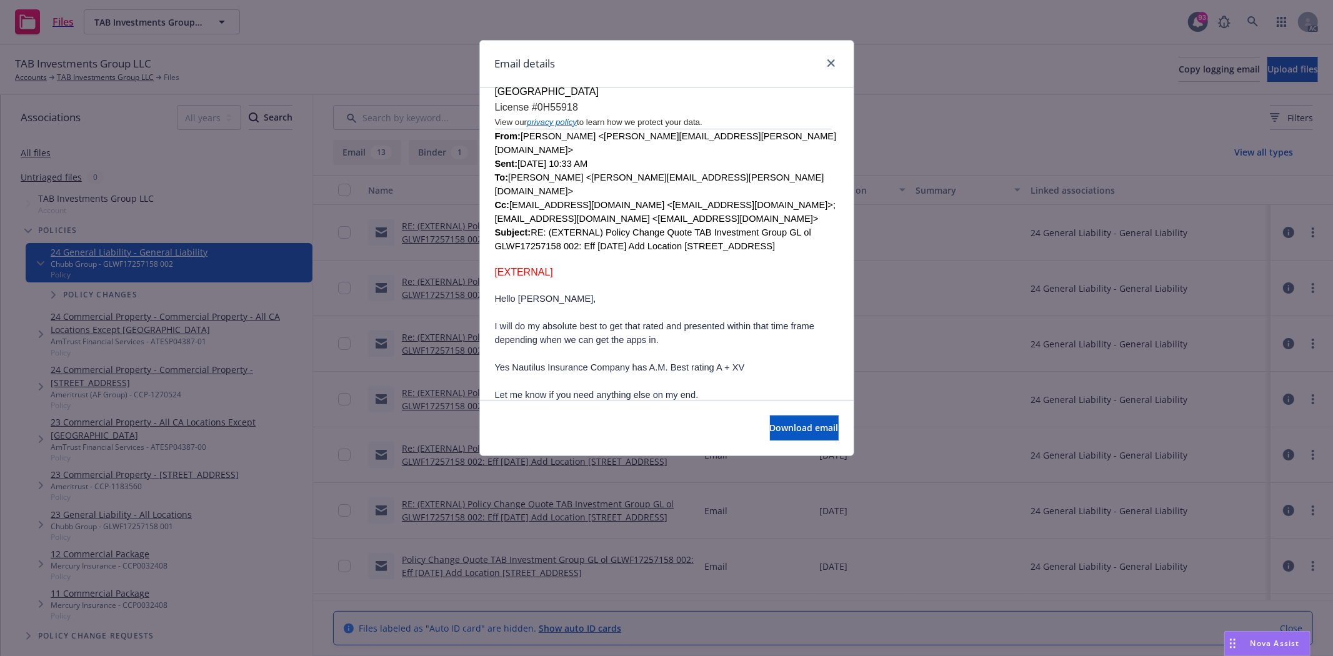
scroll to position [1875, 0]
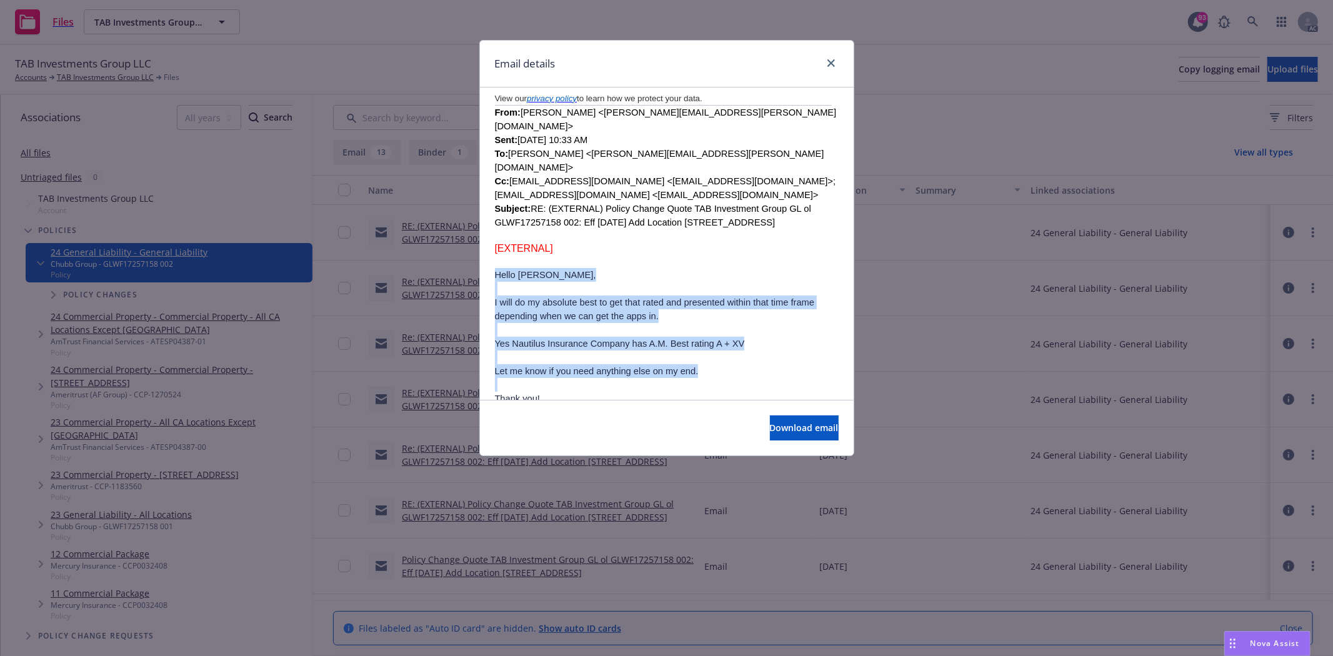
drag, startPoint x: 496, startPoint y: 183, endPoint x: 734, endPoint y: 286, distance: 259.5
copy div "Hello Heidi, I will do my absolute best to get that rated and presented within …"
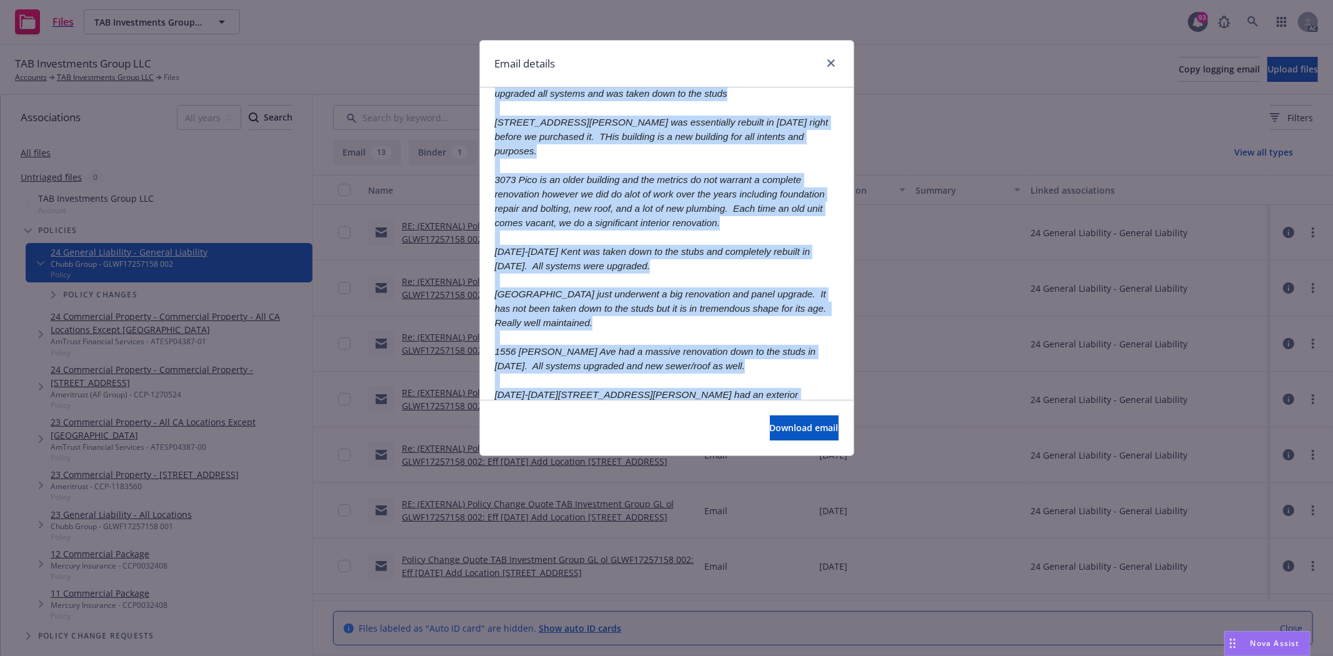
scroll to position [1330, 0]
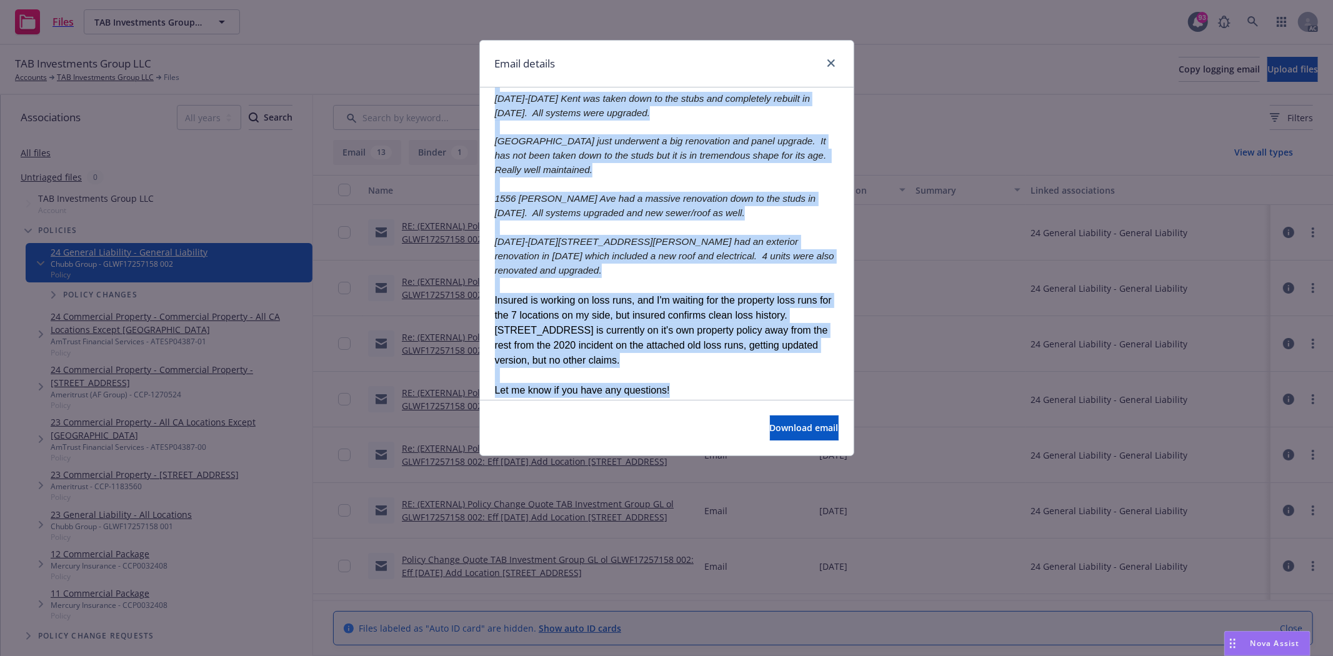
drag, startPoint x: 494, startPoint y: 96, endPoint x: 678, endPoint y: 319, distance: 288.7
copy div "Hey Megan, See Attached SOV (15 locations) for Tab Investments LLC et. al. Prop…"
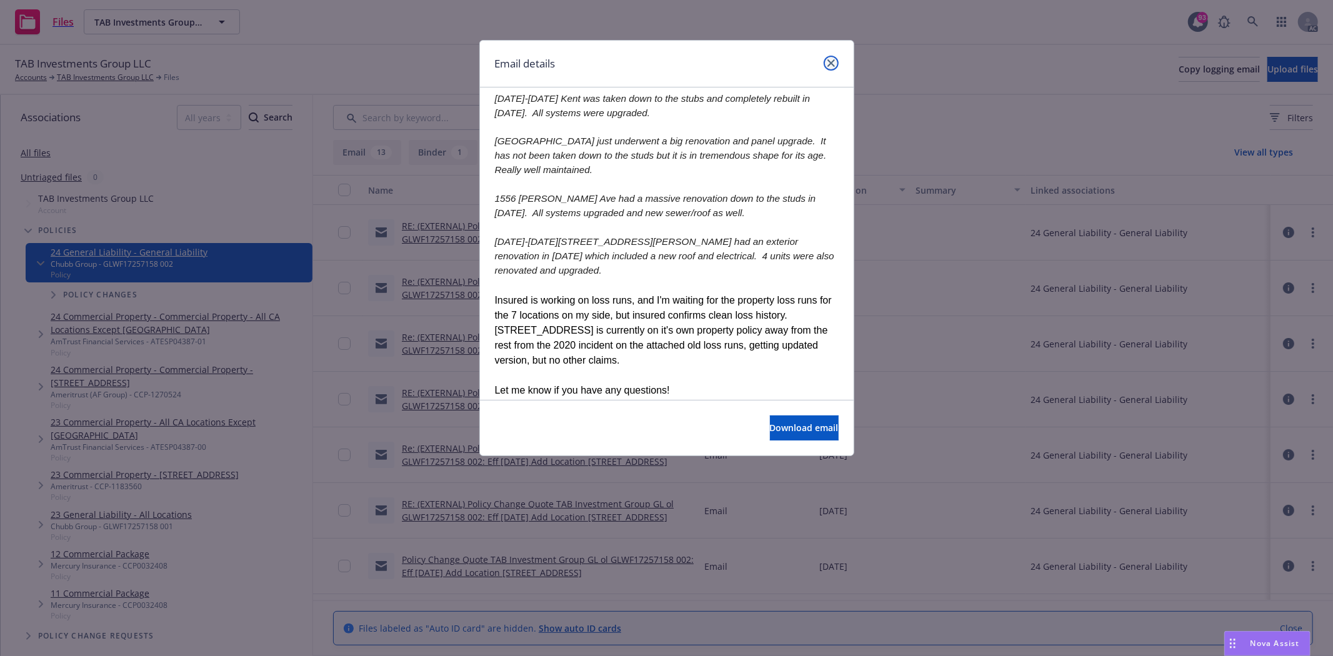
click at [831, 63] on icon "close" at bounding box center [832, 63] width 8 height 8
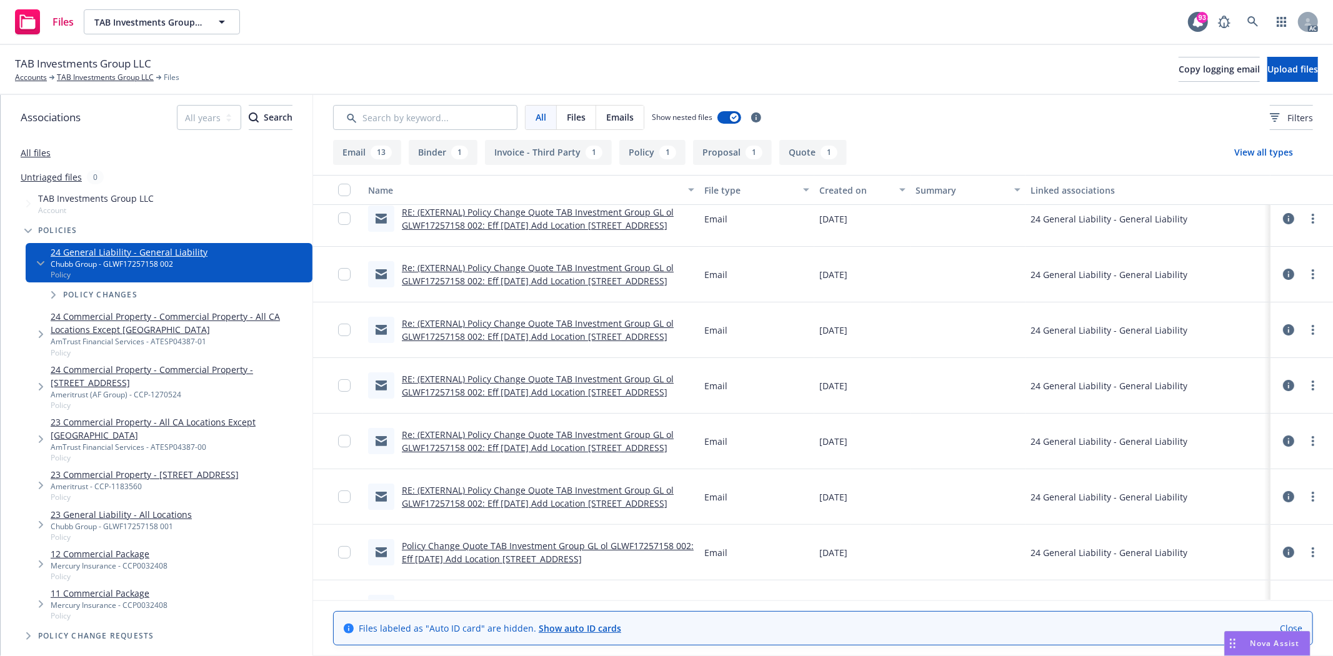
scroll to position [0, 0]
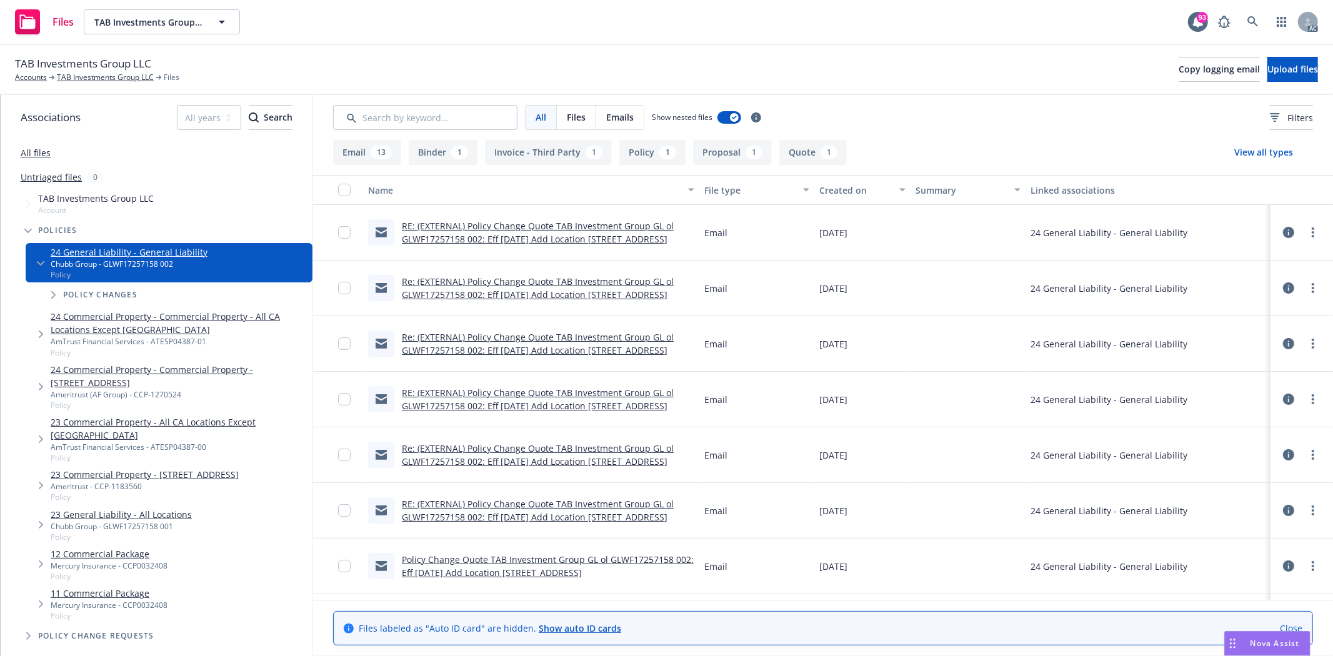
click at [518, 223] on link "RE: (EXTERNAL) Policy Change Quote TAB Investment Group GL ol GLWF17257158 002:…" at bounding box center [538, 232] width 272 height 25
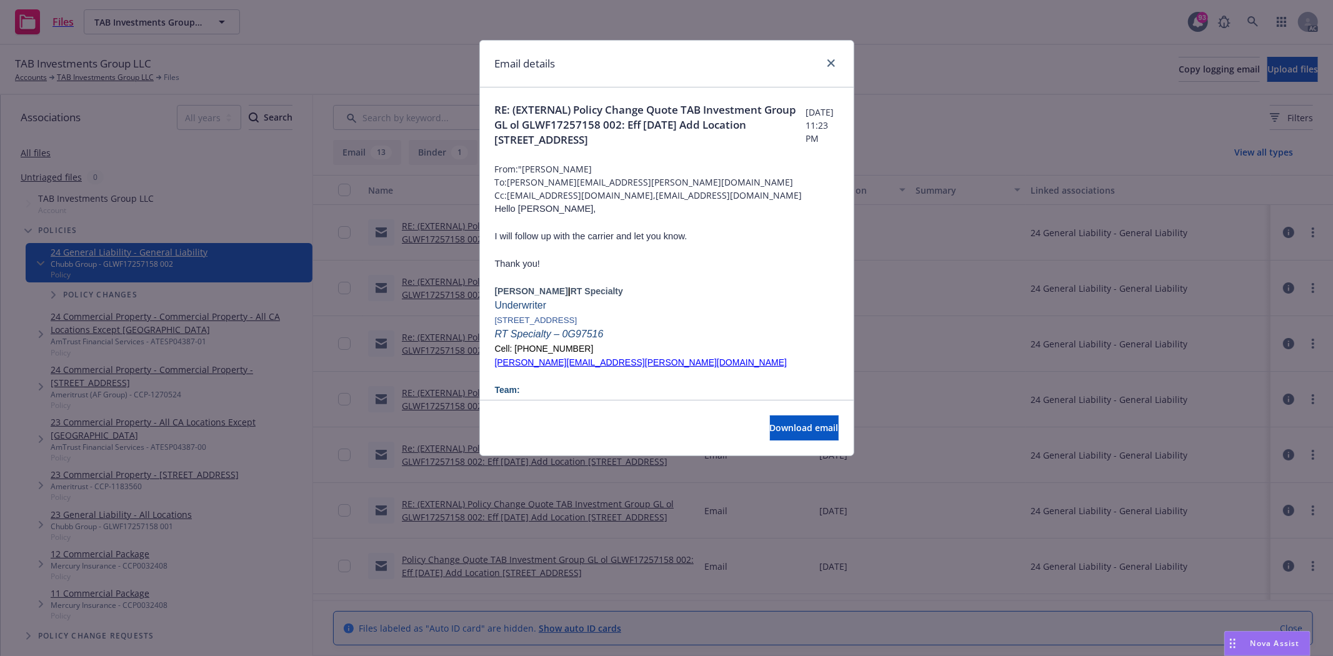
drag, startPoint x: 496, startPoint y: 226, endPoint x: 708, endPoint y: 259, distance: 214.5
click at [711, 243] on p "I will follow up with the carrier and let you know." at bounding box center [667, 236] width 344 height 14
click at [833, 63] on icon "close" at bounding box center [832, 63] width 8 height 8
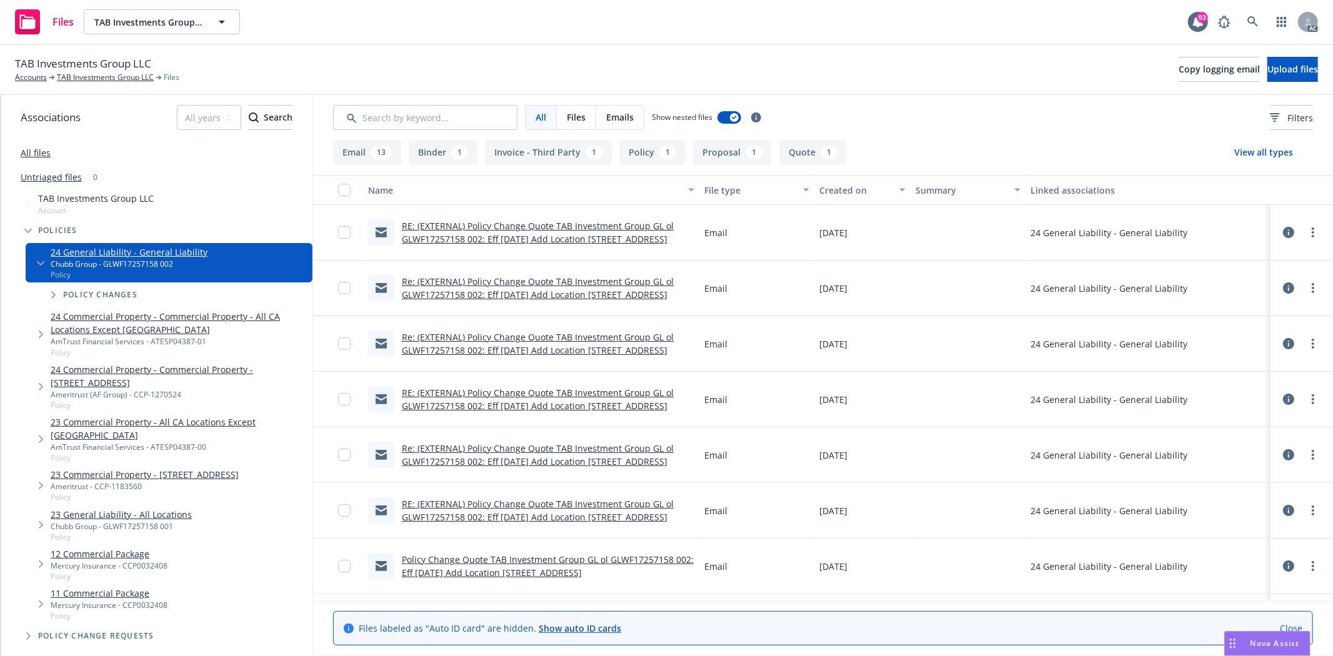
click at [571, 238] on link "RE: (EXTERNAL) Policy Change Quote TAB Investment Group GL ol GLWF17257158 002:…" at bounding box center [538, 232] width 272 height 25
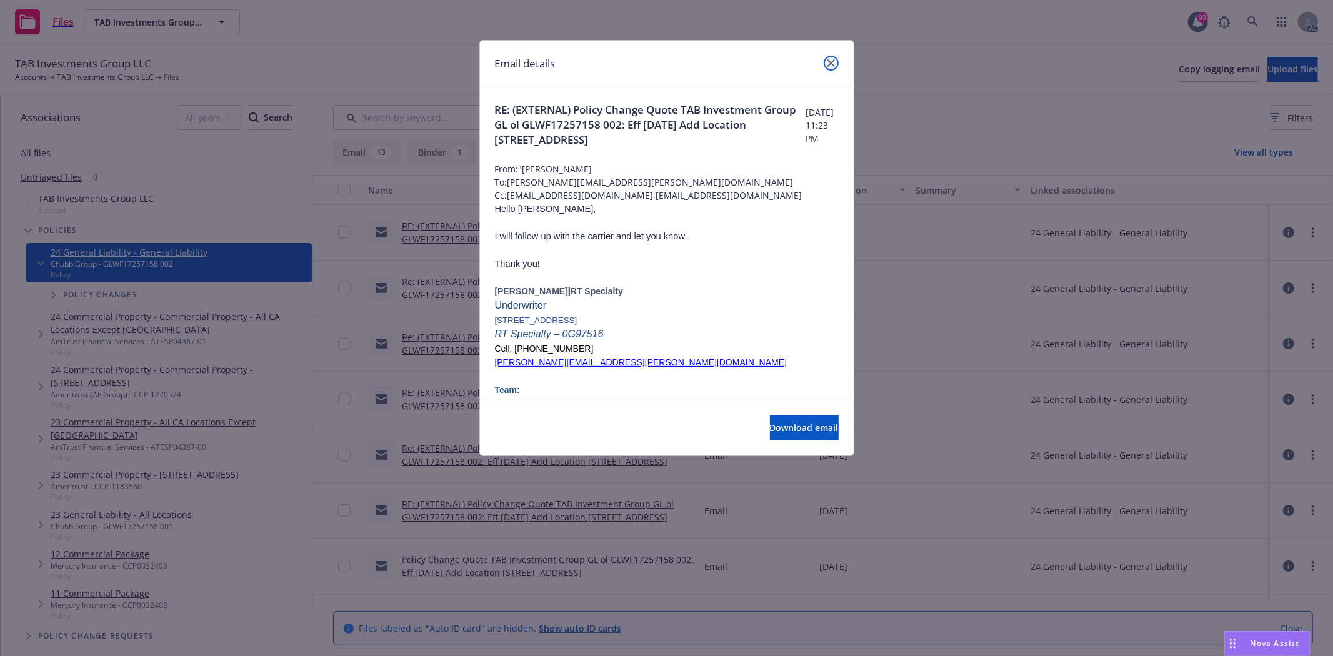
click at [830, 66] on icon "close" at bounding box center [832, 63] width 8 height 8
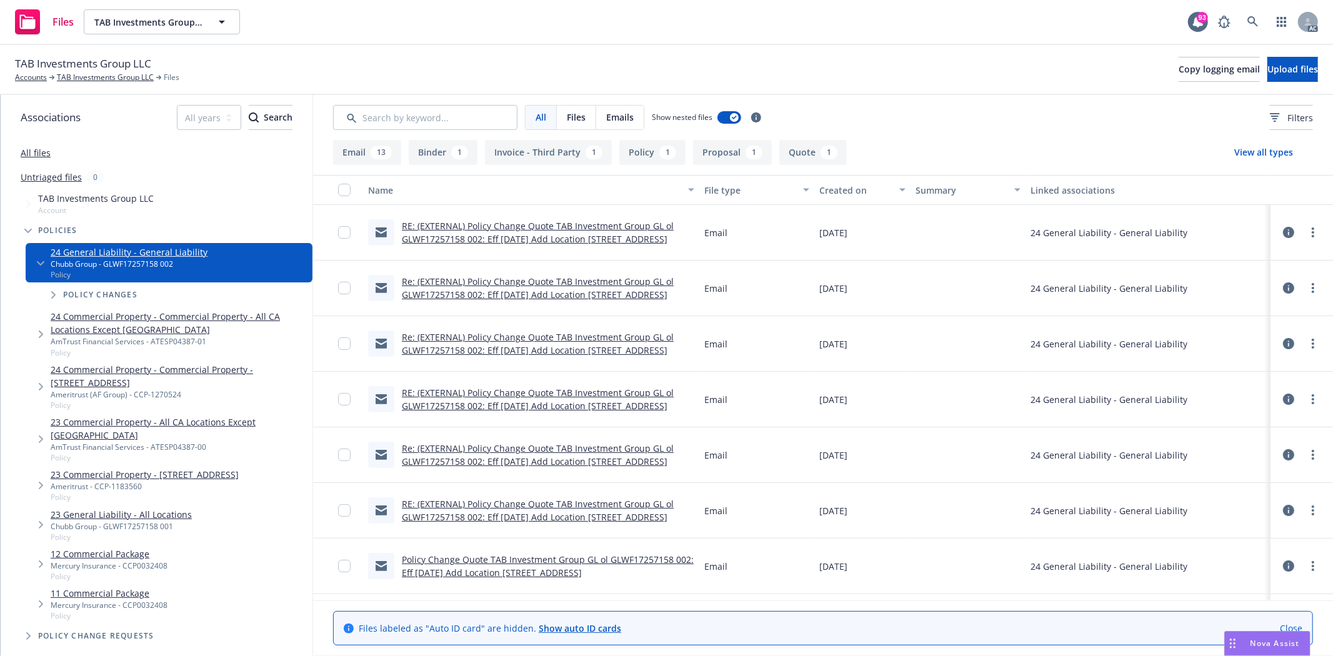
click at [556, 232] on div "RE: (EXTERNAL) Policy Change Quote TAB Investment Group GL ol GLWF17257158 002:…" at bounding box center [548, 232] width 293 height 26
click at [608, 234] on link "RE: (EXTERNAL) Policy Change Quote TAB Investment Group GL ol GLWF17257158 002:…" at bounding box center [538, 232] width 272 height 25
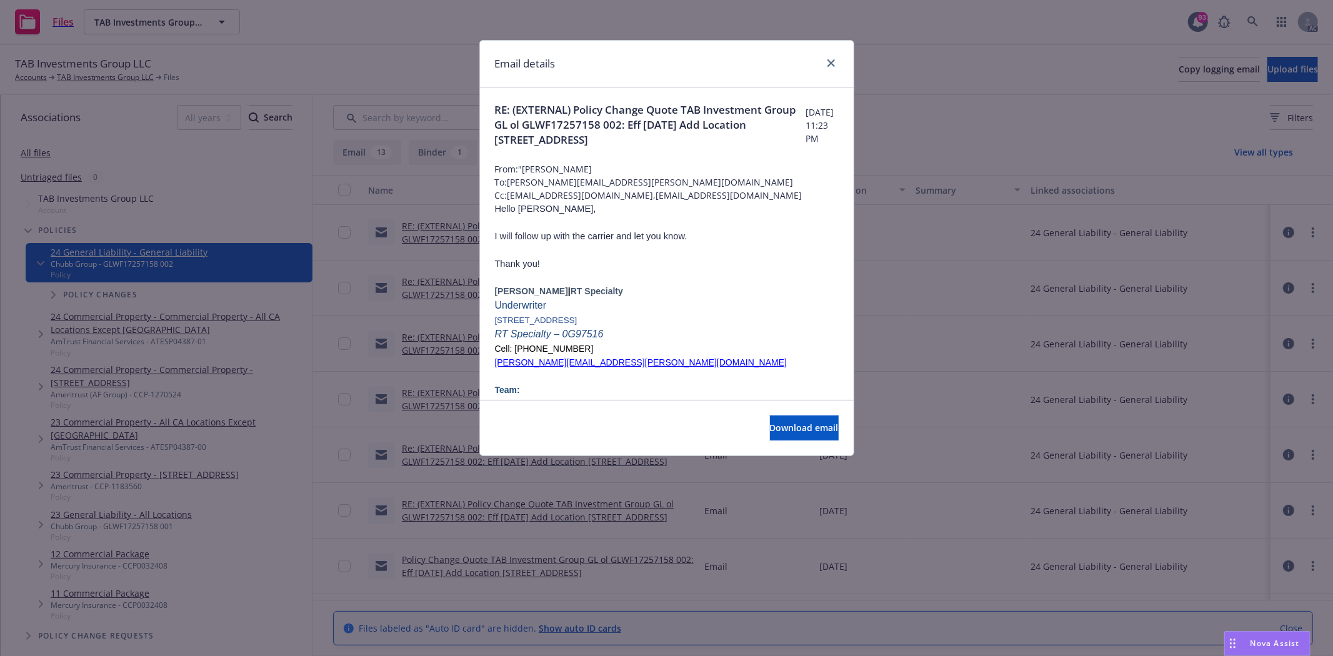
drag, startPoint x: 496, startPoint y: 230, endPoint x: 591, endPoint y: 286, distance: 110.1
click at [591, 271] on p "Thank you!" at bounding box center [667, 257] width 344 height 28
drag, startPoint x: 503, startPoint y: 229, endPoint x: 576, endPoint y: 263, distance: 80.0
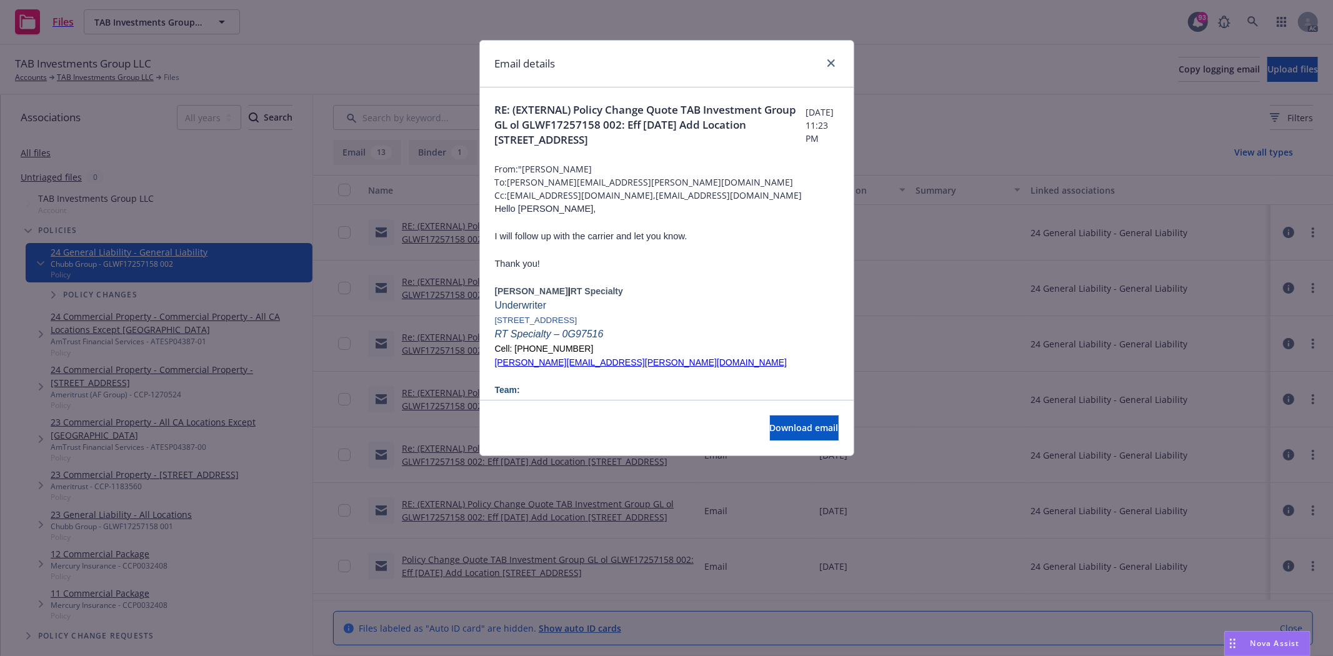
click at [522, 270] on p "Thank you!" at bounding box center [667, 257] width 344 height 28
drag, startPoint x: 544, startPoint y: 263, endPoint x: 633, endPoint y: 268, distance: 88.3
click at [633, 268] on p "Thank you!" at bounding box center [667, 257] width 344 height 28
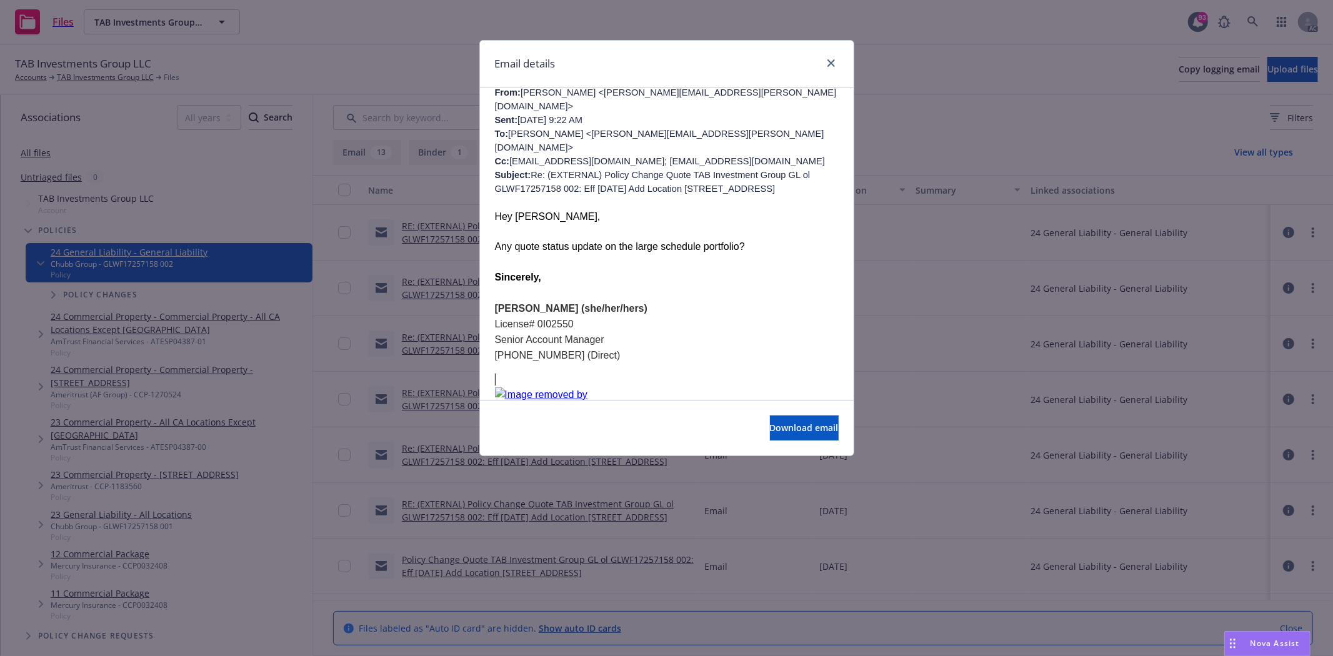
scroll to position [486, 0]
drag, startPoint x: 498, startPoint y: 198, endPoint x: 767, endPoint y: 195, distance: 268.8
click at [767, 239] on p "Any quote status update on the large schedule portfolio?" at bounding box center [667, 246] width 344 height 15
click at [766, 239] on p "Any quote status update on the large schedule portfolio?" at bounding box center [667, 246] width 344 height 15
drag, startPoint x: 494, startPoint y: 166, endPoint x: 746, endPoint y: 206, distance: 254.5
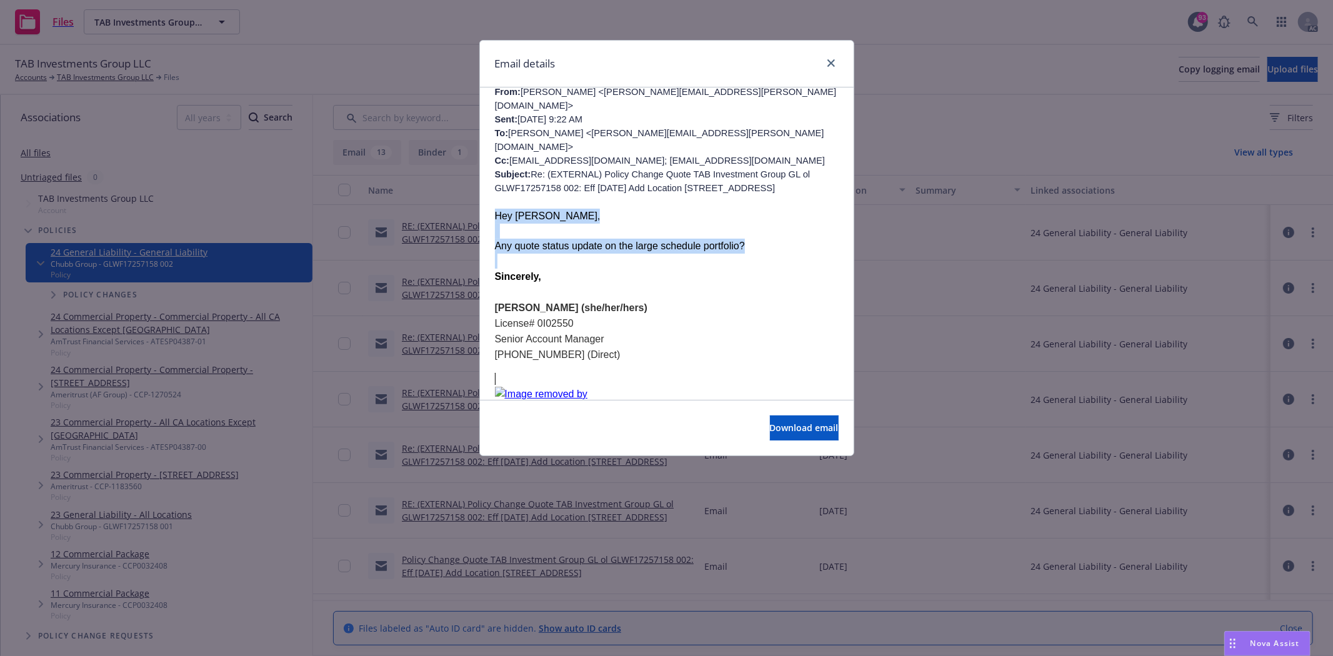
click at [691, 269] on p "Sincerely," at bounding box center [667, 277] width 344 height 16
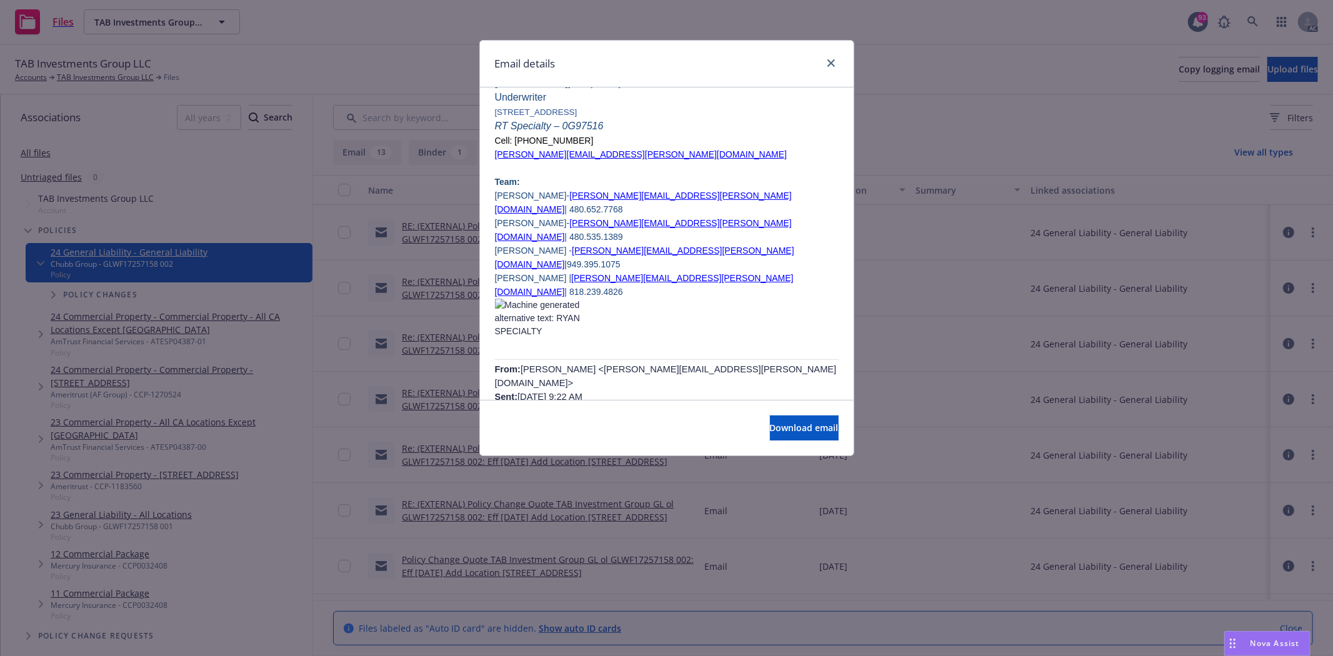
scroll to position [0, 0]
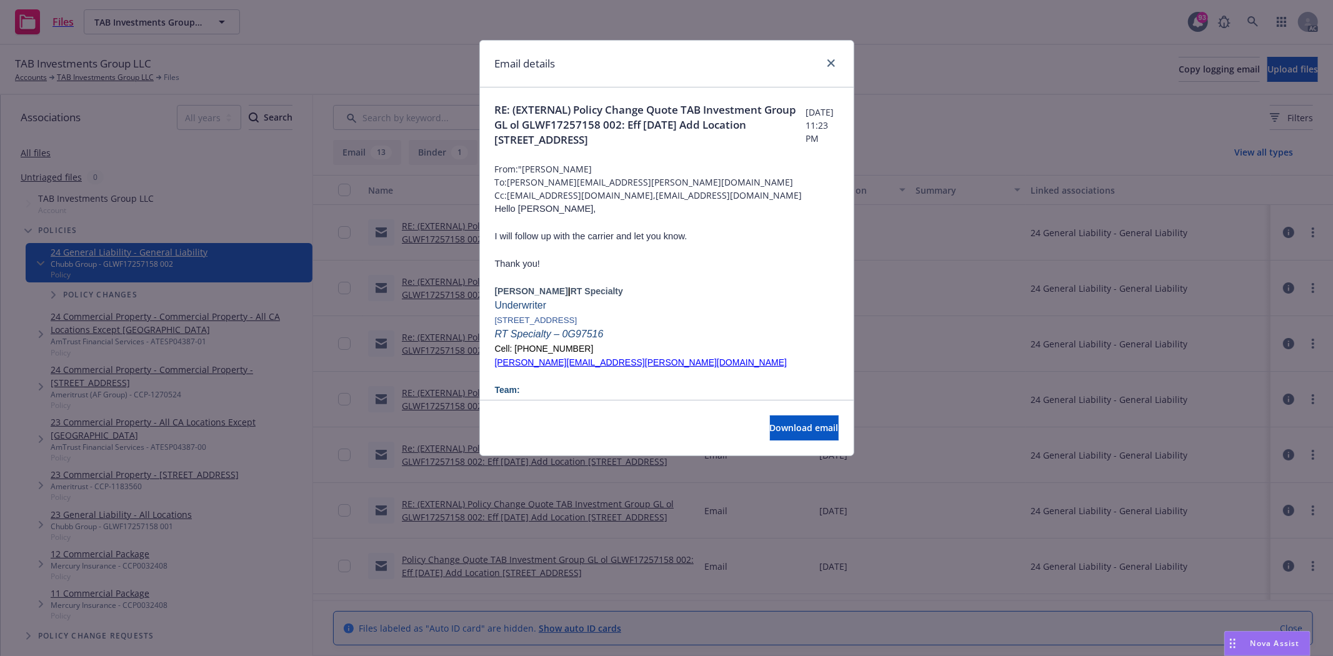
click at [836, 53] on div "Email details" at bounding box center [667, 64] width 374 height 47
click at [829, 59] on icon "close" at bounding box center [832, 63] width 8 height 8
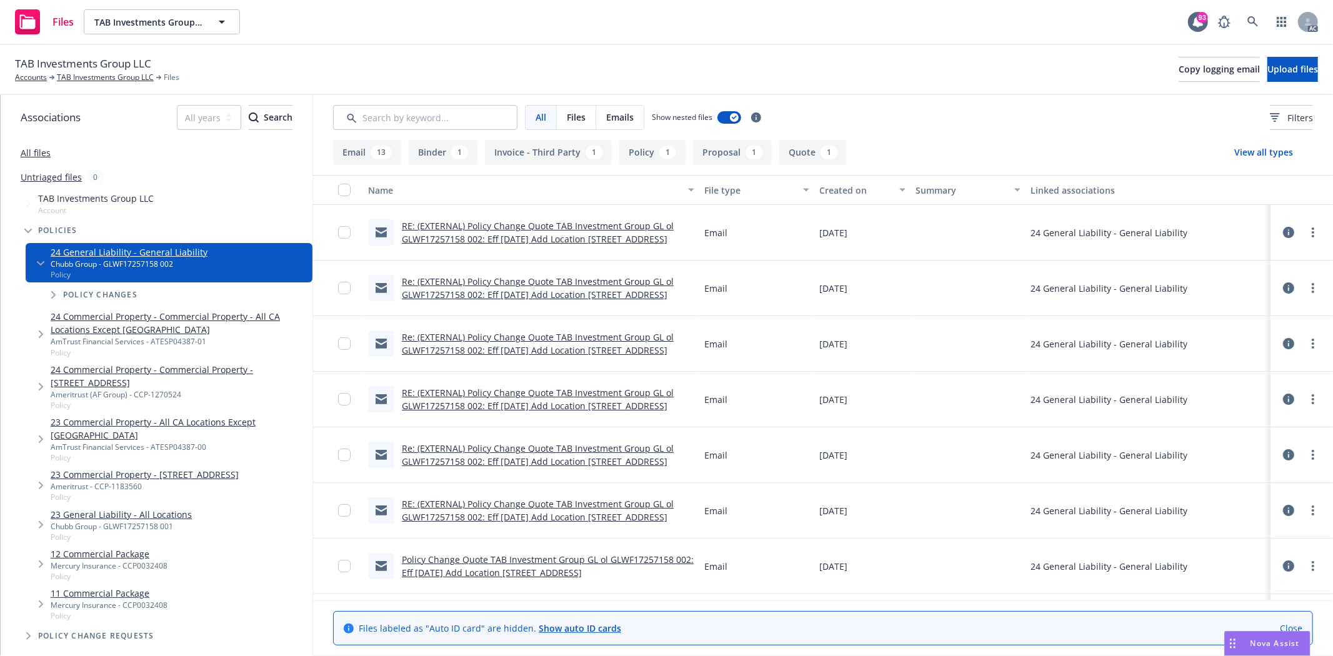
click at [1283, 234] on icon at bounding box center [1288, 232] width 11 height 11
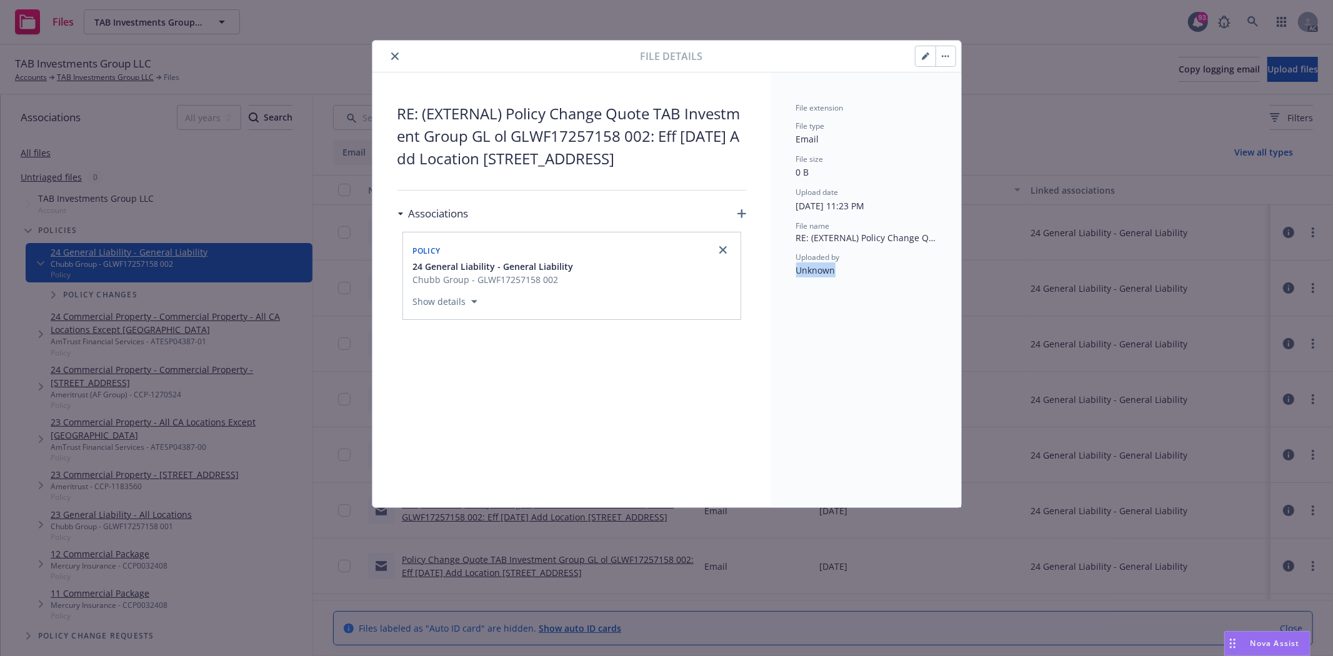
drag, startPoint x: 798, startPoint y: 275, endPoint x: 863, endPoint y: 275, distance: 65.6
click at [863, 275] on div "Uploaded by Unknown" at bounding box center [866, 265] width 140 height 26
drag, startPoint x: 795, startPoint y: 270, endPoint x: 857, endPoint y: 271, distance: 61.9
click at [857, 271] on div "File extension File type Email File size 0 B Upload date 04/17/2025, 11:23 PM F…" at bounding box center [866, 290] width 190 height 435
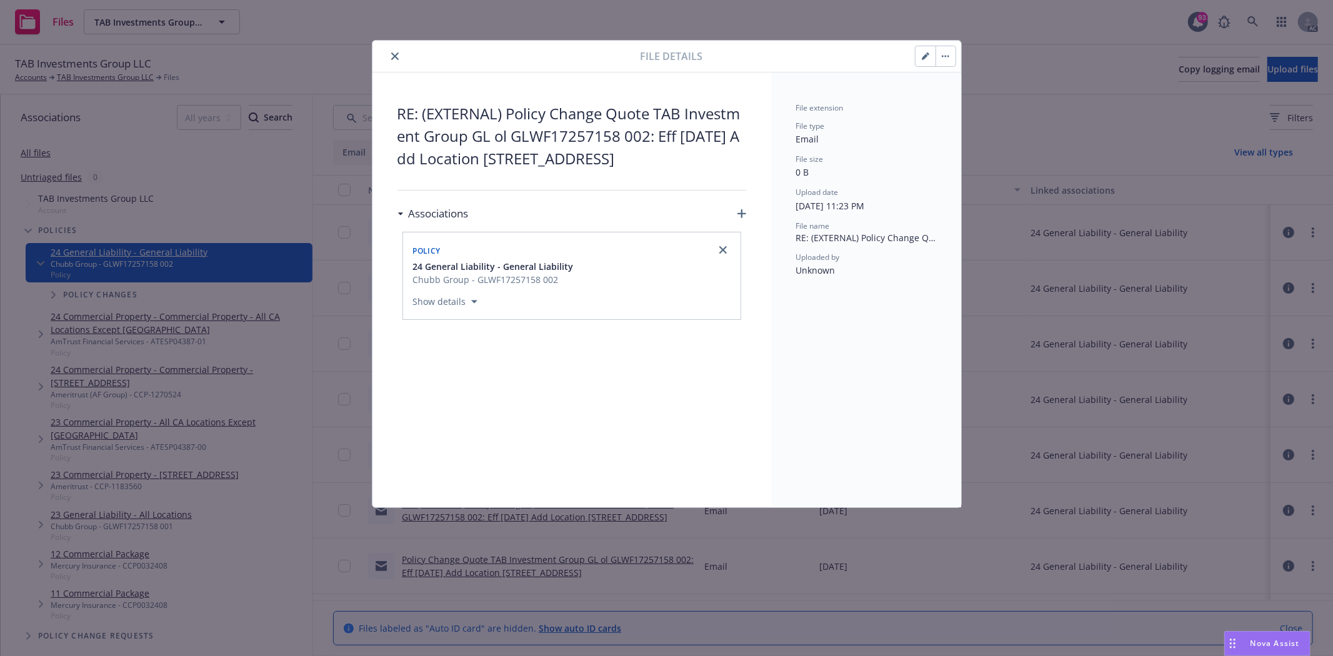
click at [401, 61] on div at bounding box center [509, 56] width 263 height 15
click at [400, 53] on button "close" at bounding box center [395, 56] width 15 height 15
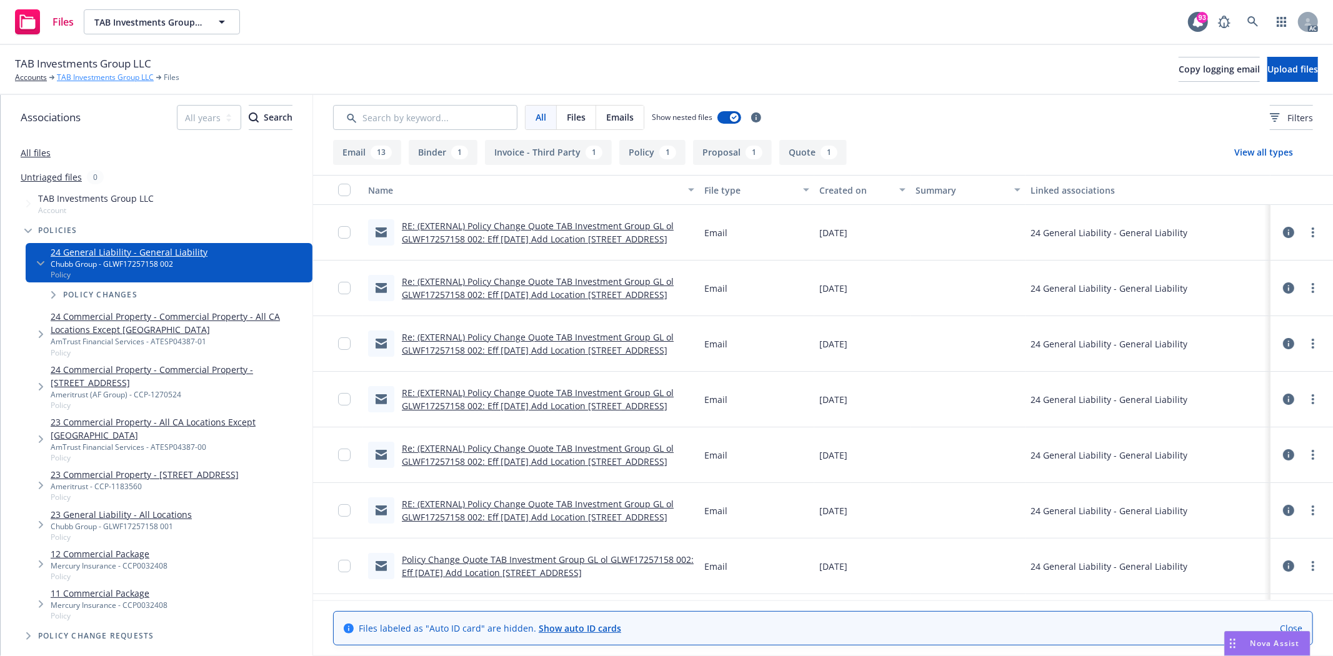
click at [131, 75] on link "TAB Investments Group LLC" at bounding box center [105, 77] width 97 height 11
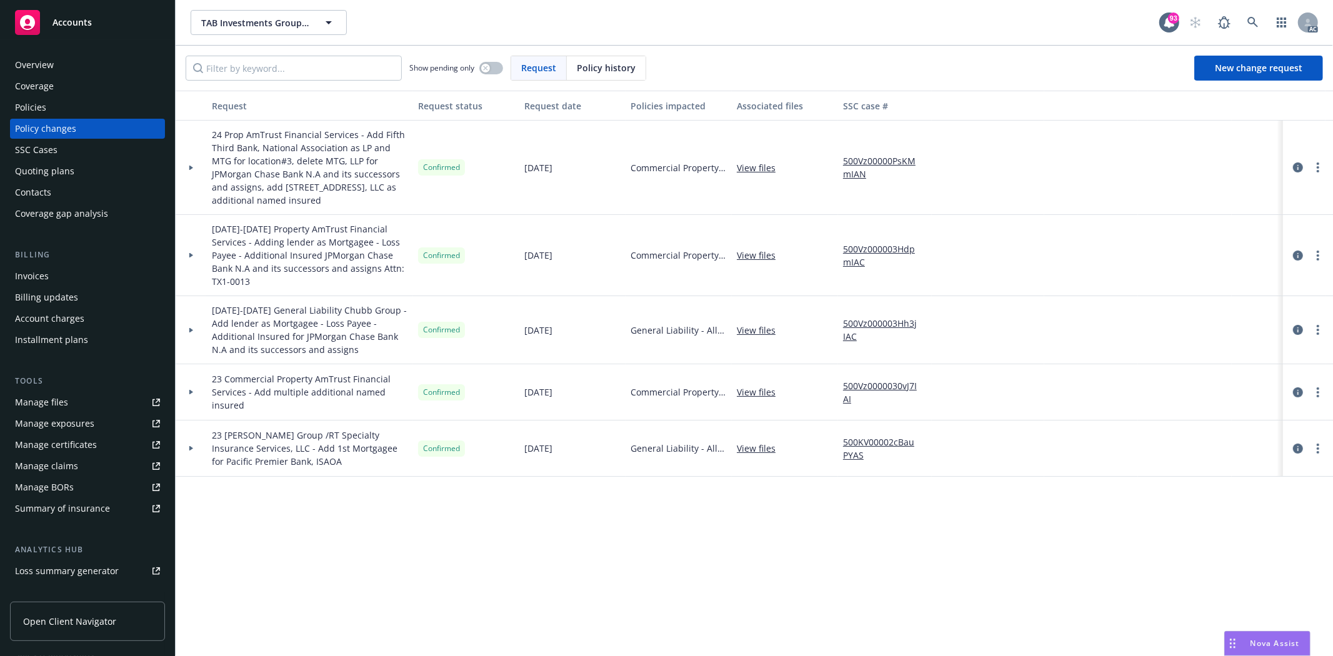
click at [191, 438] on div at bounding box center [191, 449] width 31 height 56
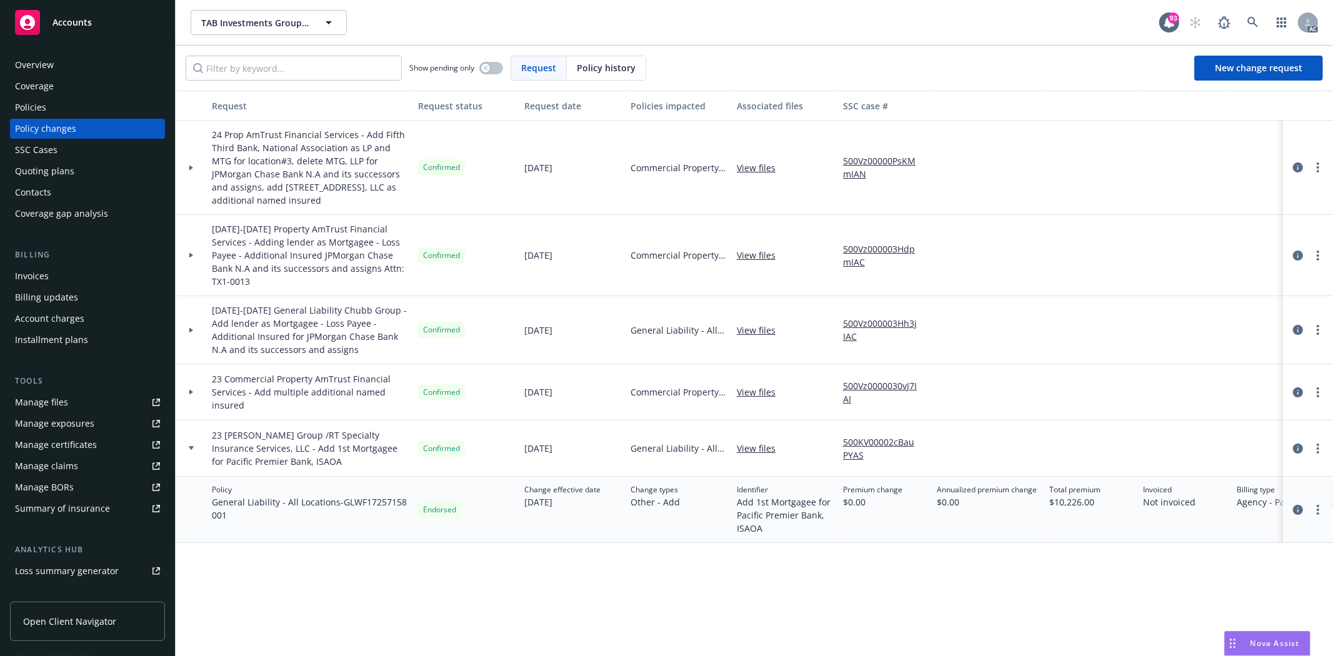
click at [191, 389] on div at bounding box center [191, 392] width 31 height 56
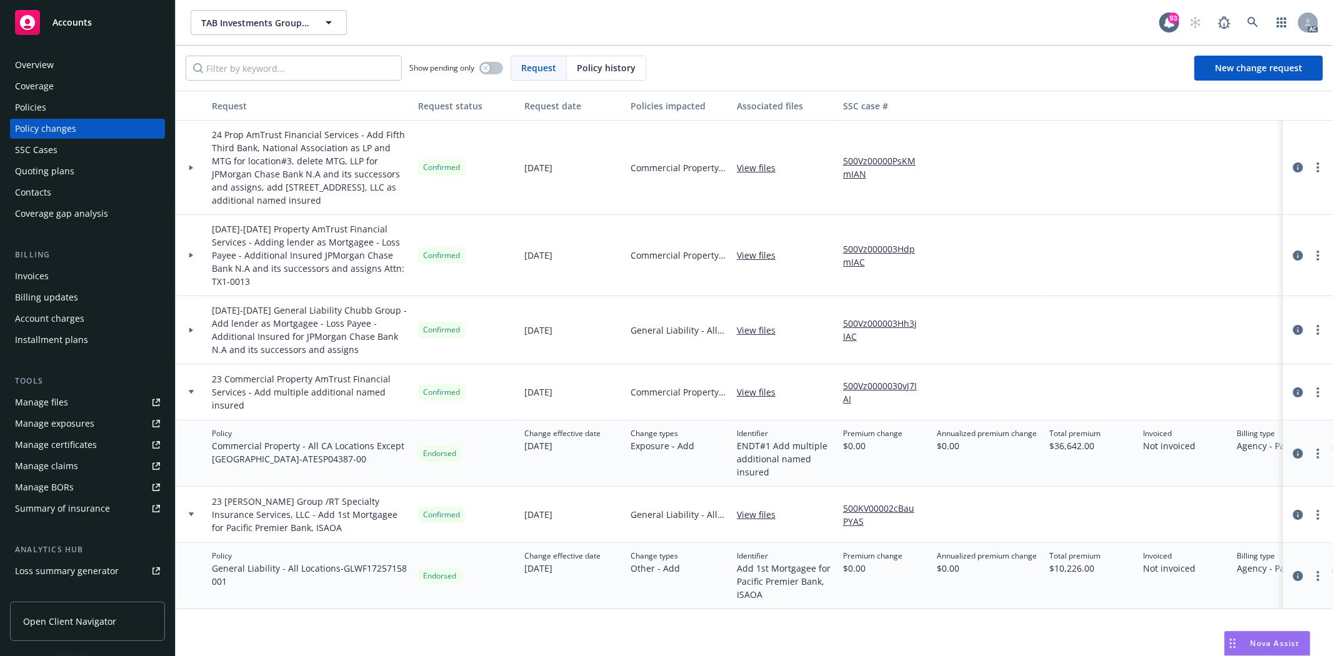
click at [191, 321] on div at bounding box center [191, 330] width 31 height 68
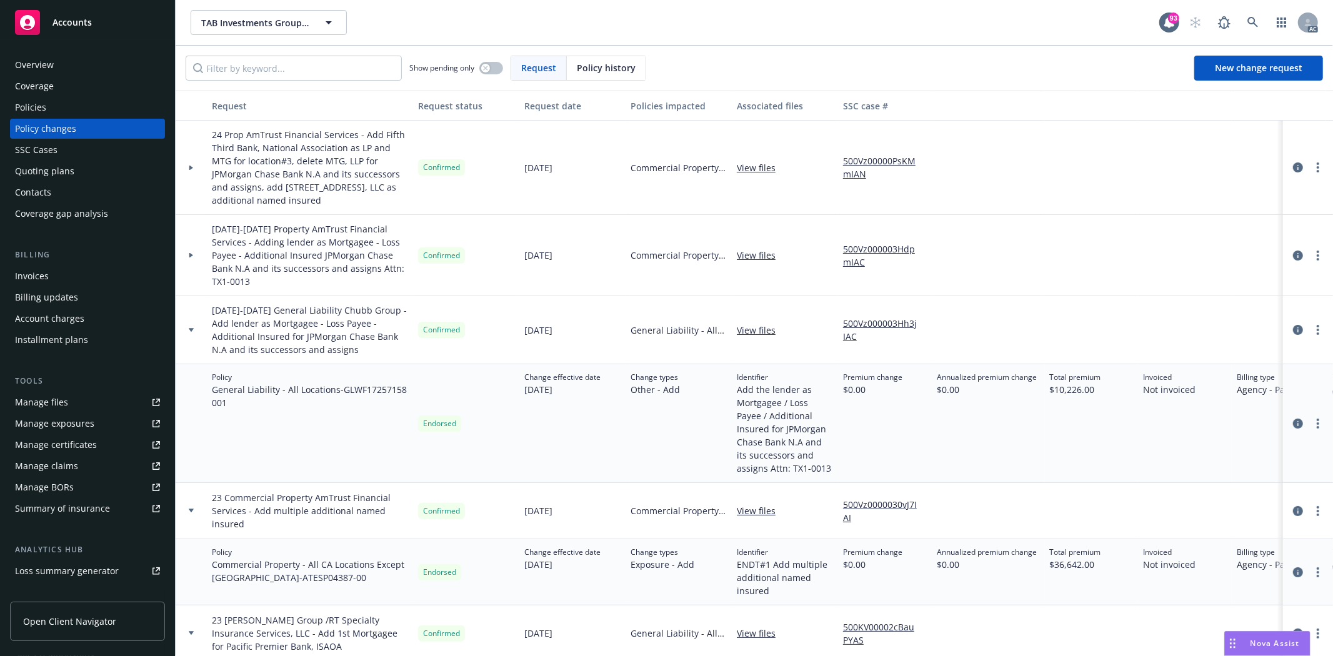
drag, startPoint x: 186, startPoint y: 263, endPoint x: 190, endPoint y: 226, distance: 37.8
click at [189, 249] on div at bounding box center [191, 255] width 31 height 81
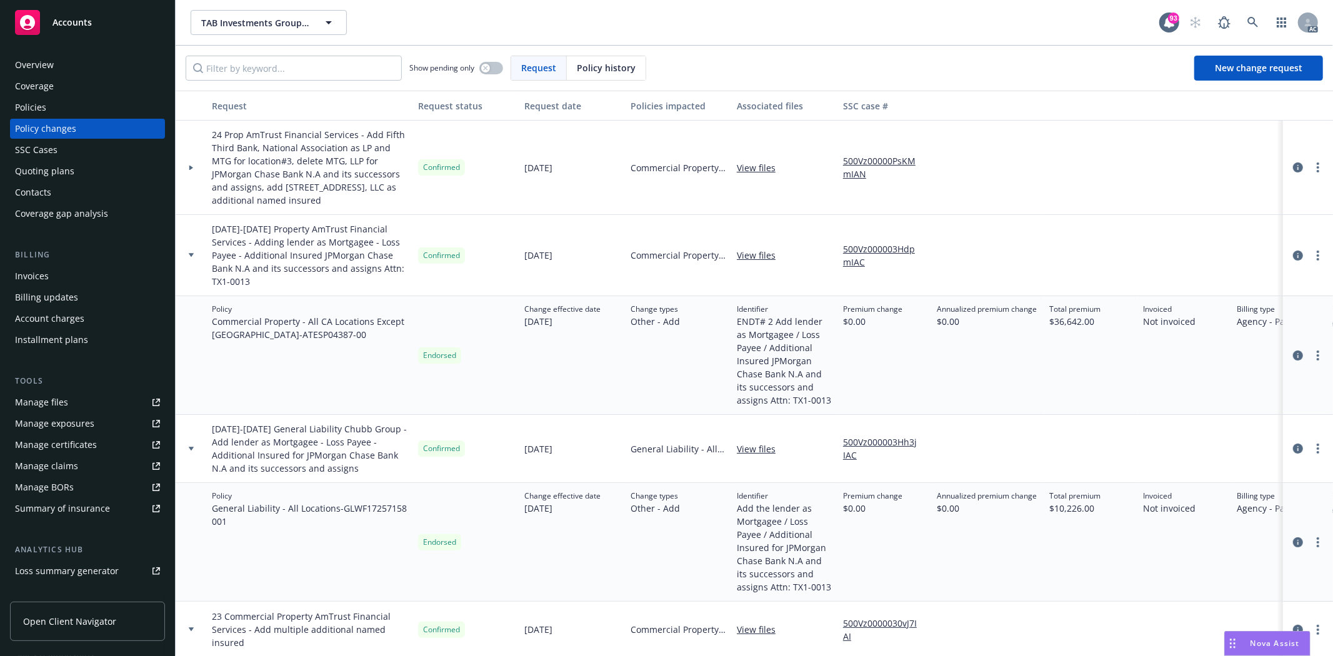
click at [189, 179] on div at bounding box center [191, 168] width 31 height 94
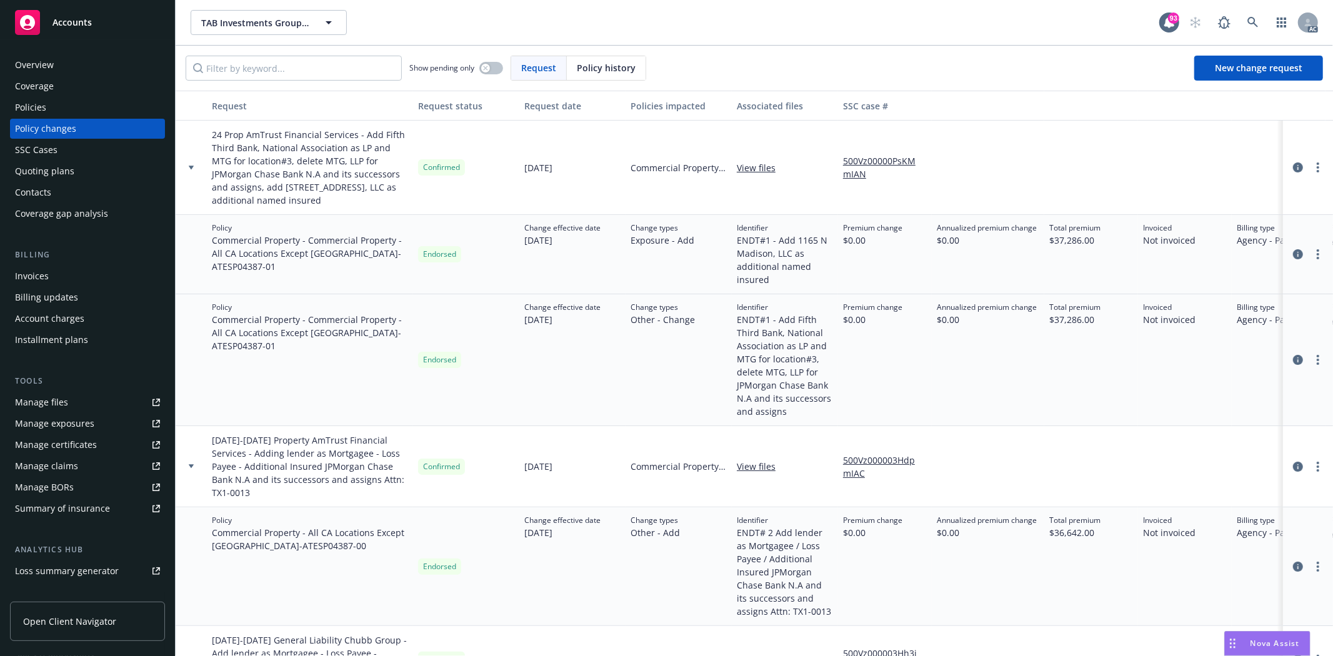
click at [198, 171] on div at bounding box center [191, 168] width 31 height 94
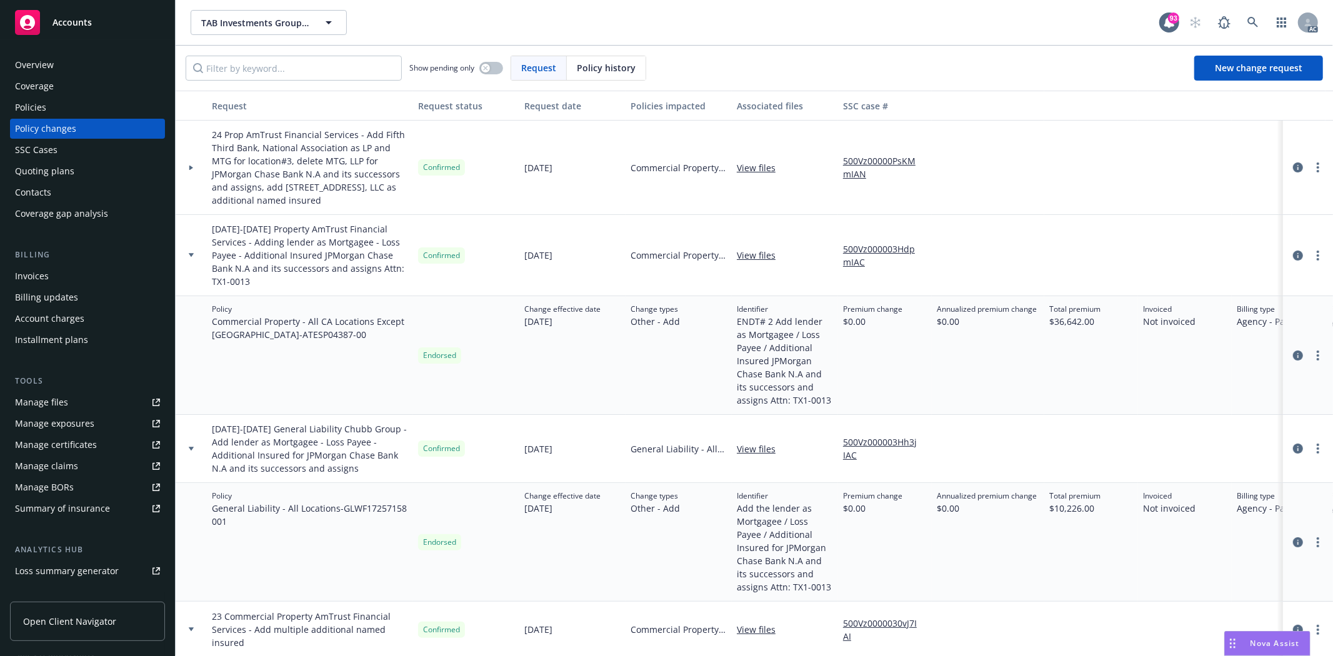
click at [201, 245] on div at bounding box center [191, 255] width 31 height 81
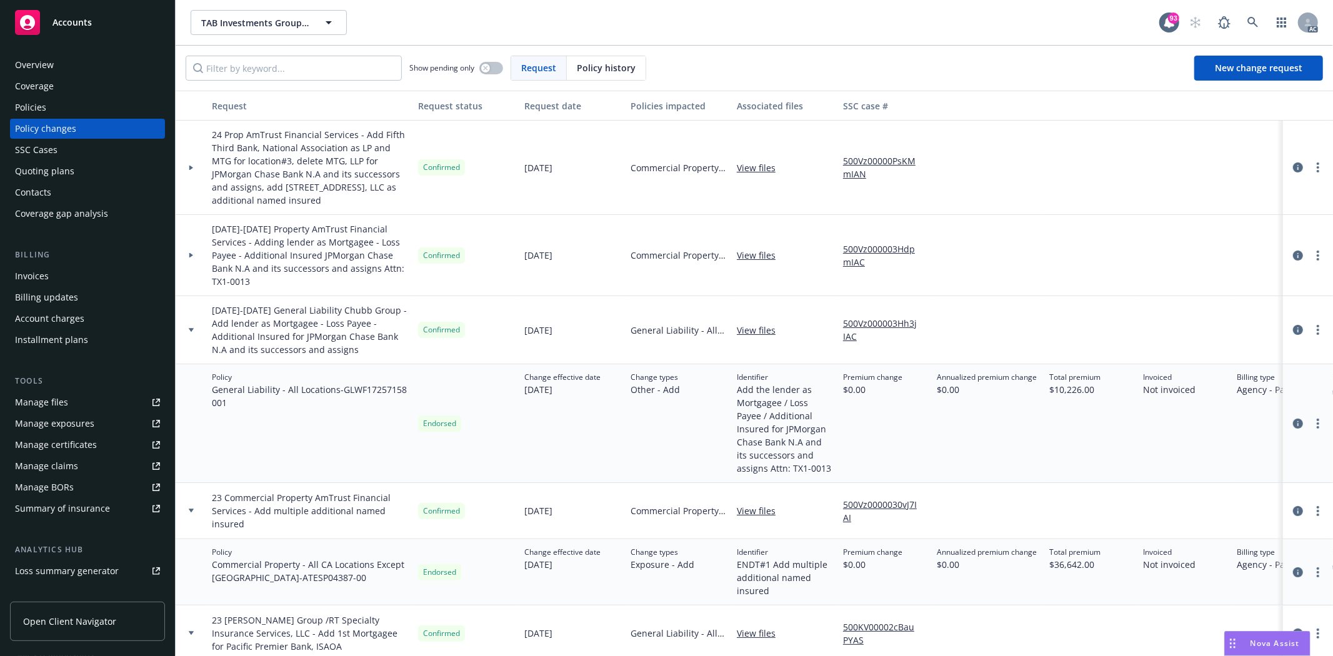
click at [204, 328] on div at bounding box center [191, 330] width 31 height 68
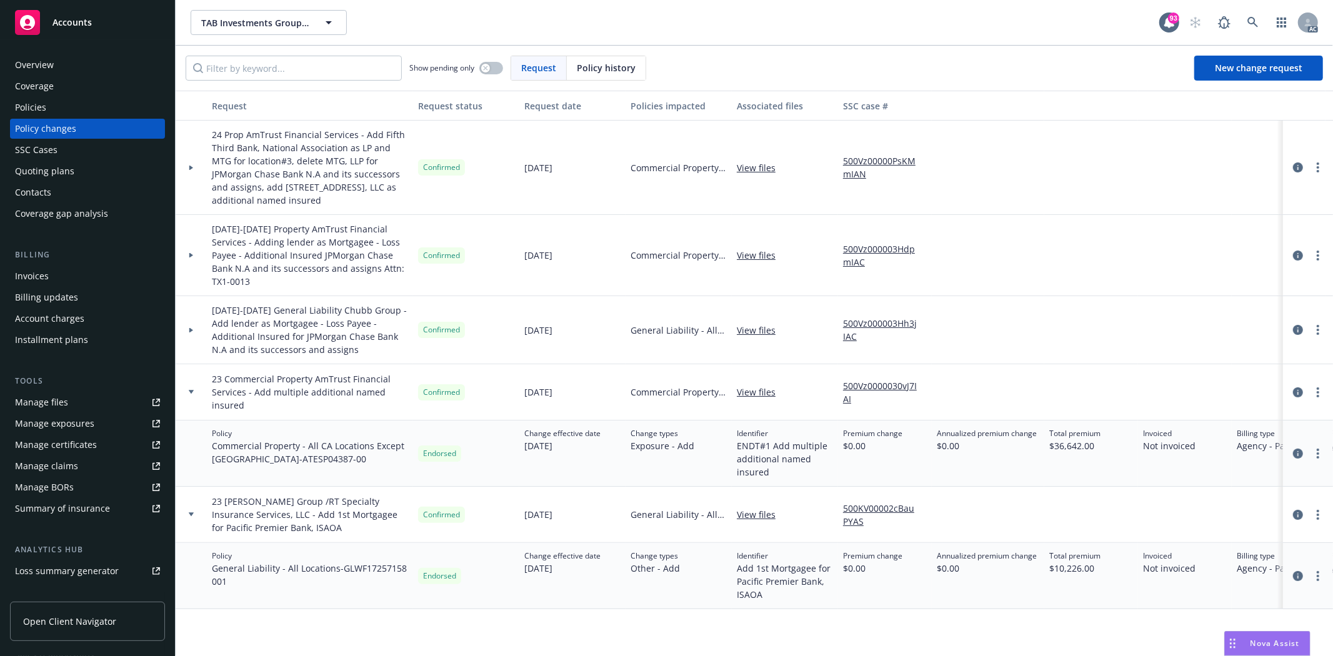
click at [197, 319] on div at bounding box center [191, 330] width 31 height 68
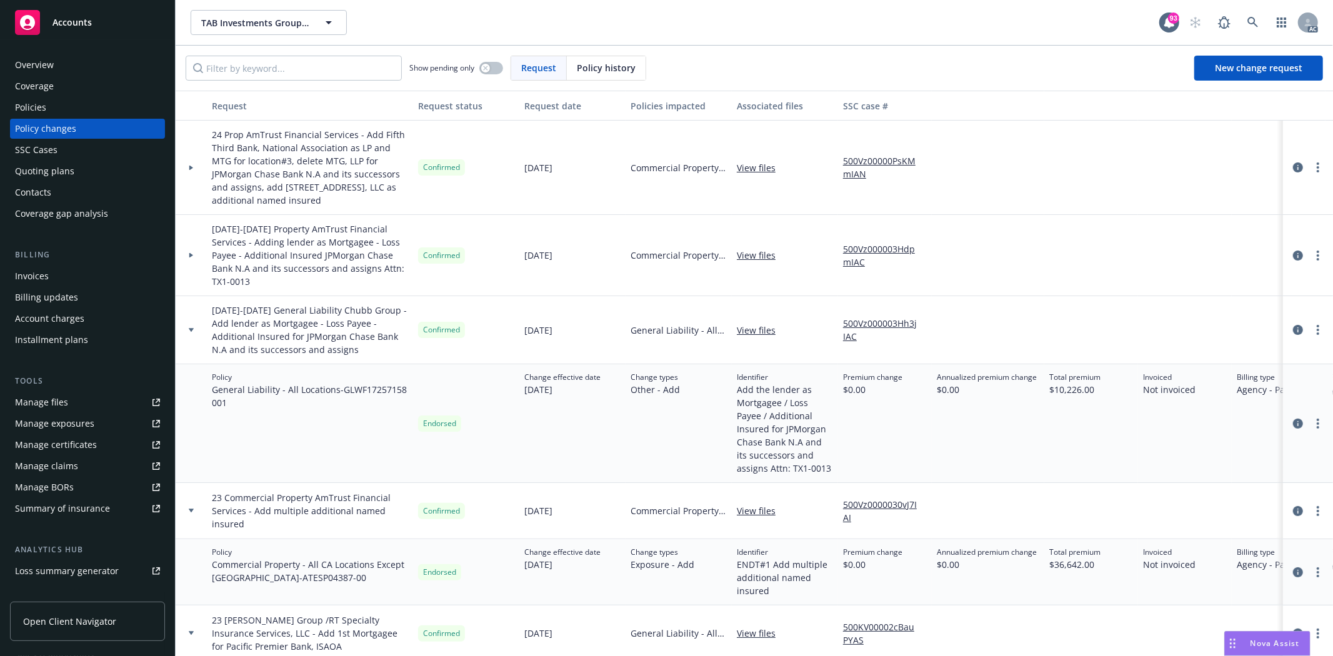
click at [50, 108] on div "Policies" at bounding box center [87, 108] width 145 height 20
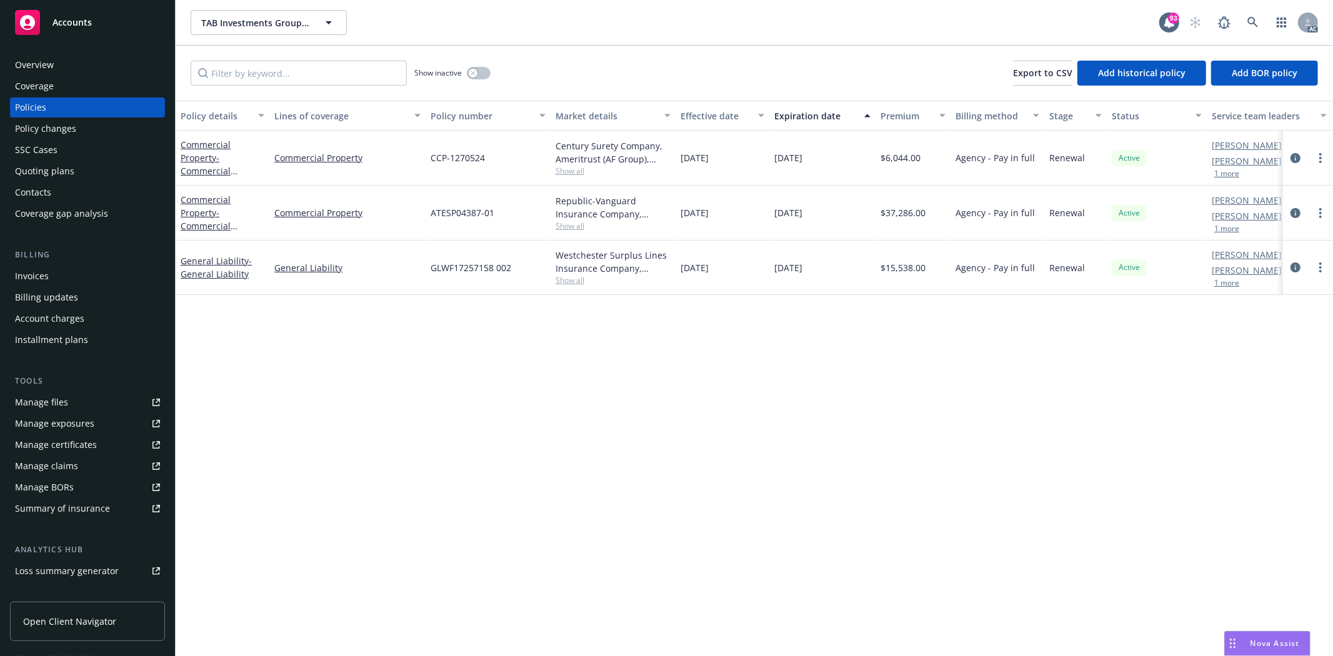
click at [44, 402] on div "Manage files" at bounding box center [41, 403] width 53 height 20
click at [54, 427] on div "Manage exposures" at bounding box center [54, 424] width 79 height 20
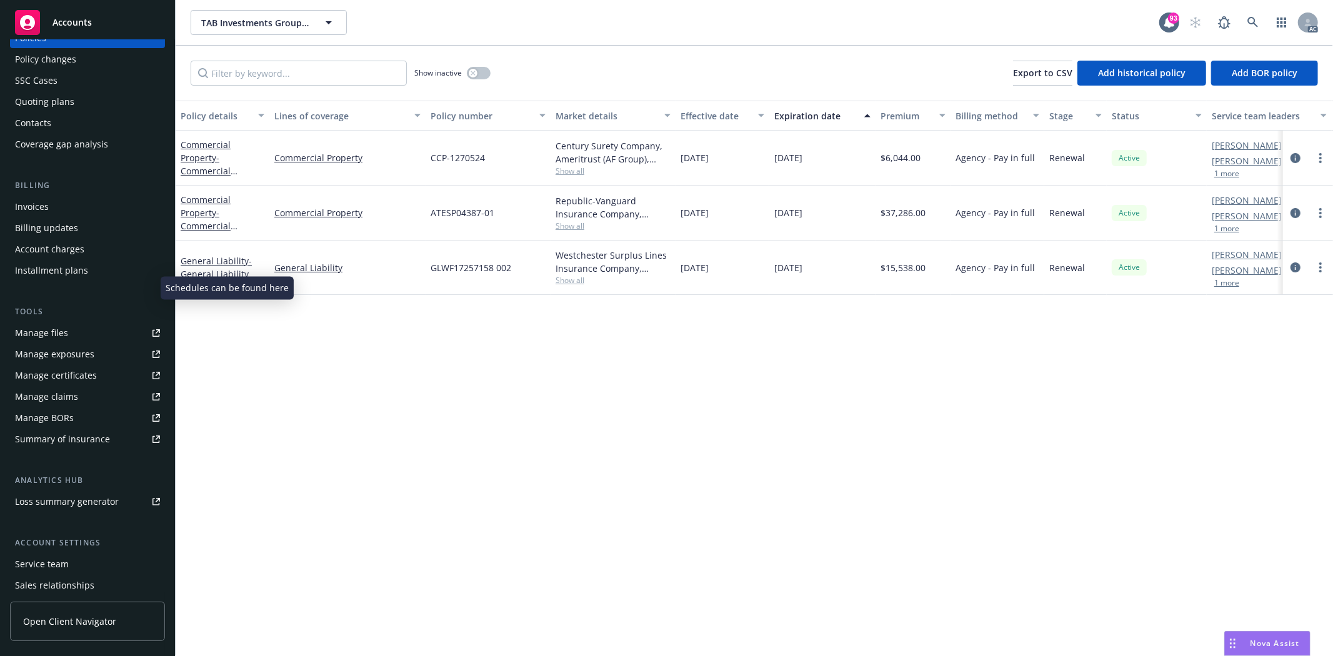
scroll to position [136, 0]
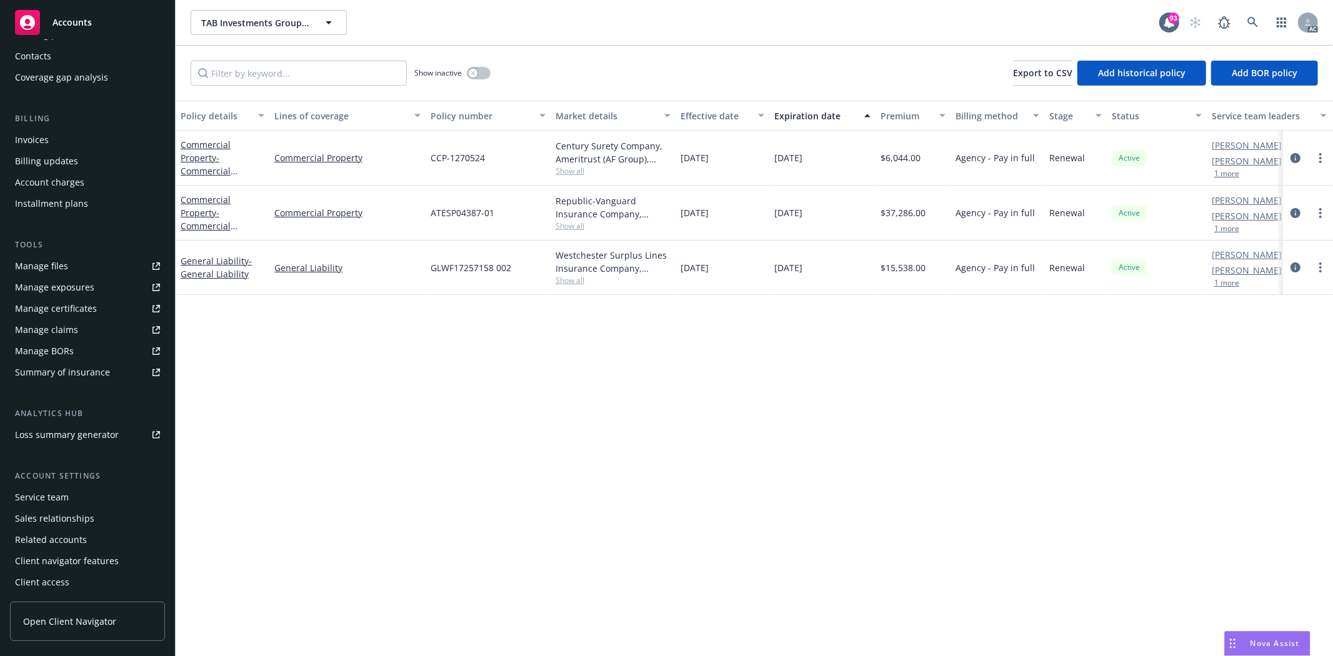
click at [64, 494] on div "Service team" at bounding box center [42, 498] width 54 height 20
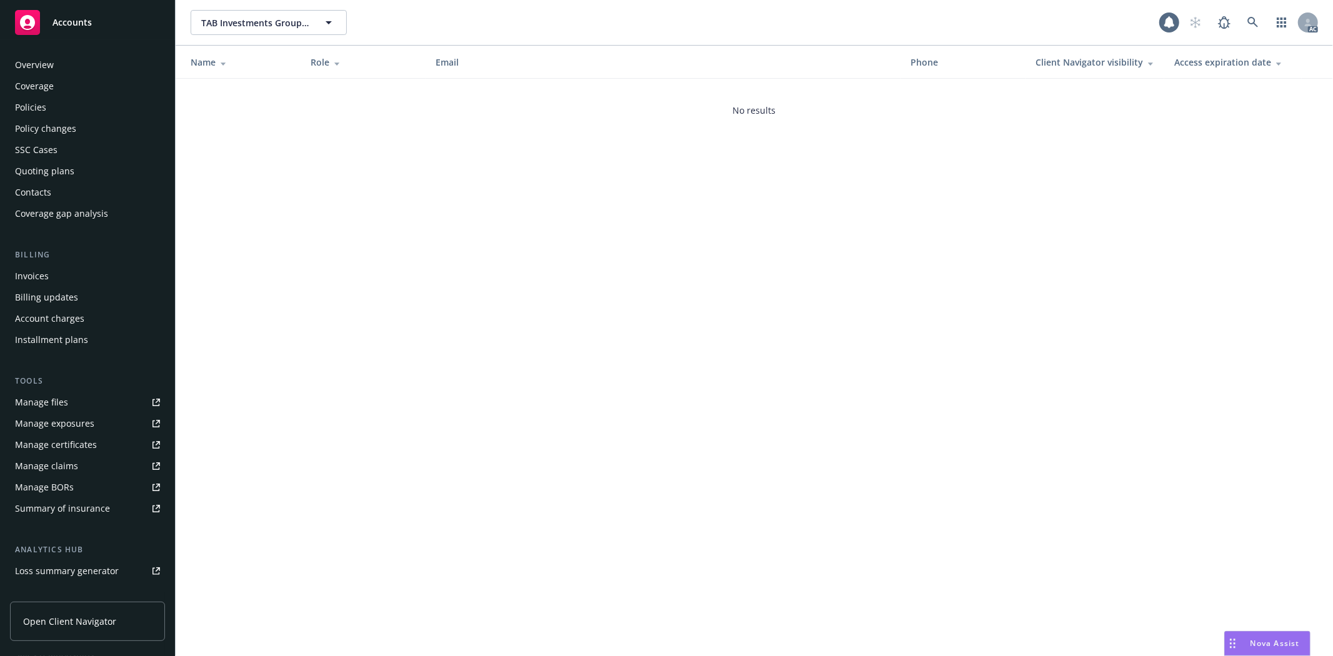
scroll to position [136, 0]
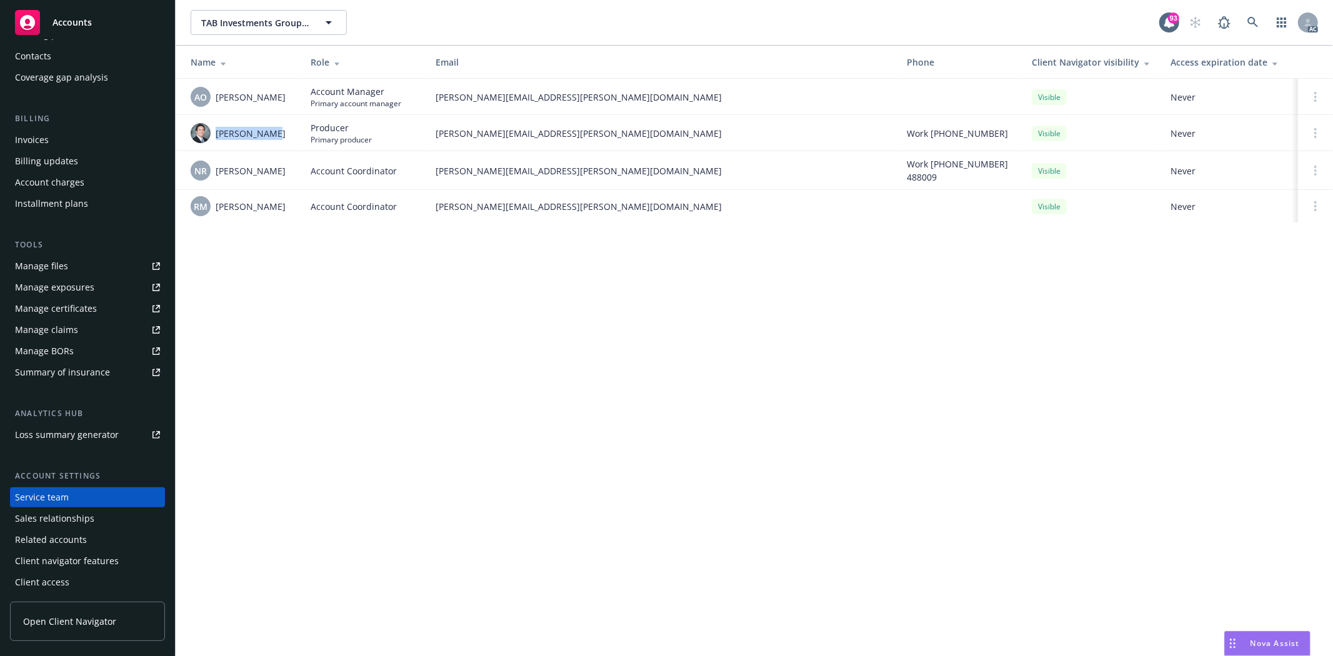
drag, startPoint x: 216, startPoint y: 133, endPoint x: 281, endPoint y: 139, distance: 65.9
click at [281, 139] on div "Kevin Weiser" at bounding box center [241, 133] width 100 height 20
copy span "Kevin Weiser"
click at [232, 103] on span "Adessa Owens" at bounding box center [251, 97] width 70 height 13
drag, startPoint x: 213, startPoint y: 96, endPoint x: 277, endPoint y: 103, distance: 64.8
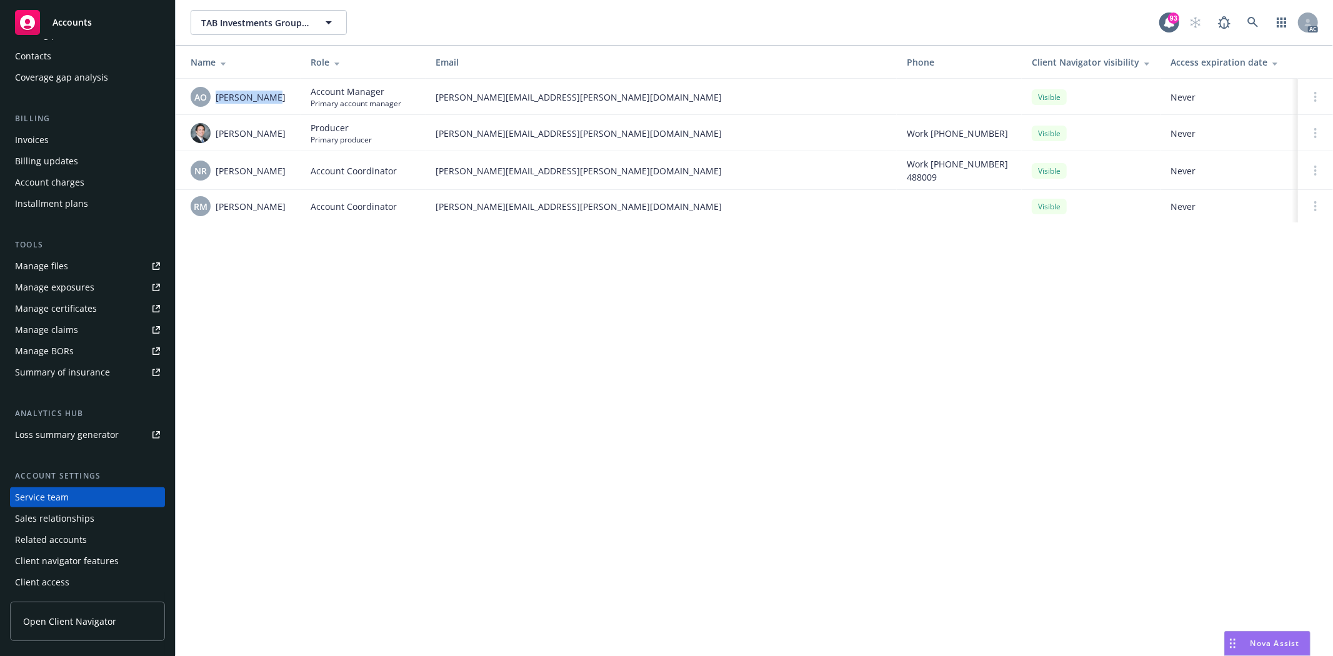
click at [277, 103] on div "AO Adessa Owens" at bounding box center [241, 97] width 100 height 20
copy div "Adessa Owens"
click at [223, 104] on div "AO Adessa Owens" at bounding box center [241, 97] width 100 height 20
drag, startPoint x: 215, startPoint y: 101, endPoint x: 283, endPoint y: 113, distance: 69.1
click at [283, 113] on td "AO Adessa Owens" at bounding box center [238, 97] width 125 height 36
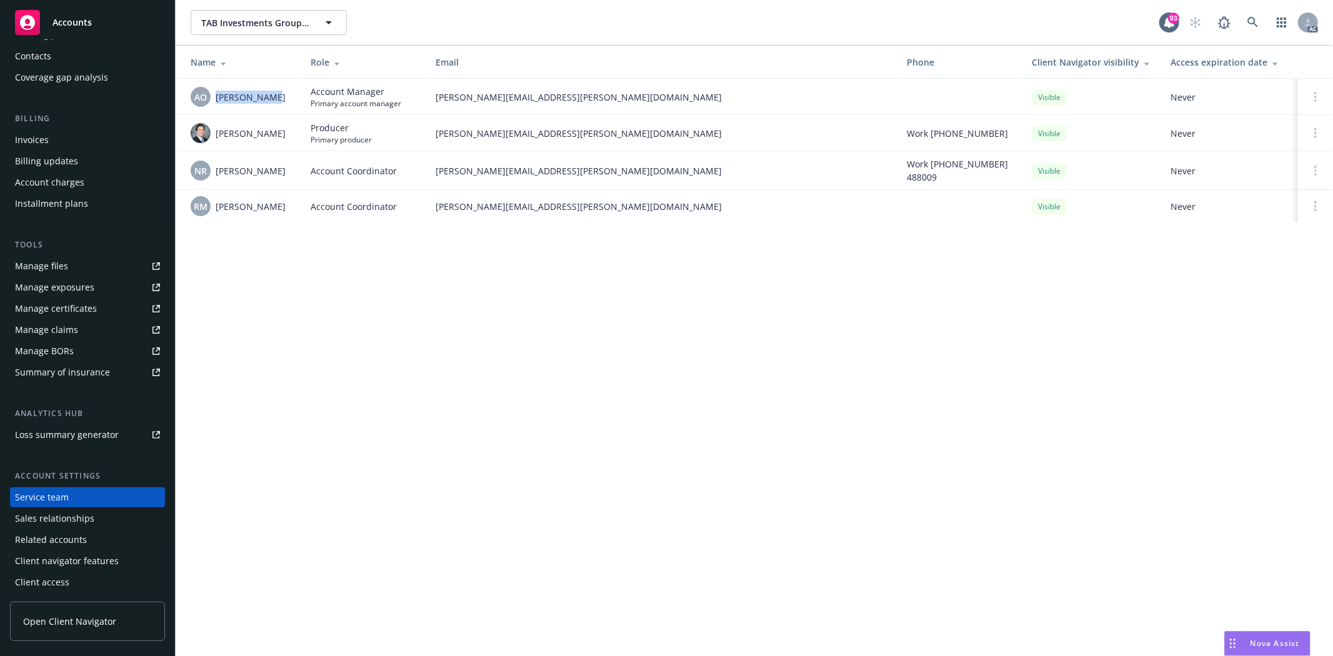
copy span "Adessa Owens"
click at [239, 102] on span "Adessa Owens" at bounding box center [251, 97] width 70 height 13
drag, startPoint x: 213, startPoint y: 98, endPoint x: 288, endPoint y: 104, distance: 74.6
click at [288, 104] on div "AO Adessa Owens" at bounding box center [241, 97] width 100 height 20
copy span "Adessa Owens"
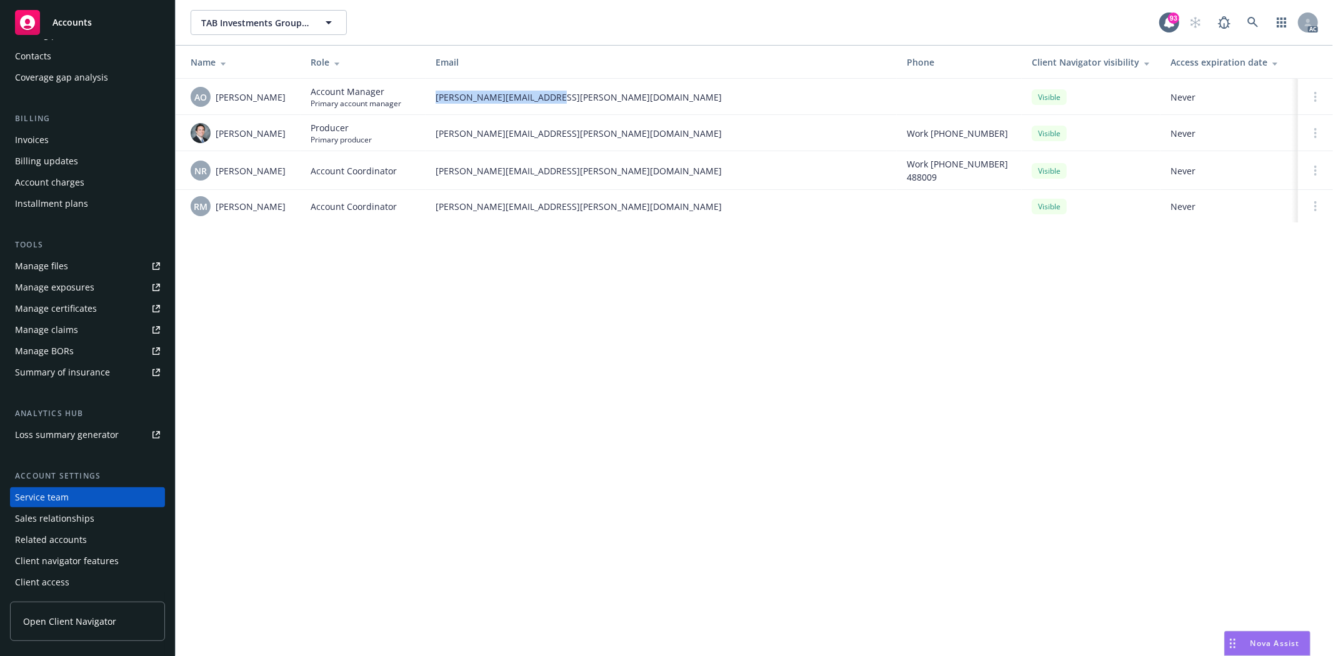
drag, startPoint x: 432, startPoint y: 99, endPoint x: 593, endPoint y: 93, distance: 160.8
click at [593, 93] on td "adessa.owens@newfront.com" at bounding box center [661, 97] width 471 height 36
copy span "adessa.owens@newfront.com"
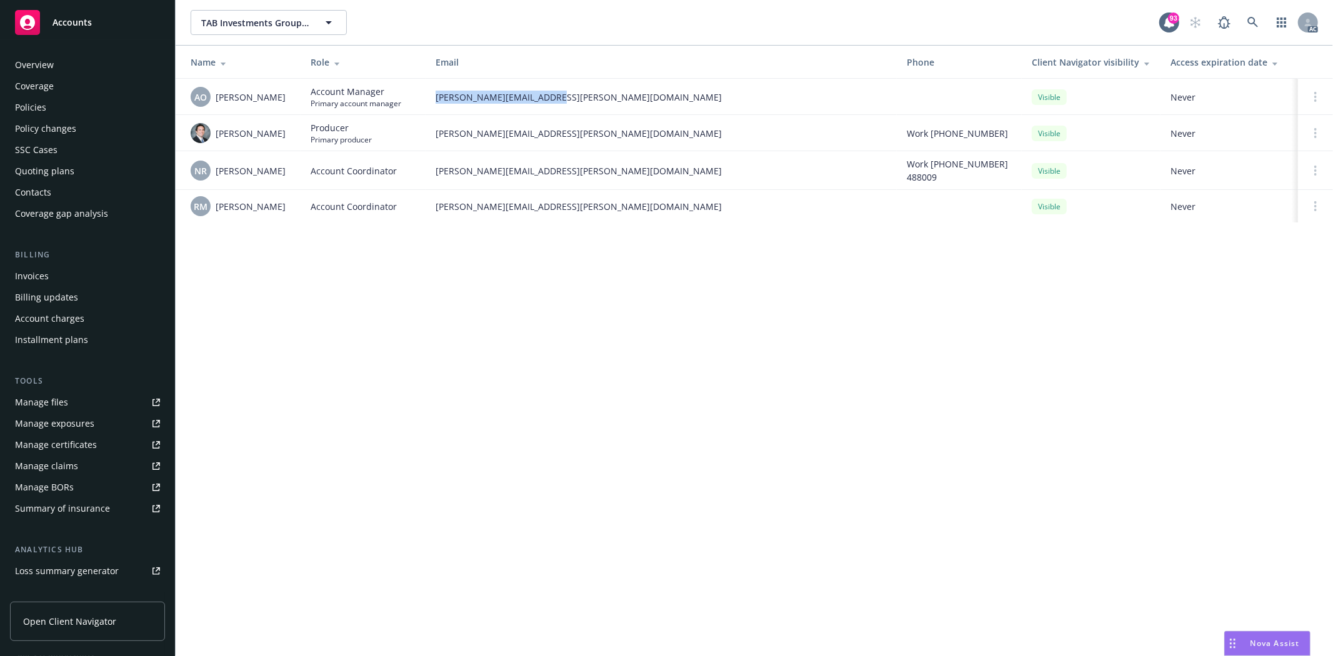
click at [16, 104] on div "Policies" at bounding box center [30, 108] width 31 height 20
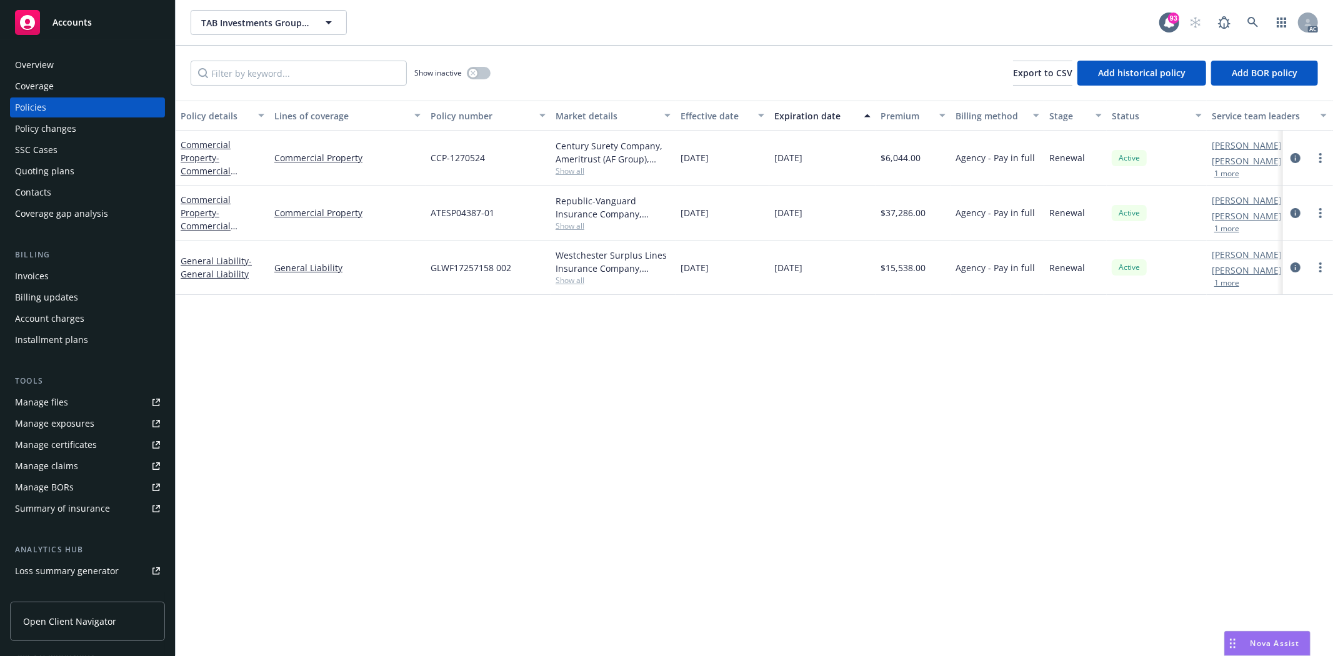
drag, startPoint x: 774, startPoint y: 266, endPoint x: 846, endPoint y: 276, distance: 72.5
click at [846, 276] on div "11/19/2025" at bounding box center [823, 268] width 106 height 54
copy span "11/19/2025"
click at [94, 176] on div "Quoting plans" at bounding box center [87, 171] width 145 height 20
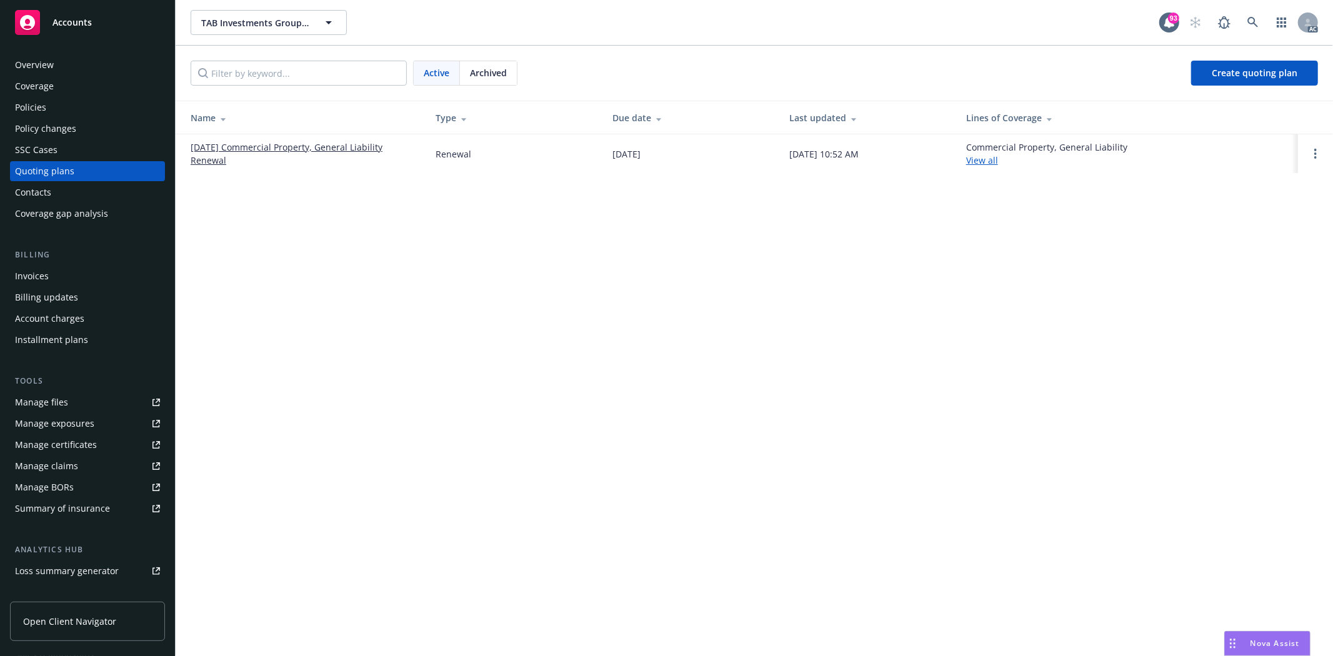
drag, startPoint x: 181, startPoint y: 139, endPoint x: 248, endPoint y: 160, distance: 70.0
click at [248, 160] on td "11/19/25 Commercial Property, General Liability Renewal" at bounding box center [301, 153] width 250 height 39
copy link "11/19/25 Commercial Property, General Liability Renewal"
click at [48, 55] on div "Overview" at bounding box center [34, 65] width 39 height 20
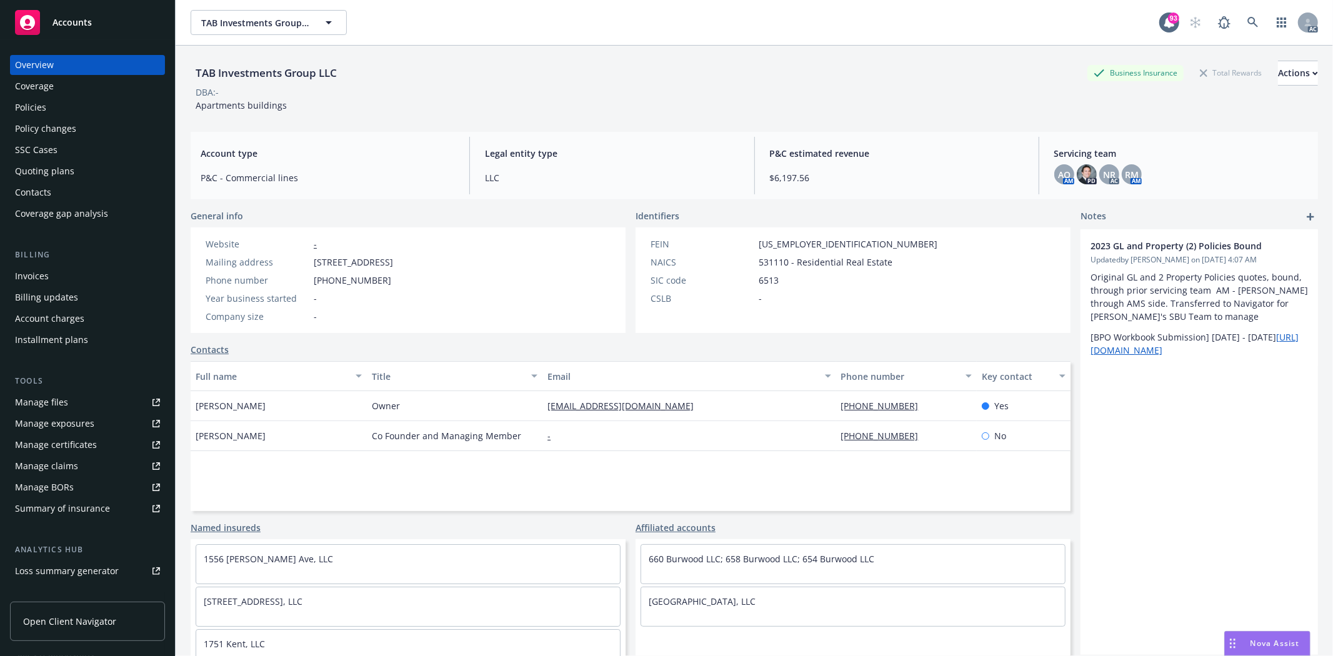
drag, startPoint x: 309, startPoint y: 259, endPoint x: 402, endPoint y: 260, distance: 93.1
click at [398, 261] on div "Mailing address 3604 lankershim blvd , los Angeles , CA, 90068" at bounding box center [300, 262] width 198 height 13
drag, startPoint x: 739, startPoint y: 245, endPoint x: 808, endPoint y: 251, distance: 69.7
click at [808, 251] on div "FEIN 45-3522241 NAICS 531110 - Residential Real Estate SIC code 6513 CSLB -" at bounding box center [794, 272] width 297 height 68
copy div "45-3522241"
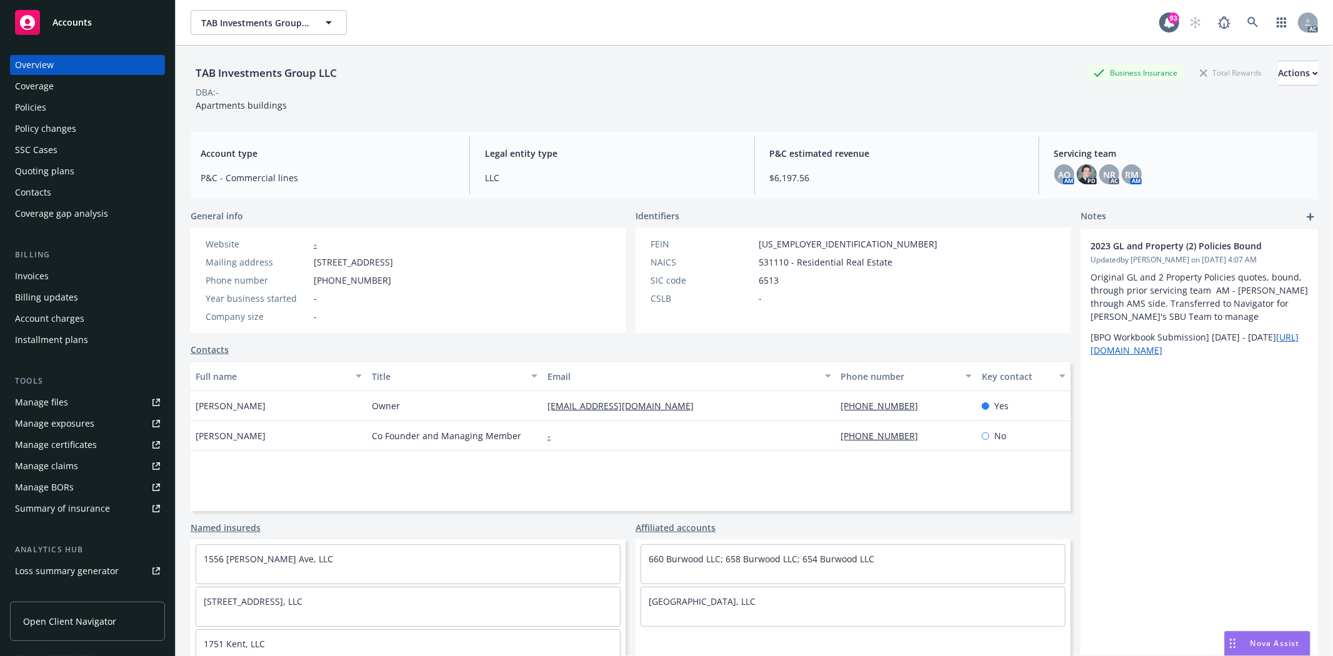
click at [771, 260] on span "531110 - Residential Real Estate" at bounding box center [826, 262] width 134 height 13
copy span "531110"
drag, startPoint x: 314, startPoint y: 277, endPoint x: 371, endPoint y: 283, distance: 57.8
click at [371, 283] on div "Phone number 818-571-9695" at bounding box center [300, 280] width 198 height 13
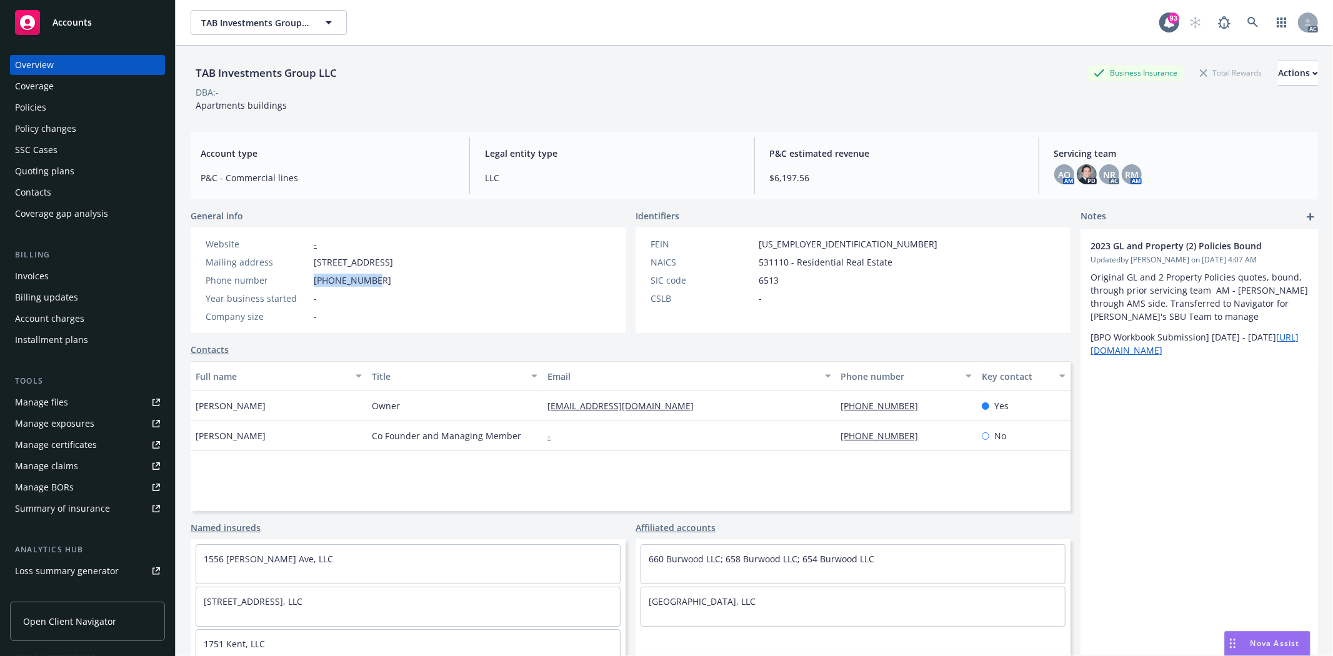
copy span "818-571-9695"
click at [393, 259] on span "3604 lankershim blvd , los Angeles , CA, 90068" at bounding box center [353, 262] width 79 height 13
drag, startPoint x: 196, startPoint y: 104, endPoint x: 314, endPoint y: 113, distance: 118.5
click at [314, 113] on div "TAB Investments Group LLC Business Insurance Total Rewards Actions DBA: - Apart…" at bounding box center [755, 84] width 1128 height 76
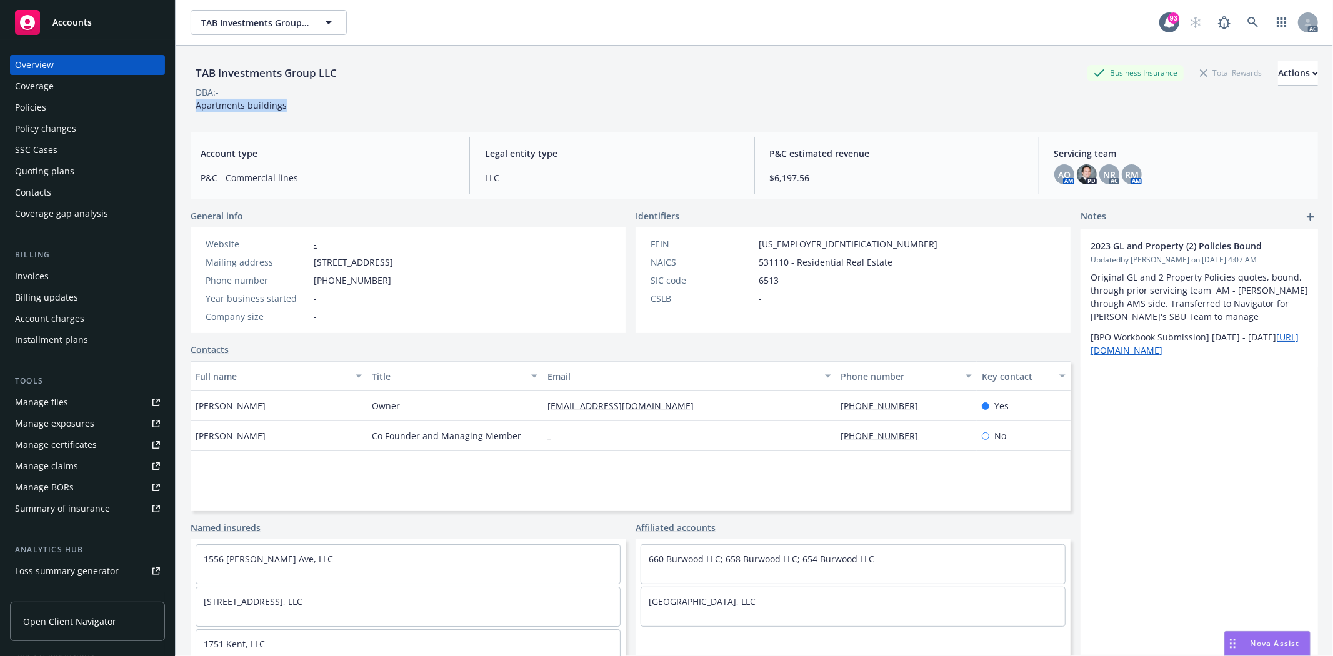
click at [41, 104] on div "Policies" at bounding box center [30, 108] width 31 height 20
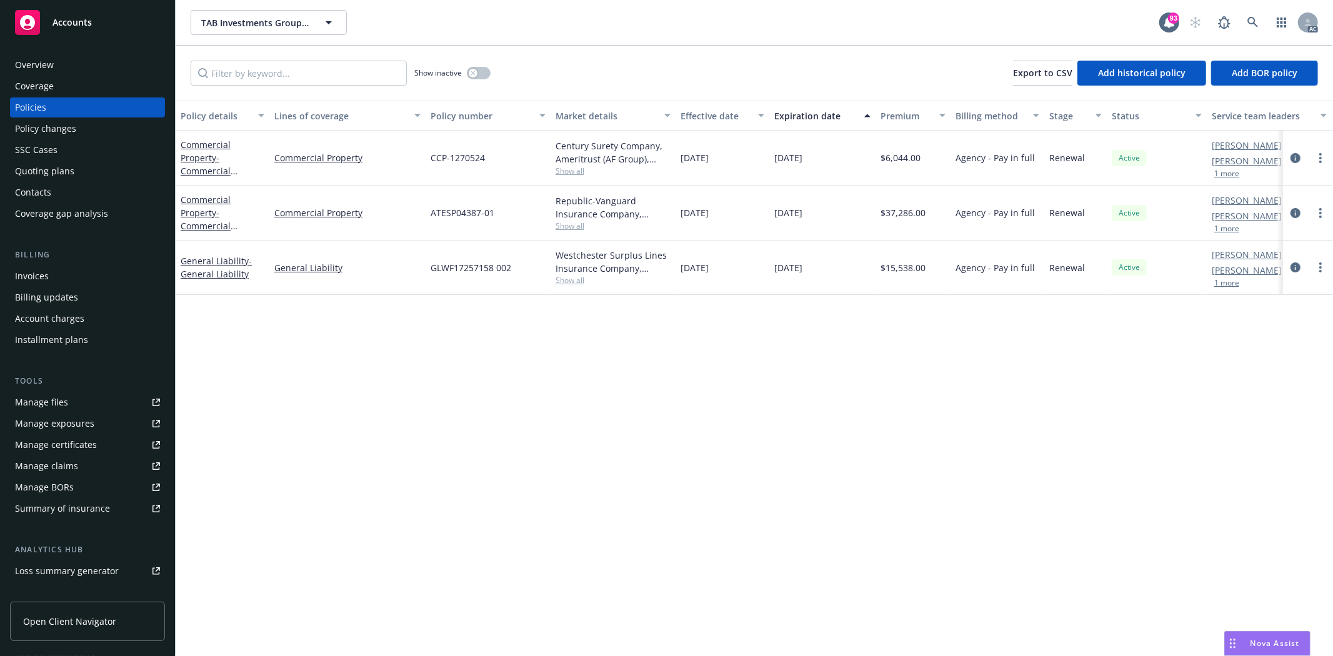
drag, startPoint x: 680, startPoint y: 267, endPoint x: 727, endPoint y: 264, distance: 47.0
click at [709, 264] on span "11/19/2024" at bounding box center [695, 267] width 28 height 13
drag, startPoint x: 425, startPoint y: 269, endPoint x: 510, endPoint y: 274, distance: 85.1
click at [510, 274] on div "General Liability - General Liability General Liability GLWF17257158 002 Westch…" at bounding box center [779, 268] width 1206 height 54
drag, startPoint x: 803, startPoint y: 404, endPoint x: 769, endPoint y: 361, distance: 55.2
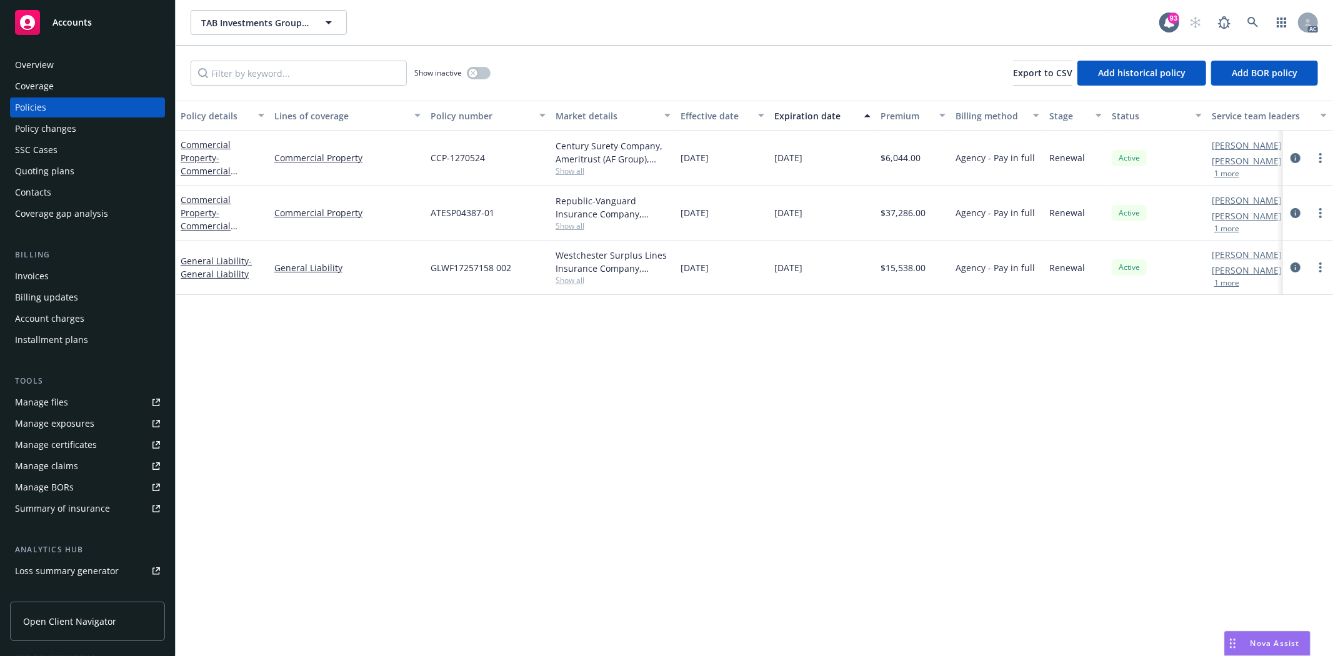
click at [798, 396] on div "Policy details Lines of coverage Policy number Market details Effective date Ex…" at bounding box center [755, 379] width 1158 height 556
click at [560, 283] on span "Show all" at bounding box center [613, 280] width 115 height 11
drag, startPoint x: 423, startPoint y: 356, endPoint x: 530, endPoint y: 357, distance: 106.9
click at [530, 357] on div "Writing company Westchester Surplus Lines Insurance Company Carrier Chubb Group…" at bounding box center [545, 368] width 250 height 153
click at [1023, 317] on div "Policy details Lines of coverage Policy number Market details Effective date Ex…" at bounding box center [755, 379] width 1158 height 556
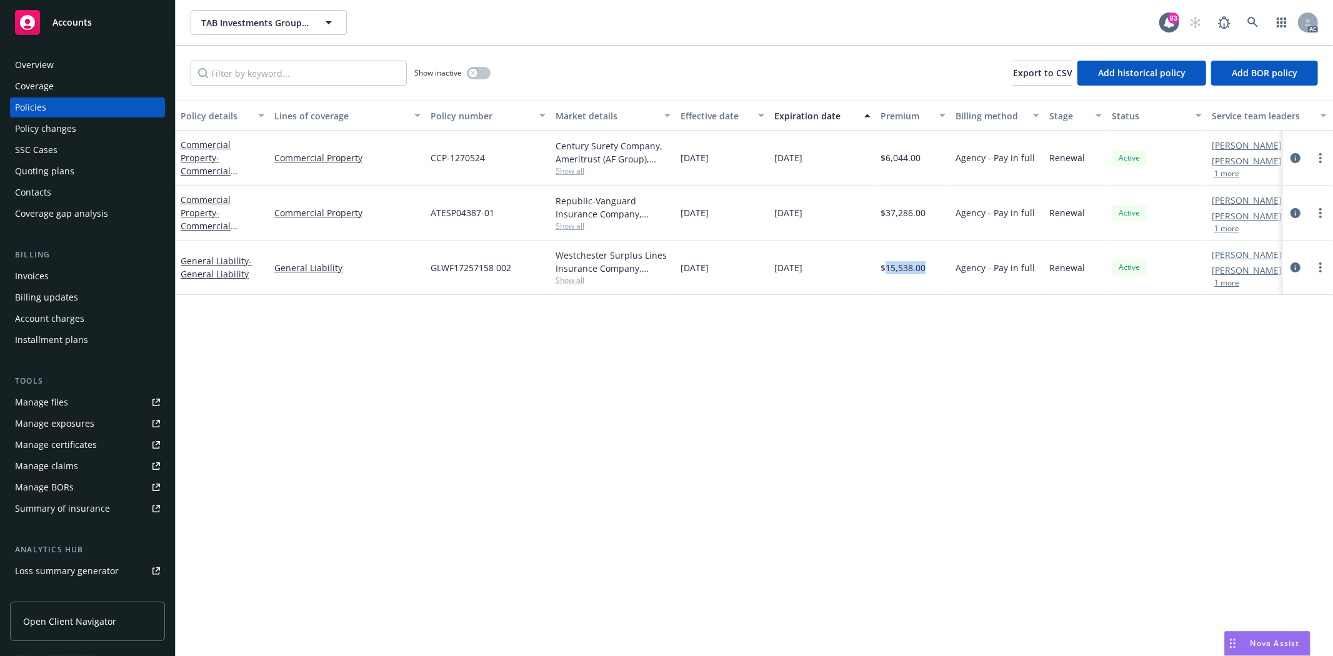
drag, startPoint x: 903, startPoint y: 272, endPoint x: 933, endPoint y: 271, distance: 29.4
click at [933, 271] on div "$15,538.00" at bounding box center [913, 268] width 75 height 54
drag, startPoint x: 271, startPoint y: 271, endPoint x: 363, endPoint y: 230, distance: 99.9
click at [378, 280] on div "General Liability" at bounding box center [347, 268] width 156 height 54
click at [346, 83] on input "Filter by keyword..." at bounding box center [299, 73] width 216 height 25
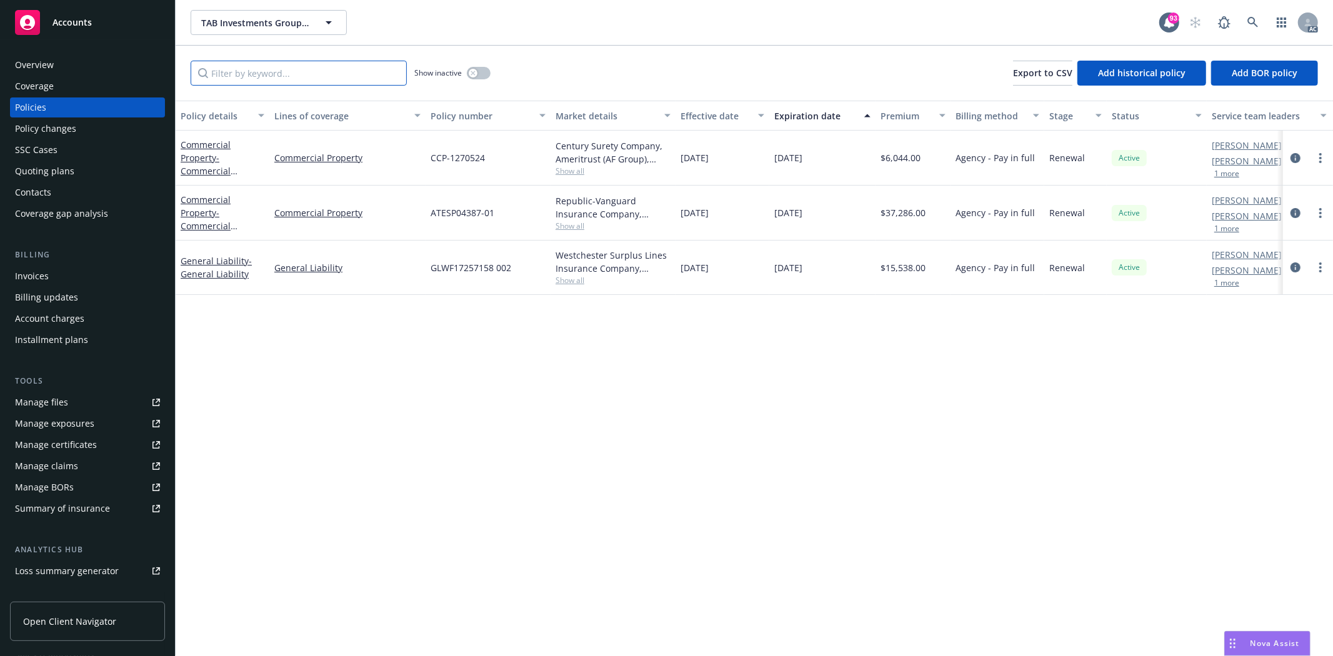
paste input "General Liability"
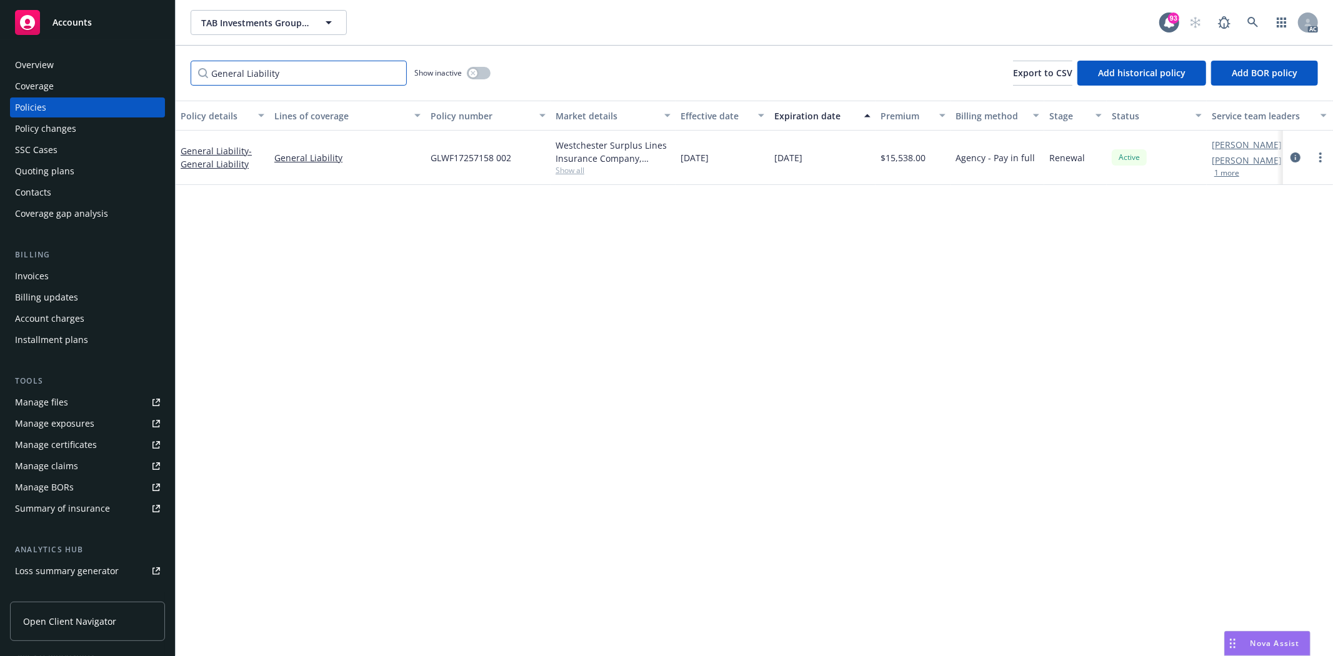
type input "General Liability"
click at [469, 73] on div "button" at bounding box center [473, 73] width 9 height 9
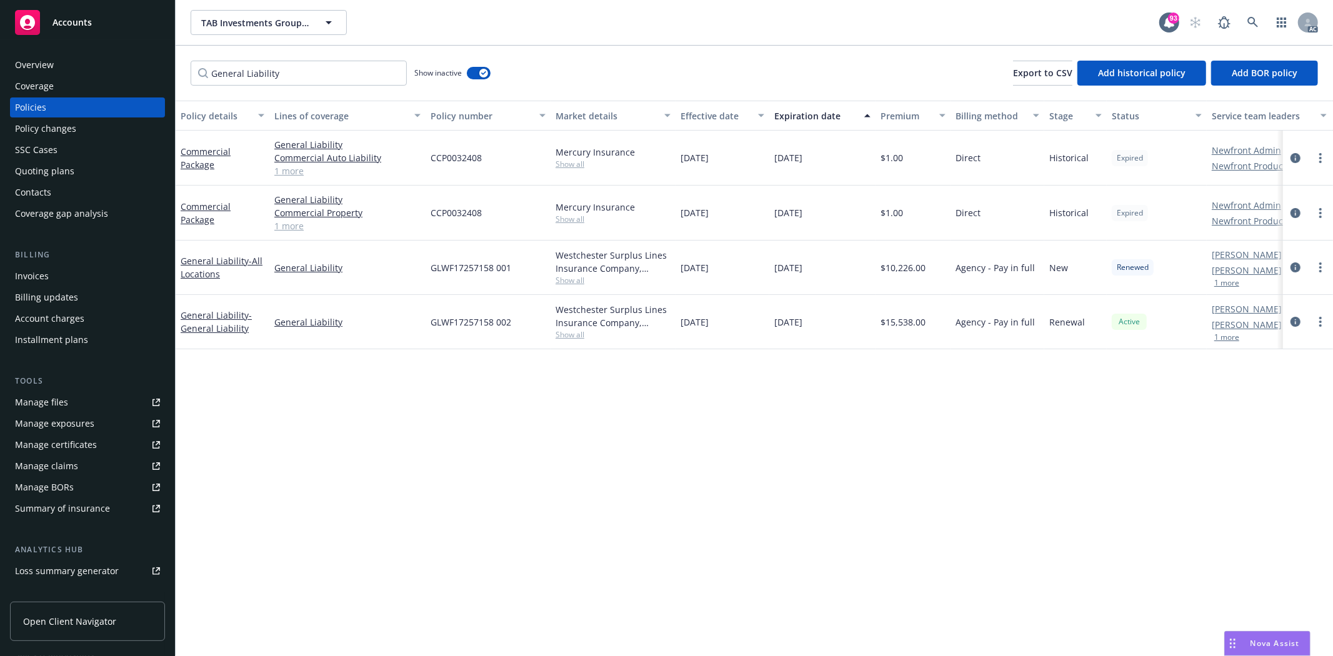
drag, startPoint x: 679, startPoint y: 263, endPoint x: 736, endPoint y: 270, distance: 57.4
click at [736, 270] on div "11/19/2023" at bounding box center [723, 268] width 94 height 54
click at [1053, 474] on div "Policy details Lines of coverage Policy number Market details Effective date Ex…" at bounding box center [755, 379] width 1158 height 556
drag, startPoint x: 776, startPoint y: 264, endPoint x: 839, endPoint y: 276, distance: 64.2
click at [839, 276] on div "11/19/2024" at bounding box center [823, 268] width 106 height 54
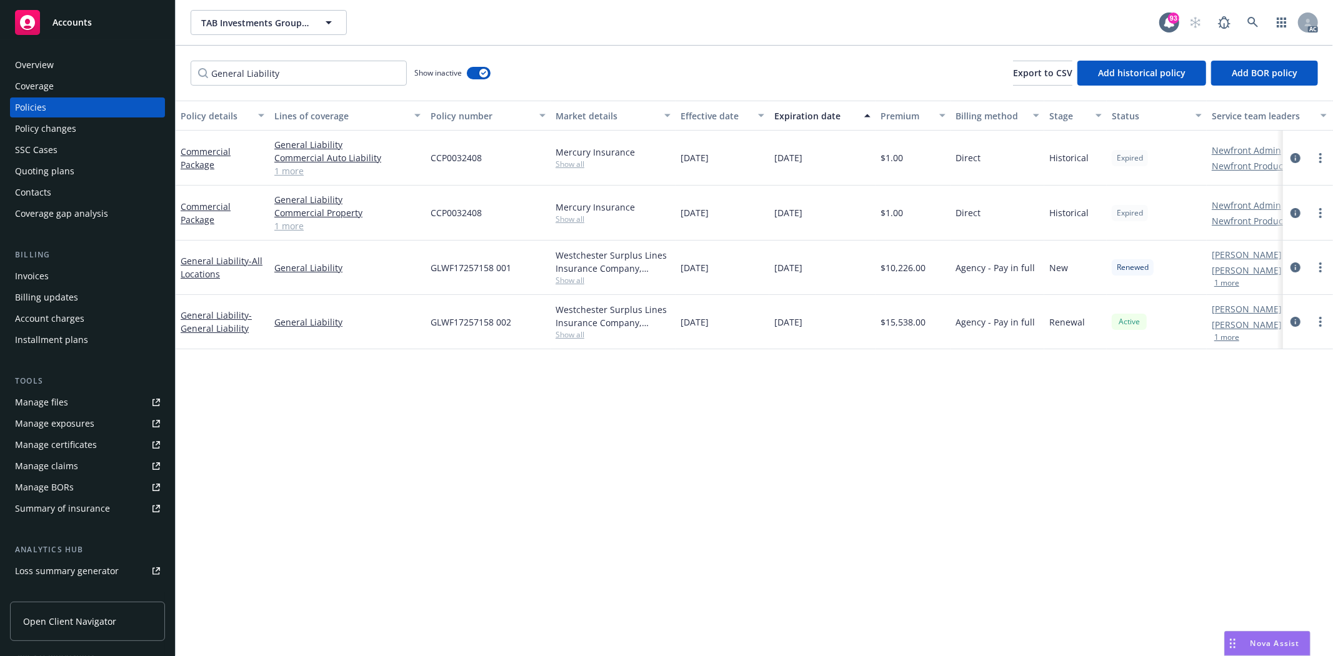
drag, startPoint x: 1003, startPoint y: 513, endPoint x: 981, endPoint y: 359, distance: 155.9
click at [1002, 505] on div "Policy details Lines of coverage Policy number Market details Effective date Ex…" at bounding box center [755, 379] width 1158 height 556
drag, startPoint x: 886, startPoint y: 272, endPoint x: 924, endPoint y: 276, distance: 37.8
click at [924, 276] on div "$10,226.00" at bounding box center [913, 268] width 75 height 54
drag, startPoint x: 913, startPoint y: 455, endPoint x: 752, endPoint y: 333, distance: 201.7
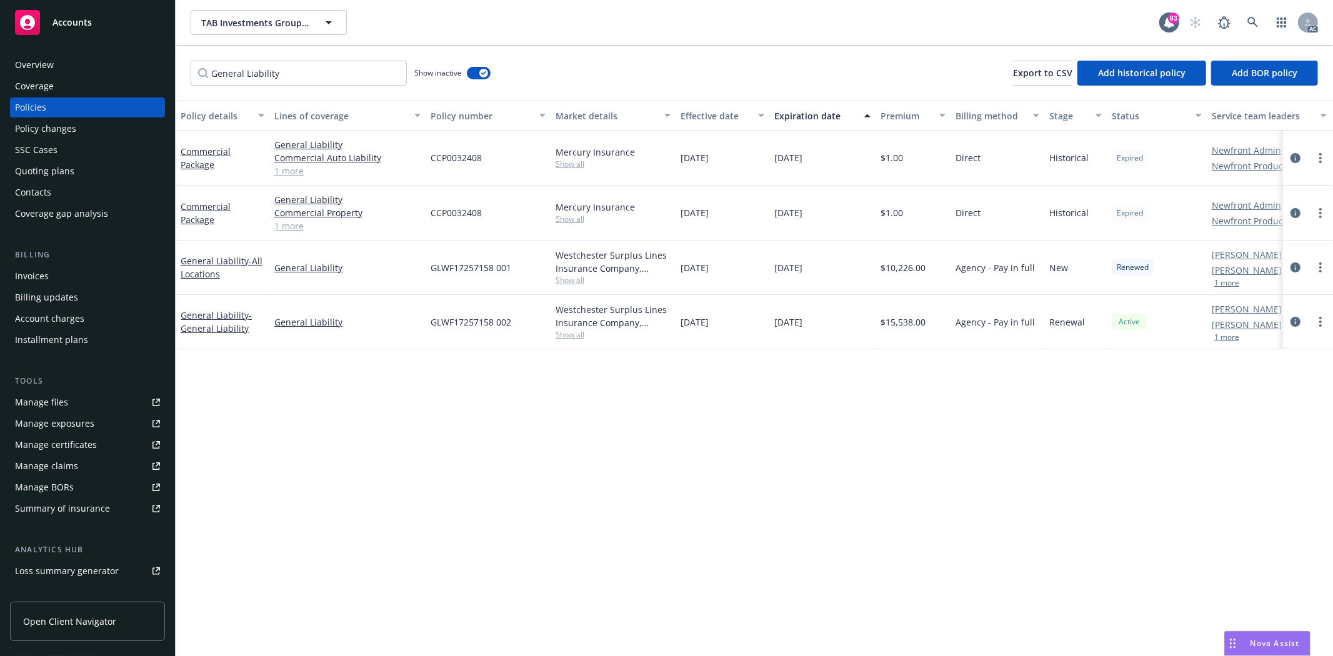
click at [908, 441] on div "Policy details Lines of coverage Policy number Market details Effective date Ex…" at bounding box center [755, 379] width 1158 height 556
drag, startPoint x: 433, startPoint y: 269, endPoint x: 510, endPoint y: 270, distance: 77.5
click at [510, 270] on span "GLWF17257158 001" at bounding box center [471, 267] width 81 height 13
click at [938, 457] on div "Policy details Lines of coverage Policy number Market details Effective date Ex…" at bounding box center [755, 379] width 1158 height 556
click at [579, 282] on span "Show all" at bounding box center [613, 280] width 115 height 11
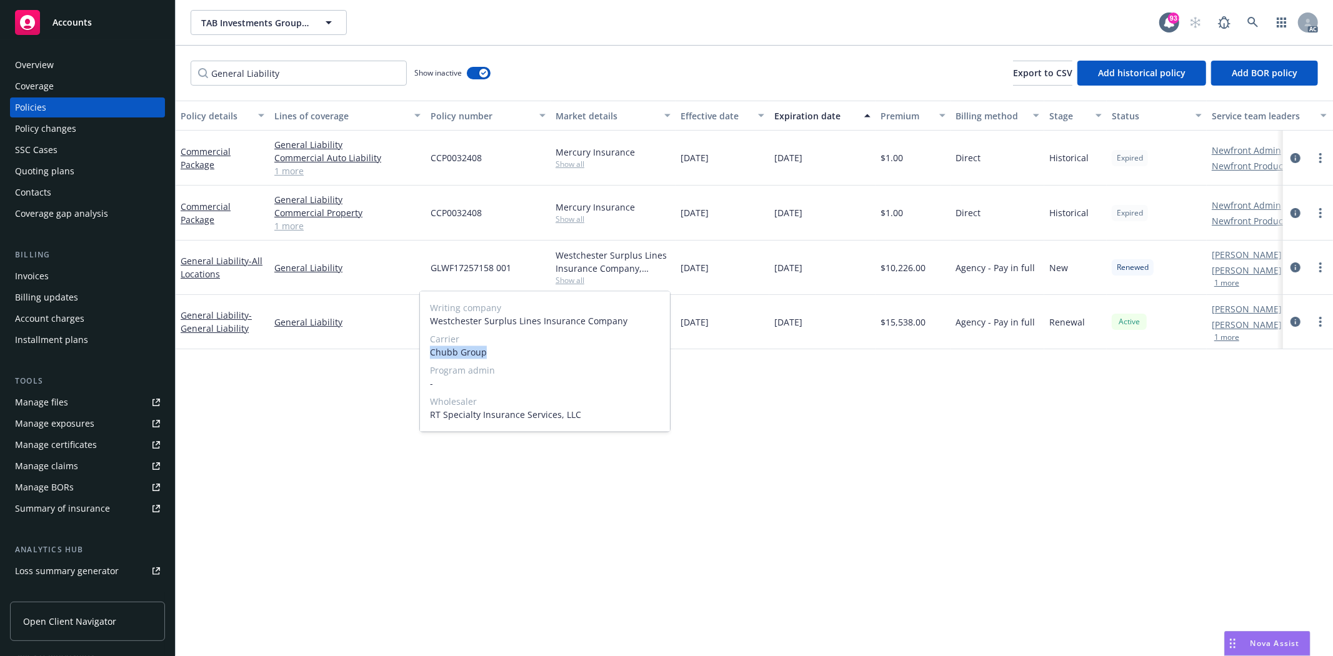
drag, startPoint x: 425, startPoint y: 348, endPoint x: 496, endPoint y: 351, distance: 70.7
click at [496, 351] on div "Writing company Westchester Surplus Lines Insurance Company Carrier Chubb Group…" at bounding box center [545, 362] width 250 height 140
click at [653, 219] on span "Show all" at bounding box center [613, 219] width 115 height 11
click at [740, 380] on div "Policy details Lines of coverage Policy number Market details Effective date Ex…" at bounding box center [755, 379] width 1158 height 556
click at [284, 225] on link "1 more" at bounding box center [347, 225] width 146 height 13
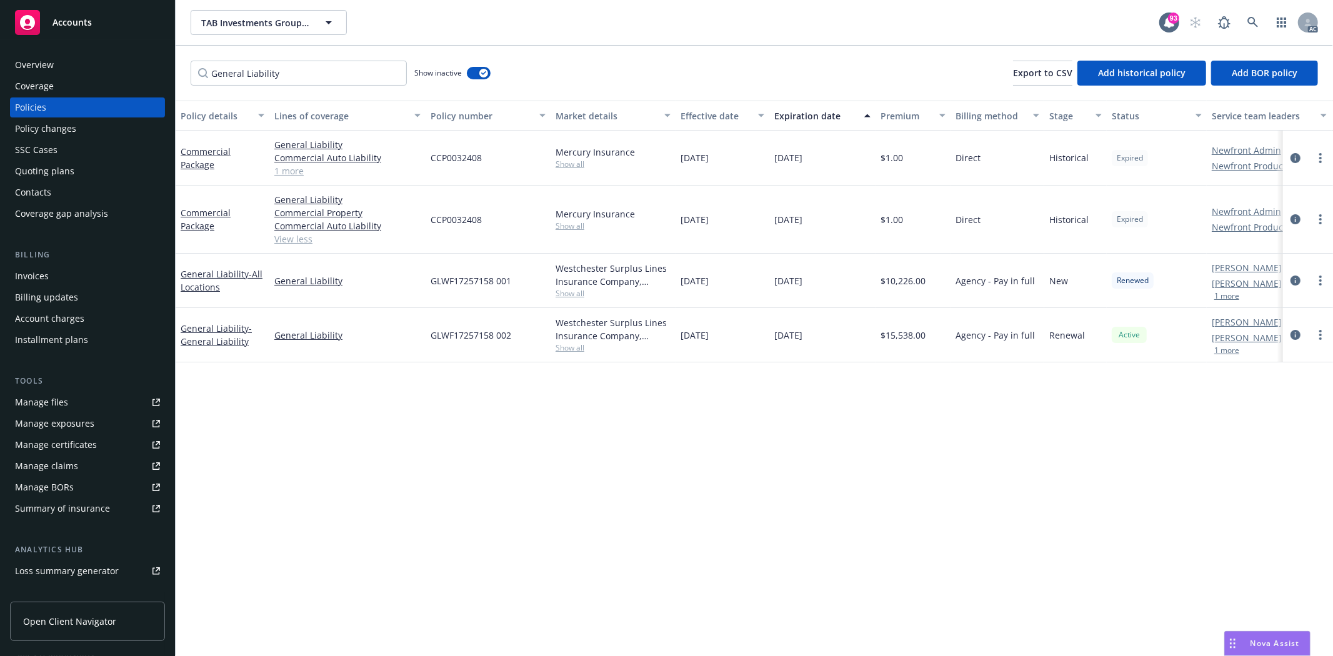
click at [30, 61] on div "Overview" at bounding box center [34, 65] width 39 height 20
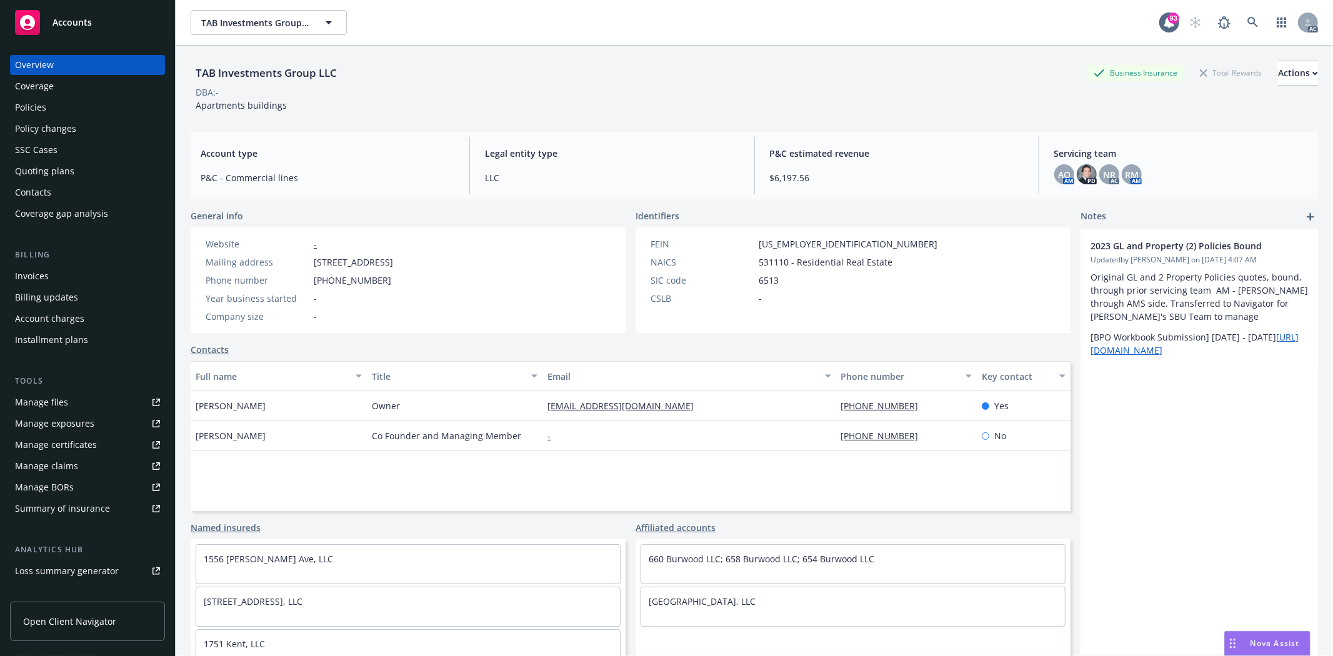
drag, startPoint x: 309, startPoint y: 259, endPoint x: 401, endPoint y: 265, distance: 91.4
click at [398, 265] on div "Mailing address 3604 lankershim blvd , los Angeles , CA, 90068" at bounding box center [300, 262] width 198 height 13
drag, startPoint x: 408, startPoint y: 263, endPoint x: 453, endPoint y: 269, distance: 46.0
click at [398, 269] on div "Website - Mailing address 3604 lankershim blvd , los Angeles , CA, 90068 Phone …" at bounding box center [300, 281] width 198 height 86
drag, startPoint x: 190, startPoint y: 404, endPoint x: 272, endPoint y: 408, distance: 82.0
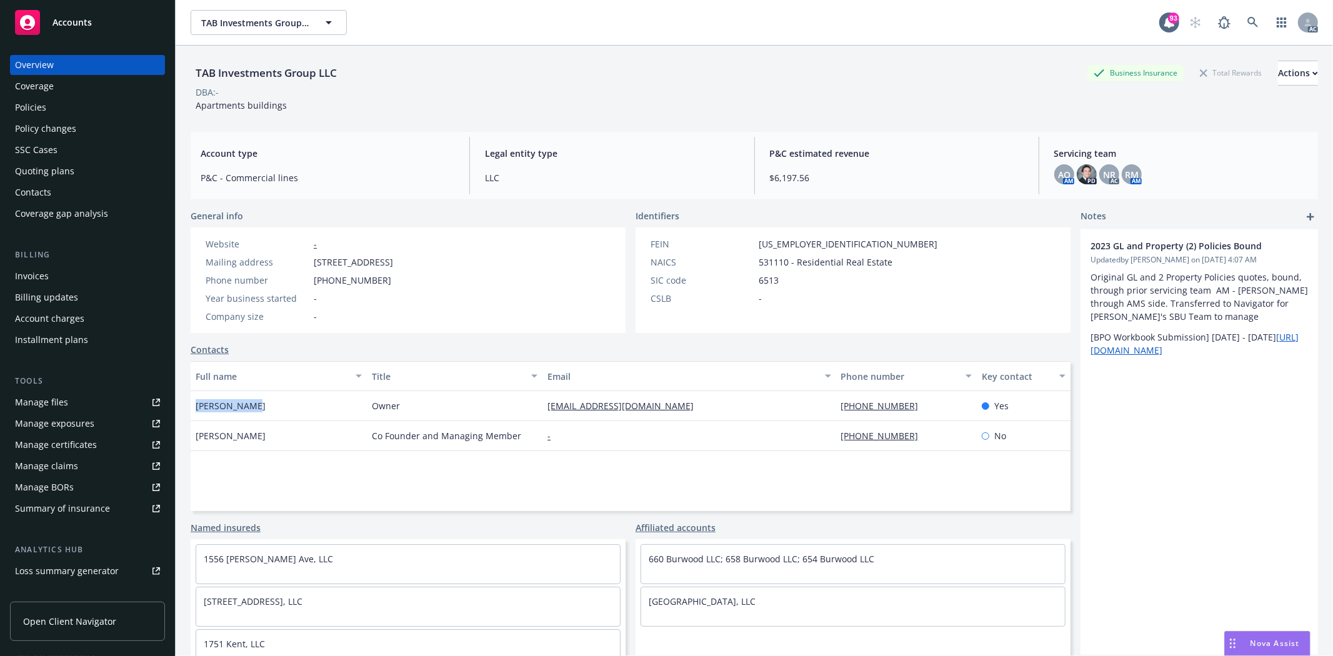
click at [272, 408] on div "Alex Menache" at bounding box center [279, 406] width 176 height 30
drag, startPoint x: 860, startPoint y: 403, endPoint x: 933, endPoint y: 414, distance: 73.3
click at [933, 414] on div "Alex Menache Owner info@beamproperty.com 818-571-9695 Yes" at bounding box center [631, 406] width 880 height 30
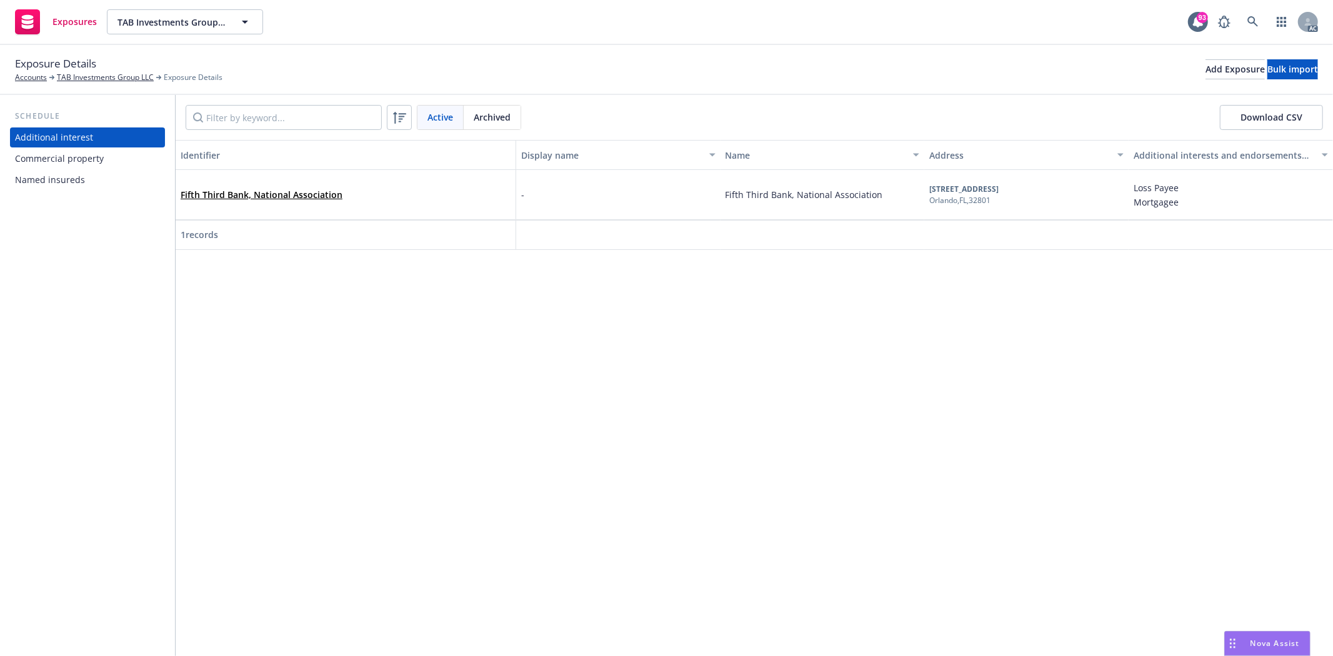
click at [69, 150] on div "Commercial property" at bounding box center [59, 159] width 89 height 20
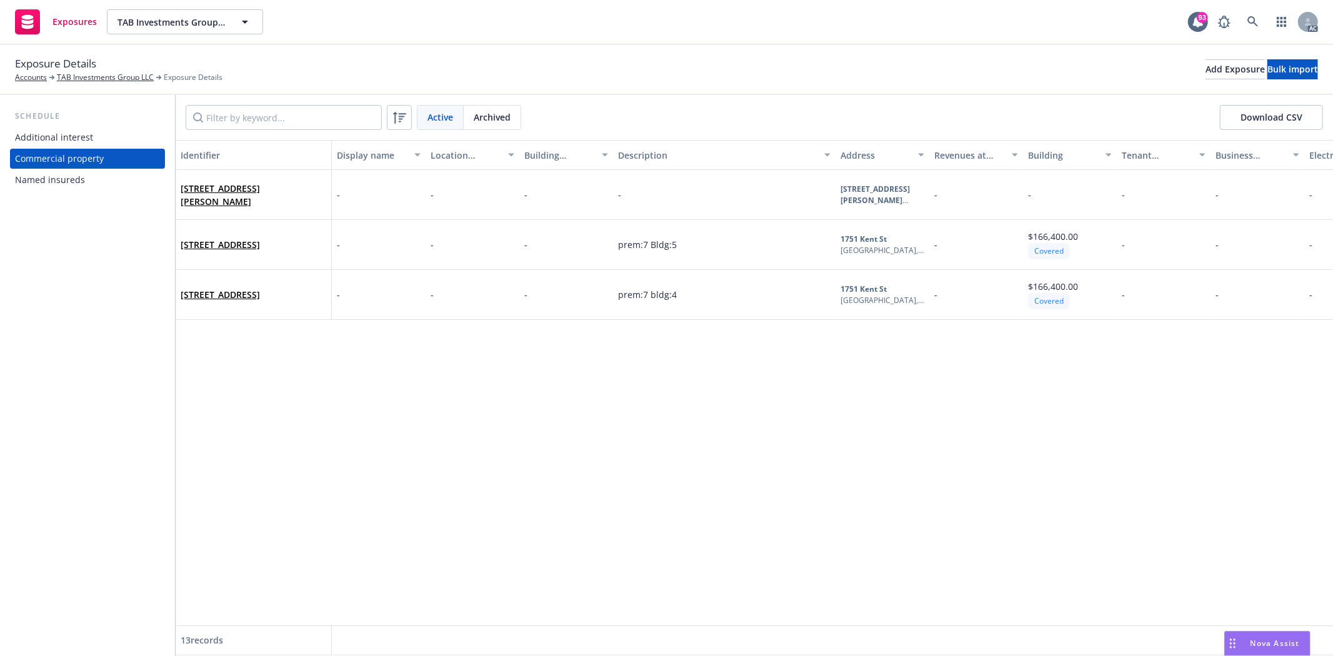
click at [69, 179] on div "Named insureds" at bounding box center [50, 180] width 70 height 20
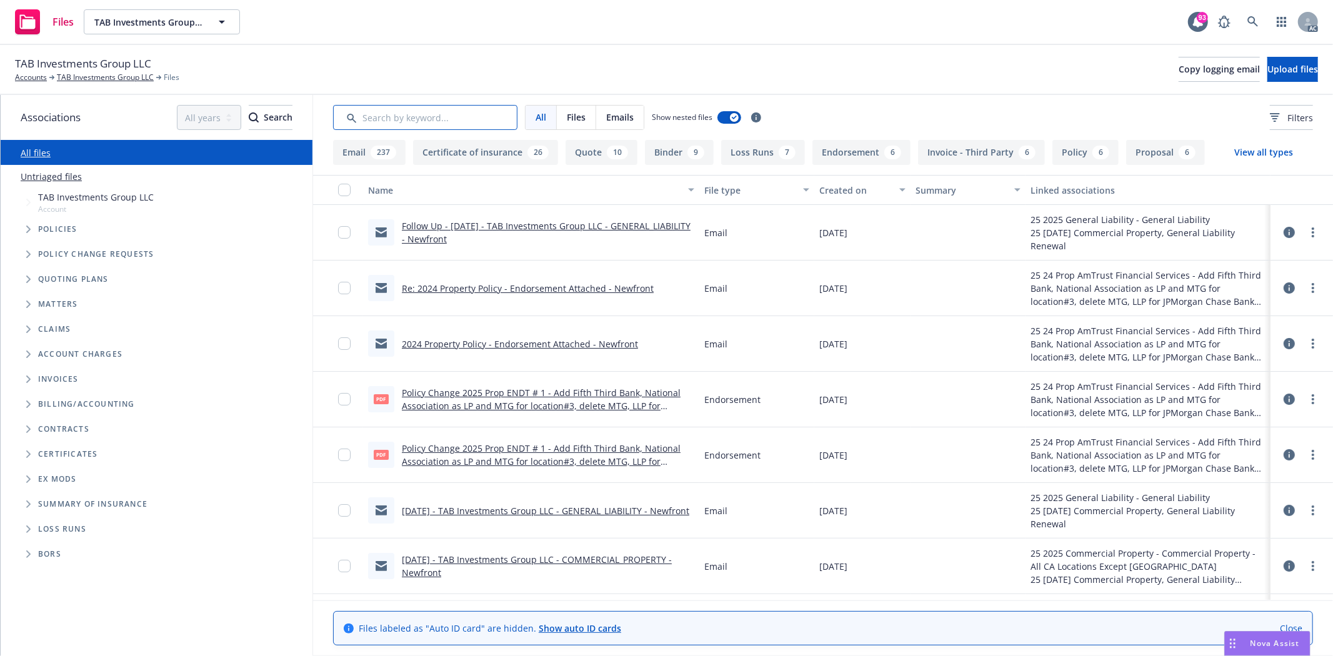
click at [479, 115] on input "Search by keyword..." at bounding box center [425, 117] width 184 height 25
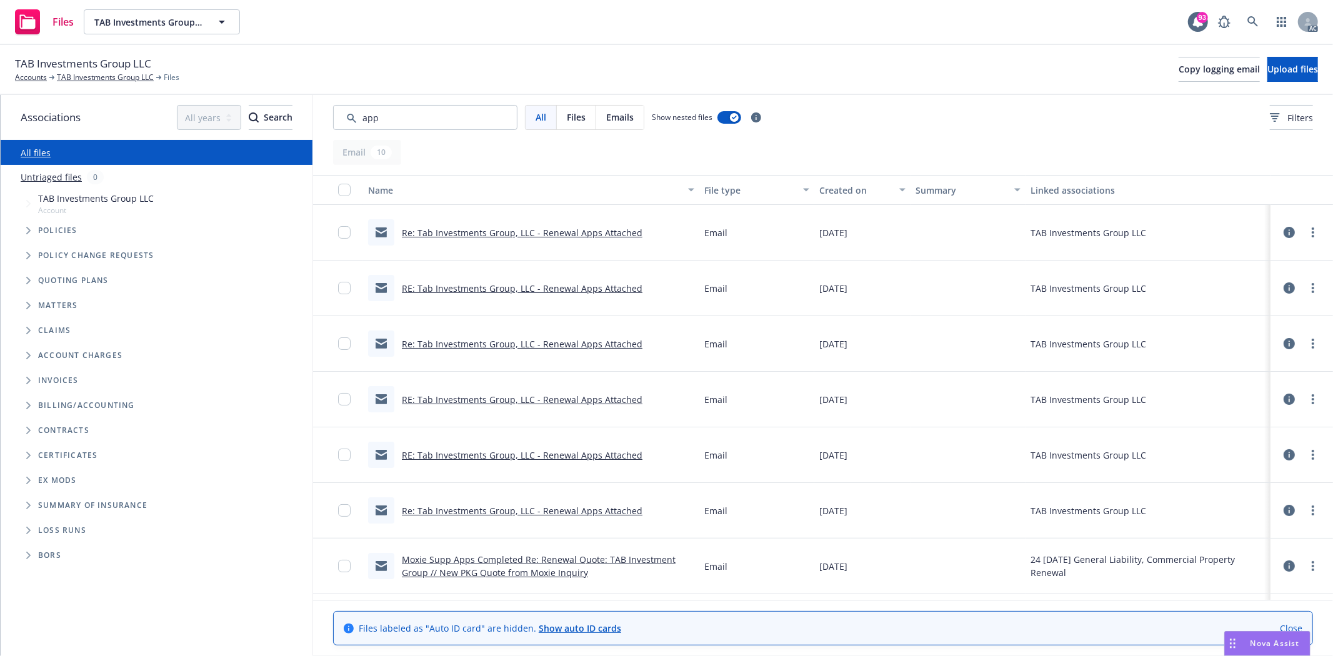
click at [850, 194] on div "Created on" at bounding box center [856, 190] width 73 height 13
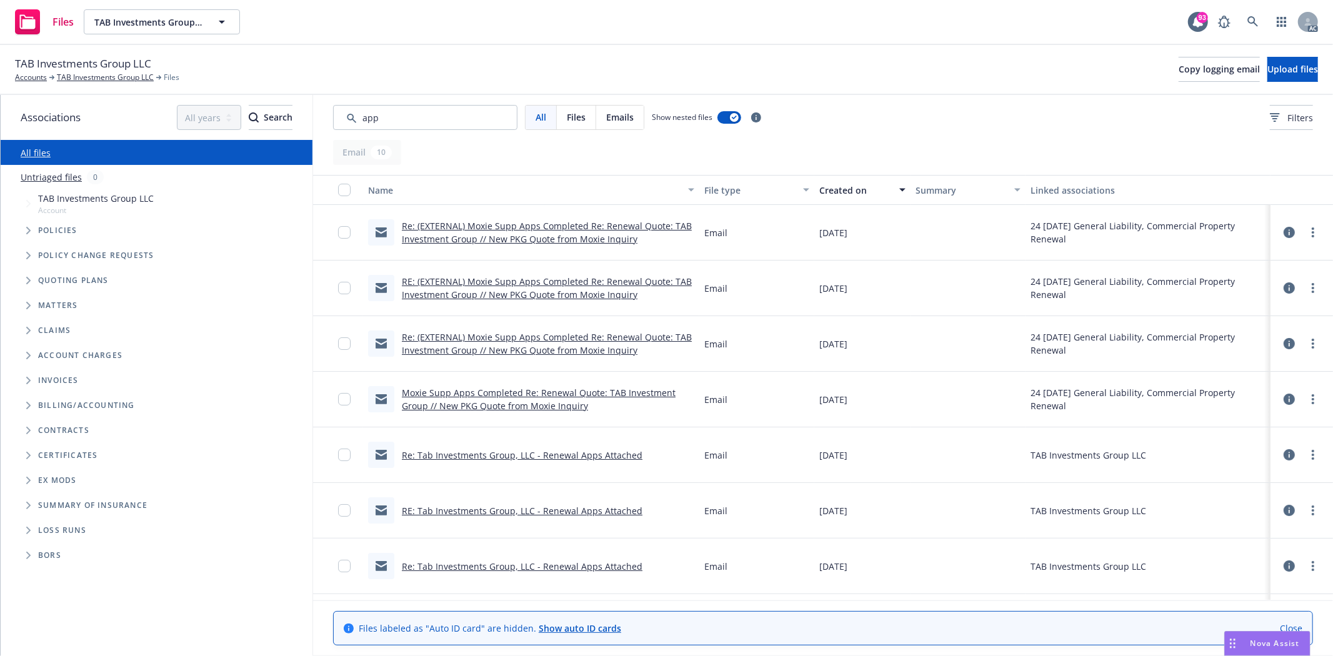
click at [857, 181] on button "Created on" at bounding box center [863, 190] width 96 height 30
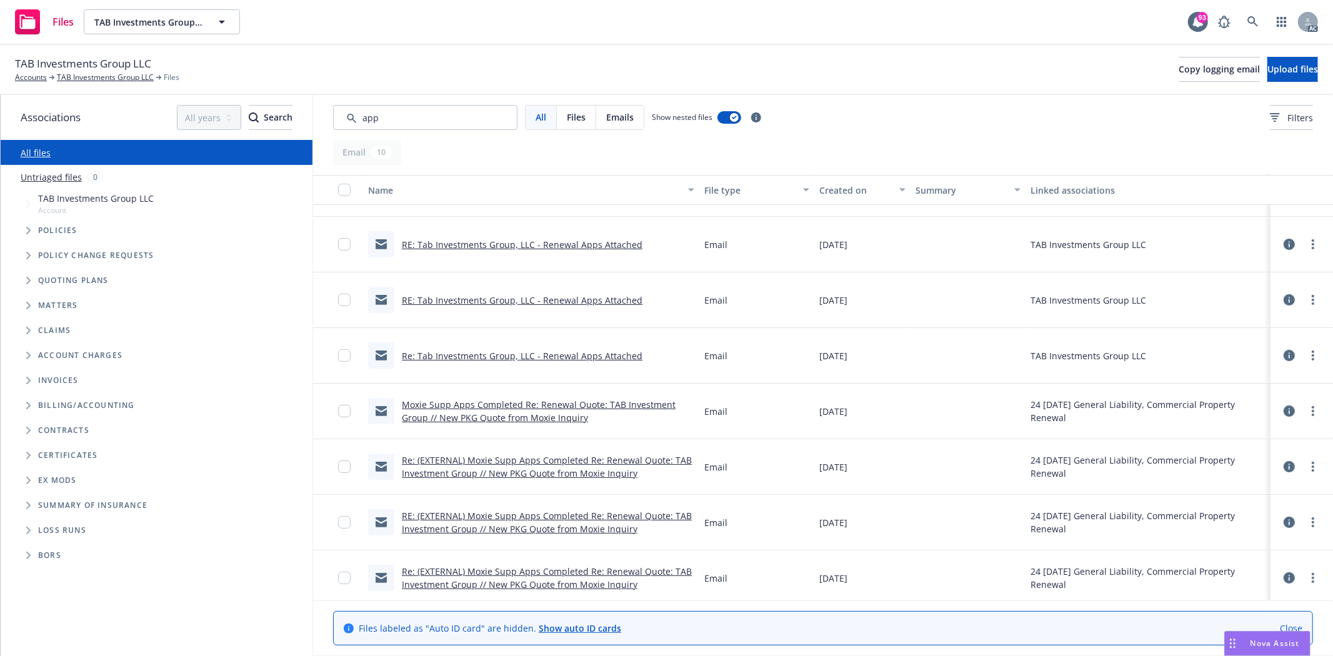
scroll to position [161, 0]
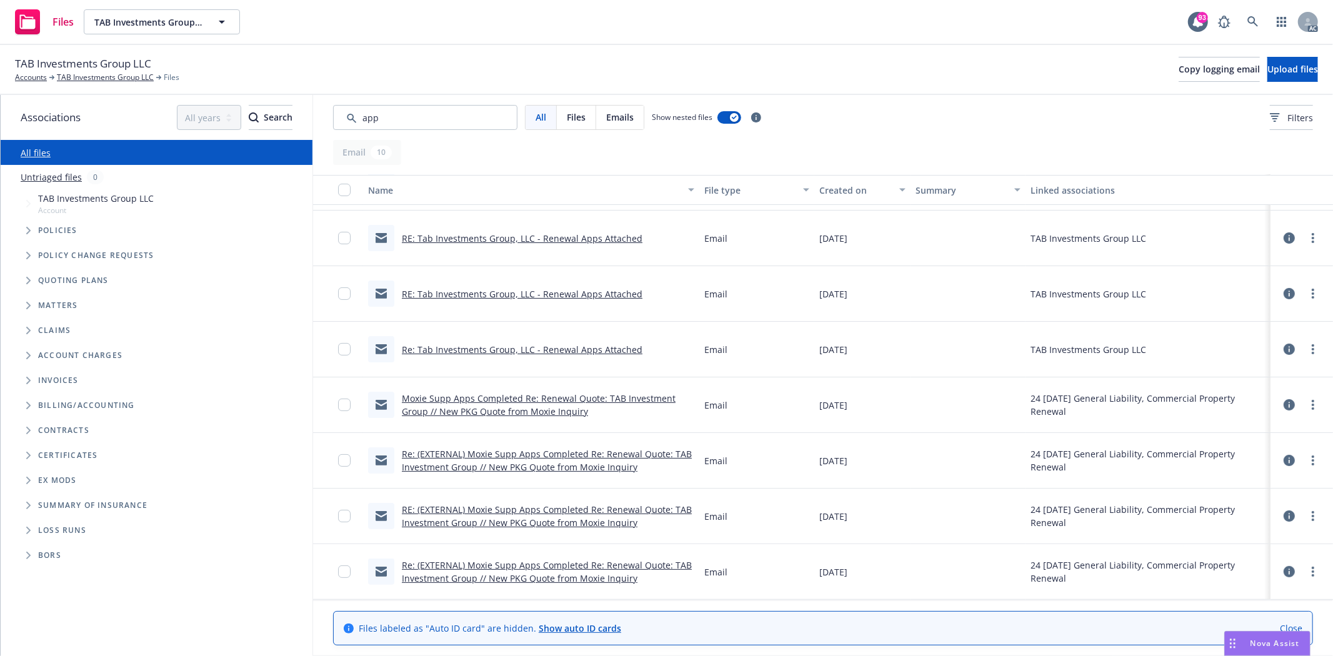
drag, startPoint x: 384, startPoint y: 80, endPoint x: 388, endPoint y: 114, distance: 33.9
click at [394, 104] on div "TAB Investments Group LLC Accounts TAB Investments Group LLC Files Copy logging…" at bounding box center [666, 350] width 1333 height 611
click at [388, 114] on input "Search by keyword..." at bounding box center [425, 117] width 184 height 25
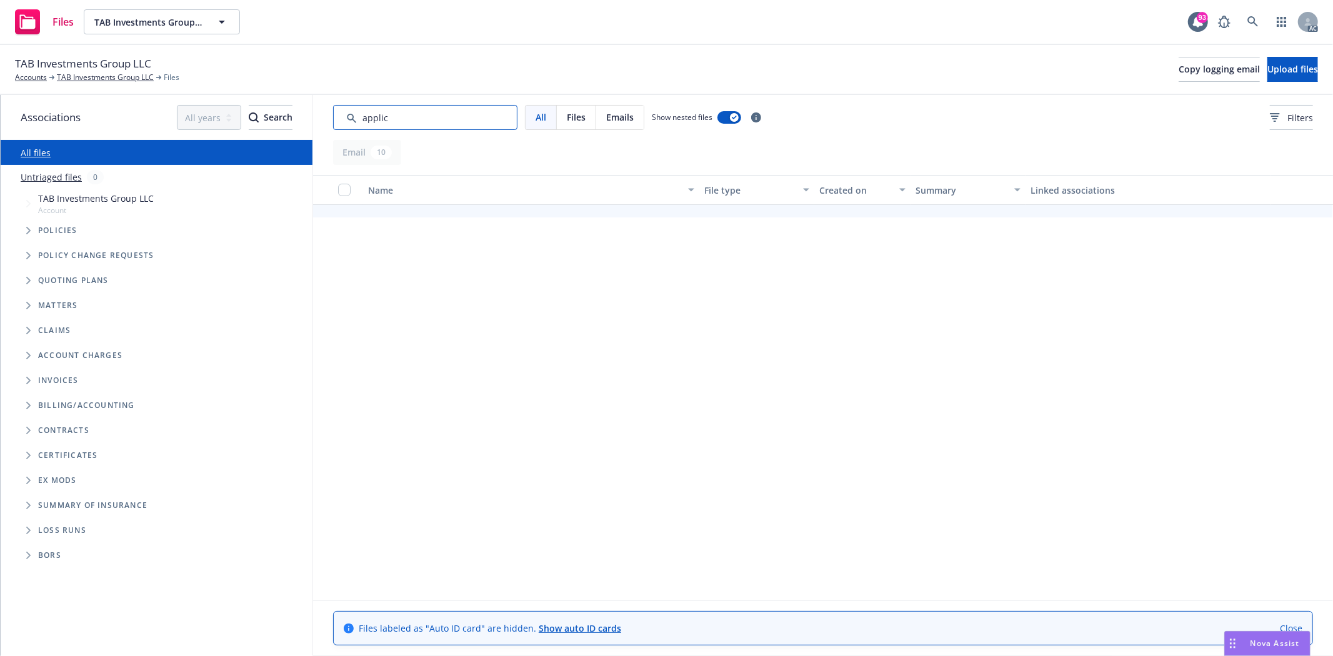
scroll to position [154, 0]
click at [444, 113] on input "Search by keyword..." at bounding box center [425, 117] width 184 height 25
click at [446, 113] on input "Search by keyword..." at bounding box center [425, 117] width 184 height 25
click at [449, 111] on input "Search by keyword..." at bounding box center [425, 117] width 184 height 25
drag, startPoint x: 449, startPoint y: 111, endPoint x: 298, endPoint y: 107, distance: 150.7
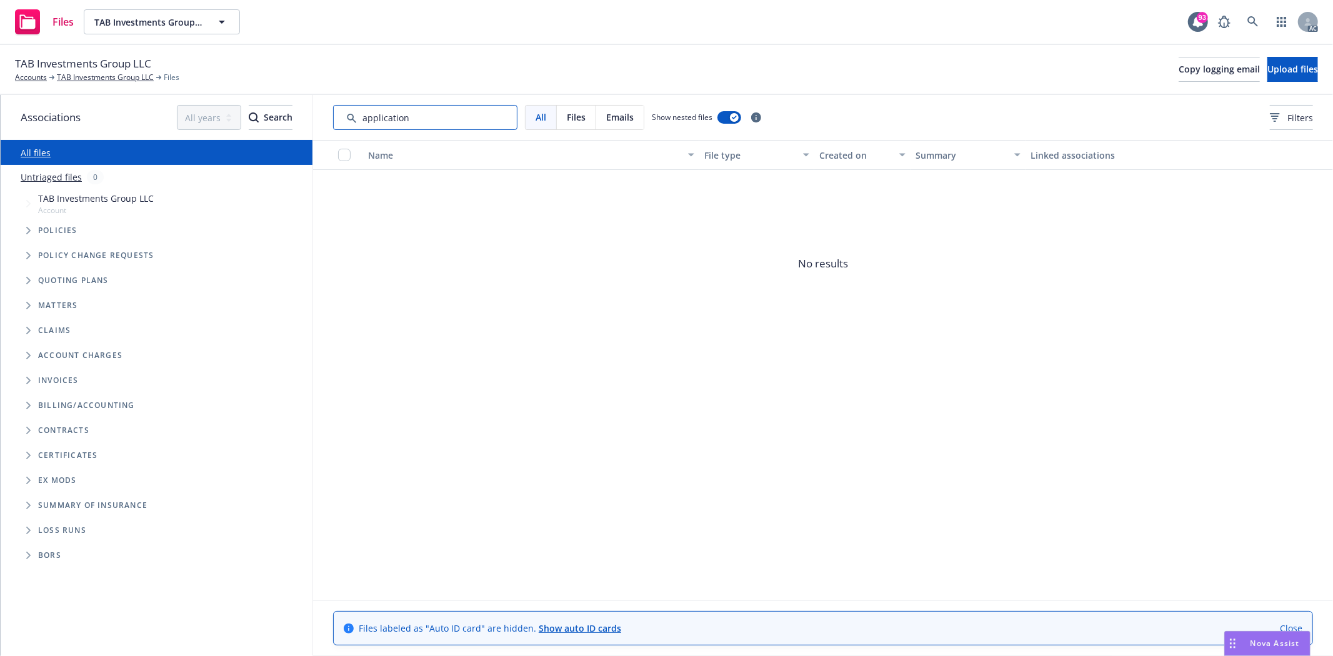
click at [298, 107] on div "Associations All years 2027 2026 2025 2024 2023 2022 2021 2020 2019 2018 2017 2…" at bounding box center [667, 375] width 1333 height 561
drag, startPoint x: 414, startPoint y: 116, endPoint x: 323, endPoint y: 100, distance: 92.7
click at [323, 100] on div "All Files Emails Show nested files Filters" at bounding box center [823, 117] width 1020 height 45
type input "app"
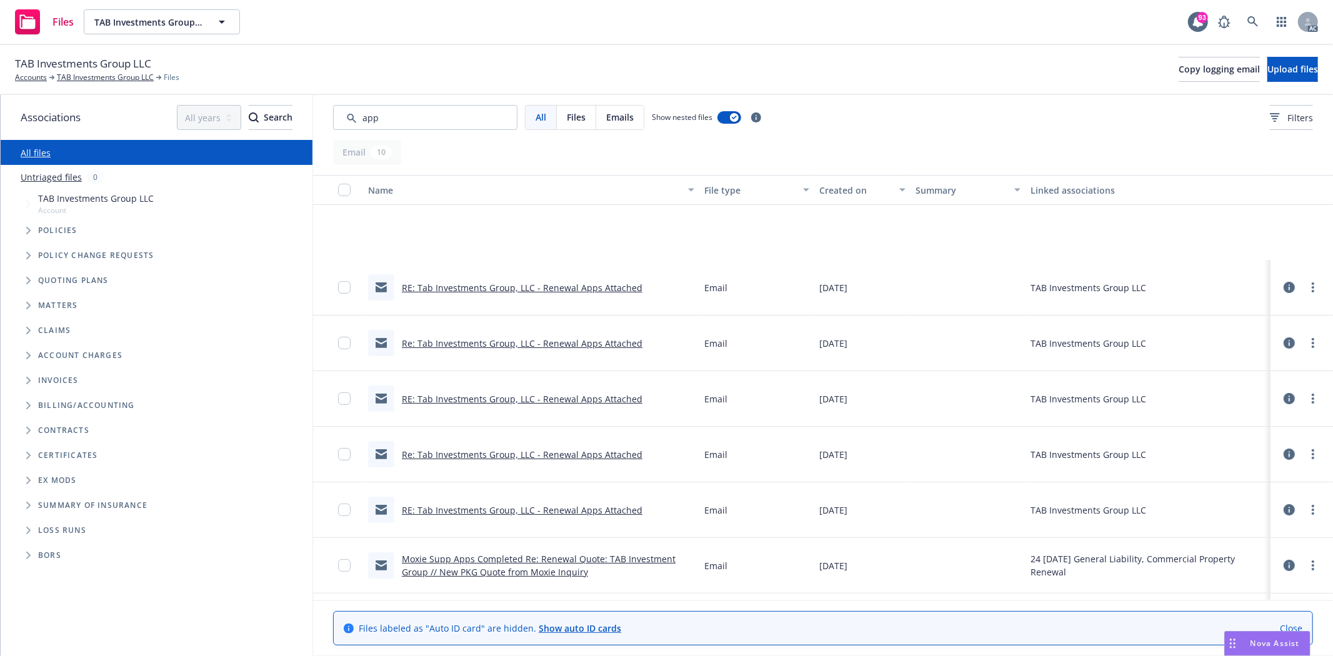
click at [846, 188] on div "Created on" at bounding box center [856, 190] width 73 height 13
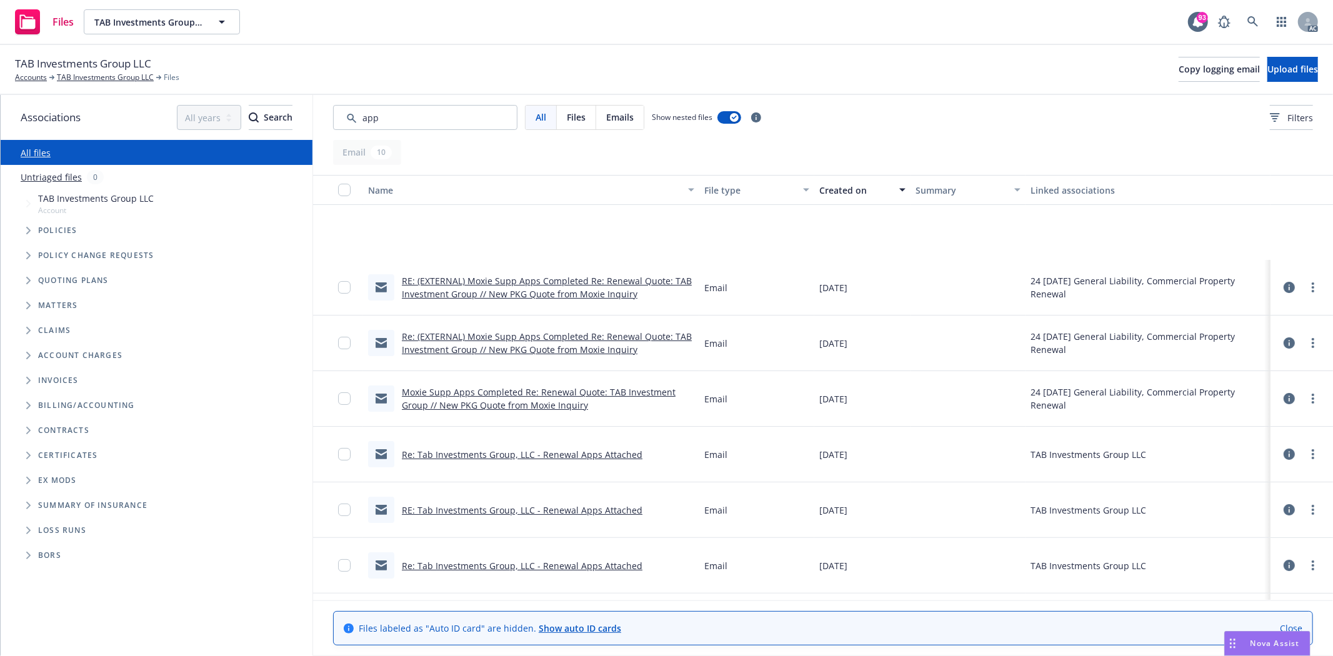
click at [846, 188] on div "Created on" at bounding box center [856, 190] width 73 height 13
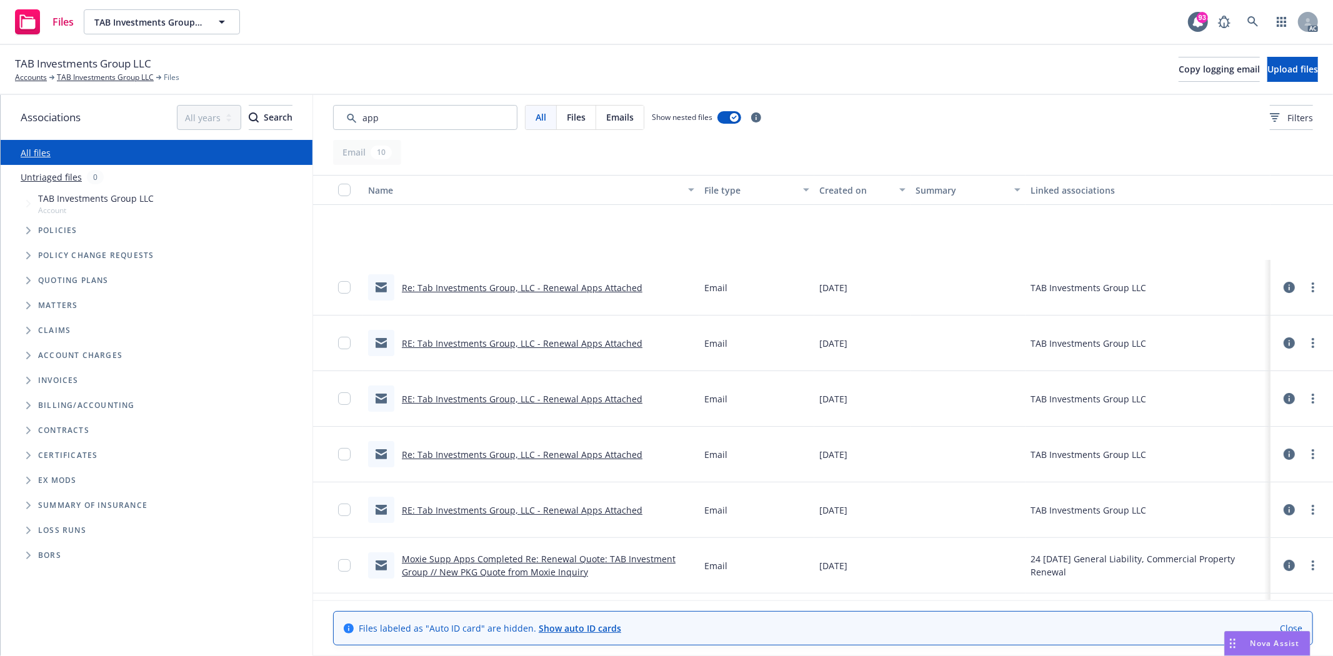
click at [846, 188] on div "Created on" at bounding box center [856, 190] width 73 height 13
click at [848, 186] on div "Created on" at bounding box center [856, 190] width 73 height 13
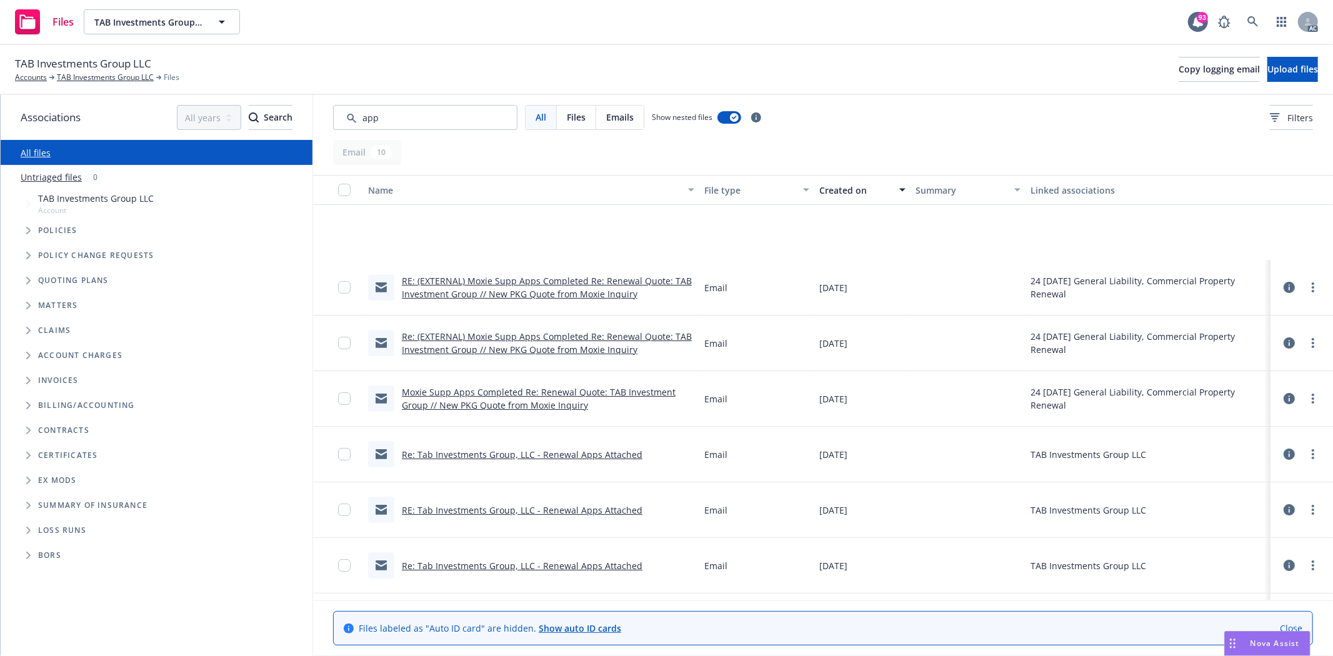
click at [840, 188] on div "Created on" at bounding box center [856, 190] width 73 height 13
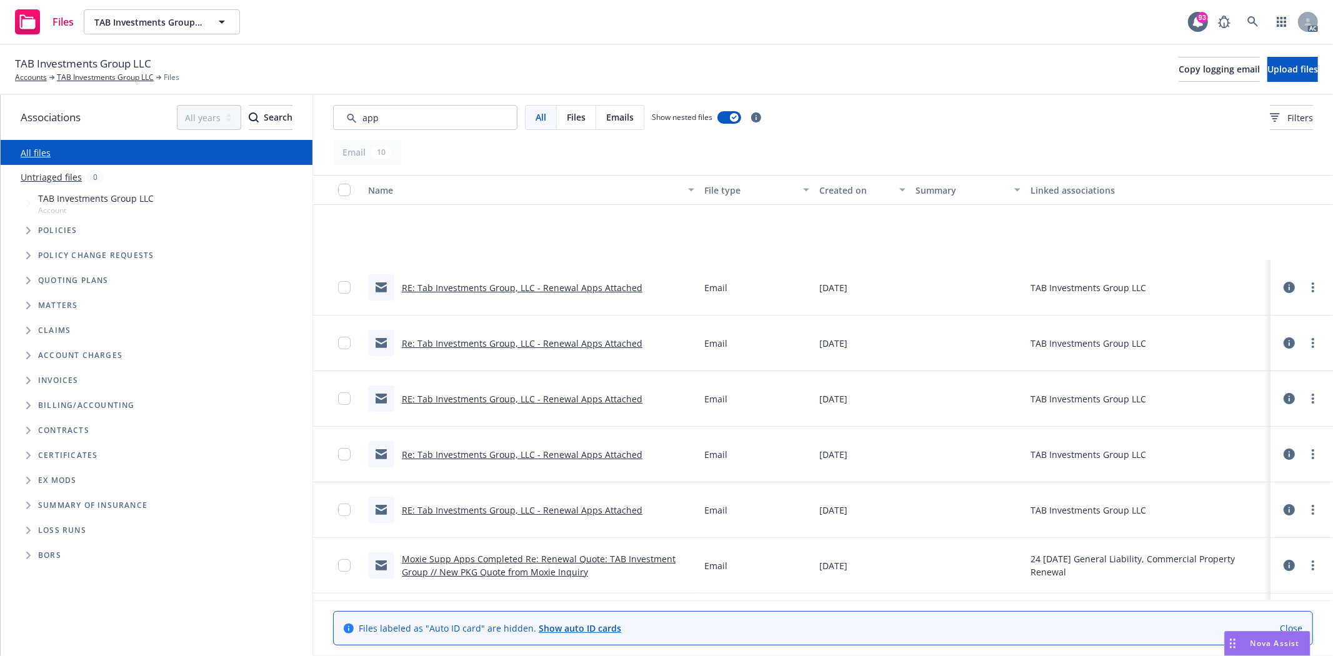
click at [840, 188] on div "Created on" at bounding box center [856, 190] width 73 height 13
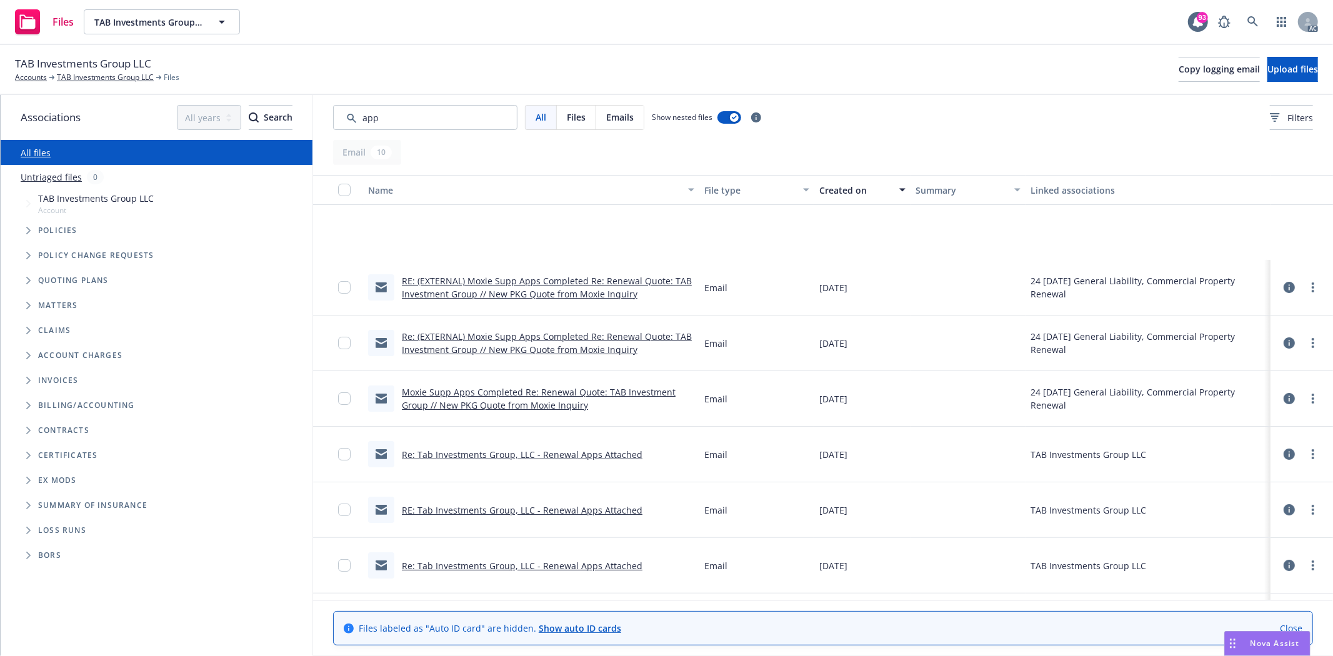
click at [561, 276] on link "RE: (EXTERNAL) Moxie Supp Apps Completed Re: Renewal Quote: TAB Investment Grou…" at bounding box center [547, 287] width 290 height 25
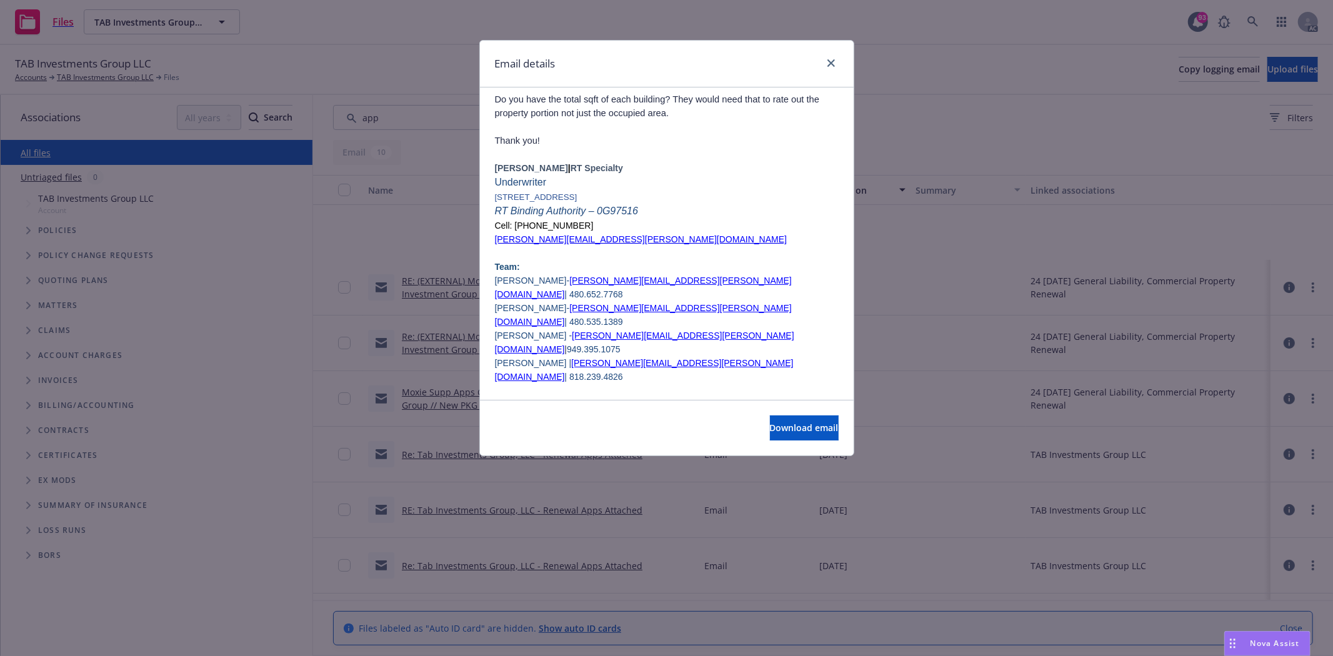
scroll to position [208, 0]
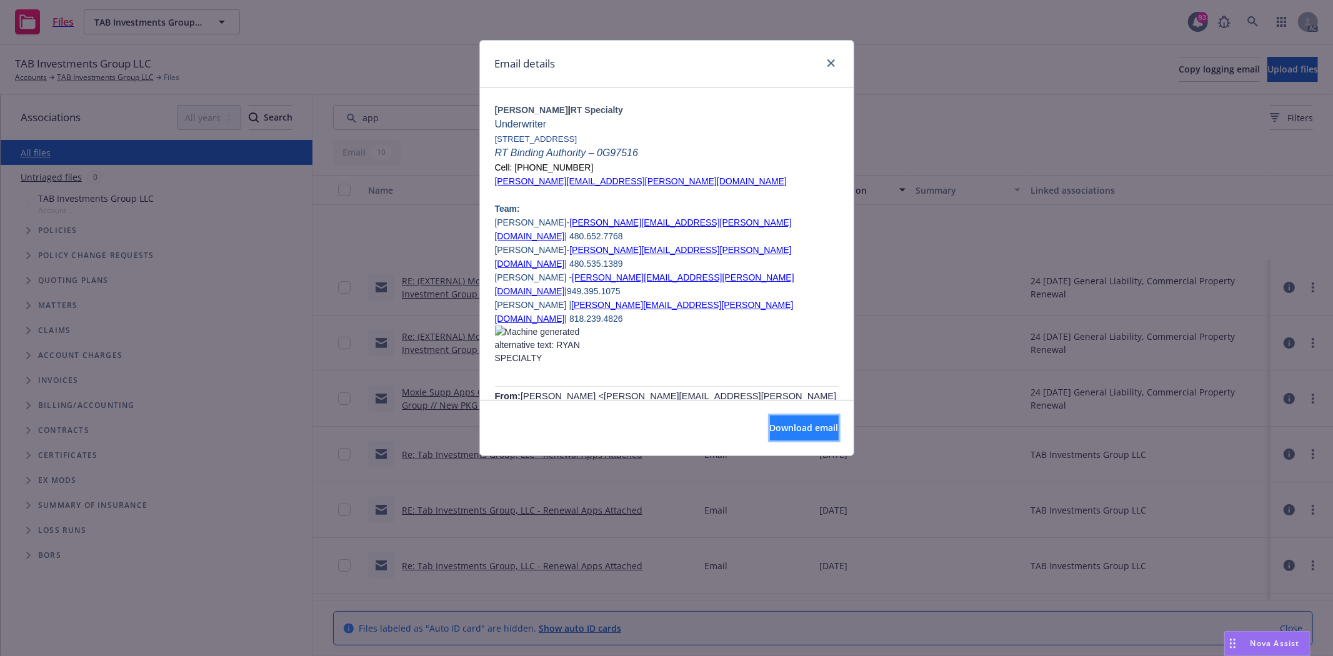
drag, startPoint x: 788, startPoint y: 422, endPoint x: 791, endPoint y: 428, distance: 6.7
click at [791, 428] on span "Download email" at bounding box center [804, 428] width 69 height 12
click at [831, 63] on icon "close" at bounding box center [832, 63] width 8 height 8
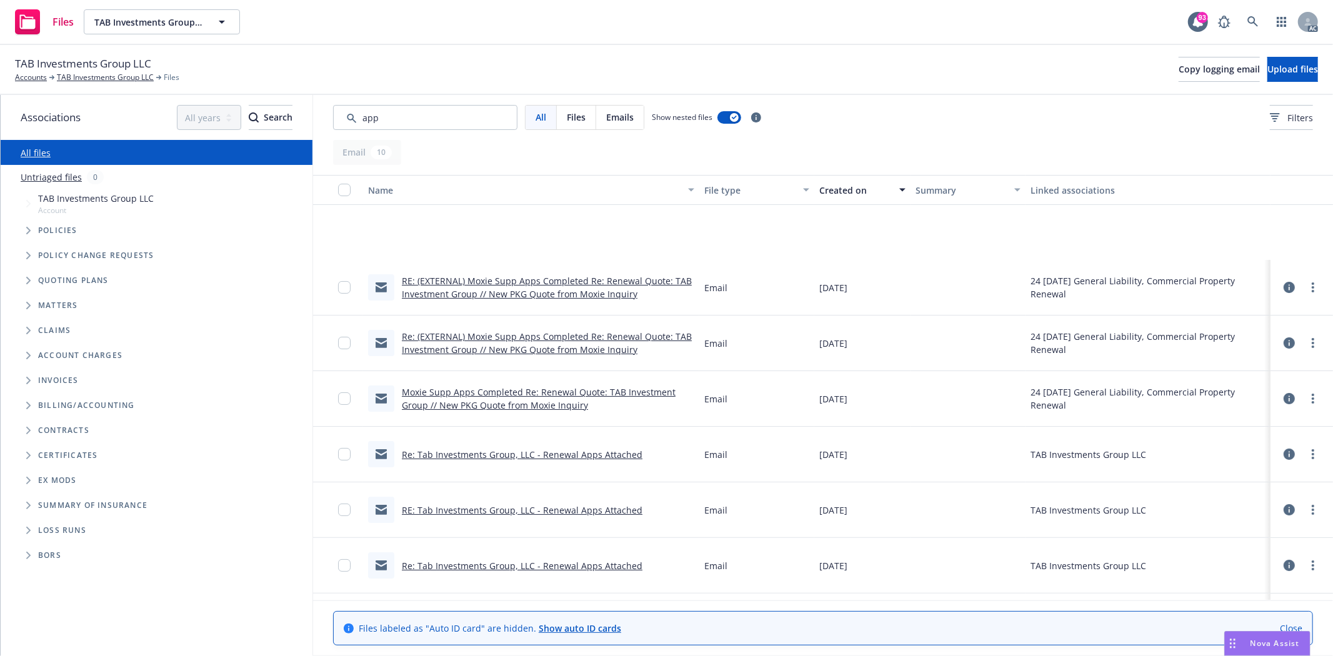
click at [842, 191] on div "Created on" at bounding box center [856, 190] width 73 height 13
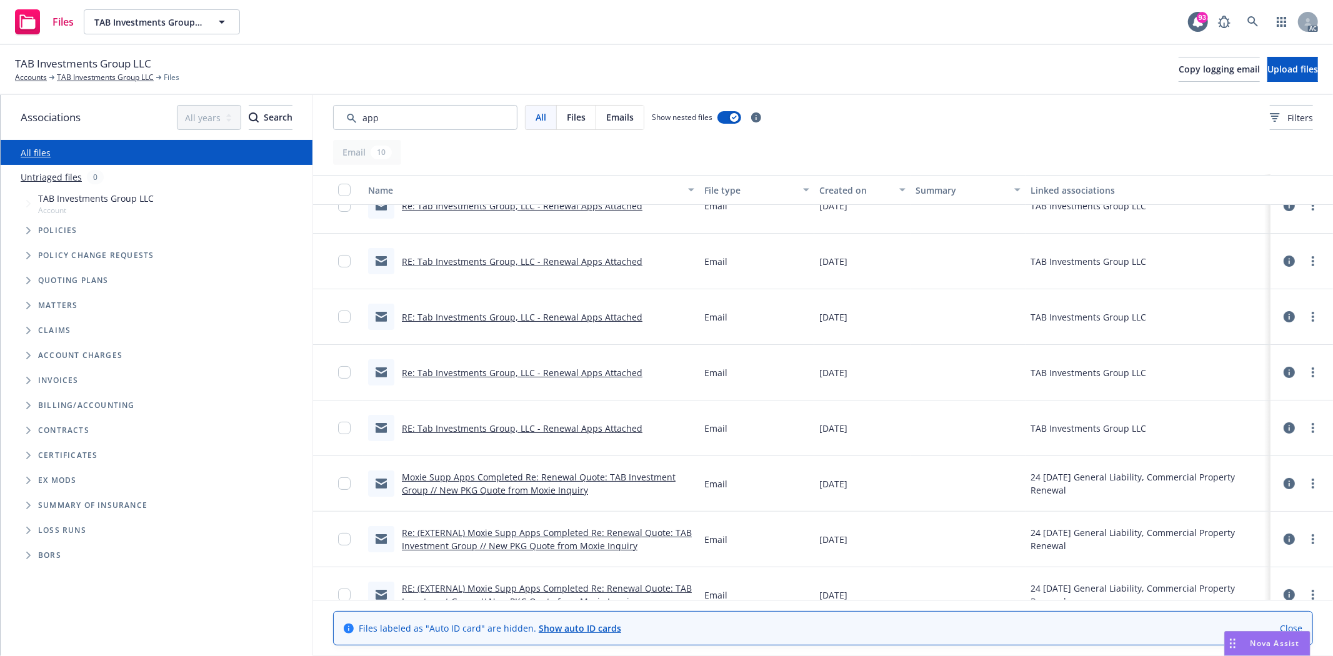
scroll to position [0, 0]
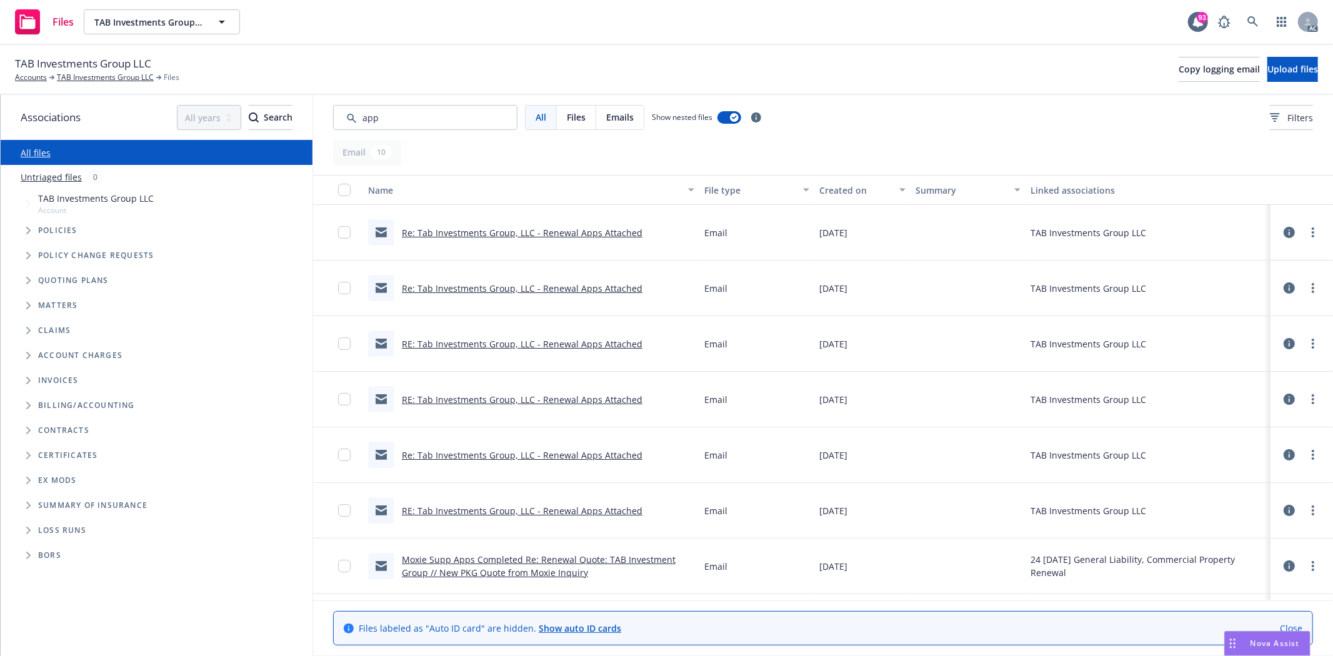
click at [479, 228] on link "Re: Tab Investments Group, LLC - Renewal Apps Attached" at bounding box center [522, 233] width 241 height 12
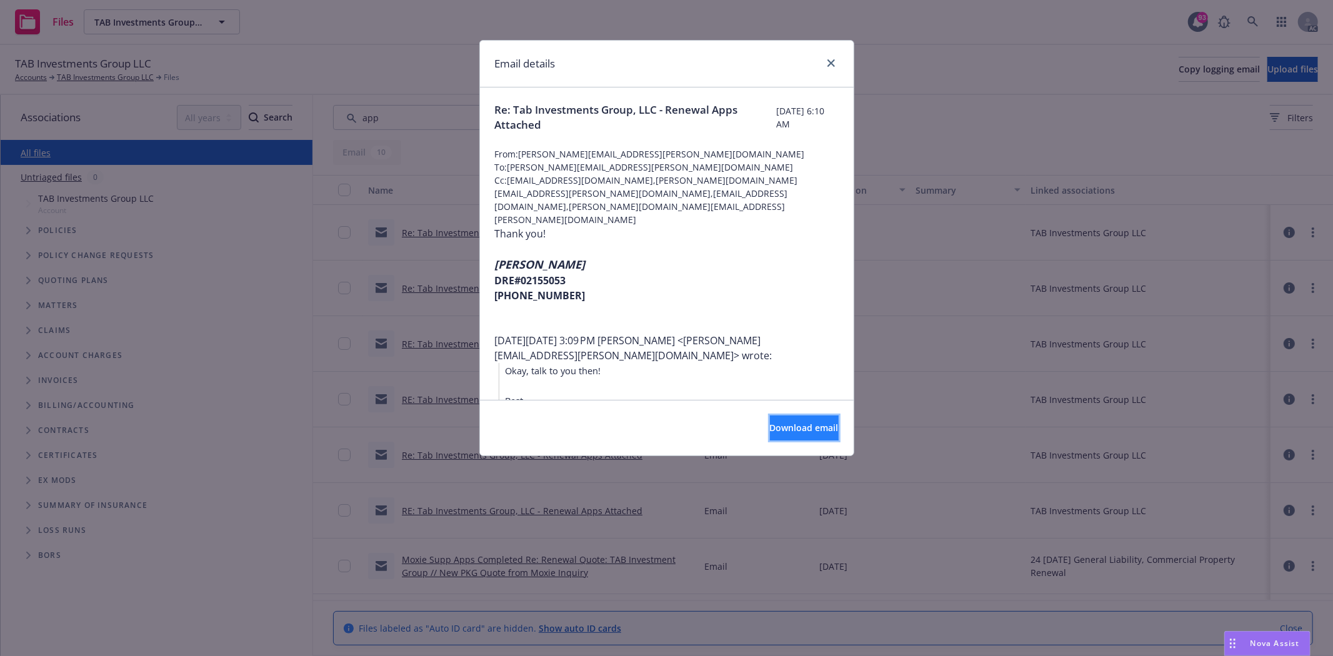
click at [807, 428] on span "Download email" at bounding box center [804, 428] width 69 height 12
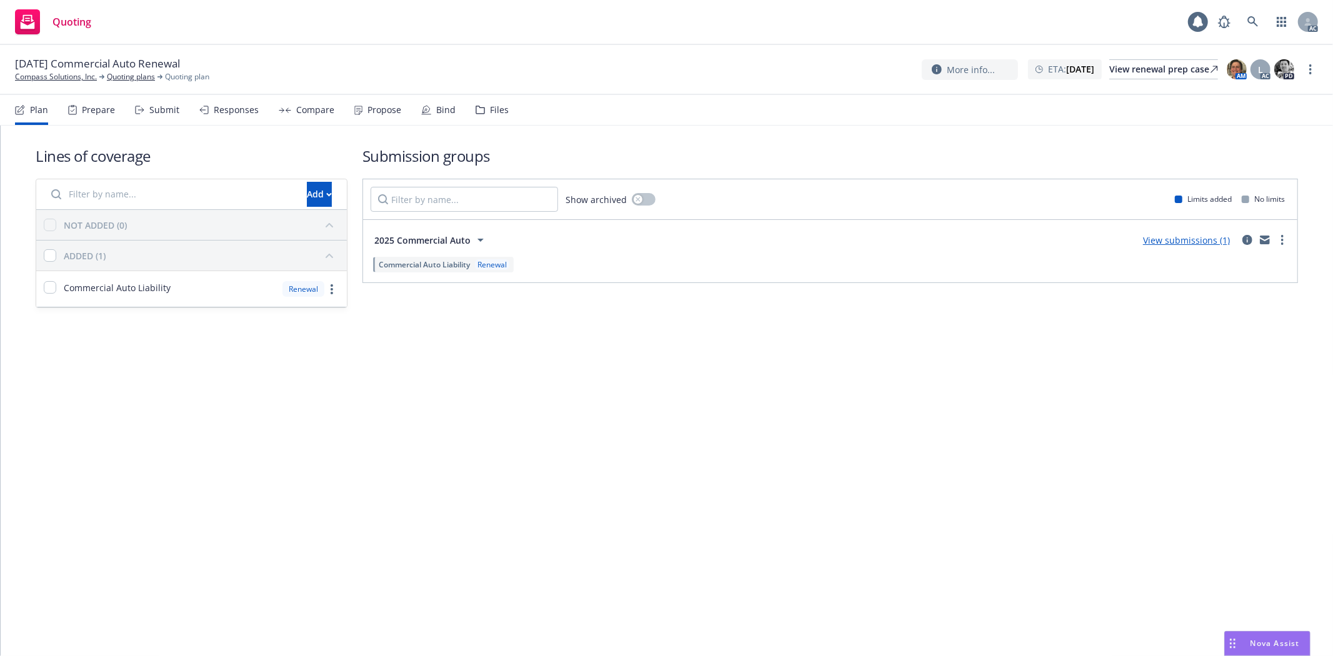
click at [86, 101] on div "Prepare" at bounding box center [91, 110] width 47 height 30
click at [83, 110] on div "Prepare" at bounding box center [98, 110] width 33 height 10
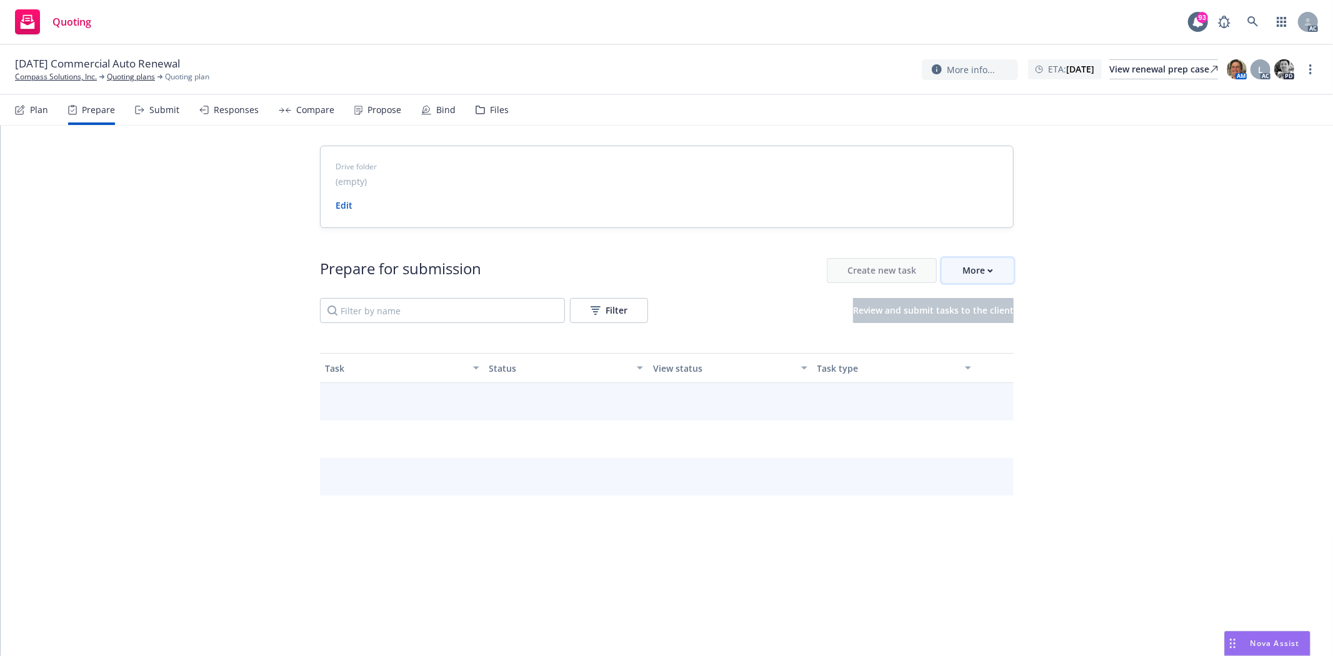
click at [981, 267] on div "More" at bounding box center [978, 271] width 31 height 24
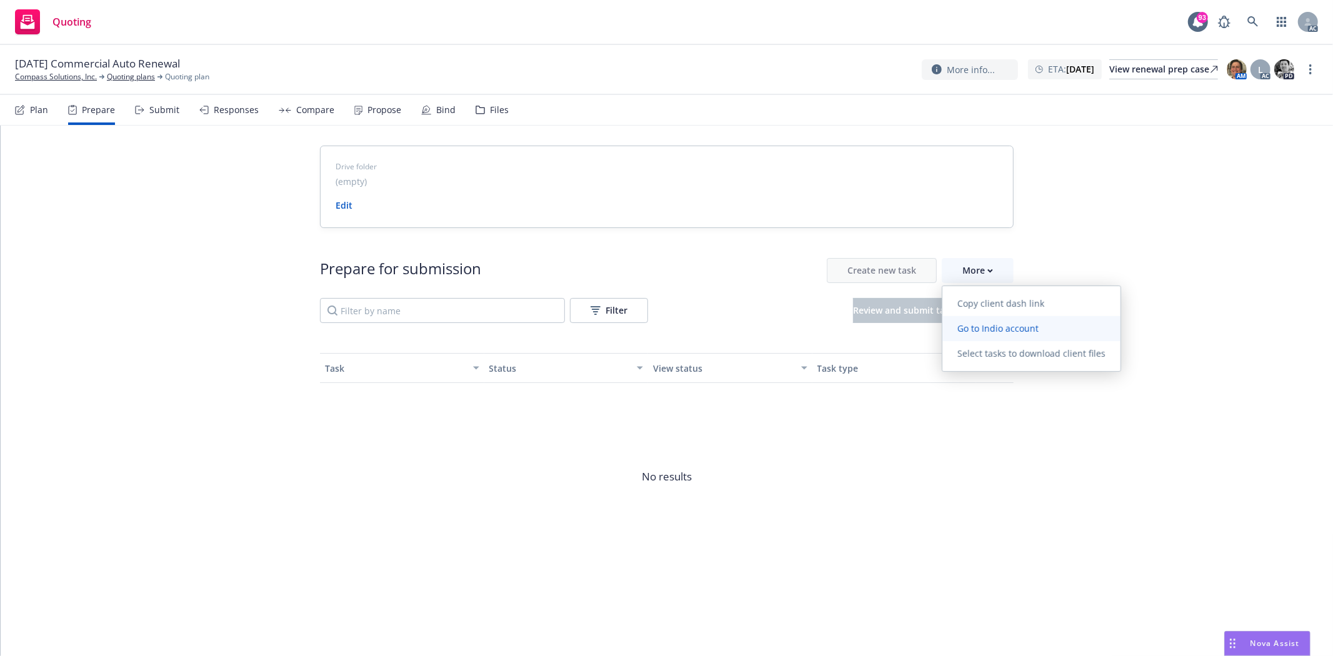
click at [1005, 325] on span "Go to Indio account" at bounding box center [998, 329] width 111 height 12
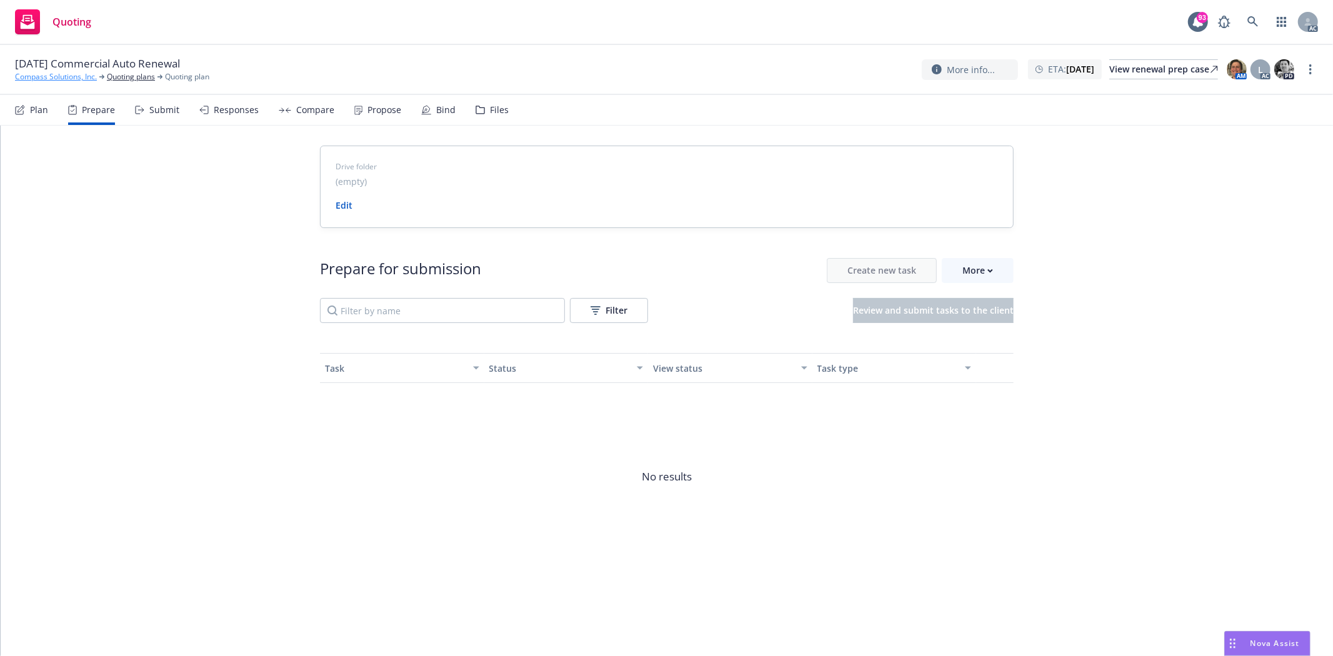
click at [44, 79] on link "Compass Solutions, Inc." at bounding box center [56, 76] width 82 height 11
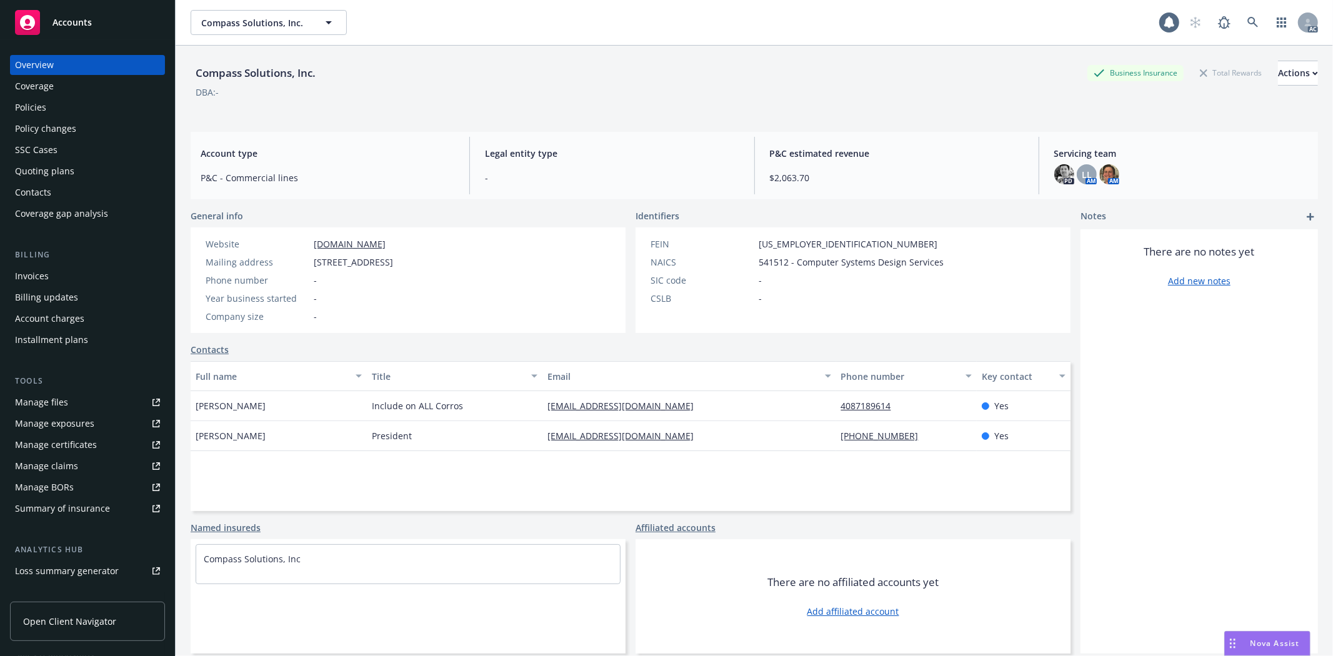
click at [29, 110] on div "Policies" at bounding box center [30, 108] width 31 height 20
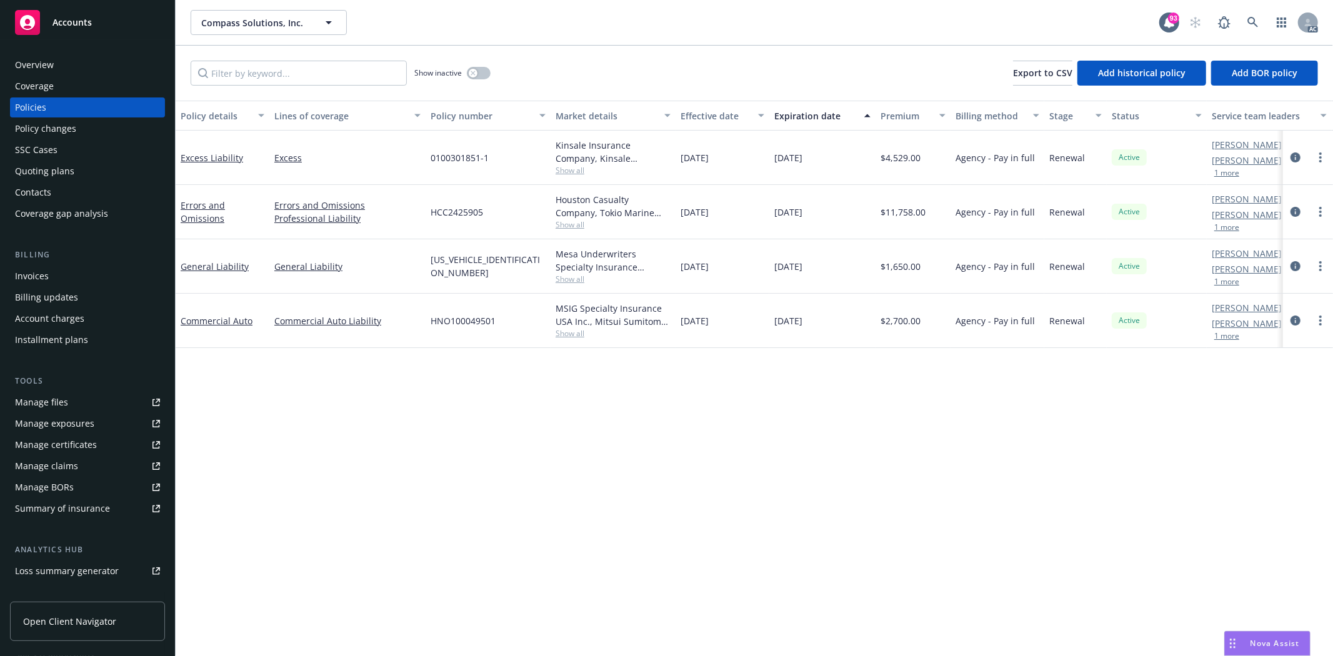
click at [569, 336] on span "Show all" at bounding box center [613, 333] width 115 height 11
click at [616, 330] on span "Show all" at bounding box center [613, 333] width 115 height 11
click at [1298, 323] on icon "circleInformation" at bounding box center [1296, 321] width 10 height 10
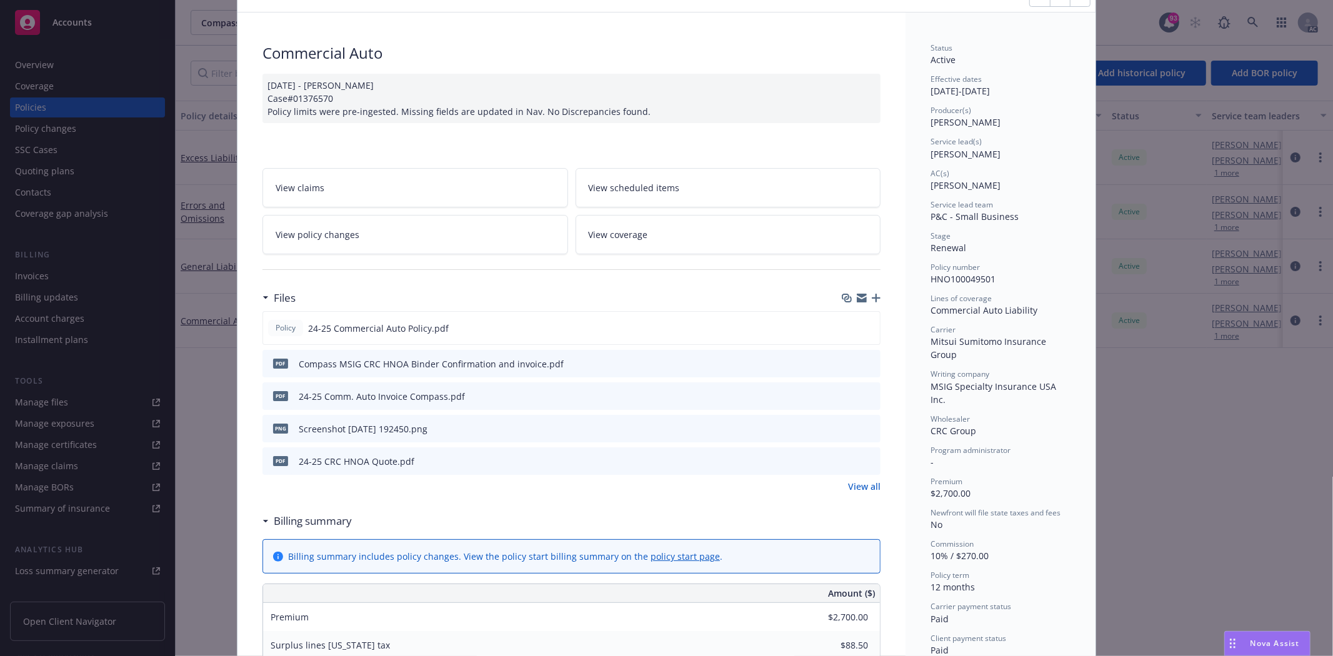
scroll to position [69, 0]
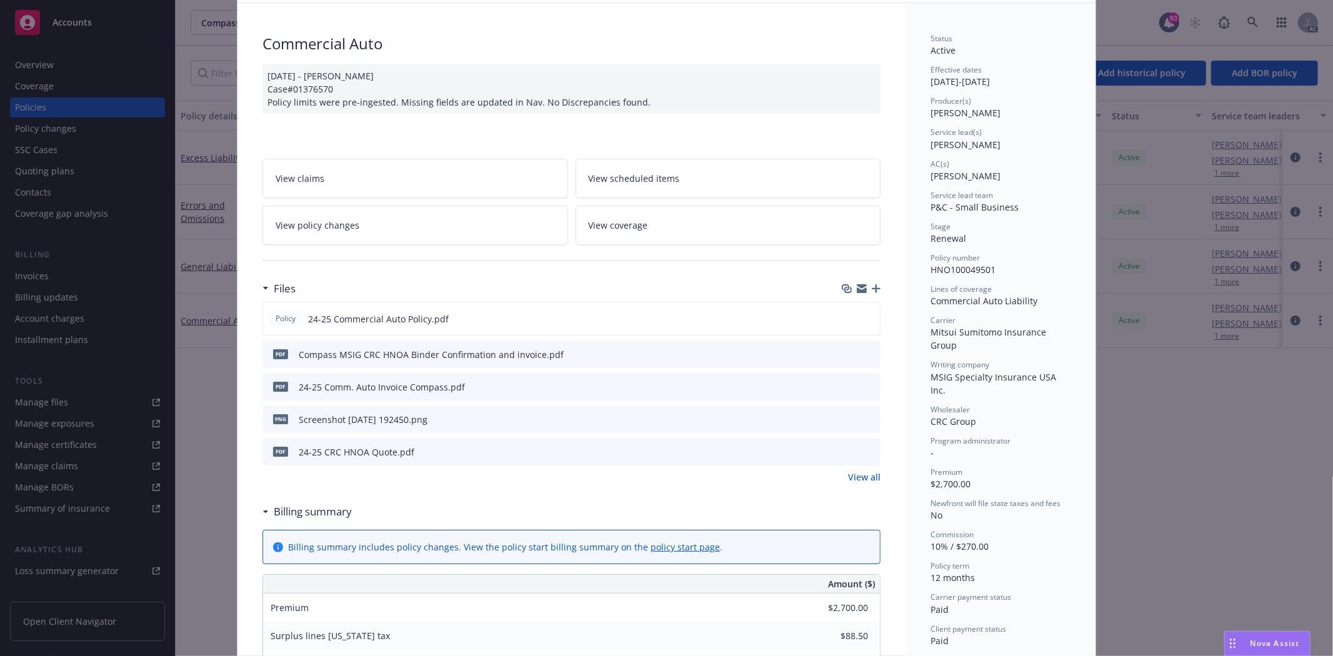
click at [863, 478] on link "View all" at bounding box center [864, 477] width 33 height 13
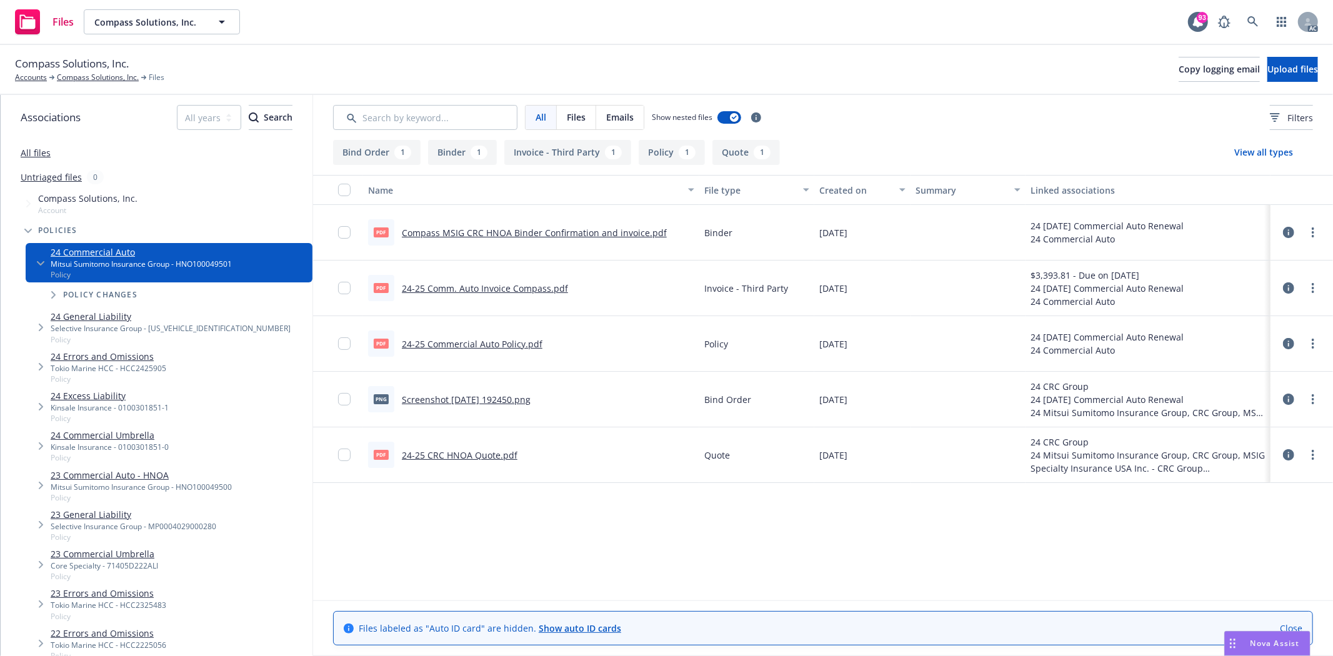
click at [488, 341] on link "24-25 Commercial Auto Policy.pdf" at bounding box center [472, 344] width 141 height 12
